Goal: Information Seeking & Learning: Learn about a topic

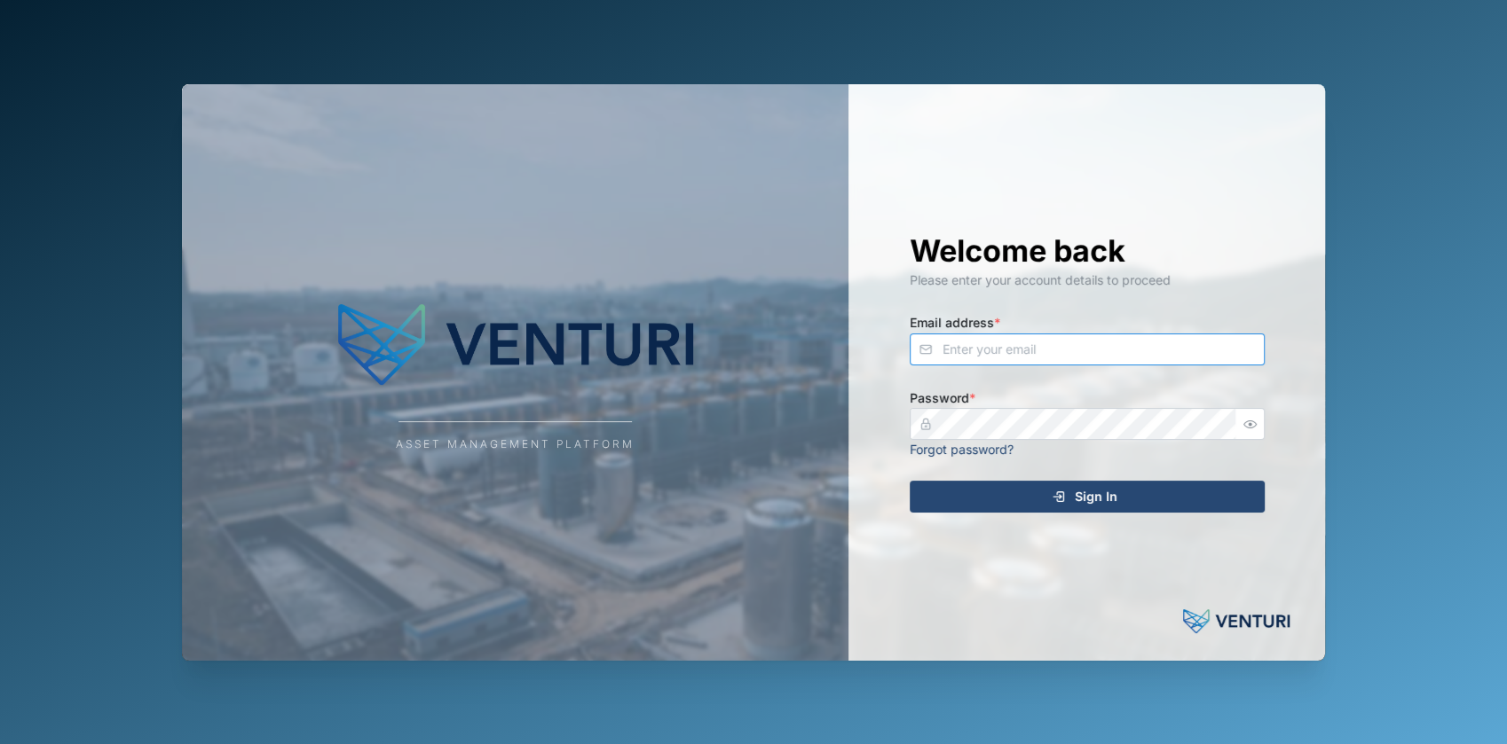
type input "fe-test-admin@venturi.io"
click at [1037, 487] on div "Sign In" at bounding box center [1084, 497] width 327 height 30
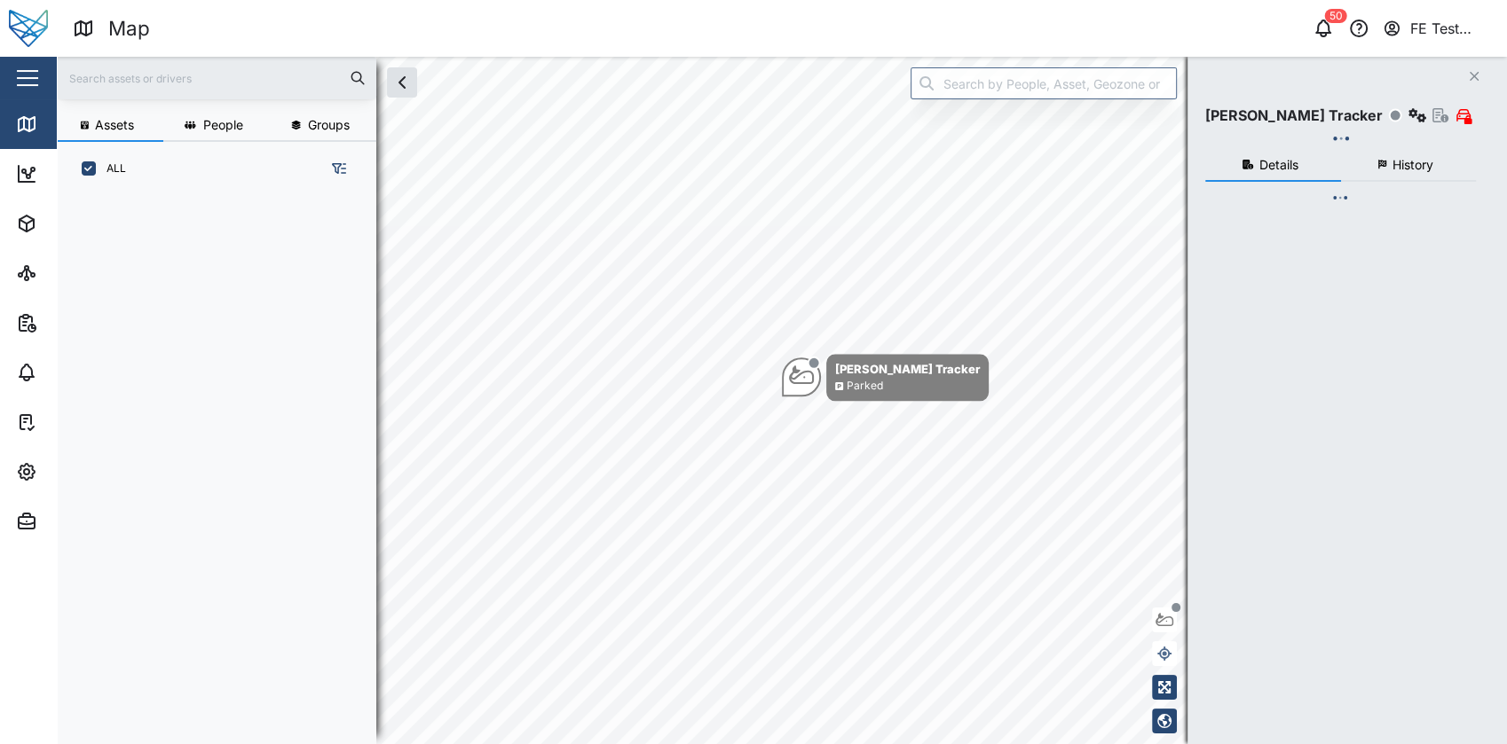
scroll to position [525, 276]
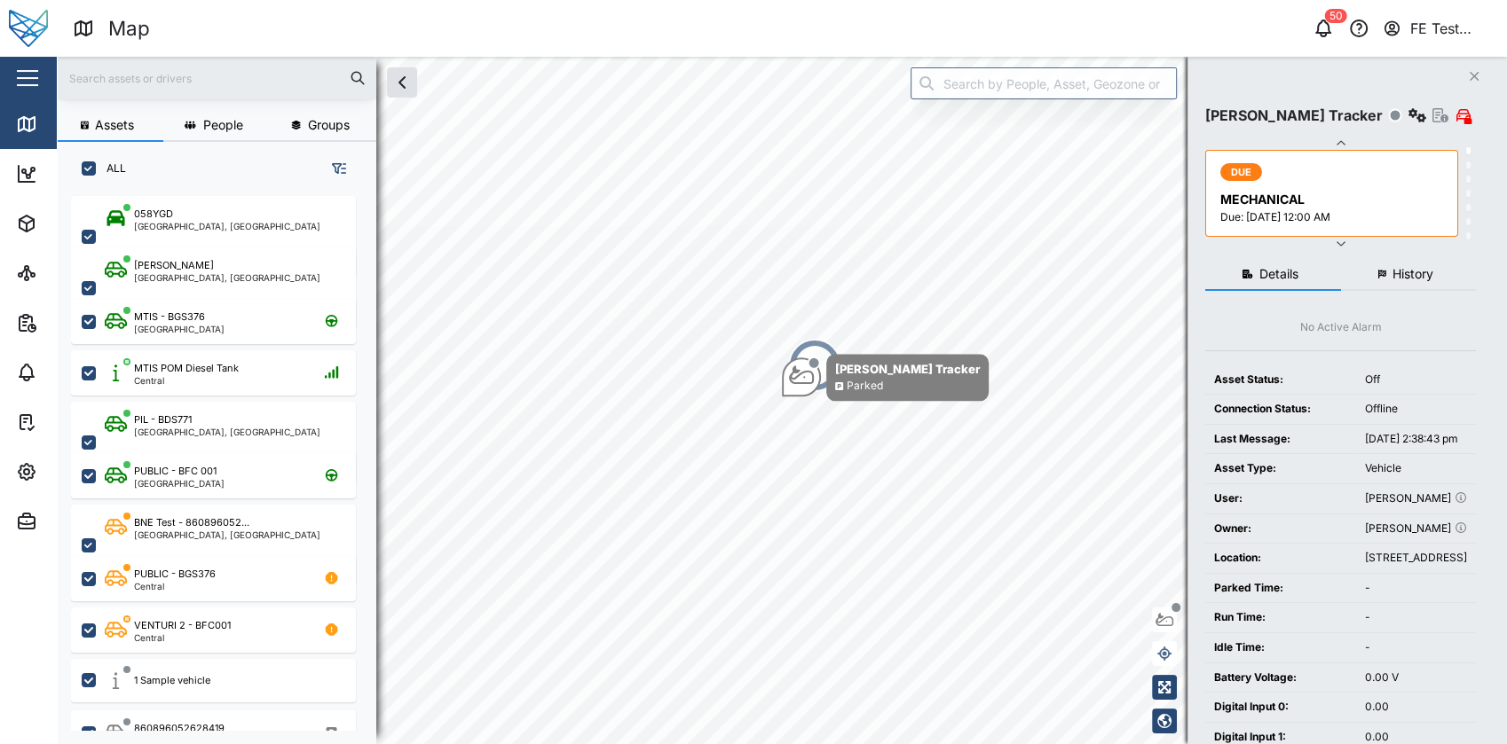
click at [51, 77] on div "Close" at bounding box center [115, 78] width 231 height 43
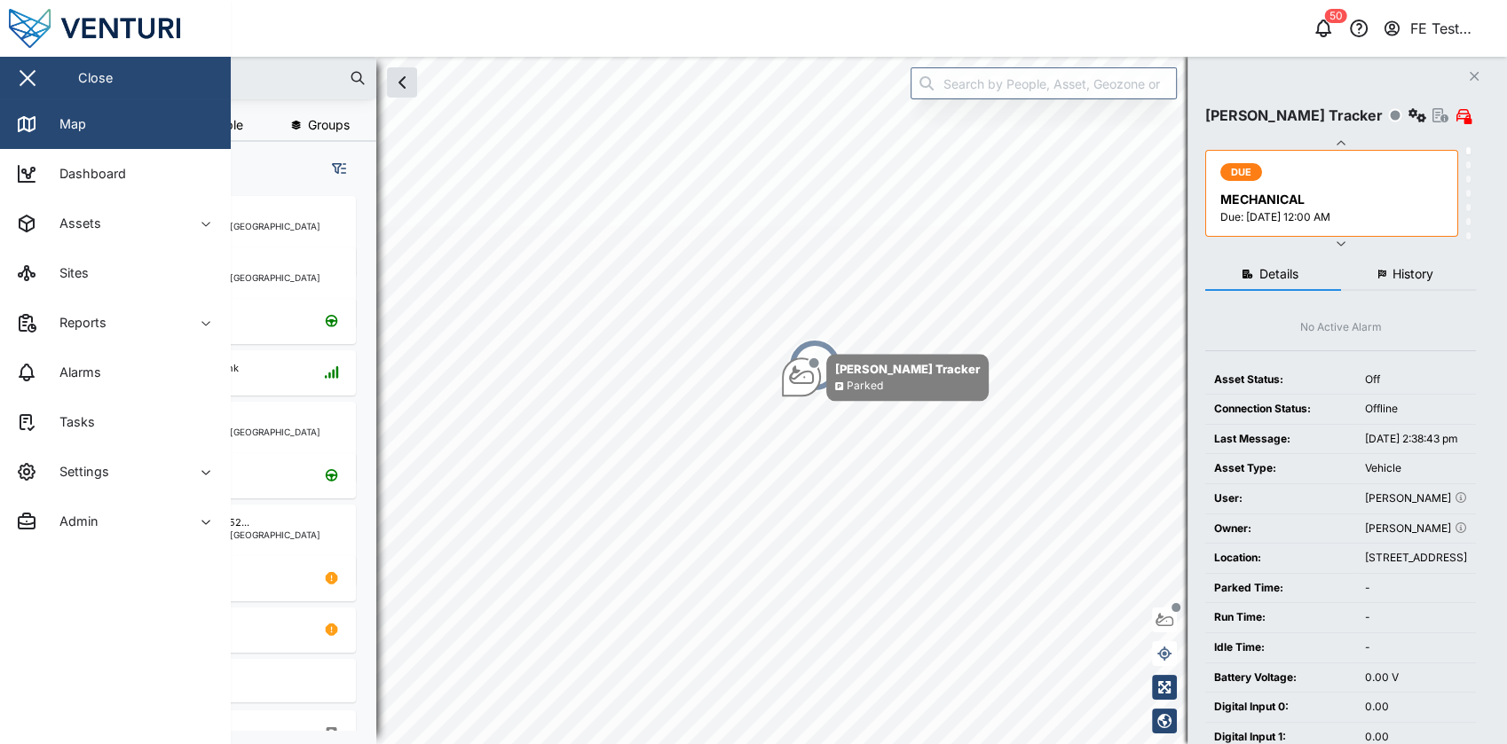
click at [51, 78] on div "Close" at bounding box center [115, 78] width 231 height 43
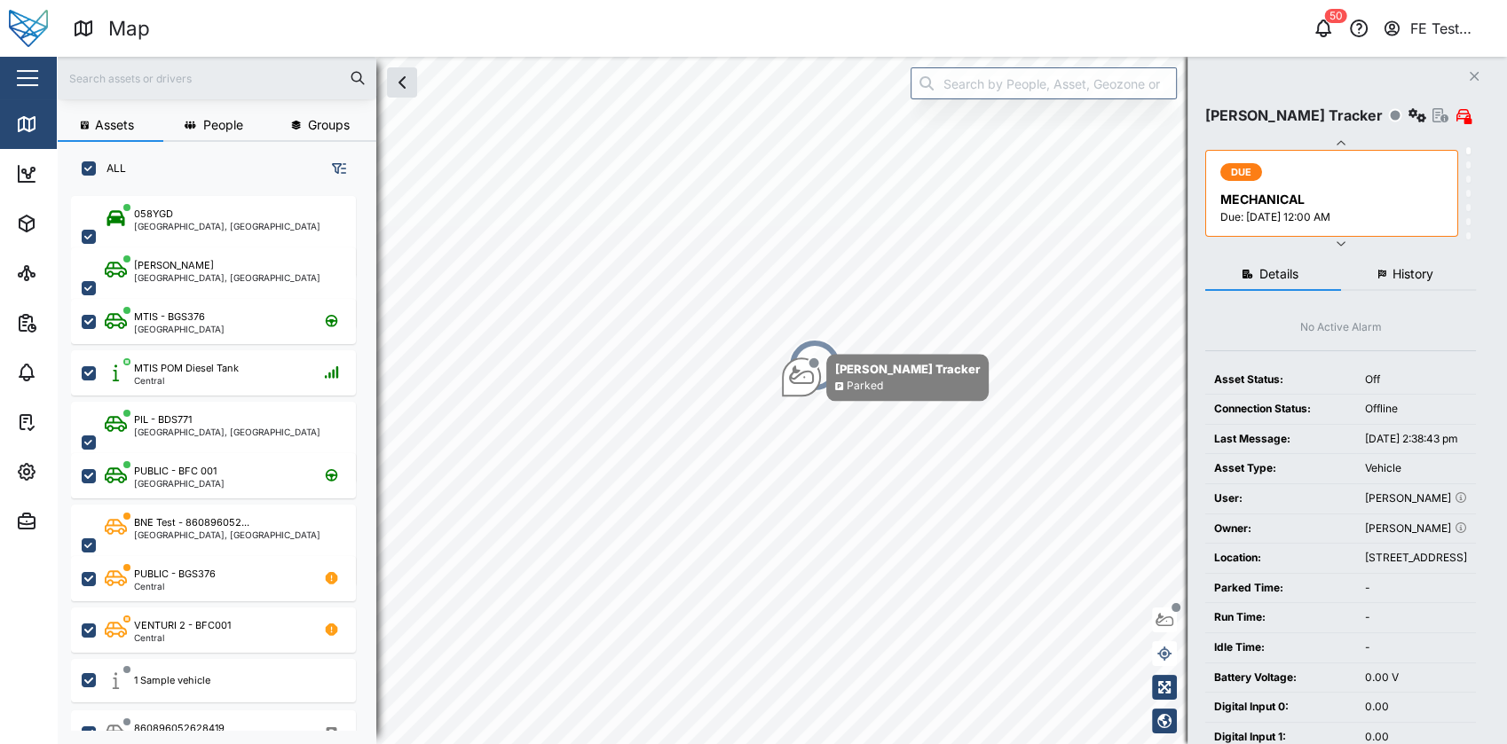
click at [51, 78] on div "Close" at bounding box center [115, 78] width 231 height 43
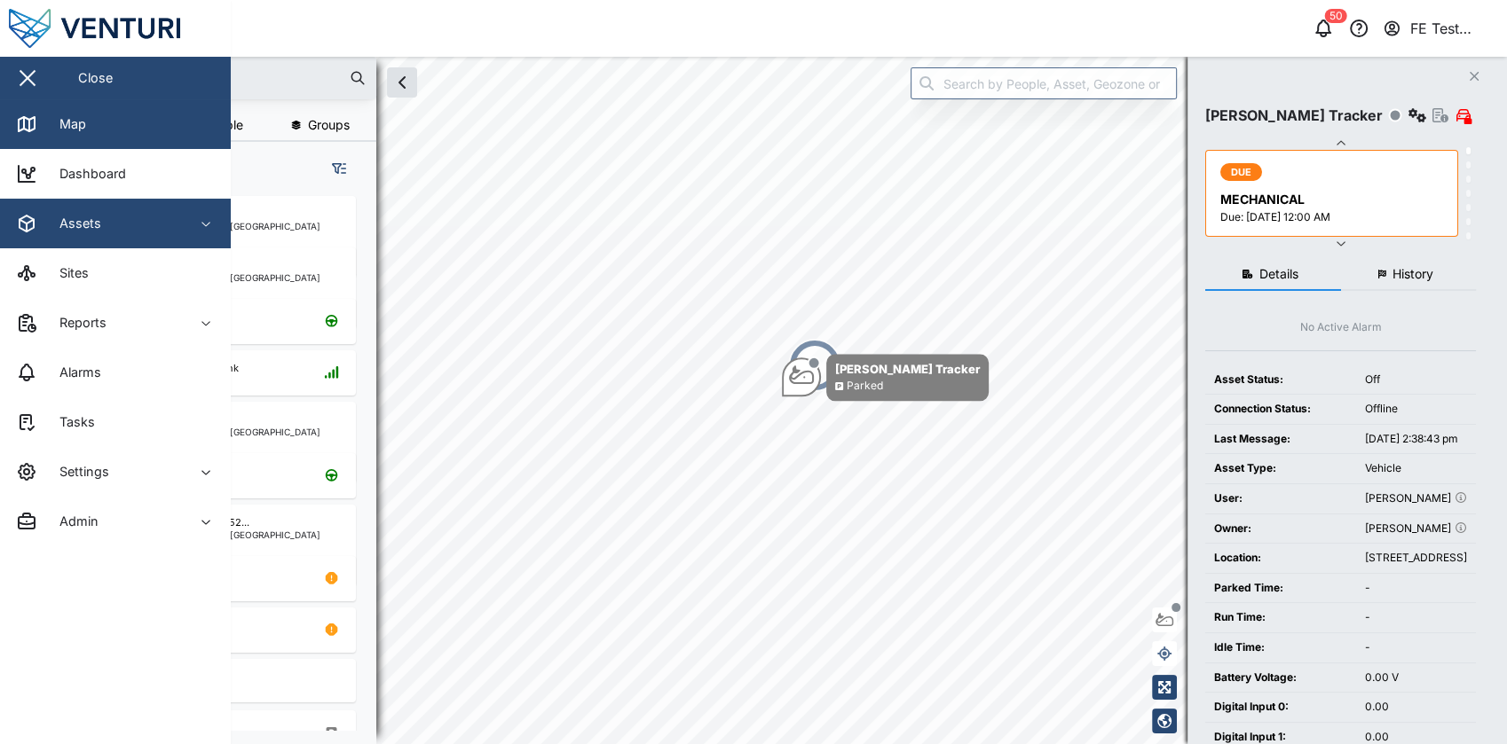
click at [108, 220] on div "Assets" at bounding box center [96, 223] width 161 height 21
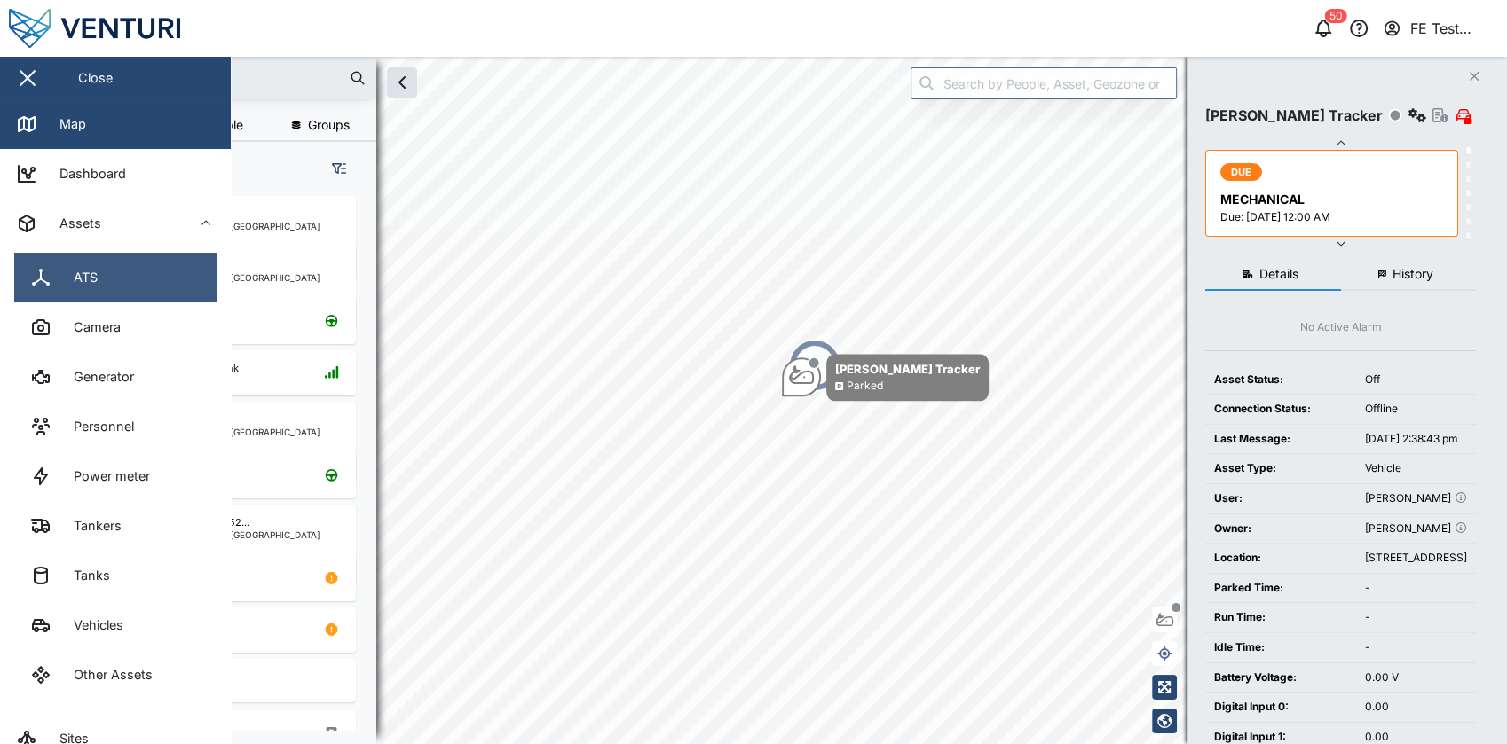
click at [110, 282] on link "ATS" at bounding box center [115, 278] width 202 height 50
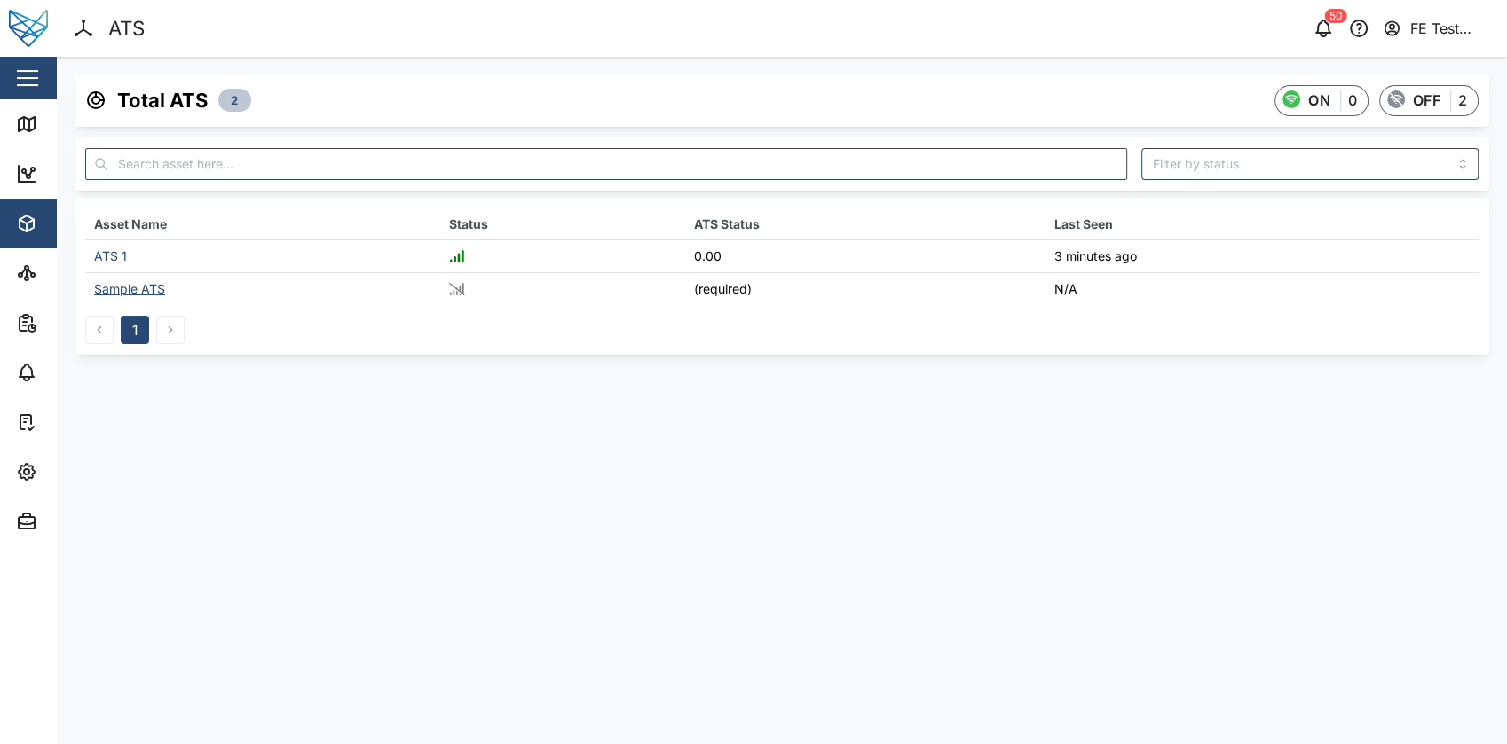
click at [20, 66] on button "button" at bounding box center [27, 78] width 30 height 30
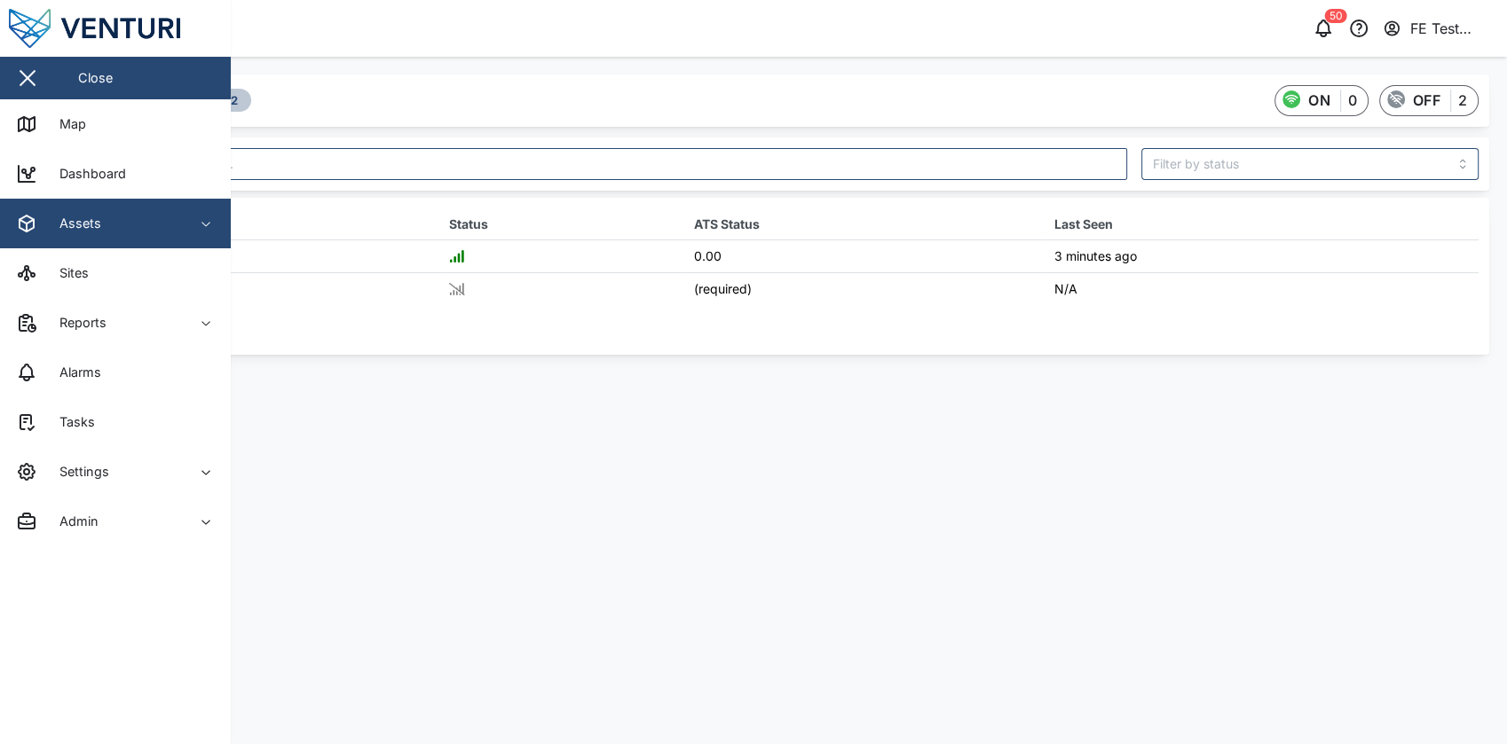
click at [78, 214] on div "Assets" at bounding box center [73, 224] width 55 height 20
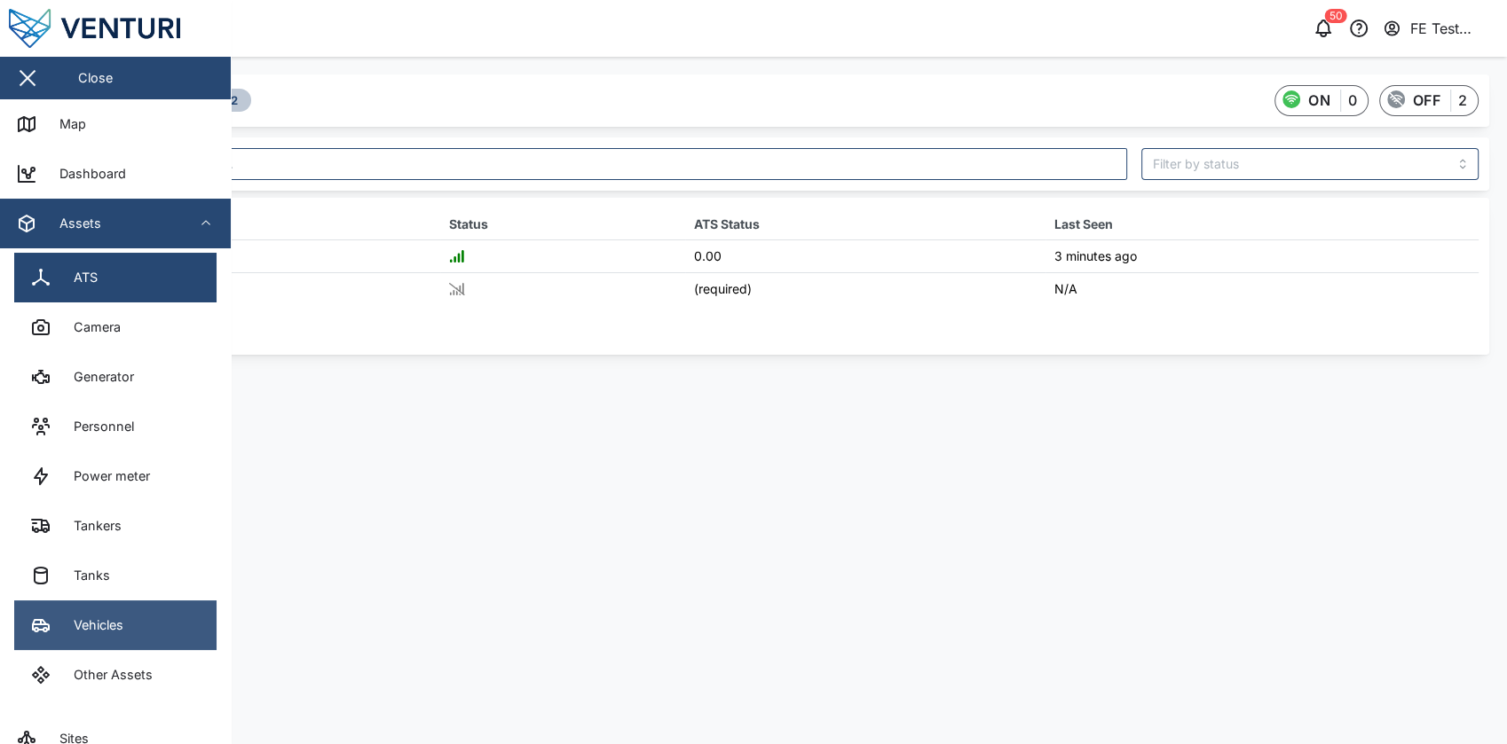
click at [106, 632] on div "Vehicles" at bounding box center [91, 626] width 63 height 20
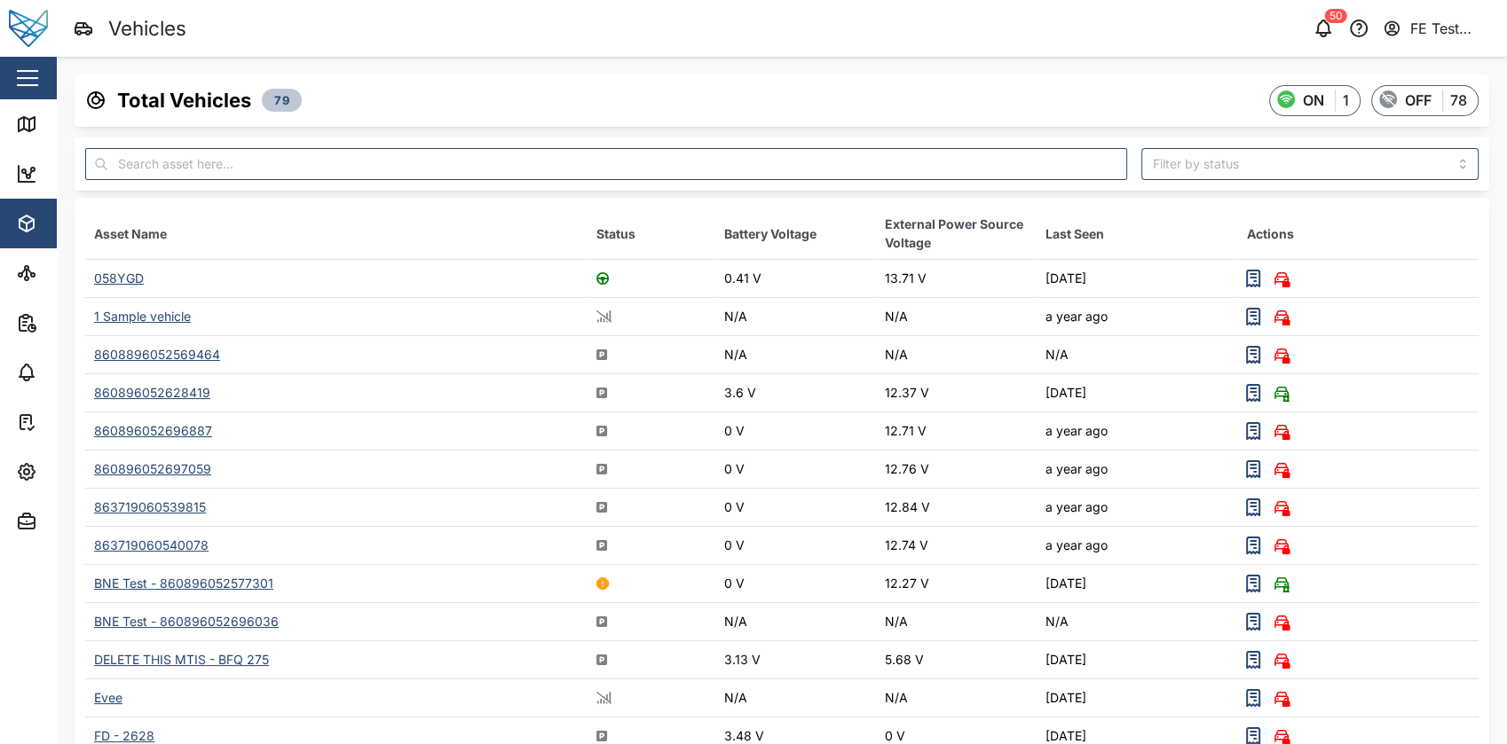
click at [135, 277] on div "058YGD" at bounding box center [119, 278] width 50 height 15
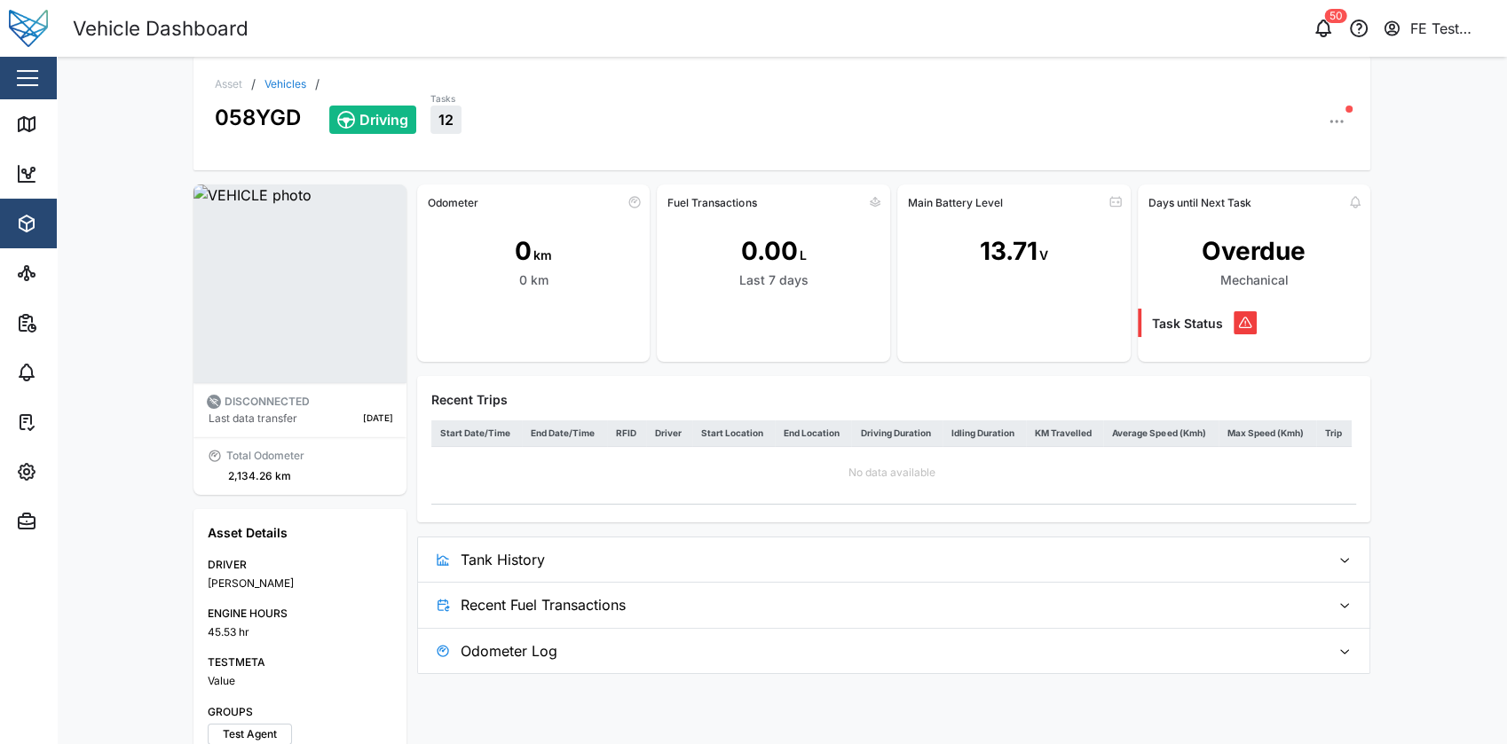
click at [277, 73] on div "Asset / Vehicles / 058YGD Driving Tasks 12" at bounding box center [781, 114] width 1177 height 114
click at [287, 91] on div "058YGD" at bounding box center [258, 112] width 86 height 43
click at [277, 82] on link "Vehicles" at bounding box center [285, 84] width 42 height 11
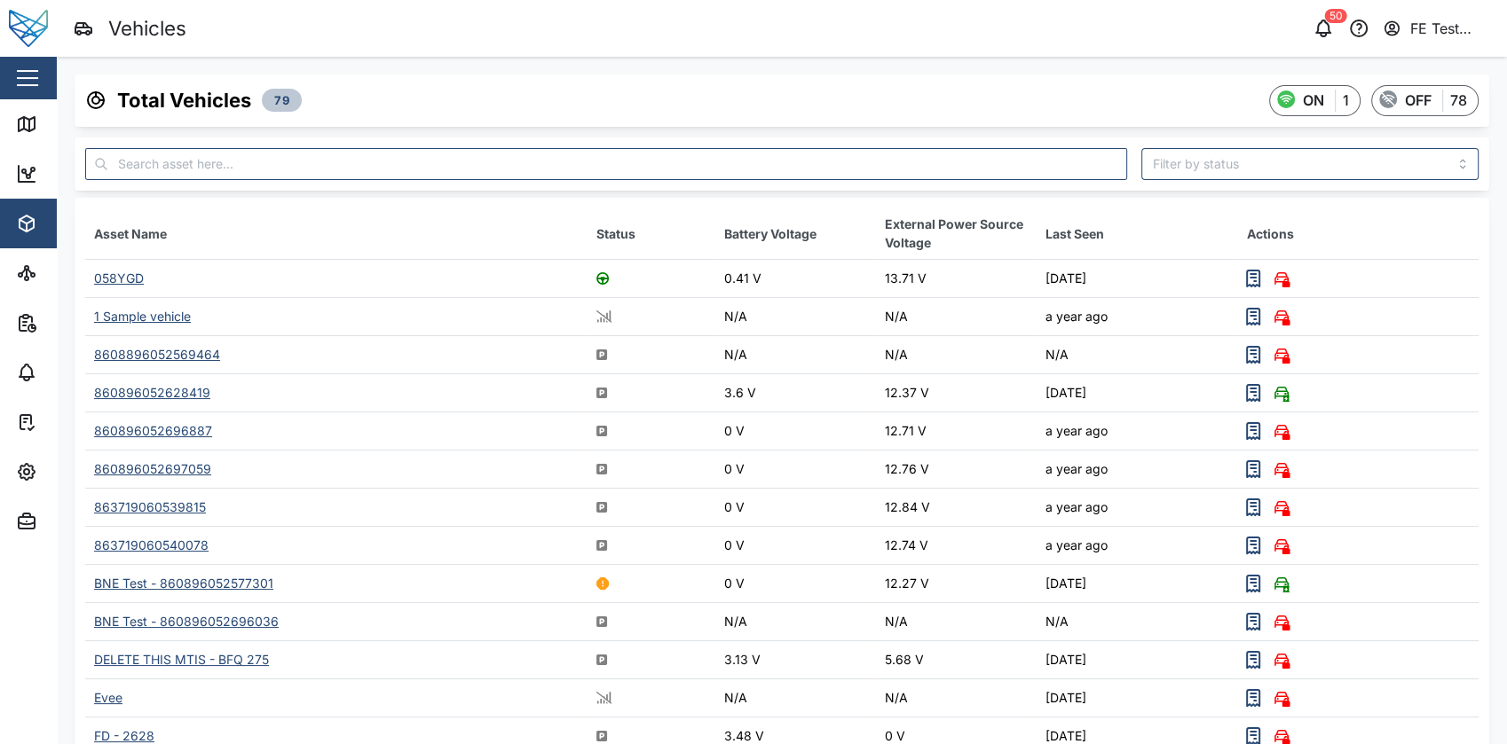
click at [156, 312] on div "1 Sample vehicle" at bounding box center [142, 316] width 97 height 15
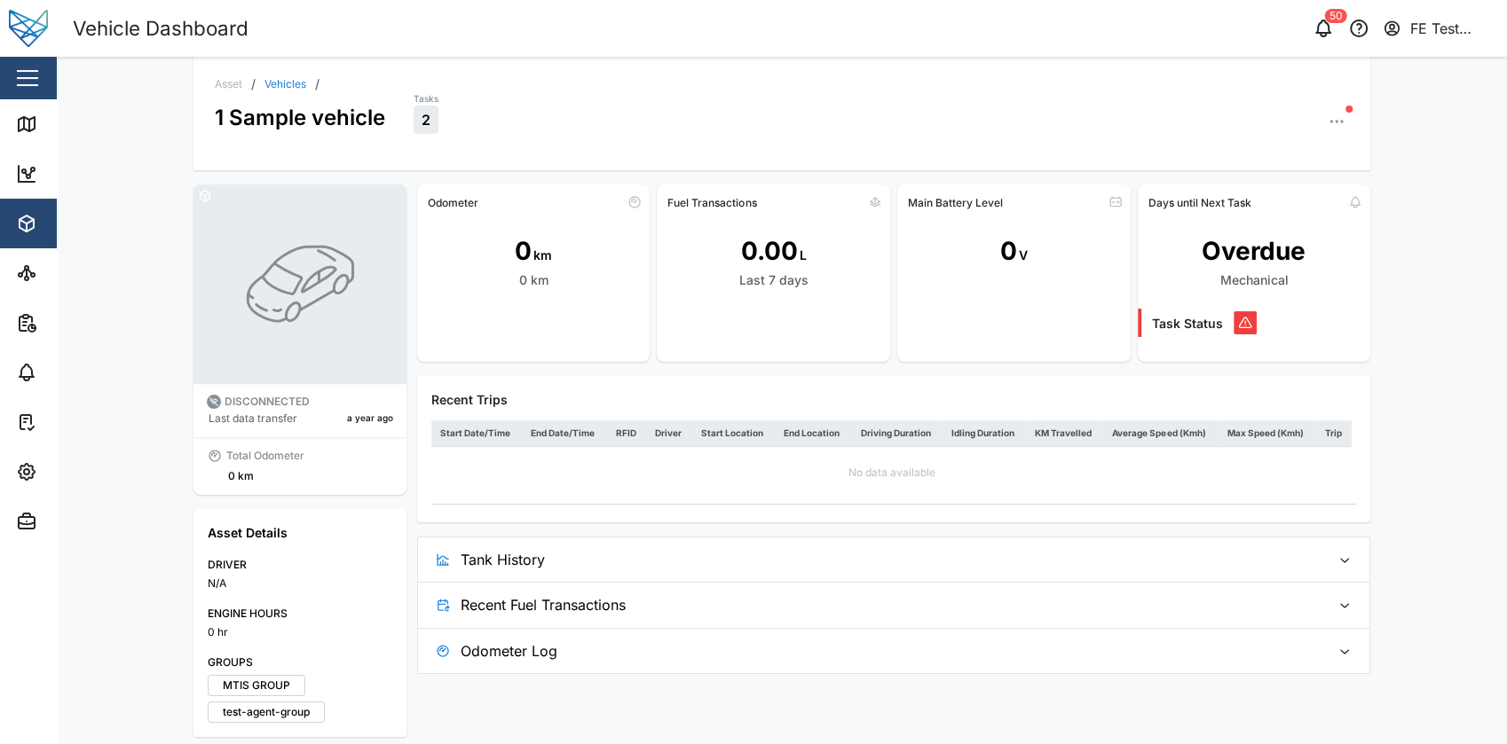
click at [272, 89] on link "Vehicles" at bounding box center [285, 84] width 42 height 11
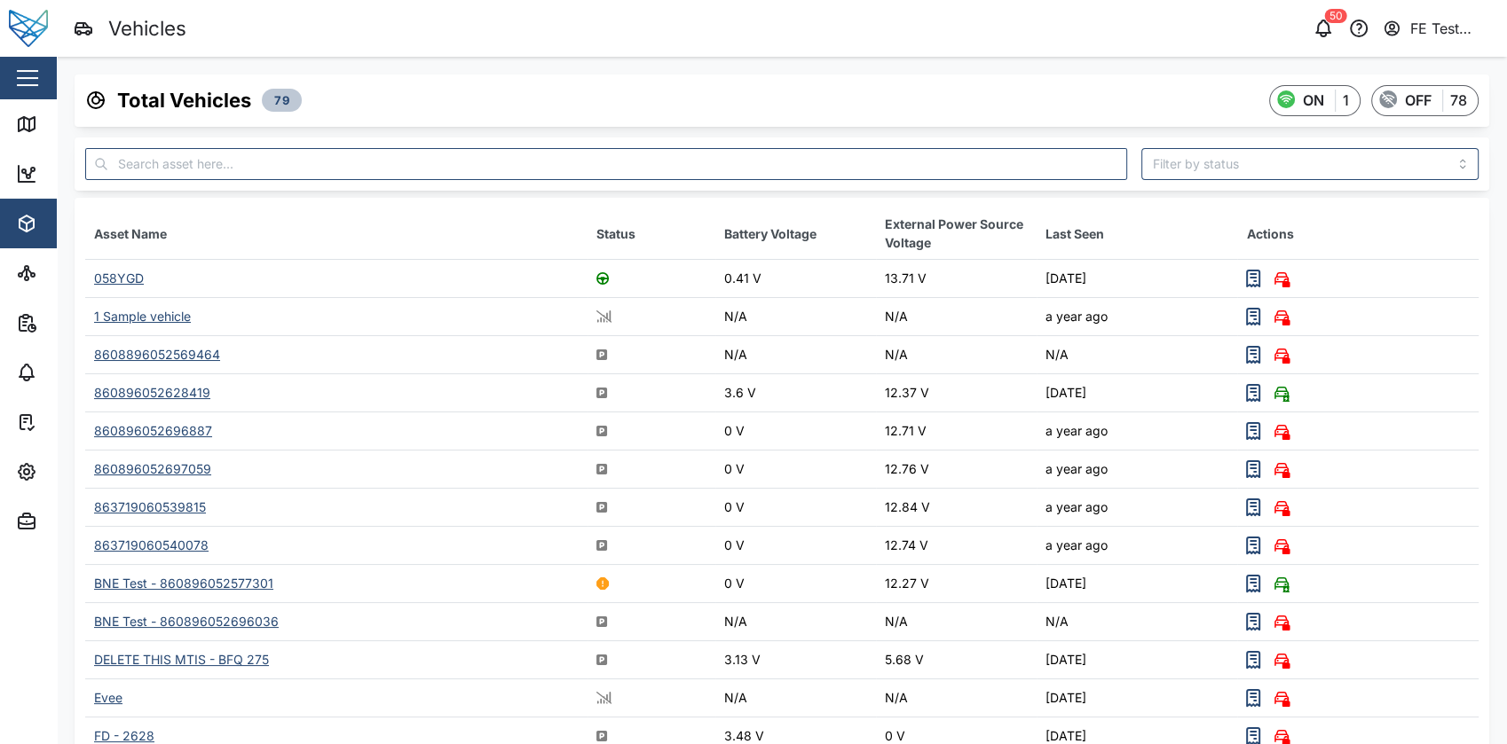
click at [177, 430] on div "860896052696887" at bounding box center [153, 430] width 118 height 15
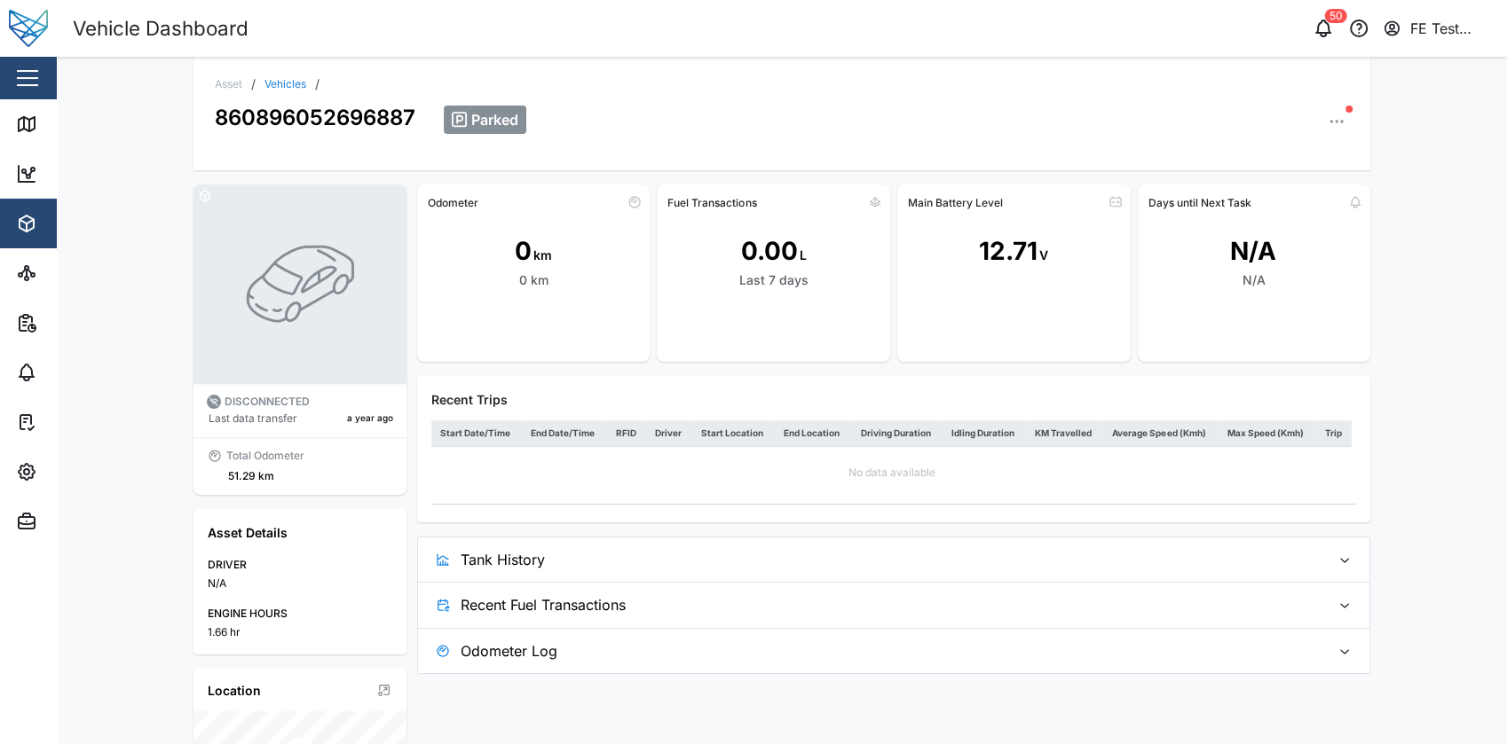
click at [282, 85] on link "Vehicles" at bounding box center [285, 84] width 42 height 11
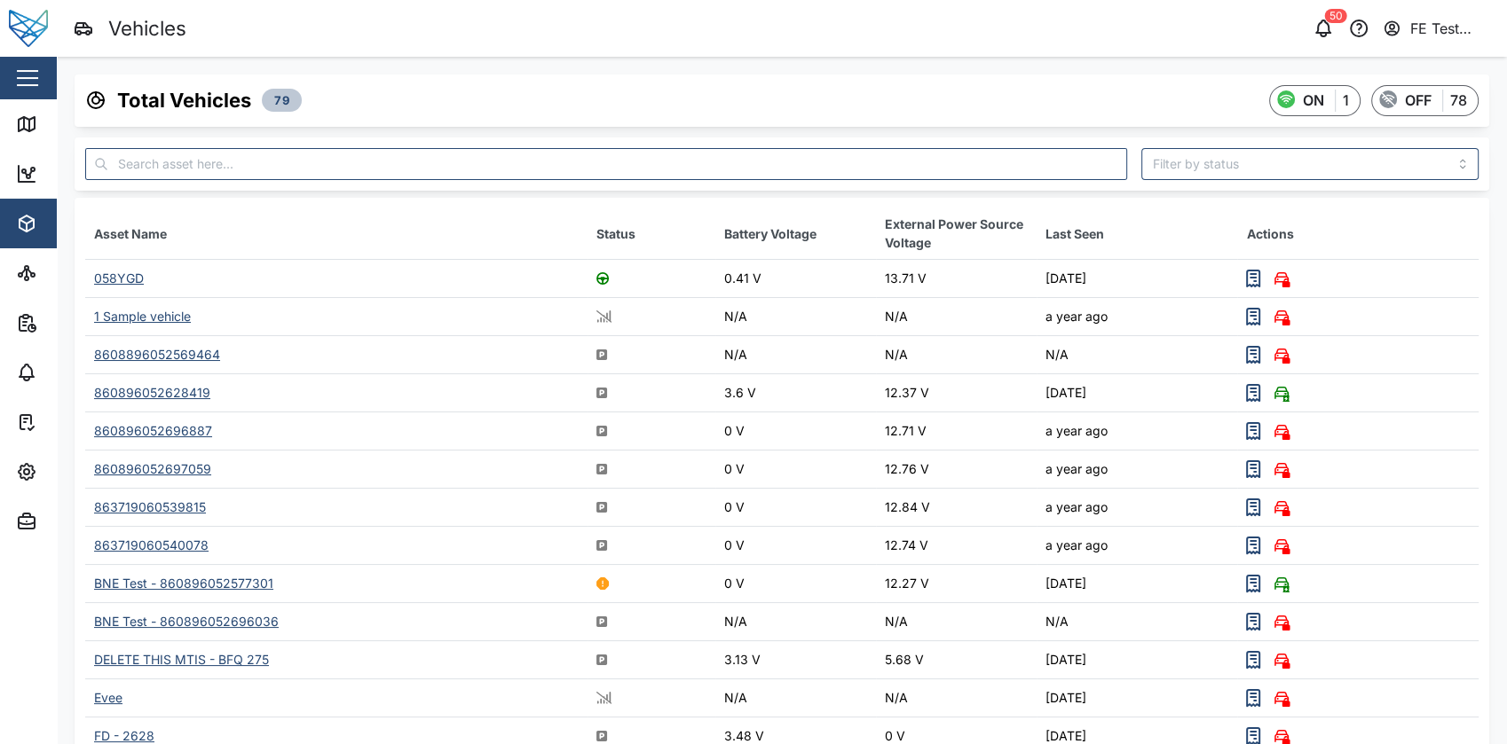
click at [1248, 146] on div at bounding box center [1310, 164] width 352 height 46
click at [1207, 170] on input "search" at bounding box center [1310, 164] width 338 height 32
click at [175, 398] on div "860896052628419" at bounding box center [152, 392] width 116 height 15
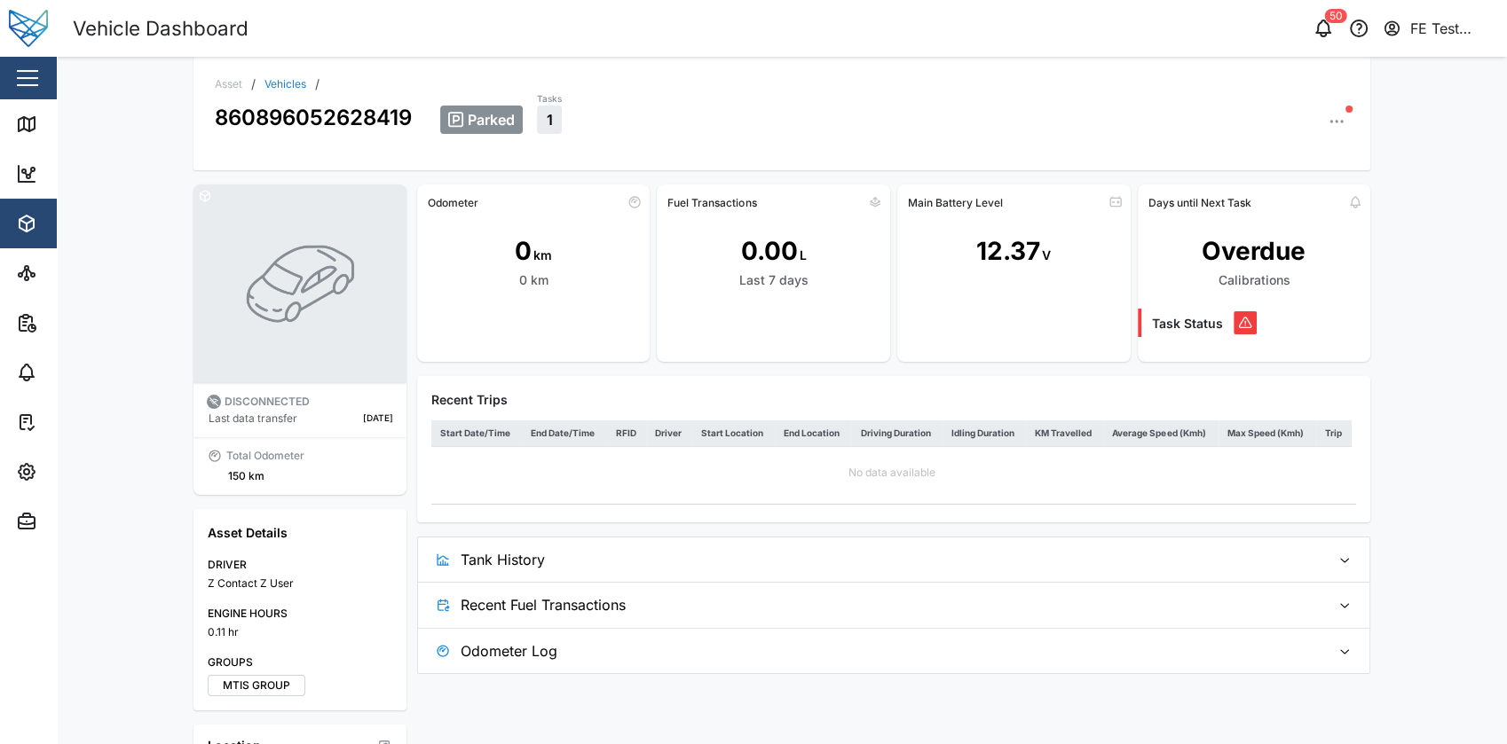
click at [21, 75] on button "button" at bounding box center [27, 78] width 30 height 30
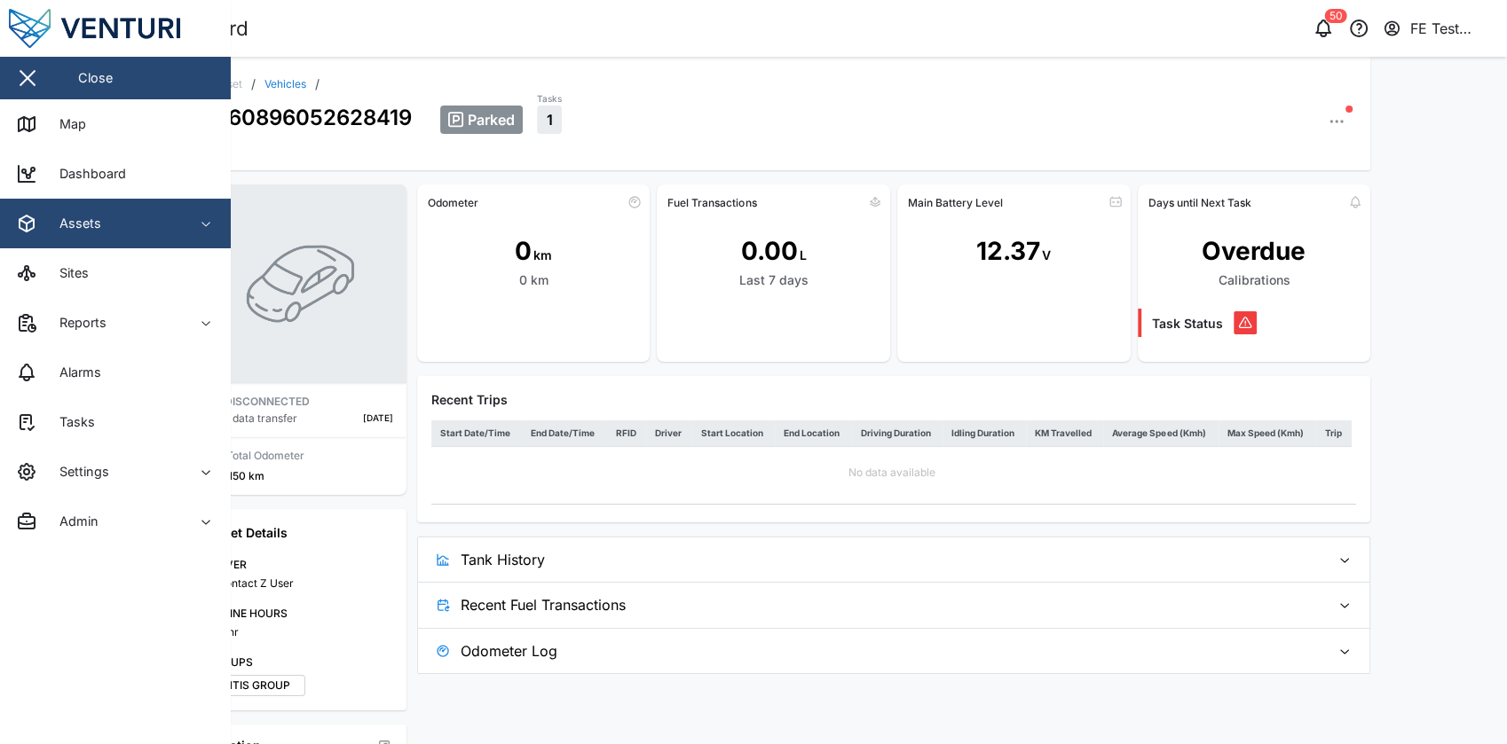
click at [78, 201] on span "Assets" at bounding box center [96, 224] width 161 height 50
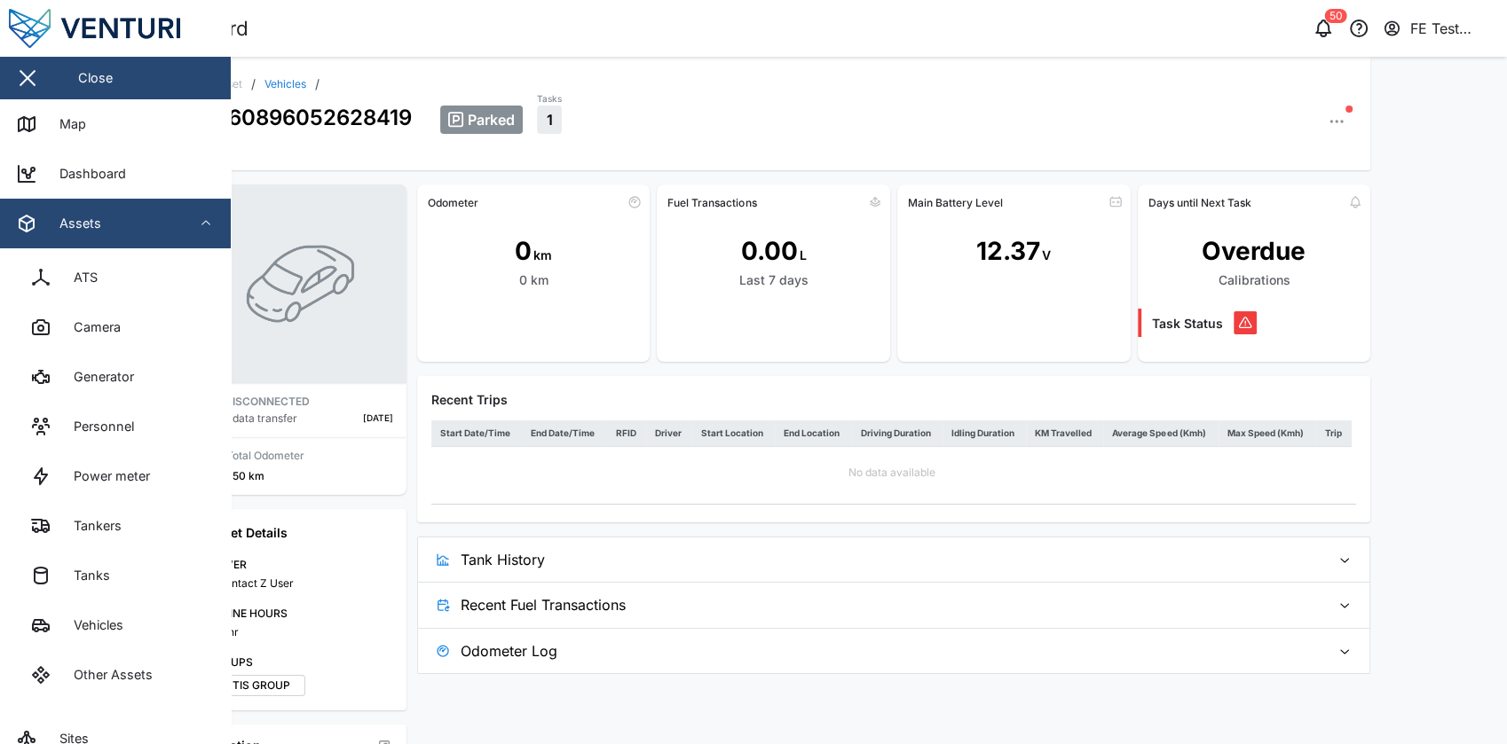
scroll to position [117, 0]
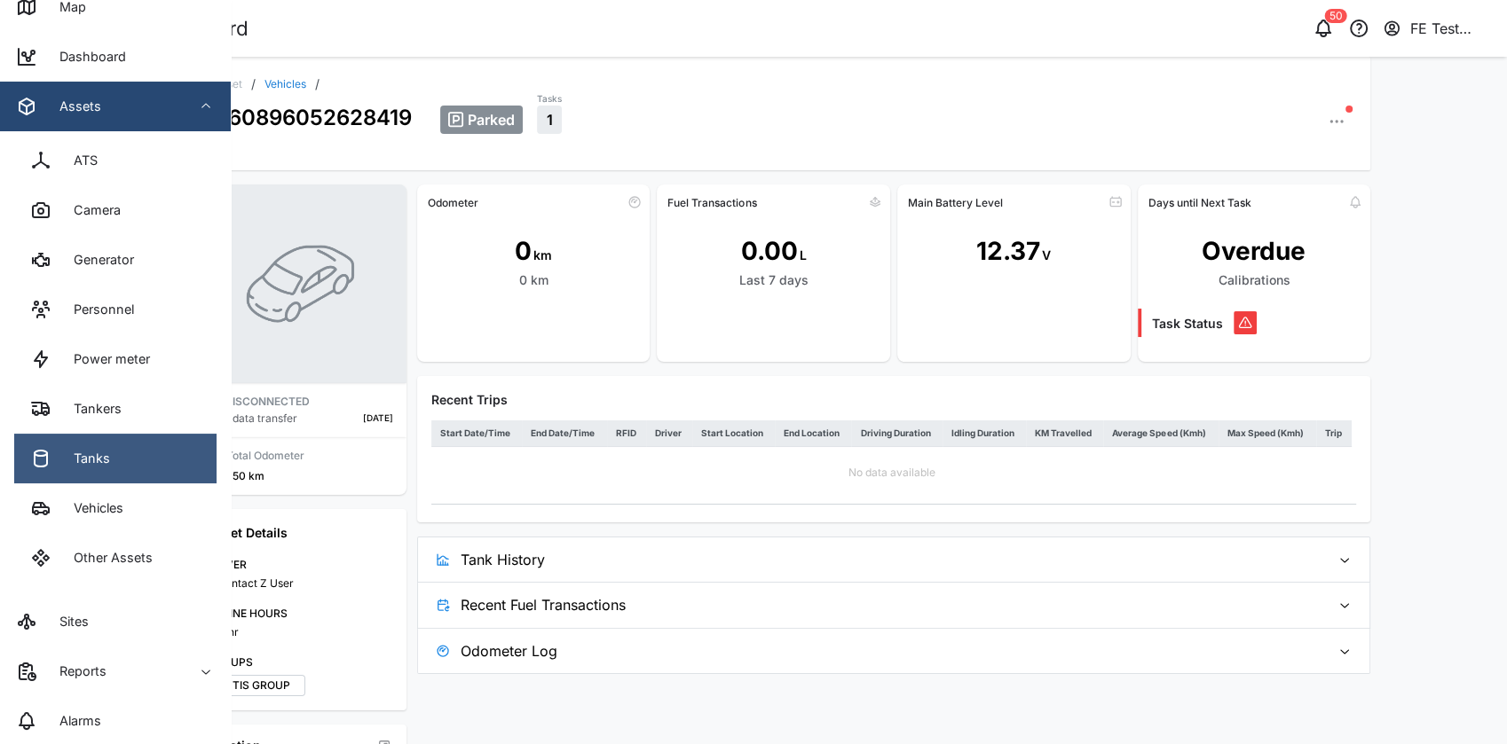
click at [114, 457] on link "Tanks" at bounding box center [115, 459] width 202 height 50
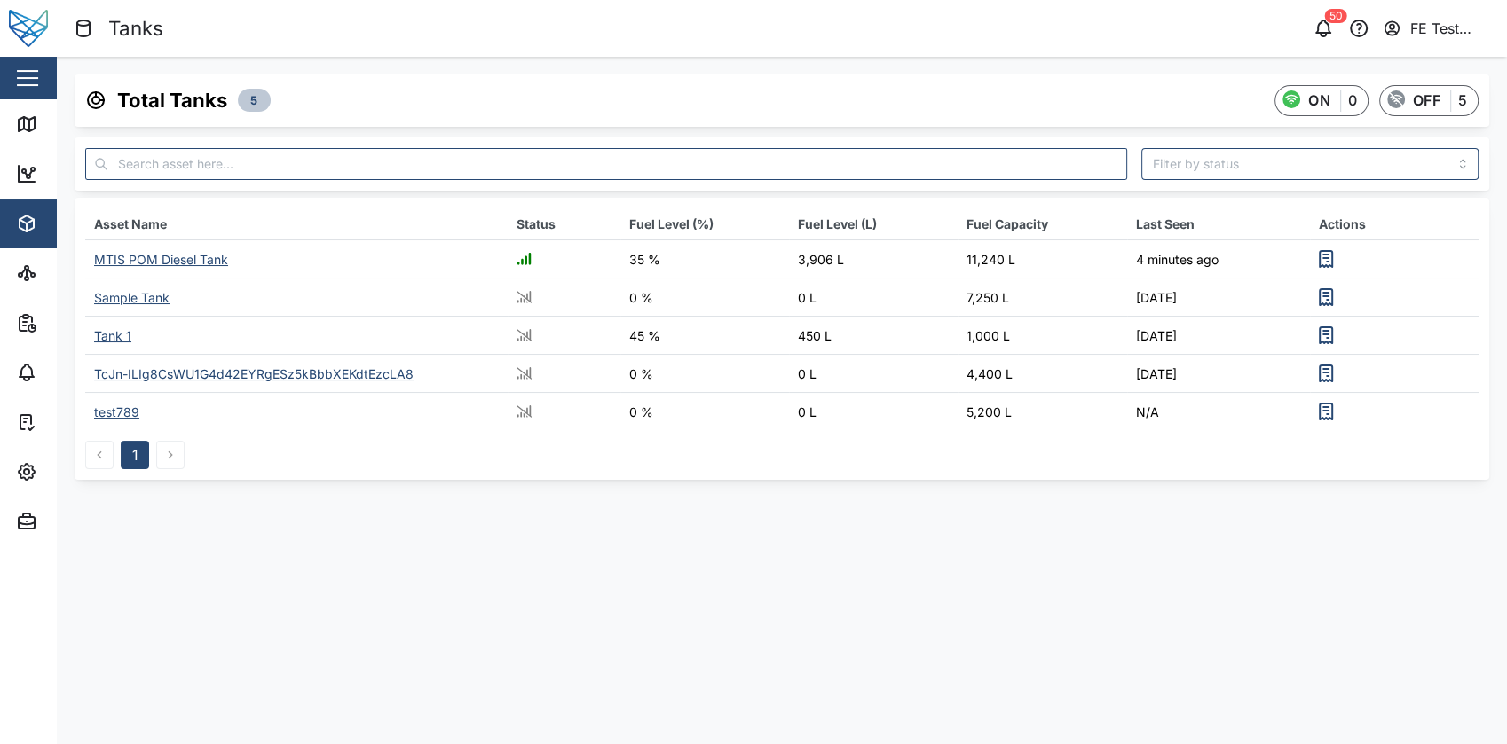
click at [178, 252] on div "MTIS POM Diesel Tank" at bounding box center [161, 259] width 134 height 15
click at [32, 77] on div "button" at bounding box center [27, 78] width 21 height 2
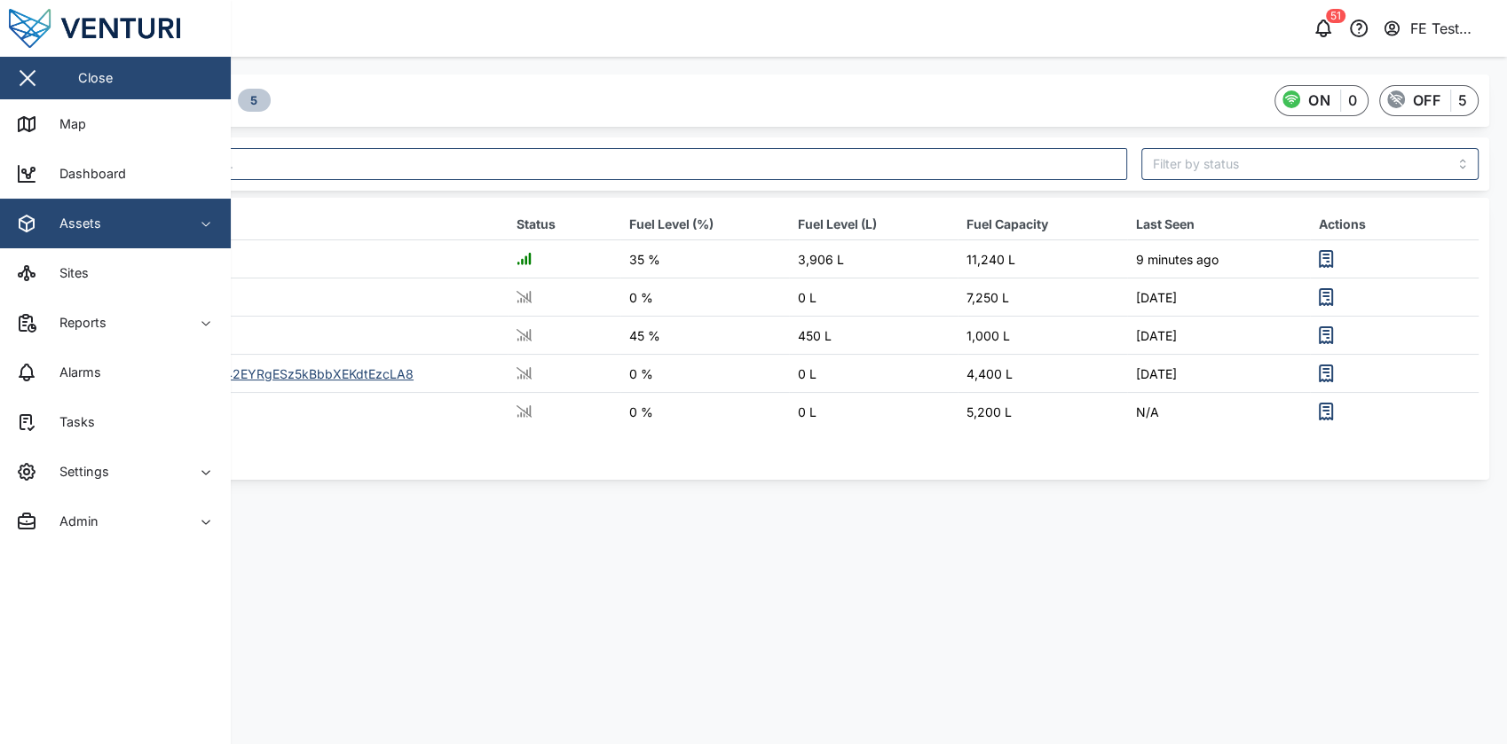
click at [94, 238] on span "Assets" at bounding box center [96, 224] width 161 height 50
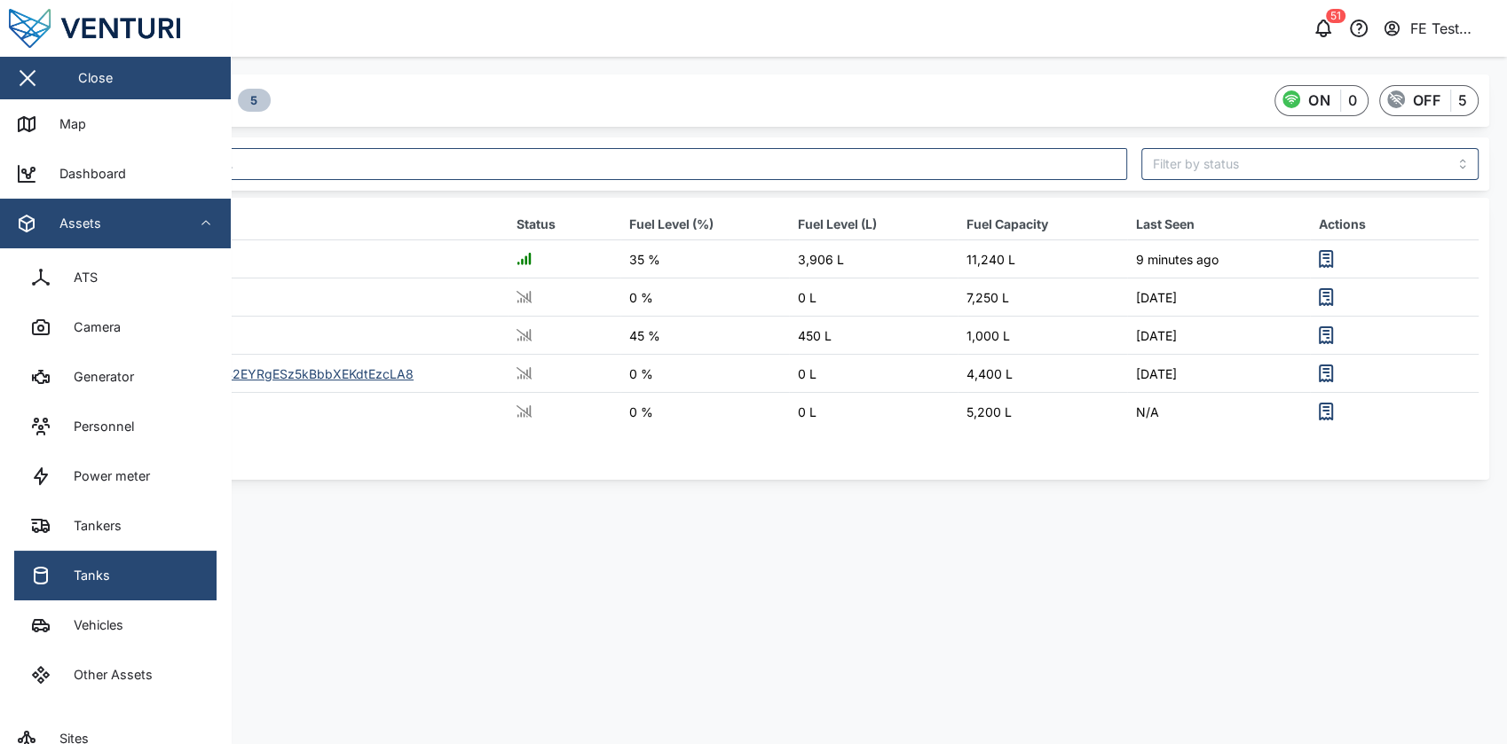
scroll to position [268, 0]
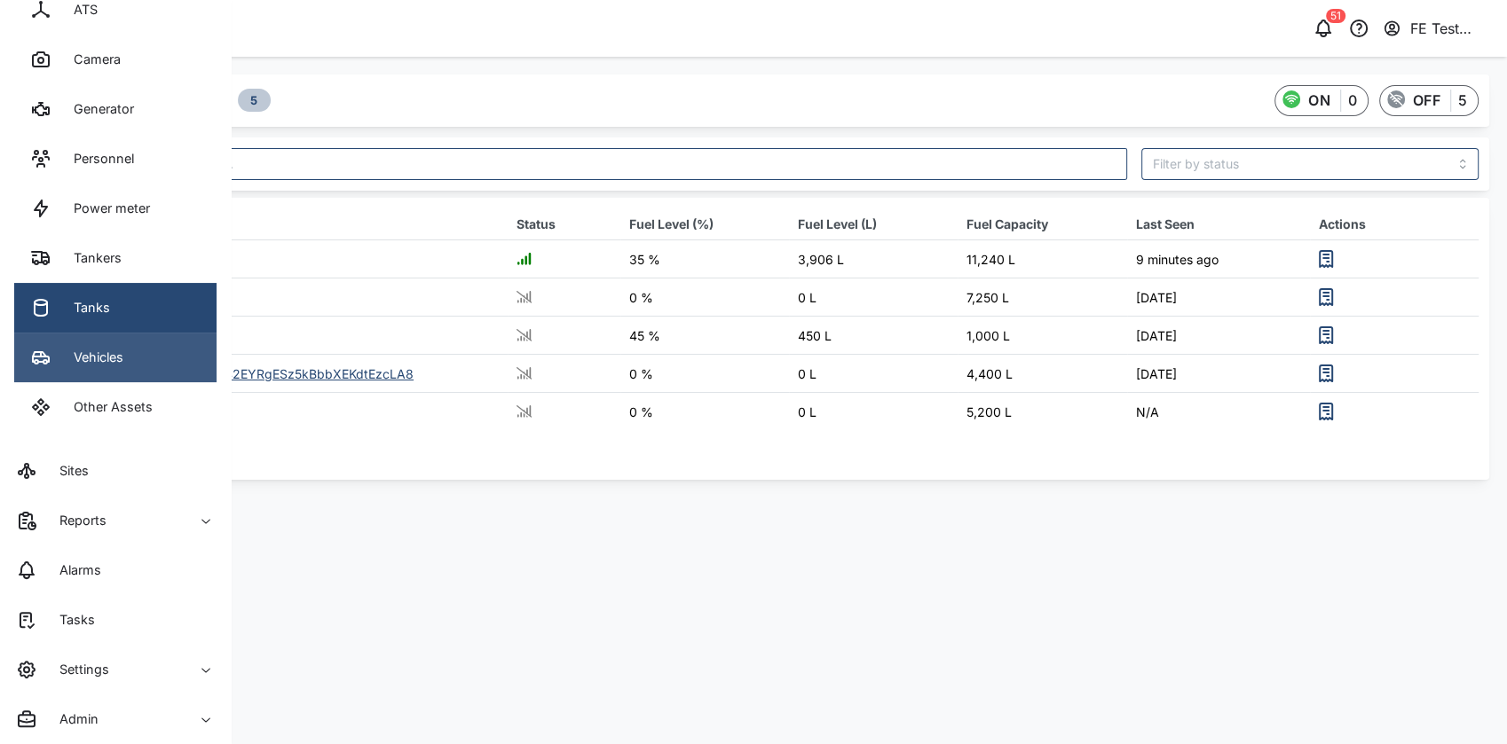
click at [138, 366] on link "Vehicles" at bounding box center [115, 358] width 202 height 50
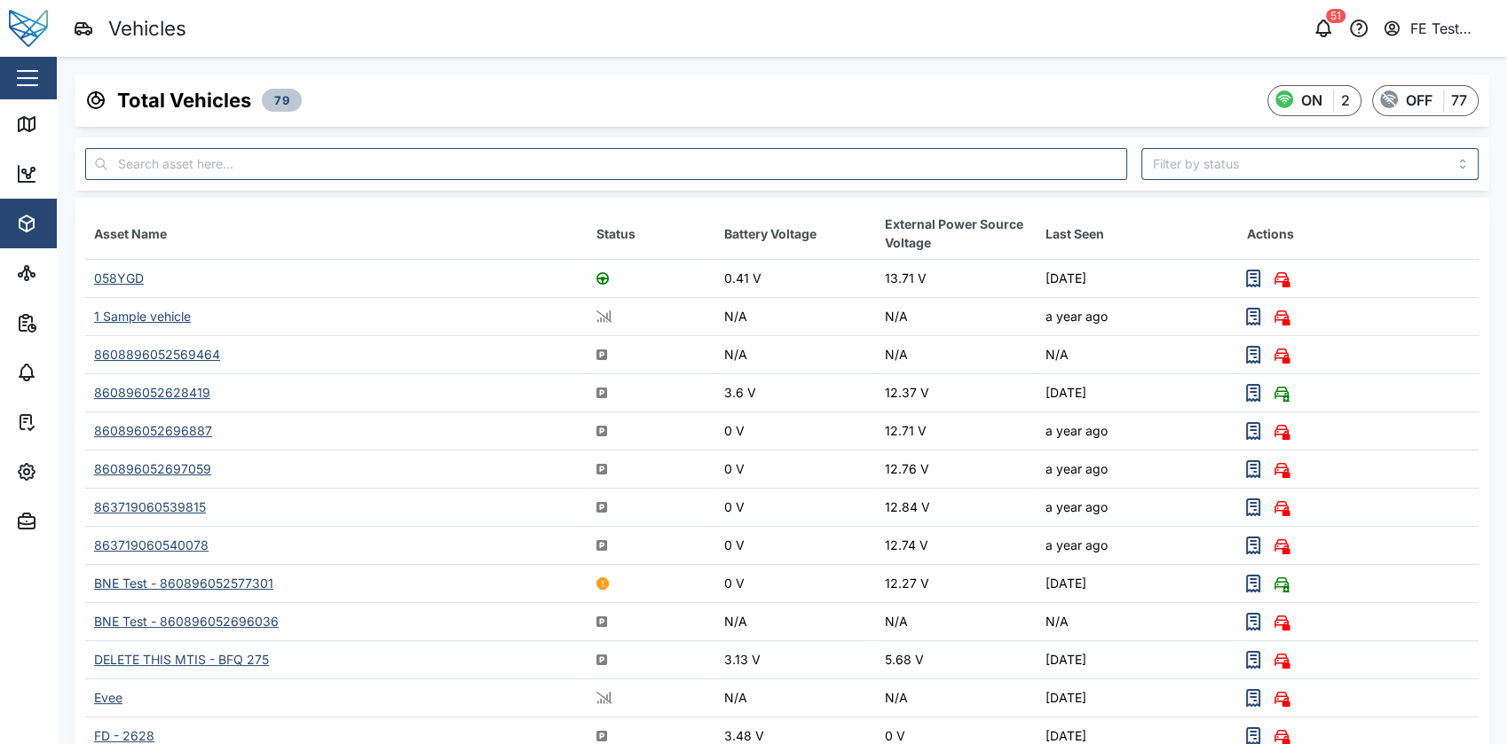
click at [128, 273] on div "058YGD" at bounding box center [119, 278] width 50 height 15
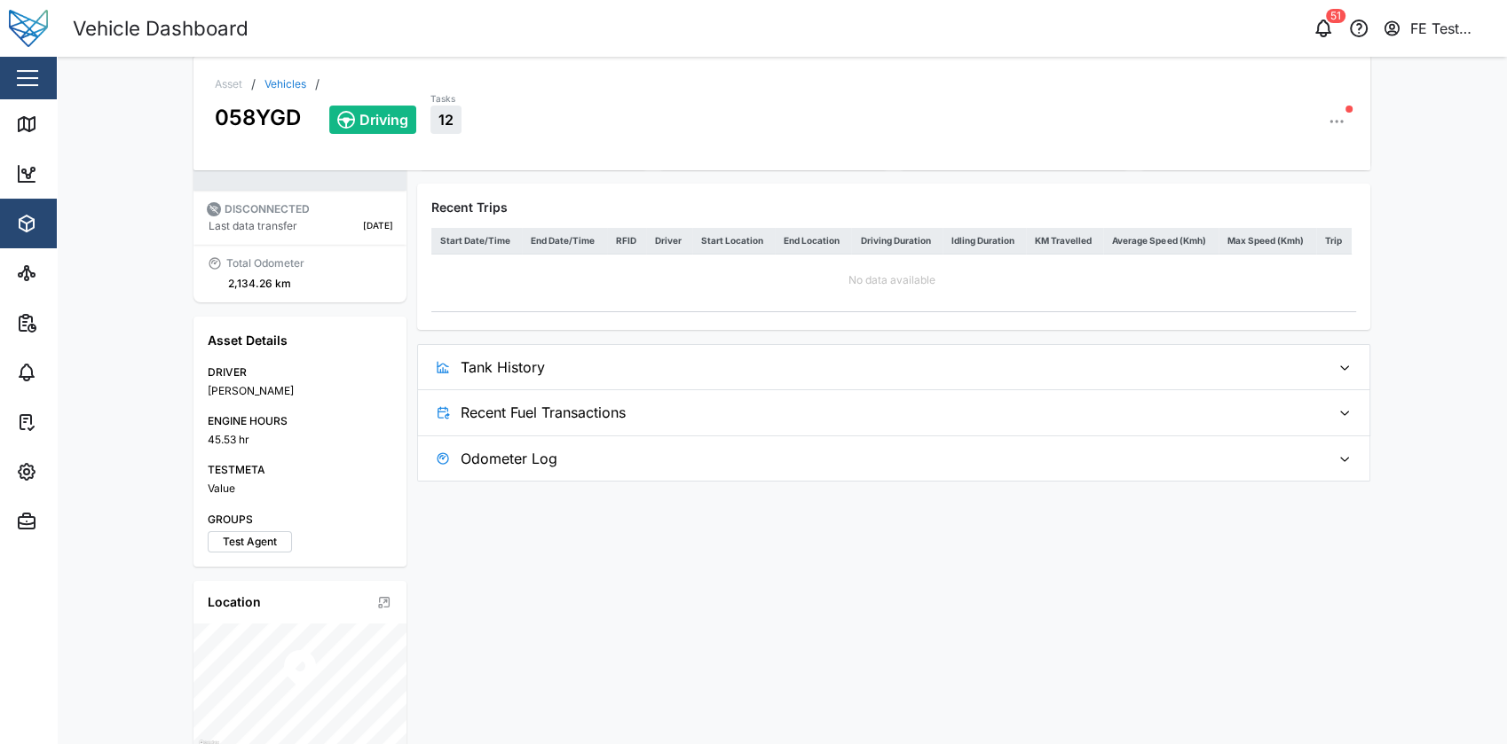
scroll to position [192, 0]
click at [634, 408] on span "Recent Fuel Transactions" at bounding box center [888, 413] width 855 height 44
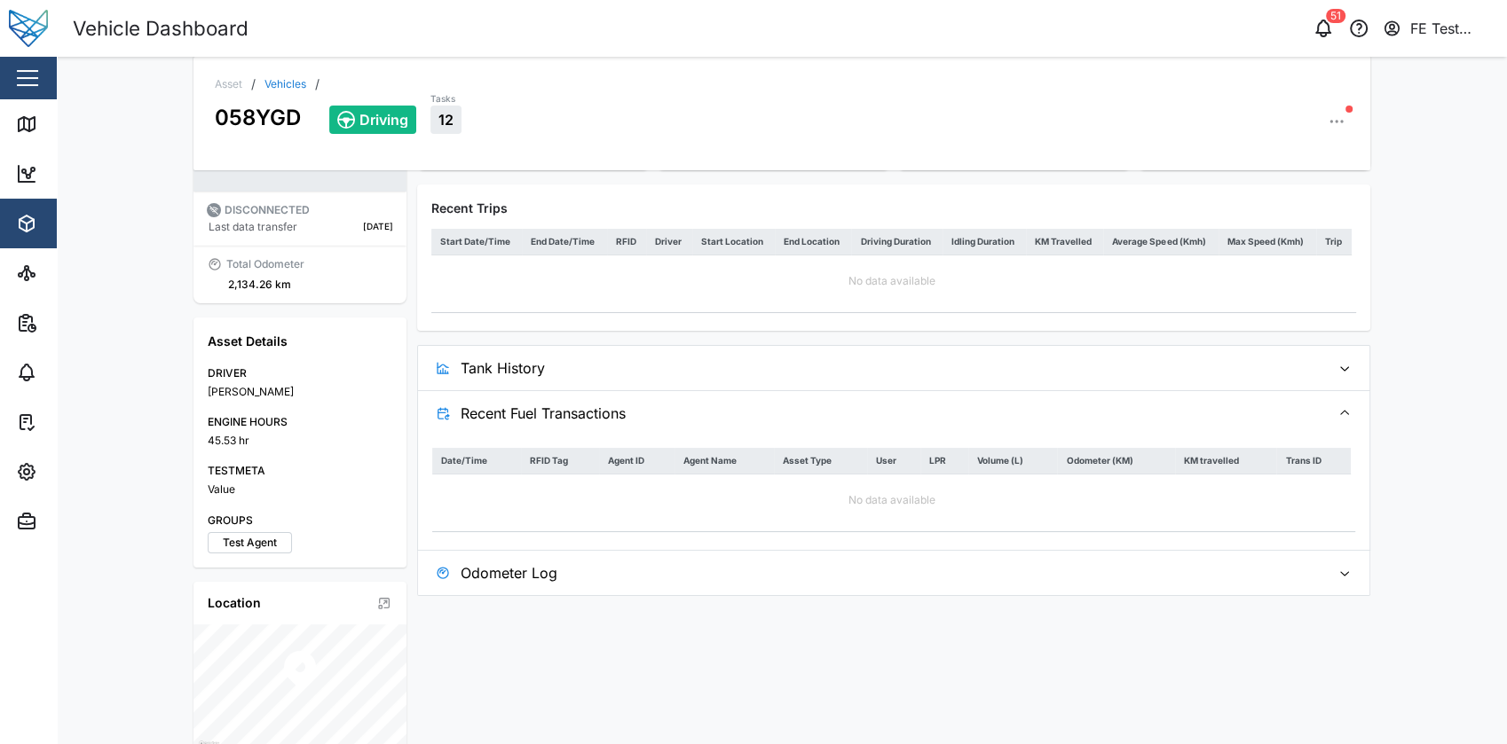
click at [634, 408] on span "Recent Fuel Transactions" at bounding box center [888, 413] width 855 height 44
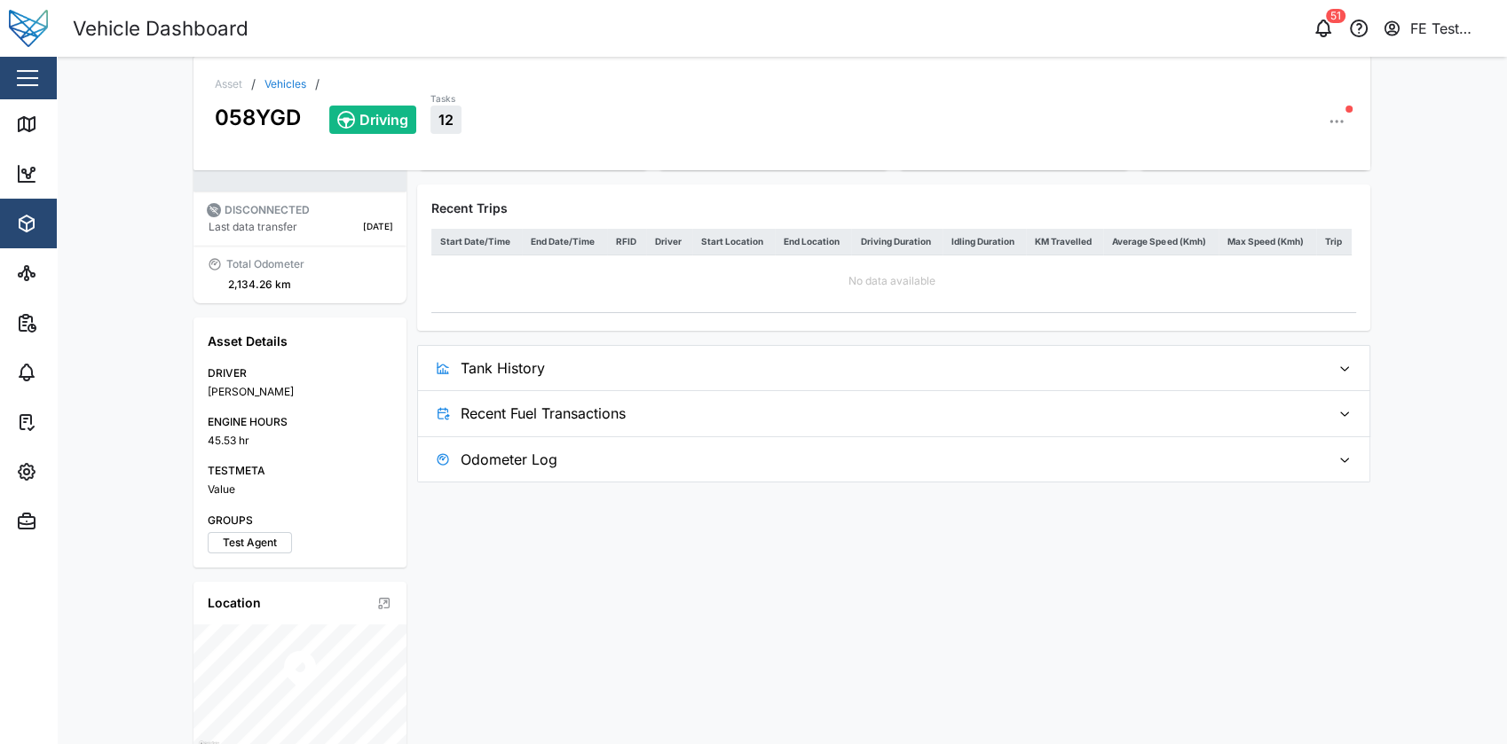
click at [587, 406] on span "Recent Fuel Transactions" at bounding box center [888, 413] width 855 height 44
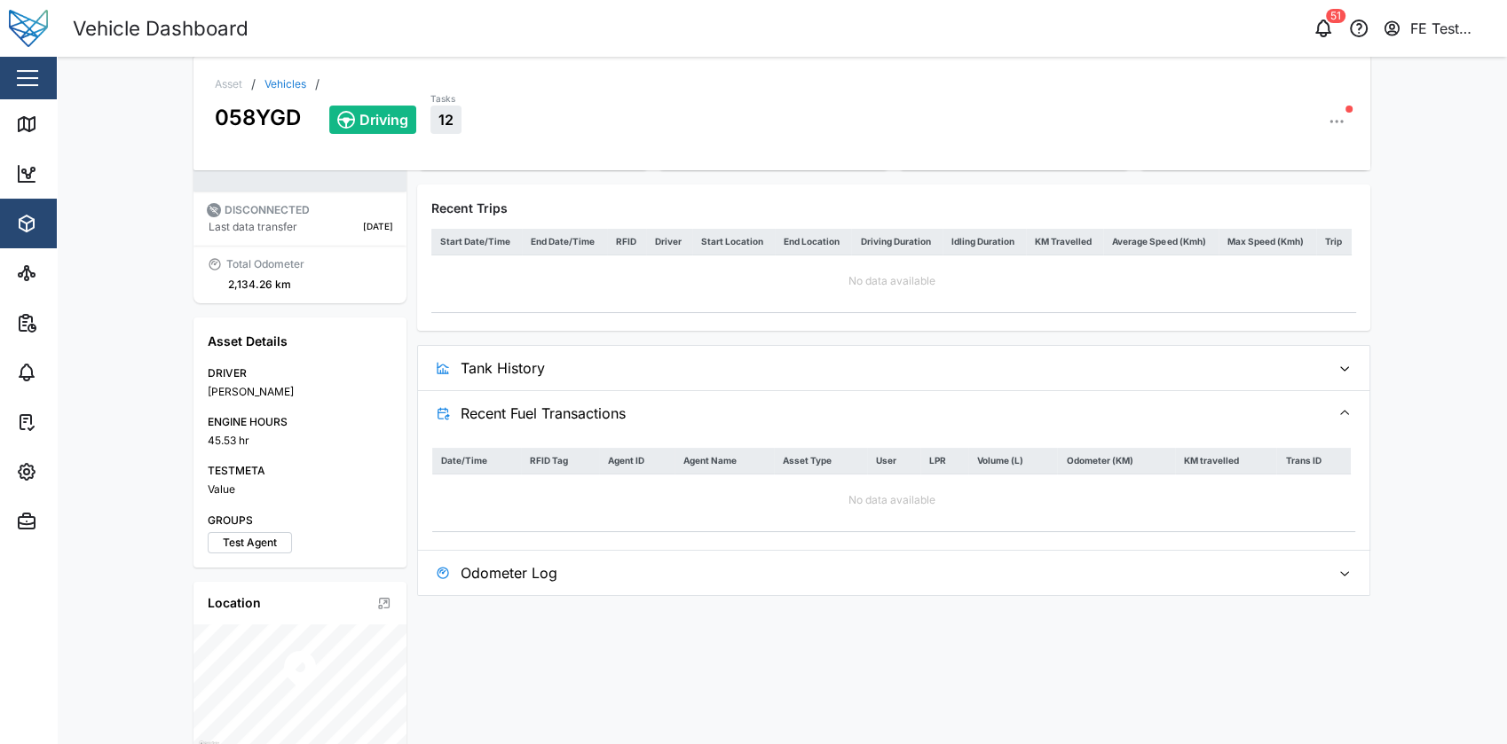
click at [645, 368] on span "Tank History" at bounding box center [888, 368] width 855 height 44
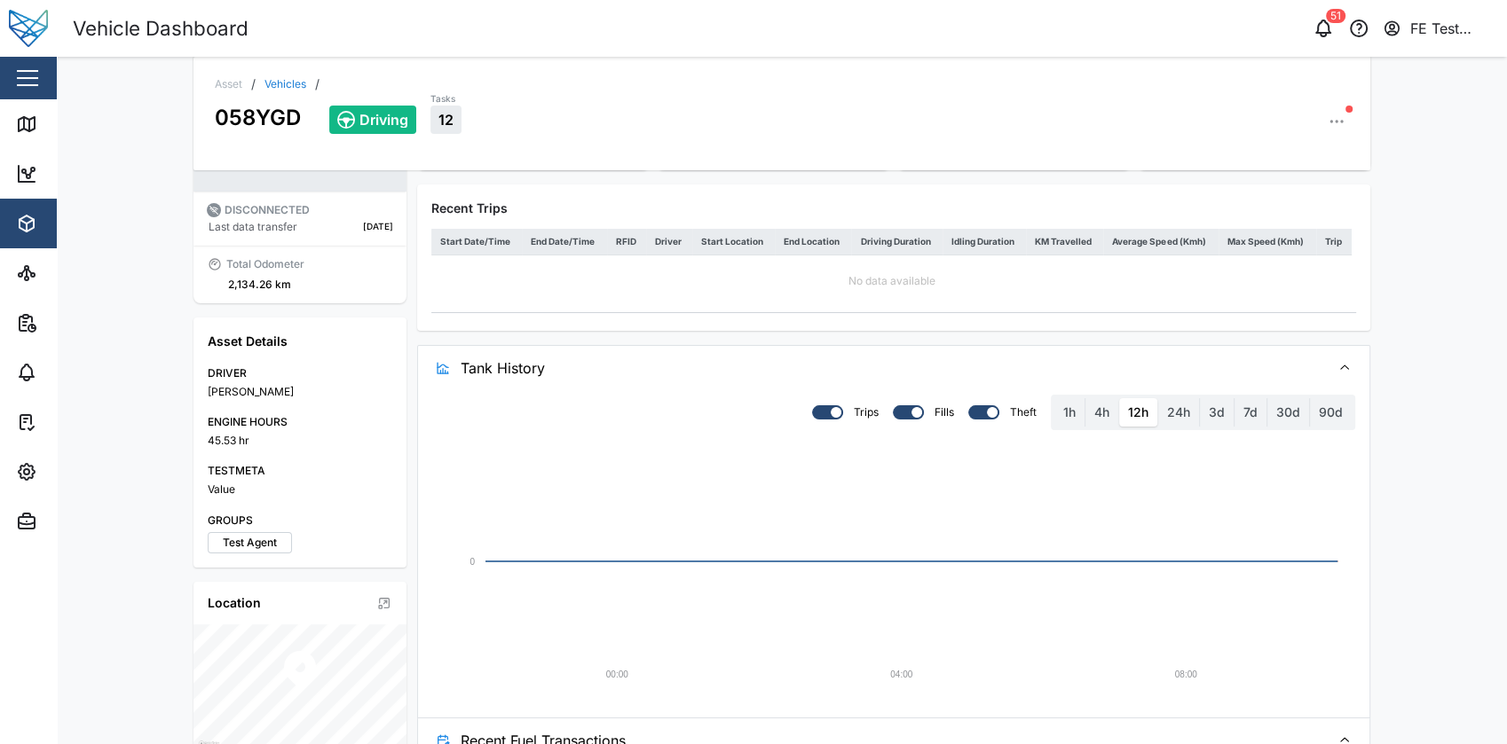
click at [645, 368] on span "Tank History" at bounding box center [888, 368] width 855 height 44
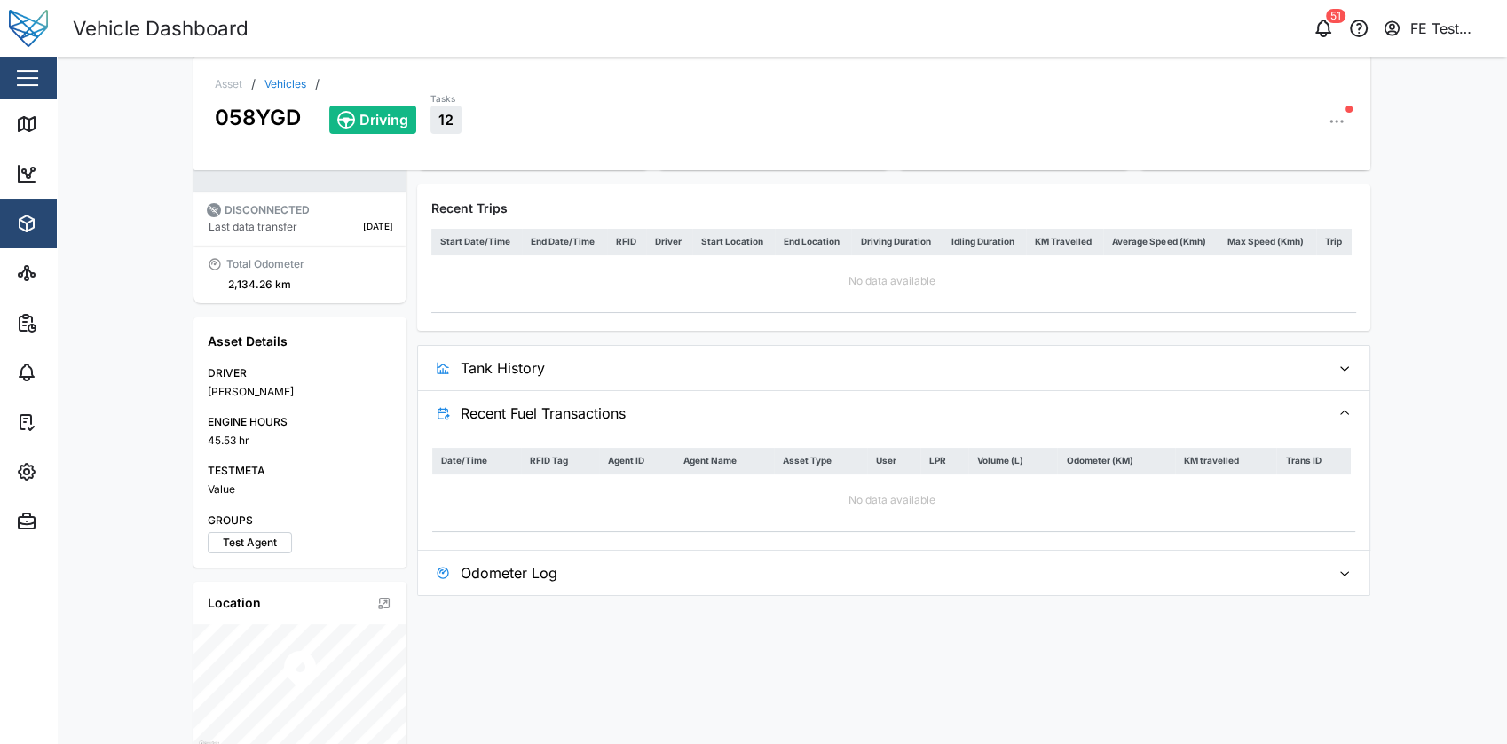
click at [648, 410] on span "Recent Fuel Transactions" at bounding box center [888, 413] width 855 height 44
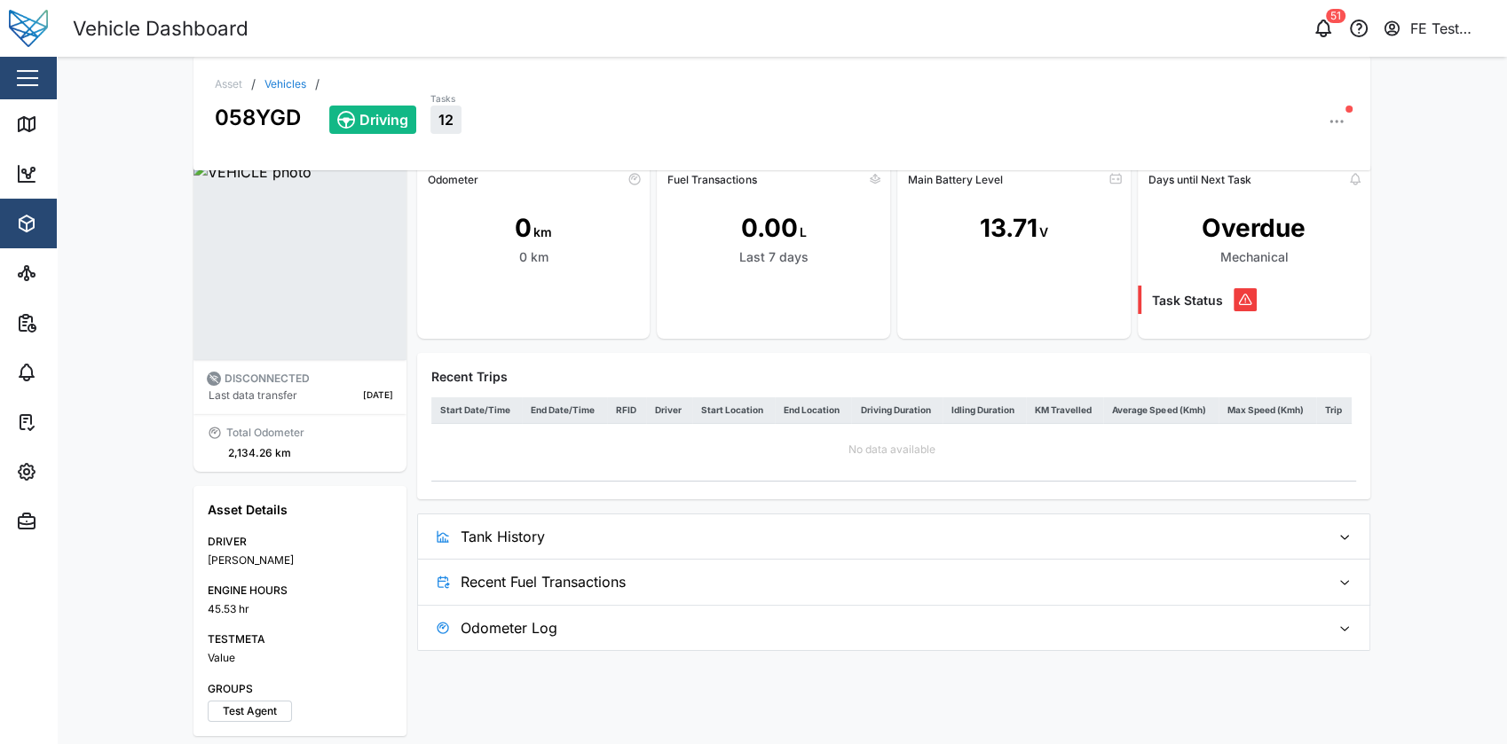
scroll to position [0, 0]
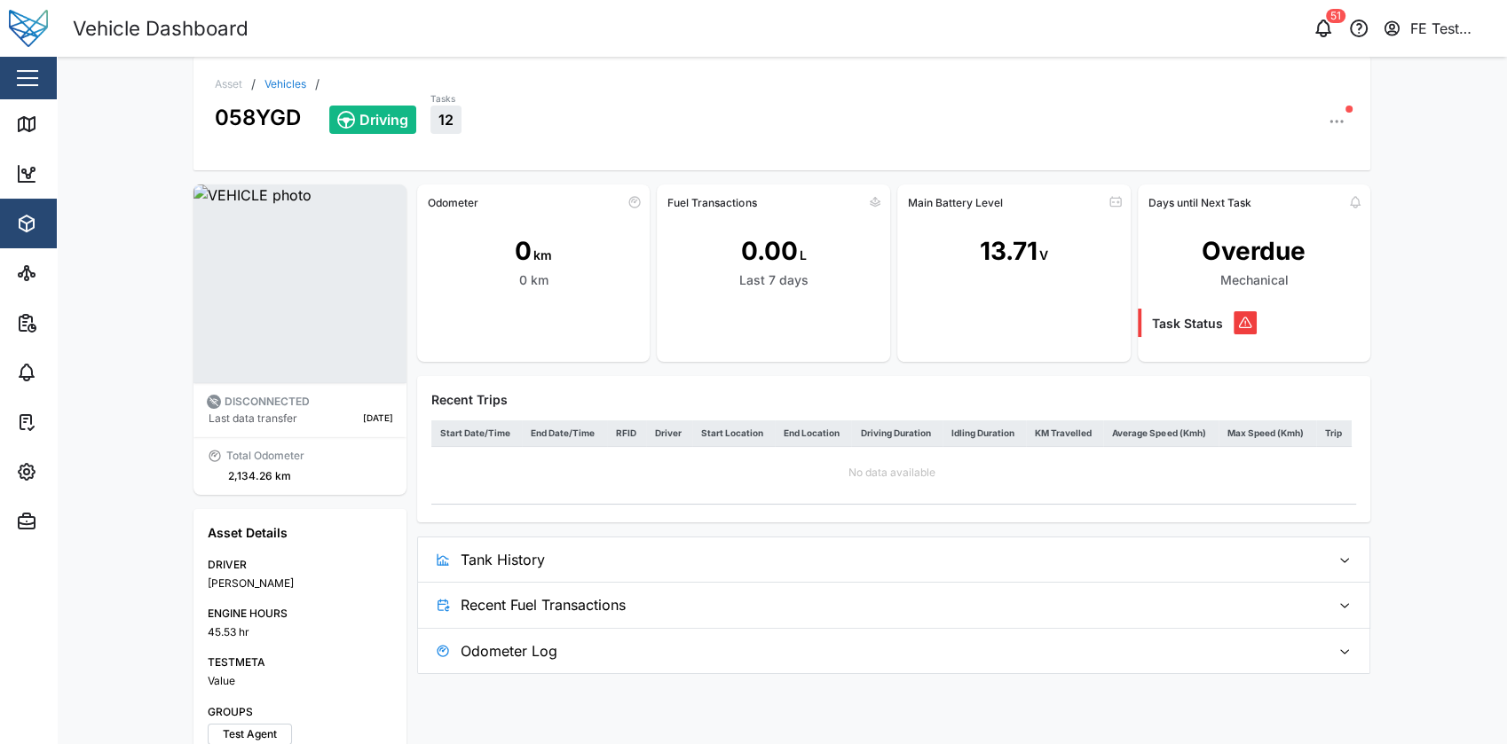
click at [272, 91] on div "058YGD" at bounding box center [258, 112] width 86 height 43
click at [272, 92] on div "058YGD" at bounding box center [258, 112] width 86 height 43
click at [270, 91] on div "058YGD" at bounding box center [258, 112] width 86 height 43
click at [277, 80] on link "Vehicles" at bounding box center [285, 84] width 42 height 11
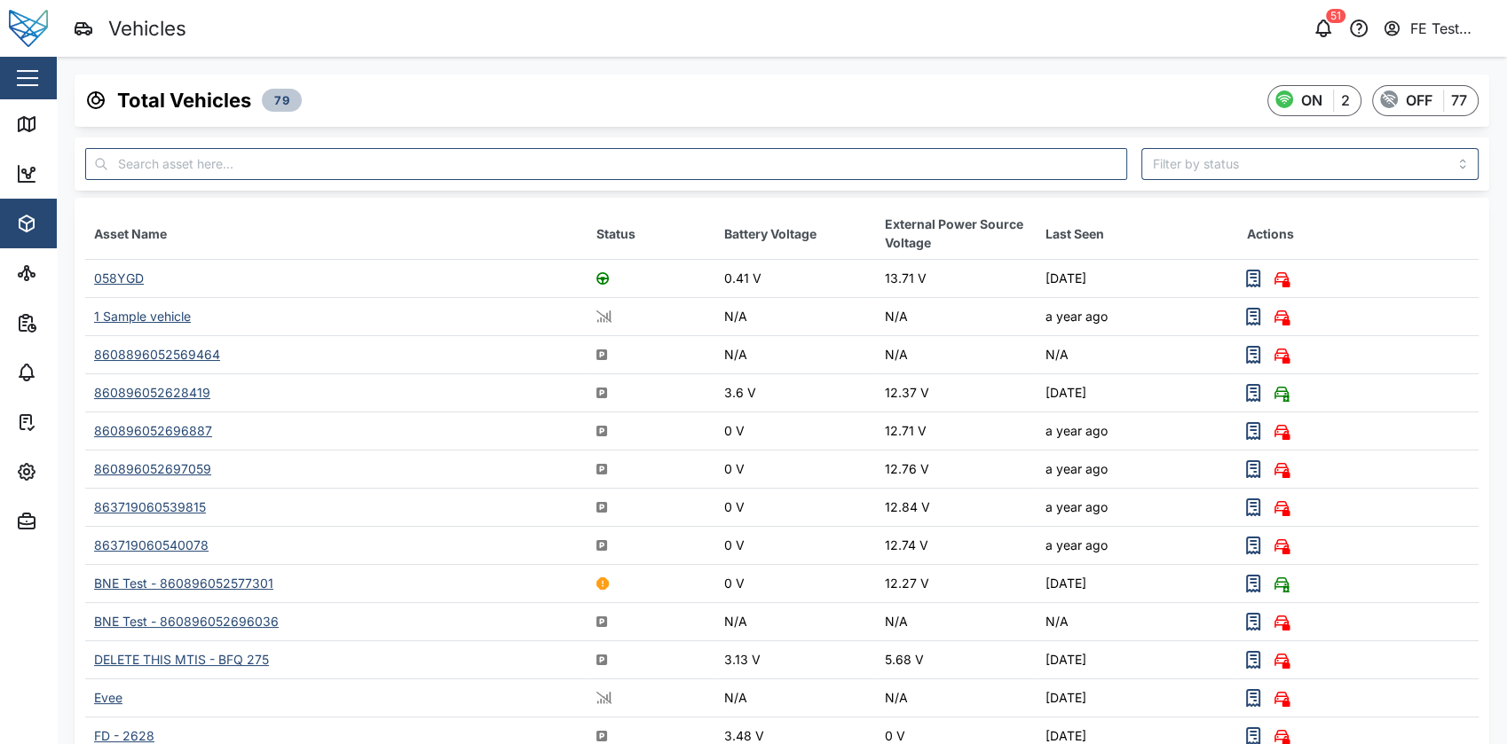
click at [116, 278] on div "058YGD" at bounding box center [119, 278] width 50 height 15
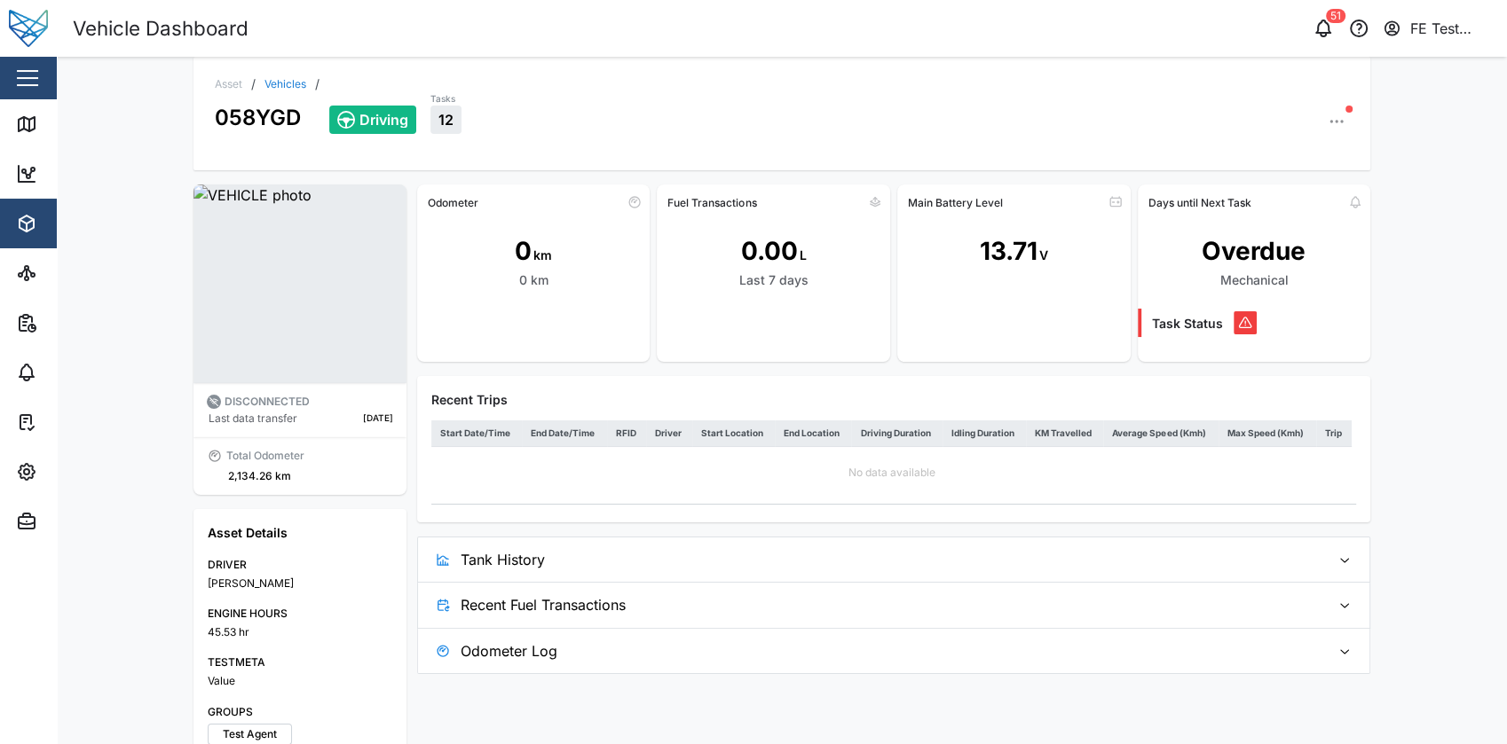
click at [33, 68] on button "button" at bounding box center [27, 78] width 30 height 30
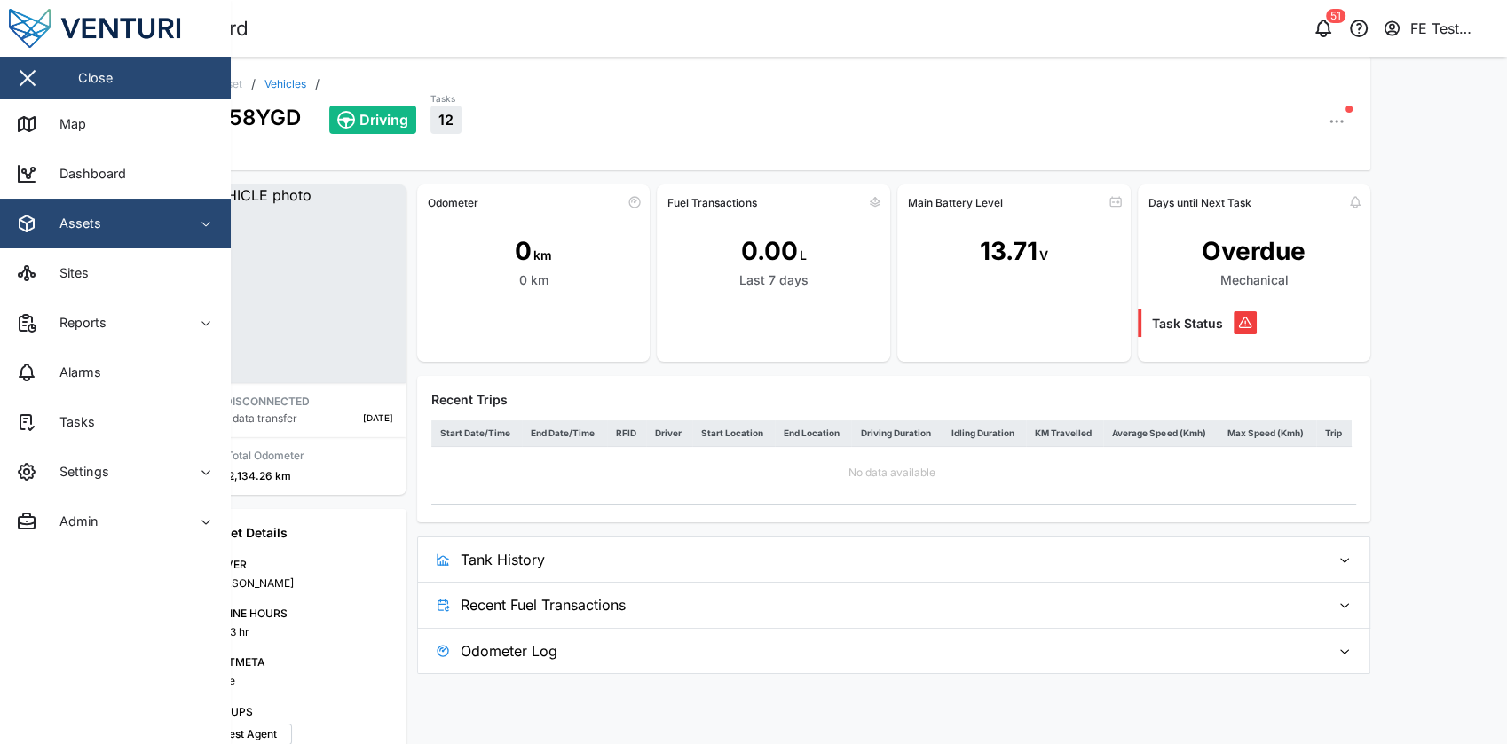
click at [112, 247] on span "Assets" at bounding box center [96, 224] width 161 height 50
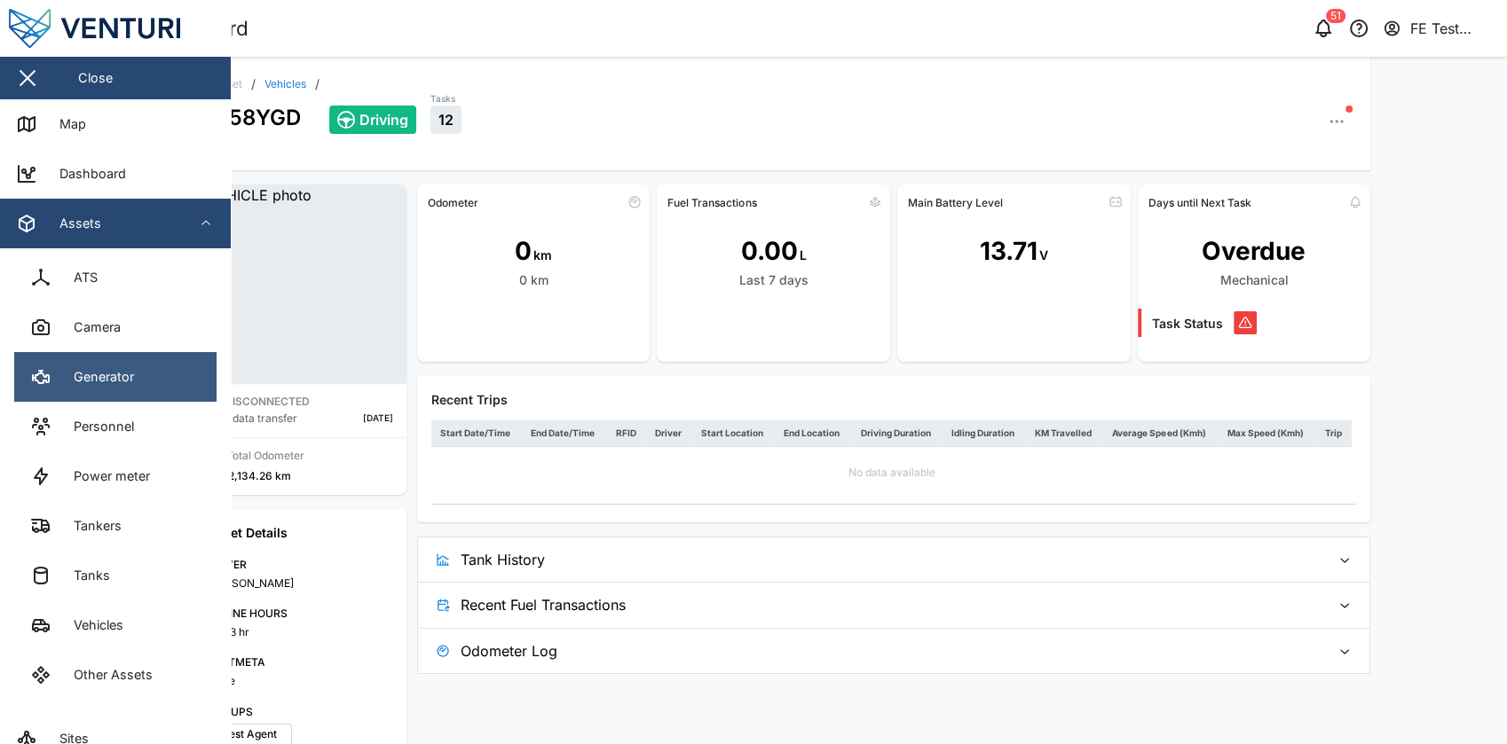
click at [126, 384] on div "Generator" at bounding box center [97, 377] width 74 height 20
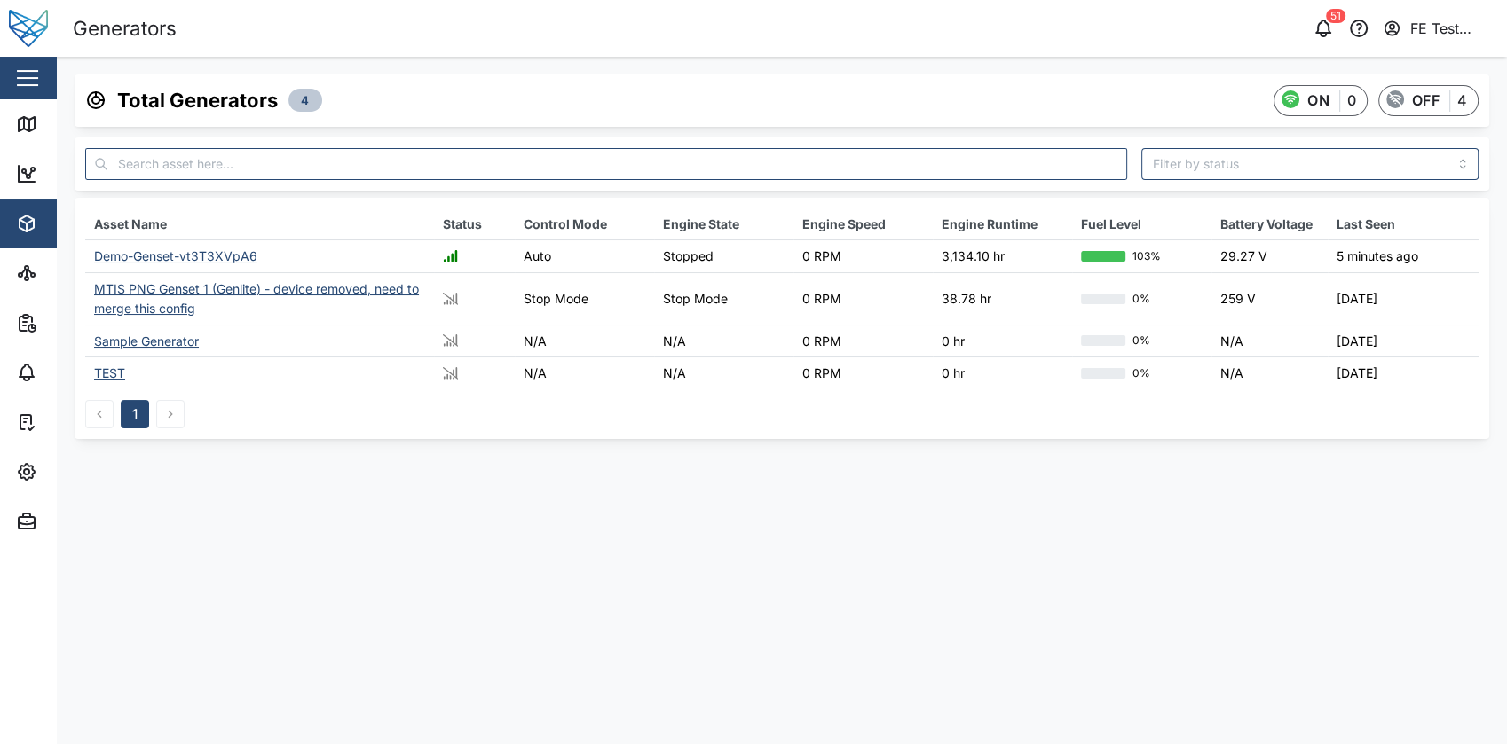
click at [177, 257] on div "Demo-Genset-vt3T3XVpA6" at bounding box center [175, 255] width 163 height 15
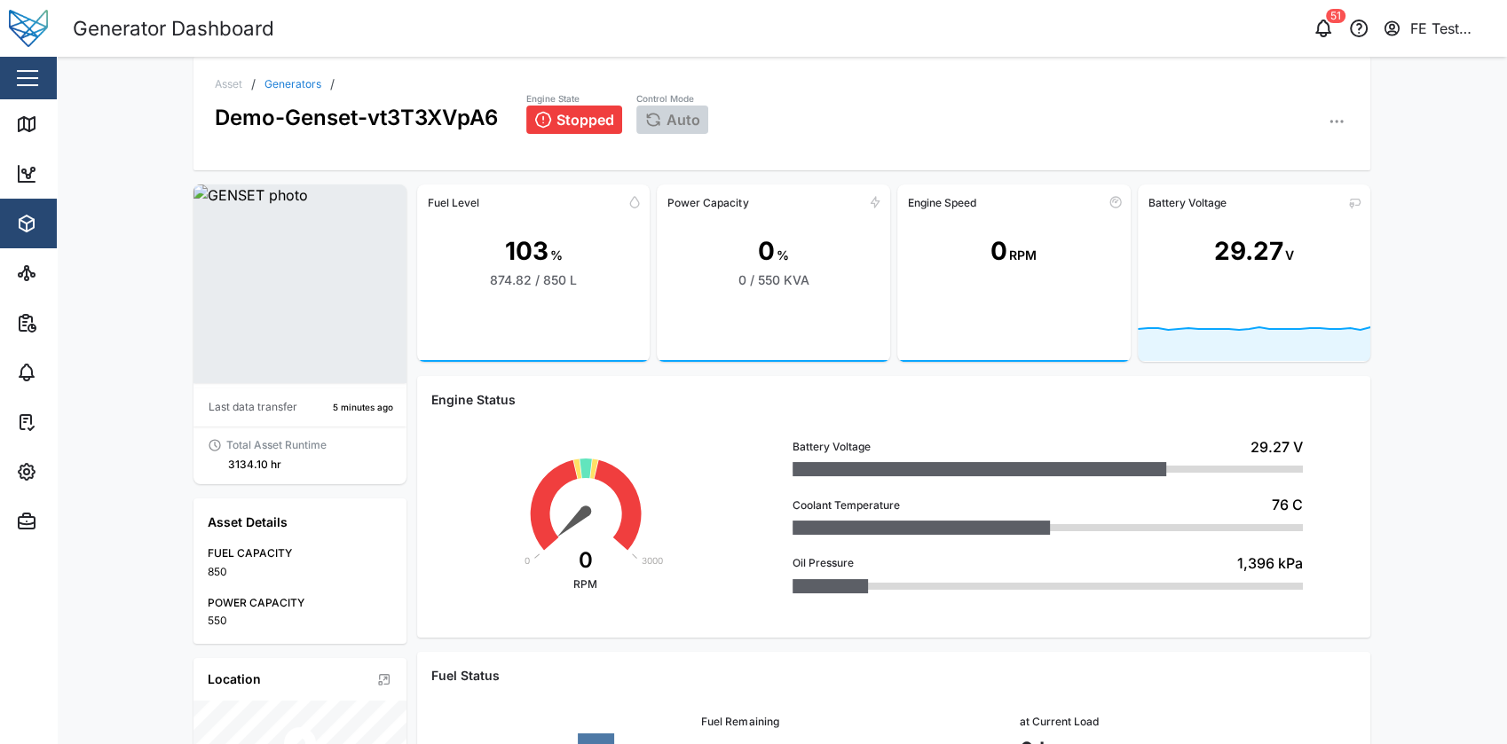
click at [511, 268] on div "103" at bounding box center [526, 251] width 43 height 38
drag, startPoint x: 511, startPoint y: 269, endPoint x: 509, endPoint y: 348, distance: 79.0
click at [509, 348] on rect at bounding box center [533, 339] width 233 height 51
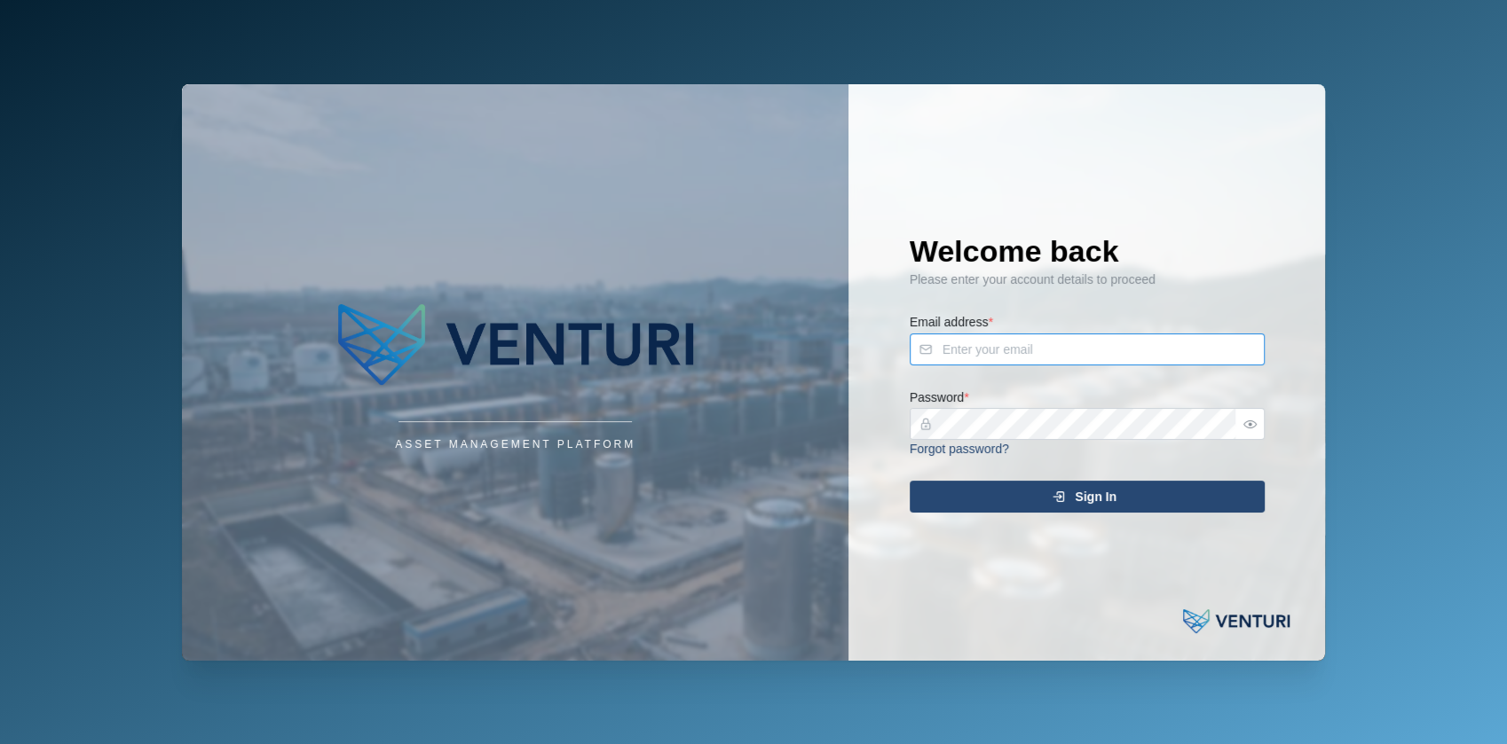
type input "julius.pamplona@venturi.io"
click at [1163, 486] on div "Sign In" at bounding box center [1084, 497] width 327 height 30
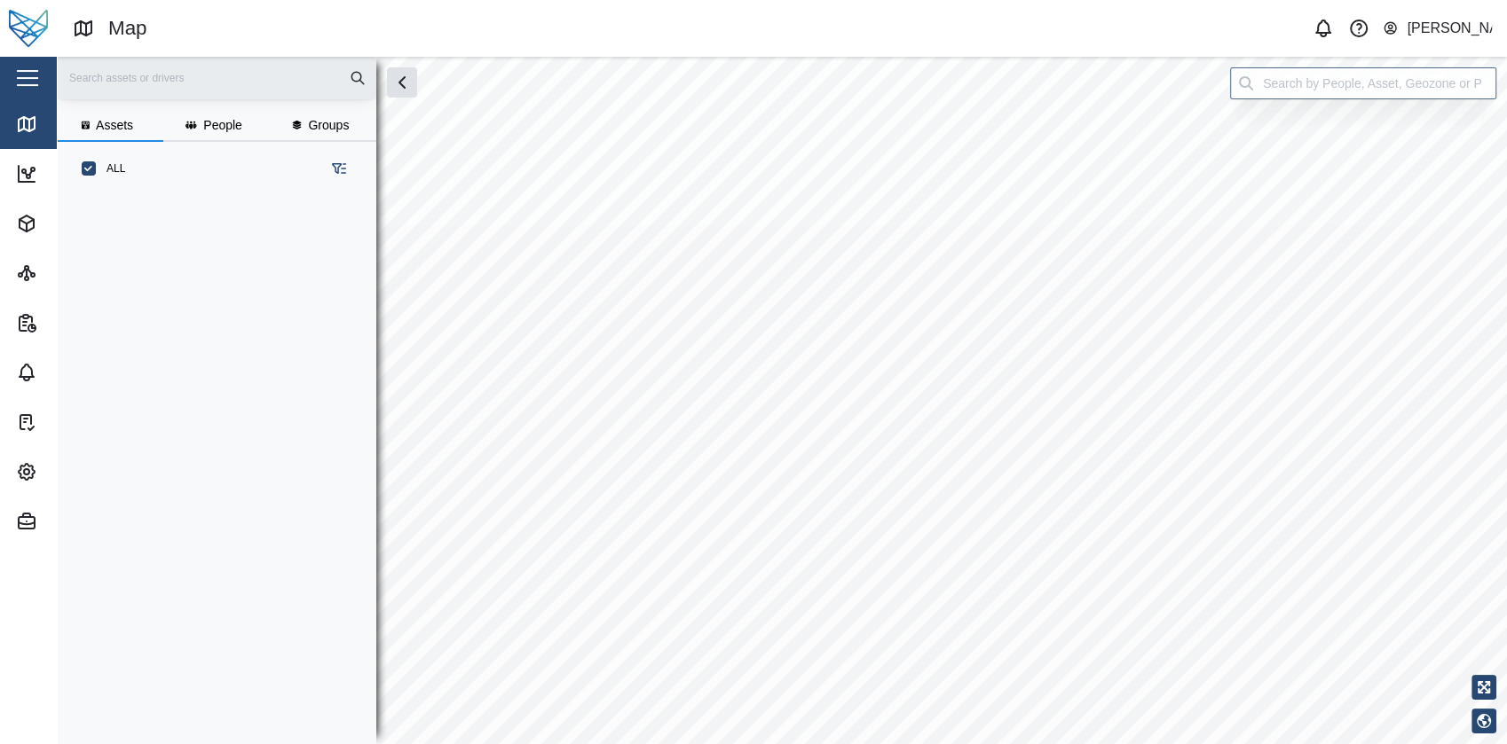
scroll to position [525, 276]
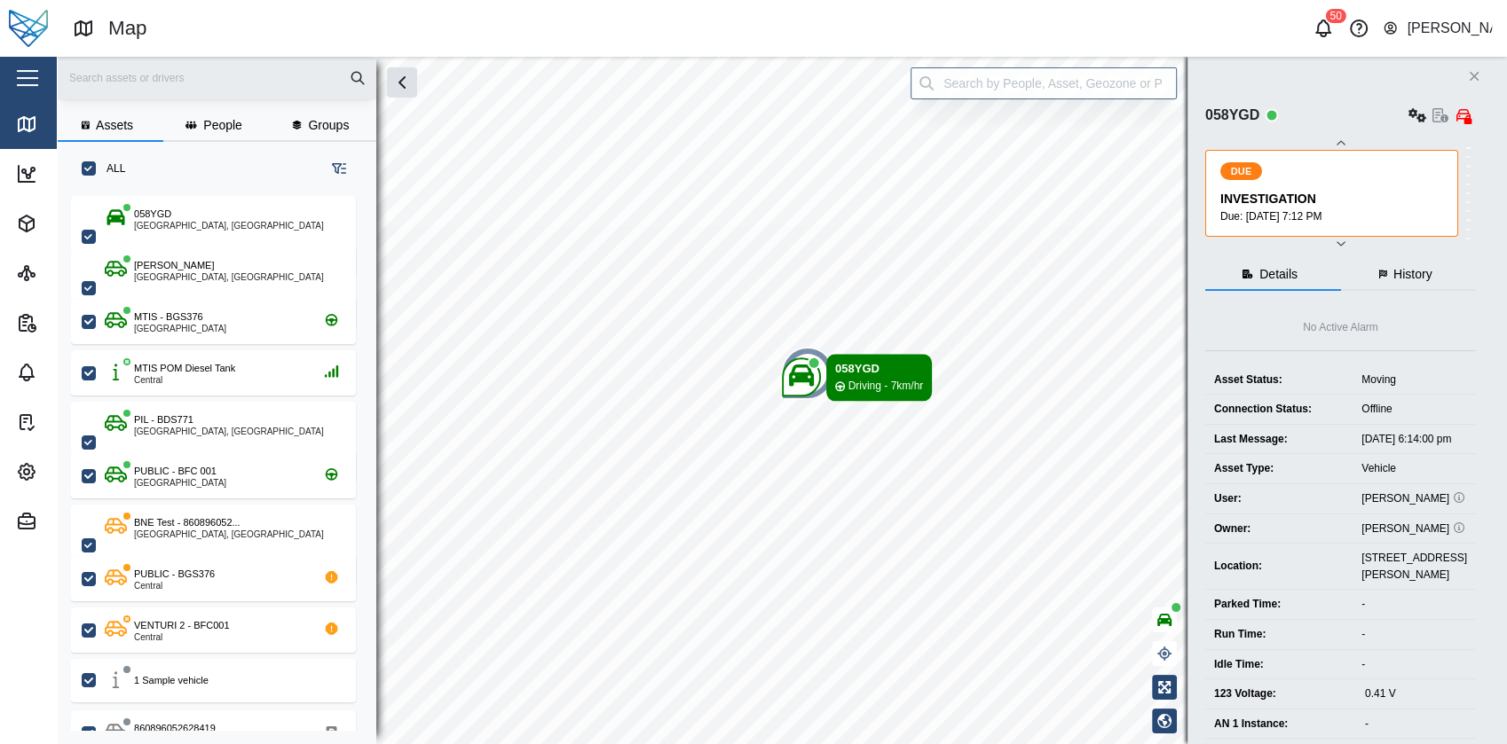
click at [28, 68] on button "button" at bounding box center [27, 78] width 30 height 30
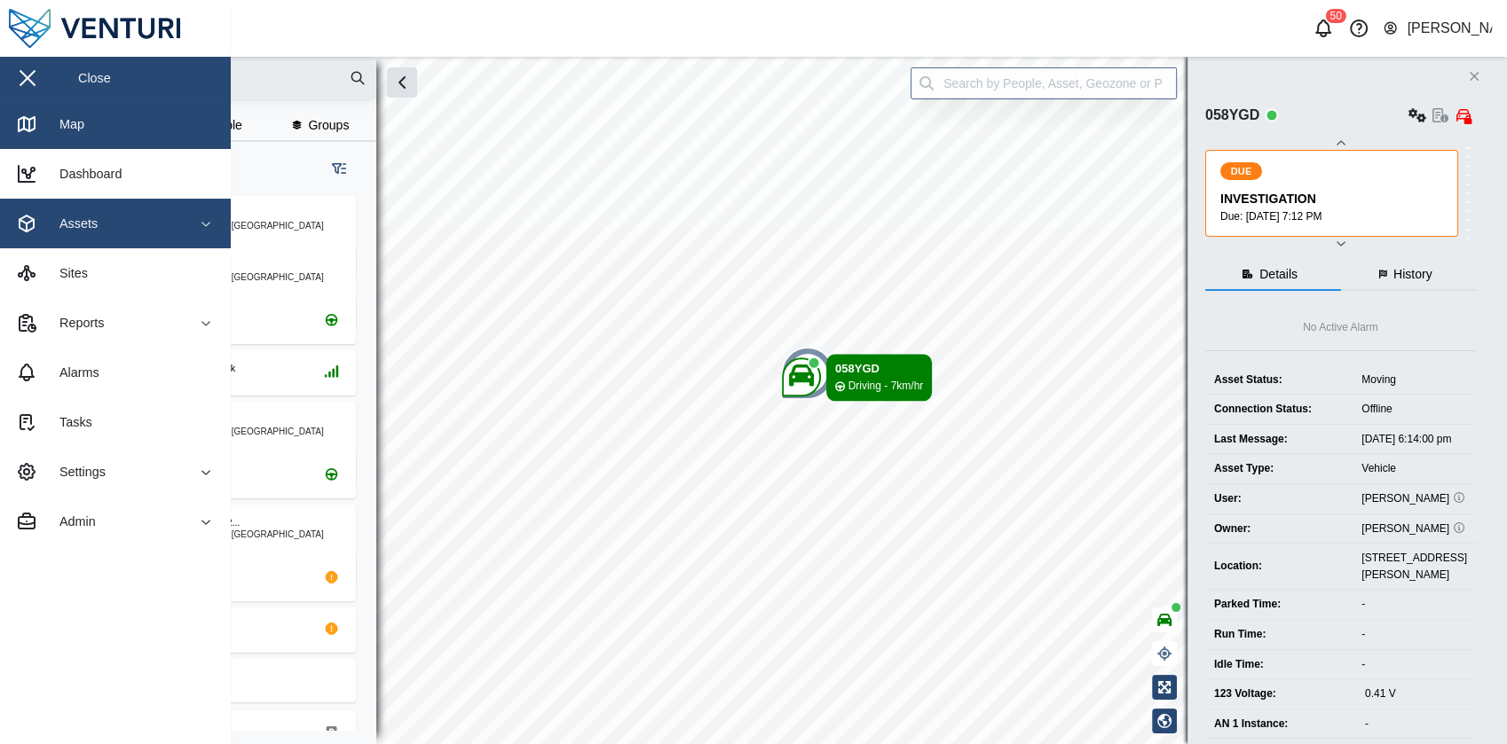
click at [114, 218] on div "Assets" at bounding box center [96, 223] width 161 height 21
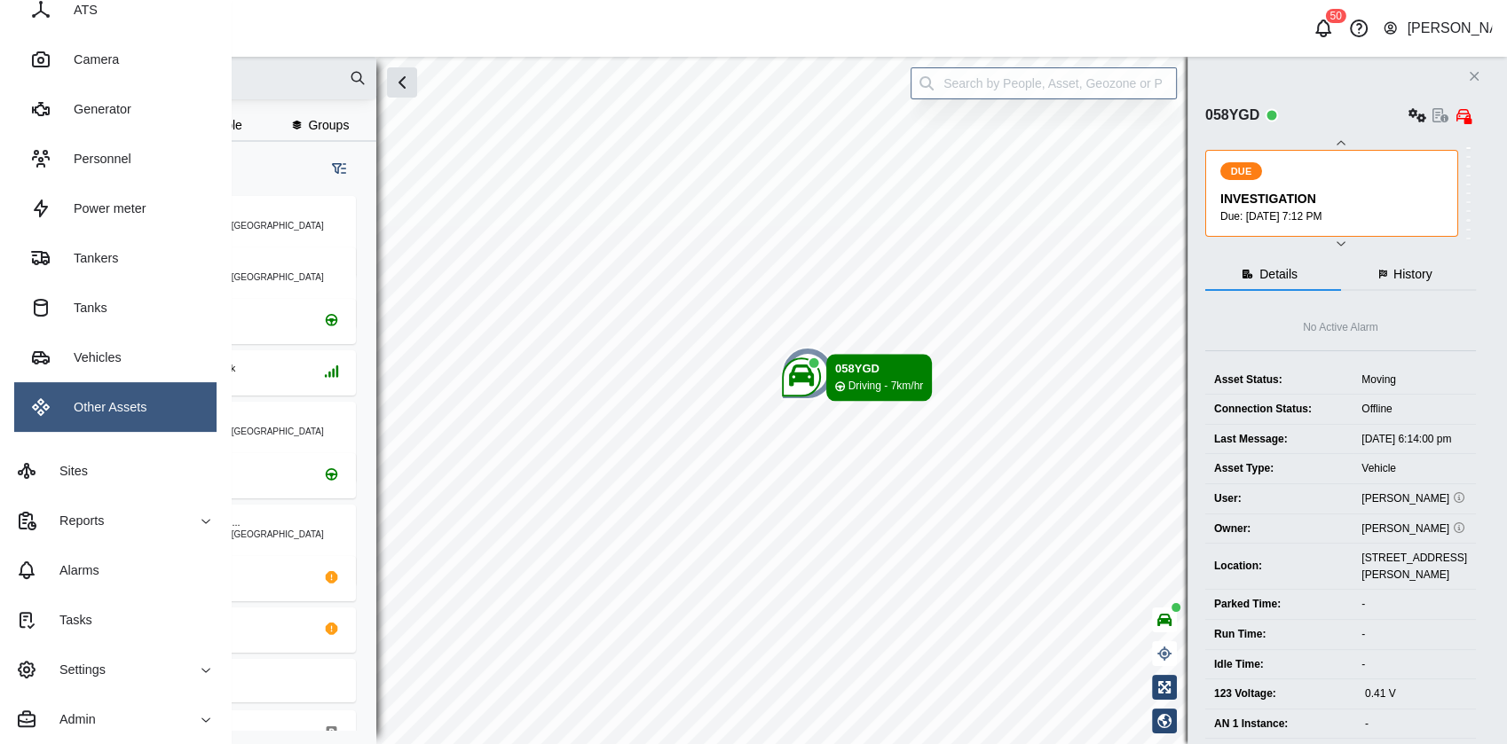
scroll to position [267, 0]
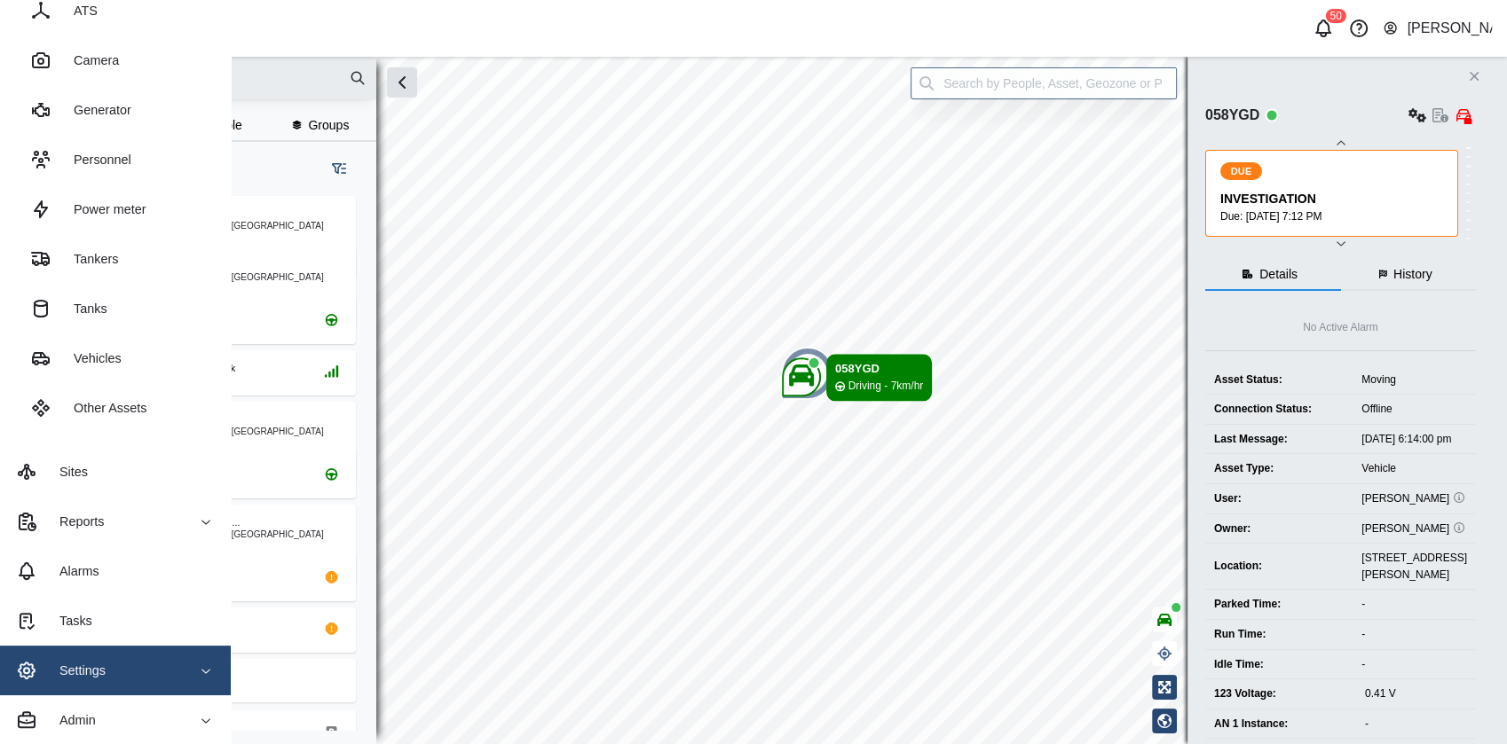
click at [81, 684] on span "Settings" at bounding box center [96, 671] width 161 height 50
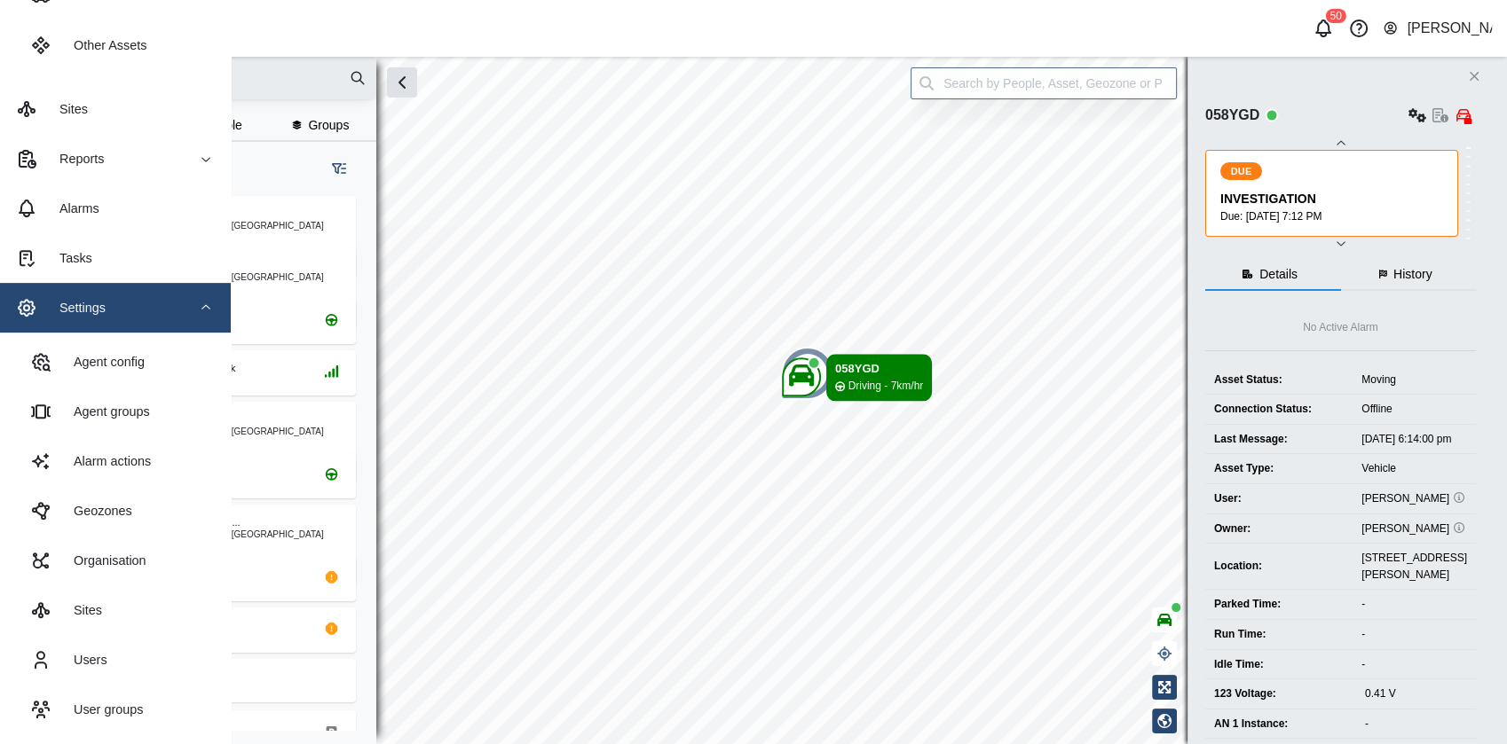
scroll to position [673, 0]
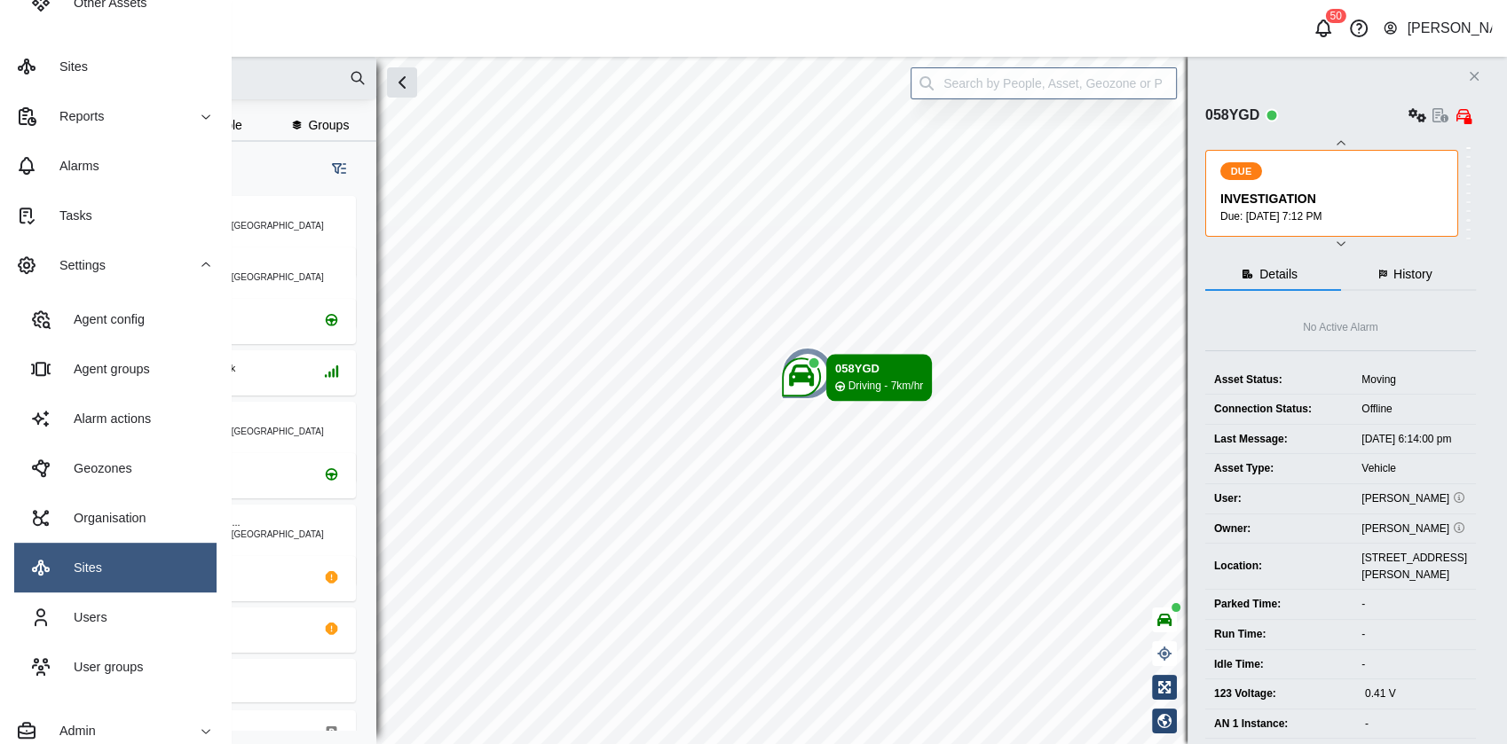
click at [141, 559] on link "Sites" at bounding box center [115, 568] width 202 height 50
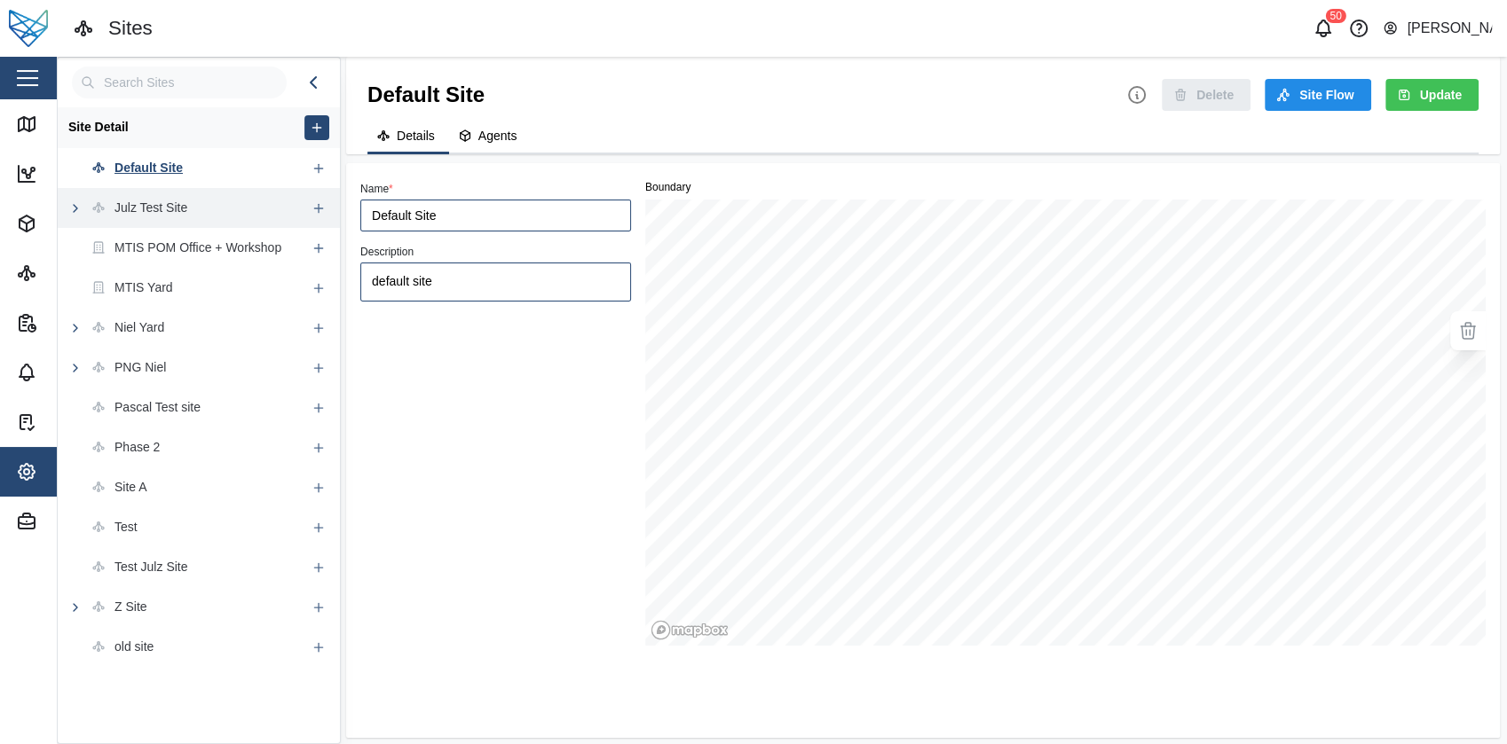
click at [180, 202] on div "Julz Test Site" at bounding box center [150, 209] width 73 height 20
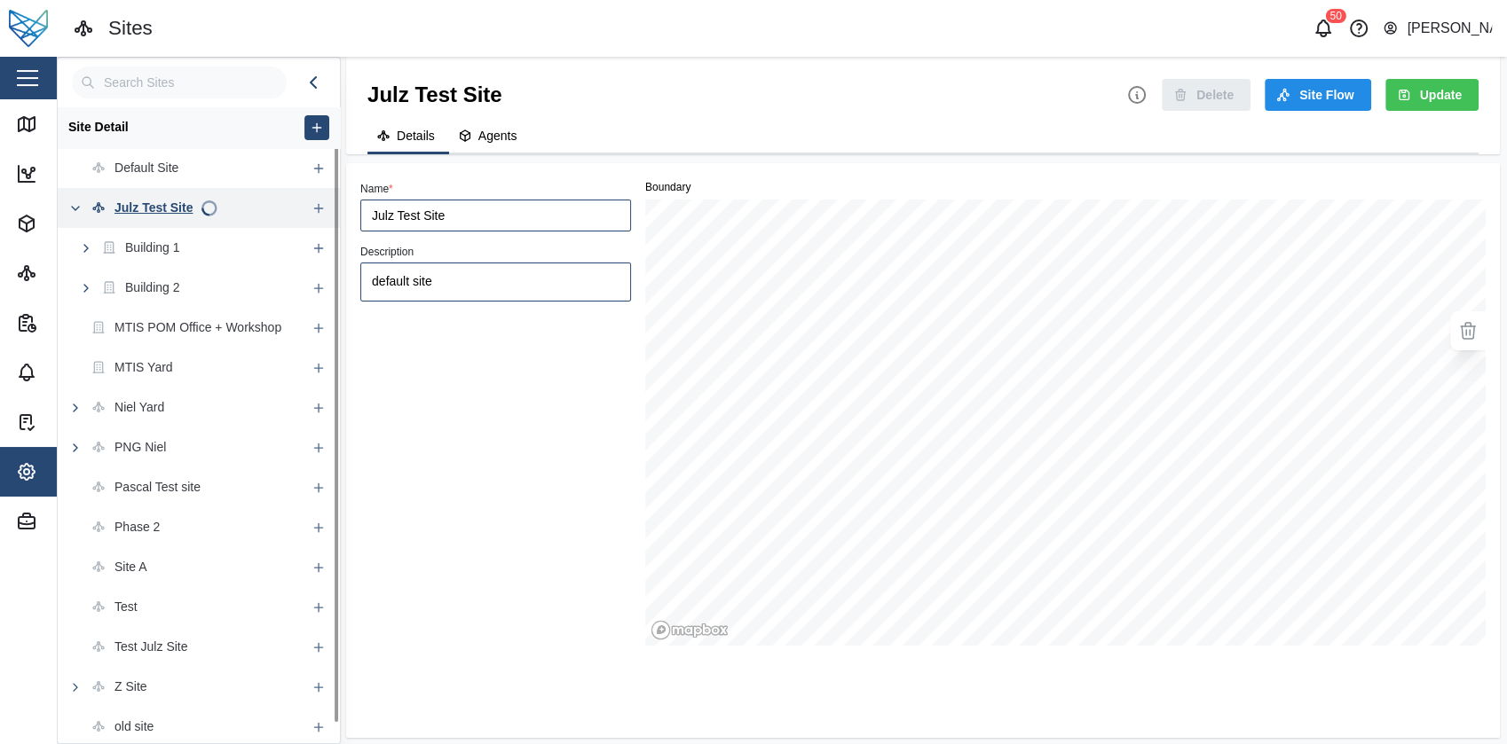
type textarea "x"
type input "Julz Test Site"
type textarea "sample"
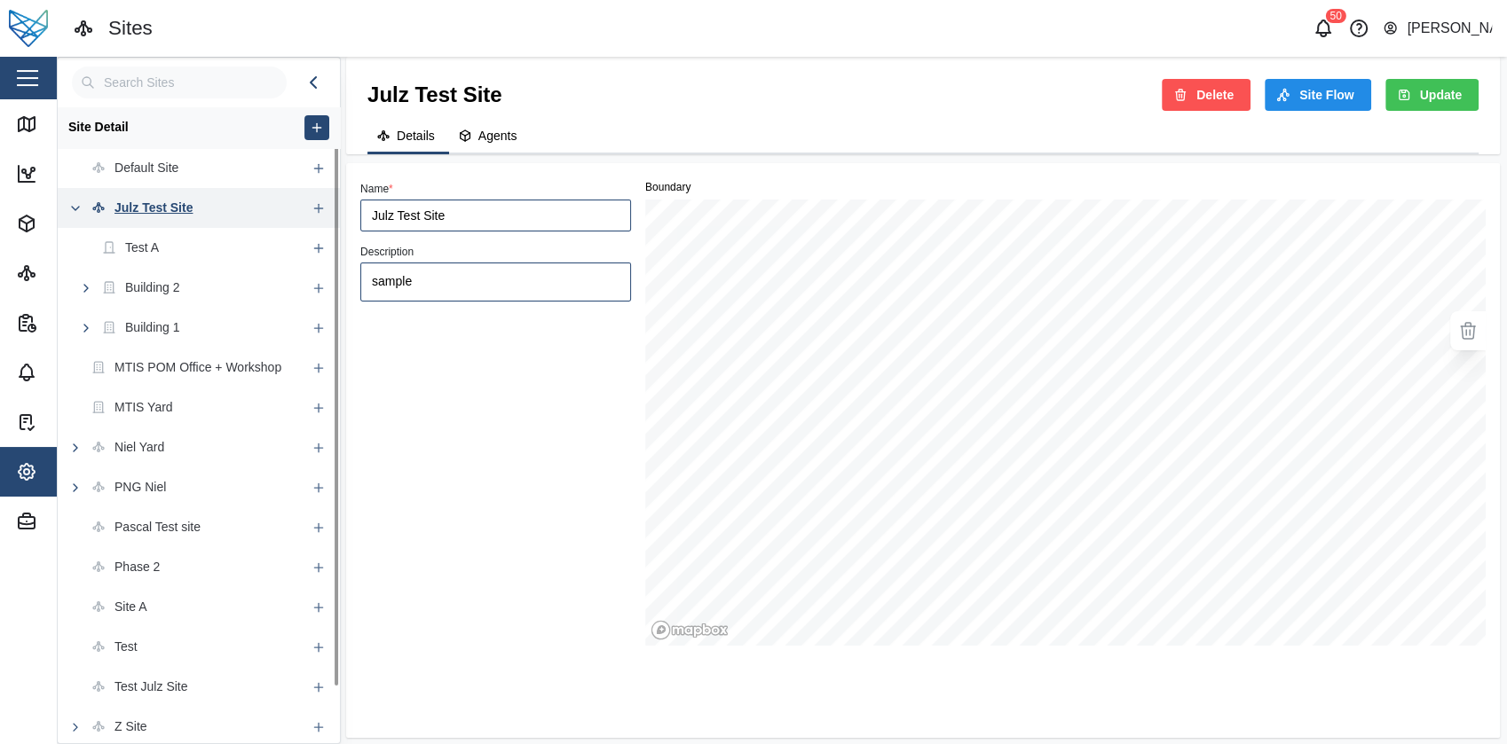
click at [73, 205] on icon "button" at bounding box center [75, 208] width 14 height 14
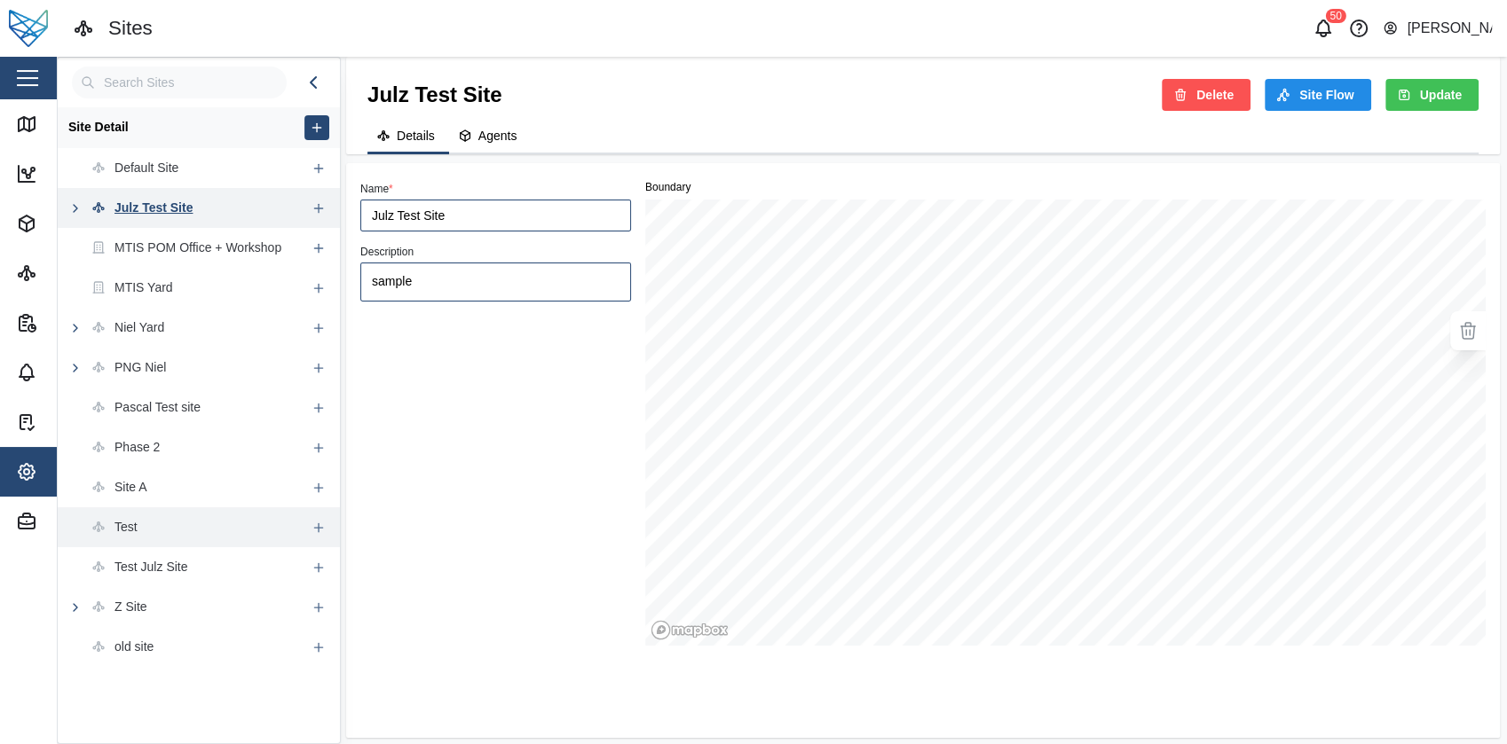
click at [169, 525] on div "Test" at bounding box center [182, 528] width 248 height 40
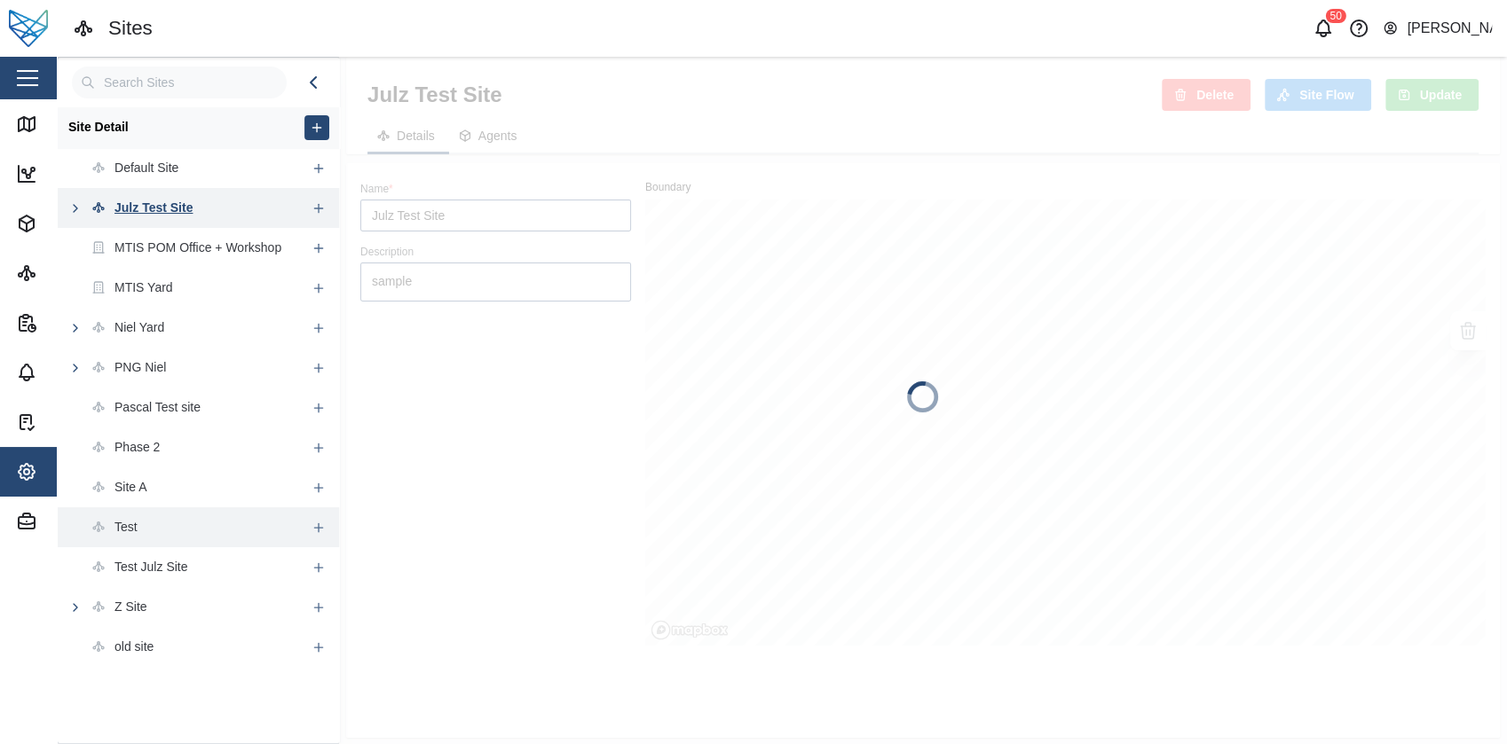
type textarea "x"
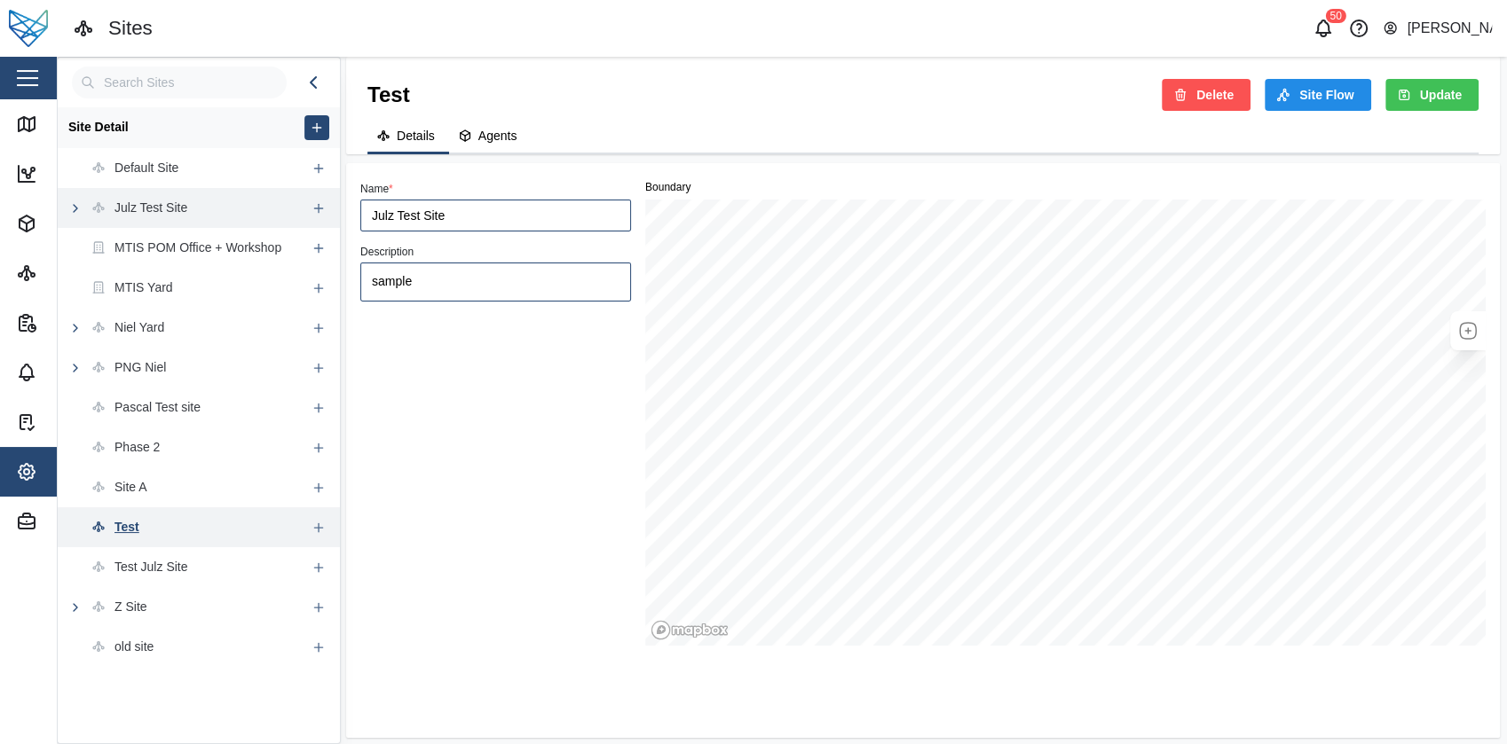
type input "Test"
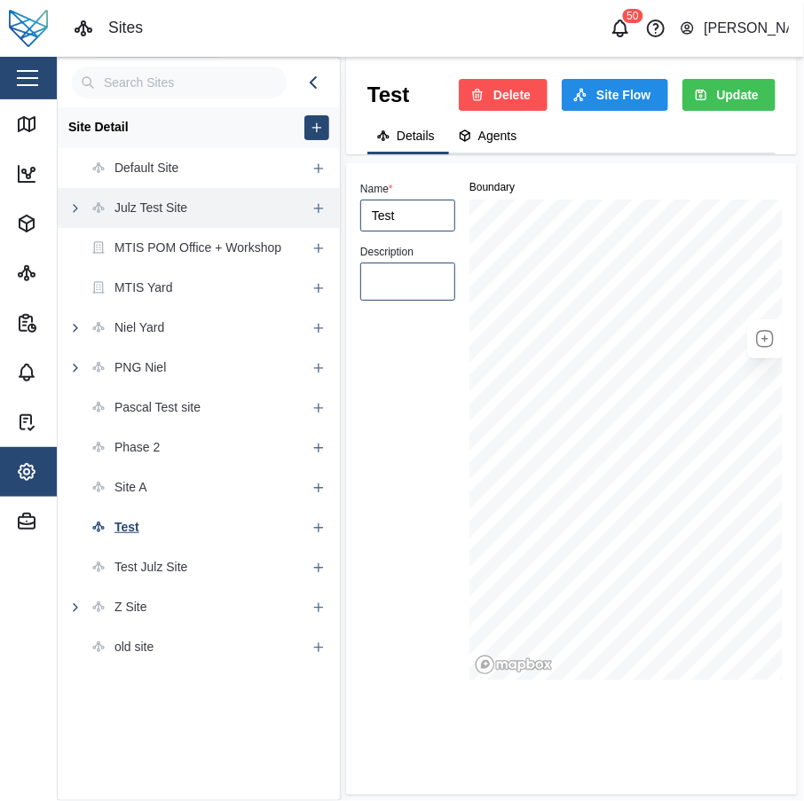
click at [519, 91] on span "Delete" at bounding box center [511, 95] width 37 height 30
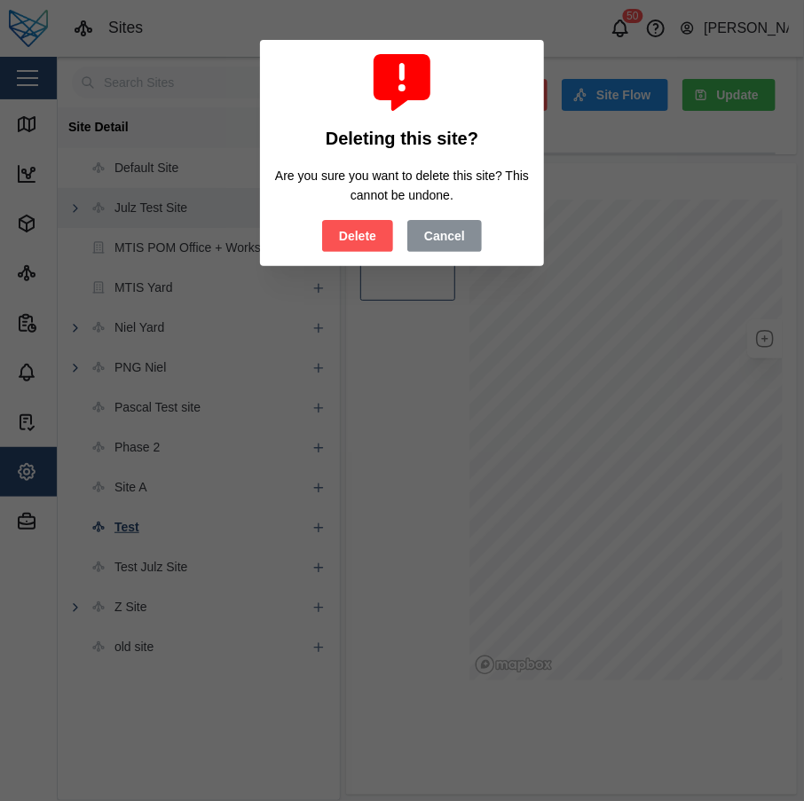
click at [355, 237] on span "Delete" at bounding box center [357, 236] width 37 height 30
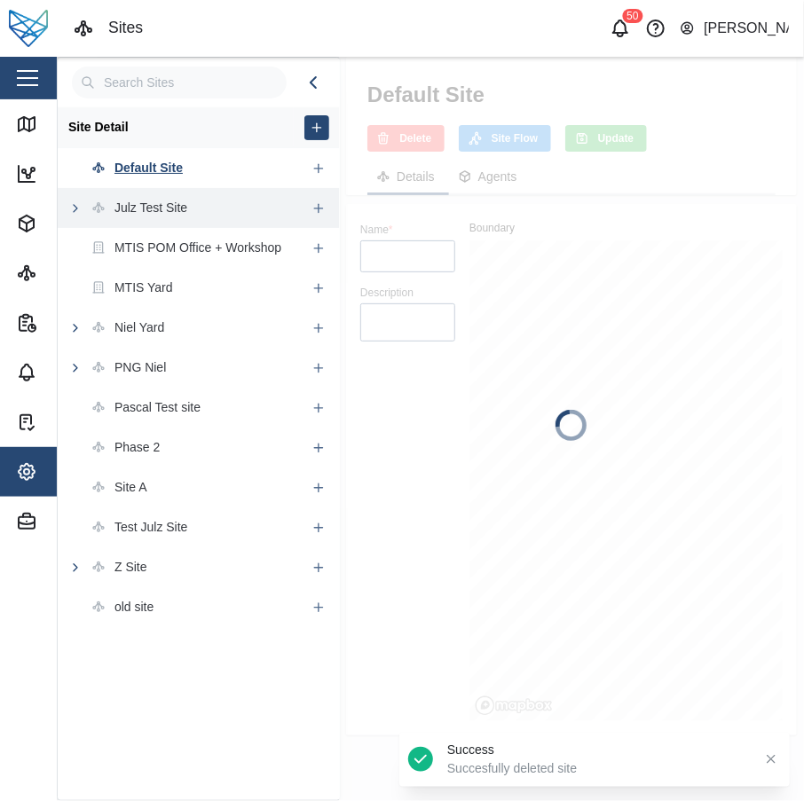
type textarea "x"
type input "Default Site"
type textarea "default site"
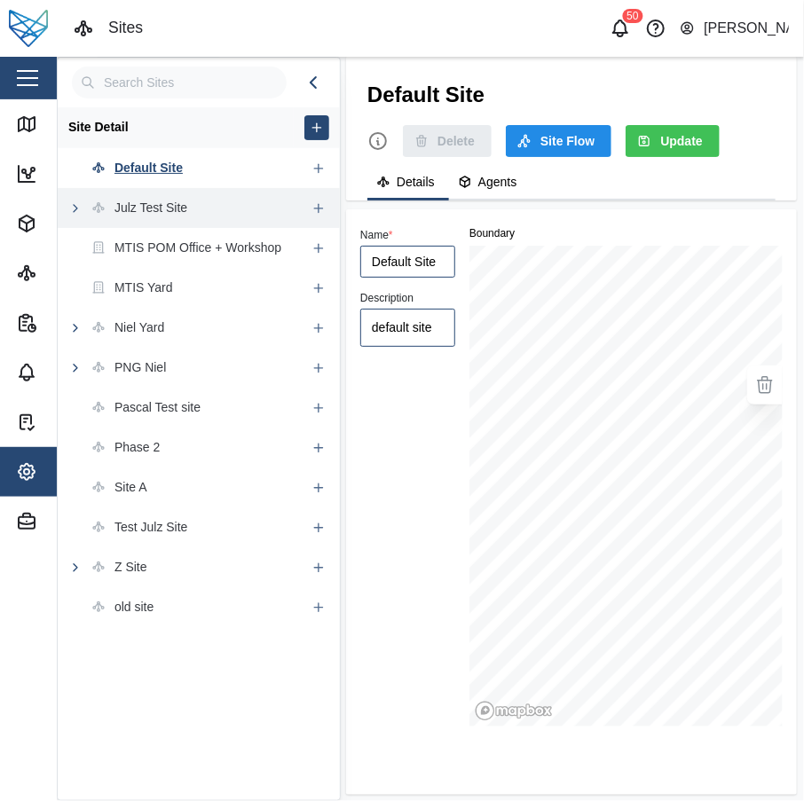
click at [164, 441] on div "Phase 2" at bounding box center [182, 448] width 248 height 40
type textarea "x"
type input "Phase 2"
type textarea "test"
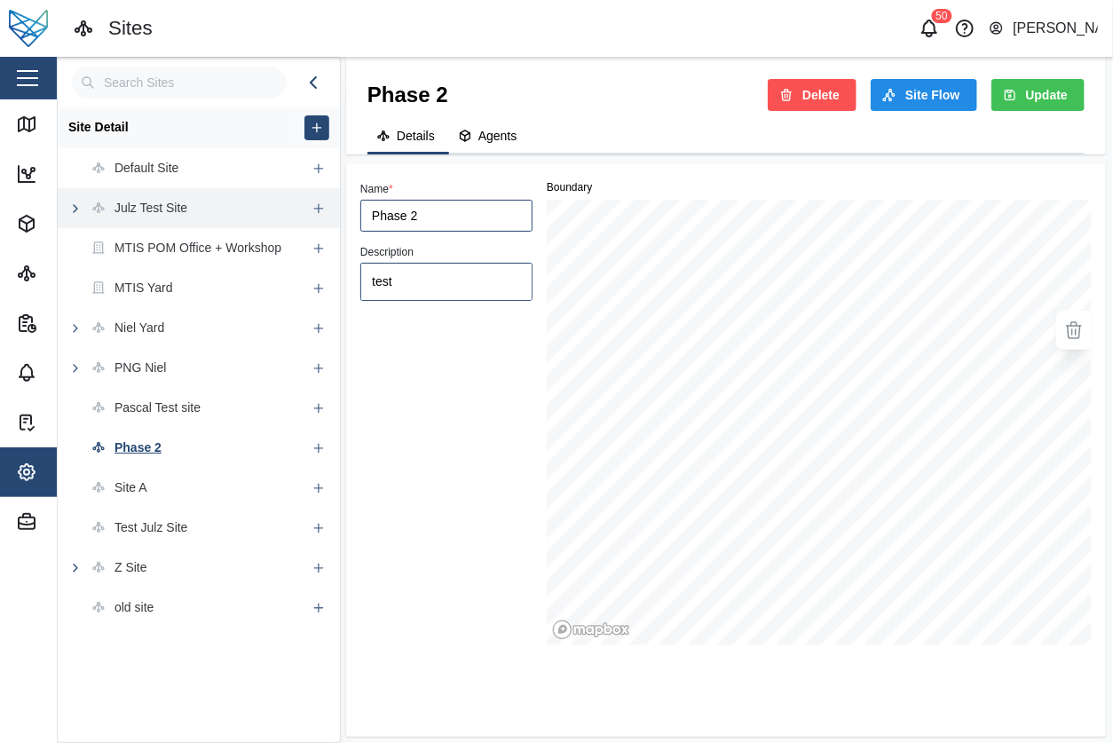
click at [443, 368] on div "Name * Phase 2 Description test" at bounding box center [446, 411] width 186 height 482
click at [230, 452] on div "Phase 2" at bounding box center [182, 448] width 248 height 40
click at [838, 89] on span "Delete" at bounding box center [820, 95] width 37 height 30
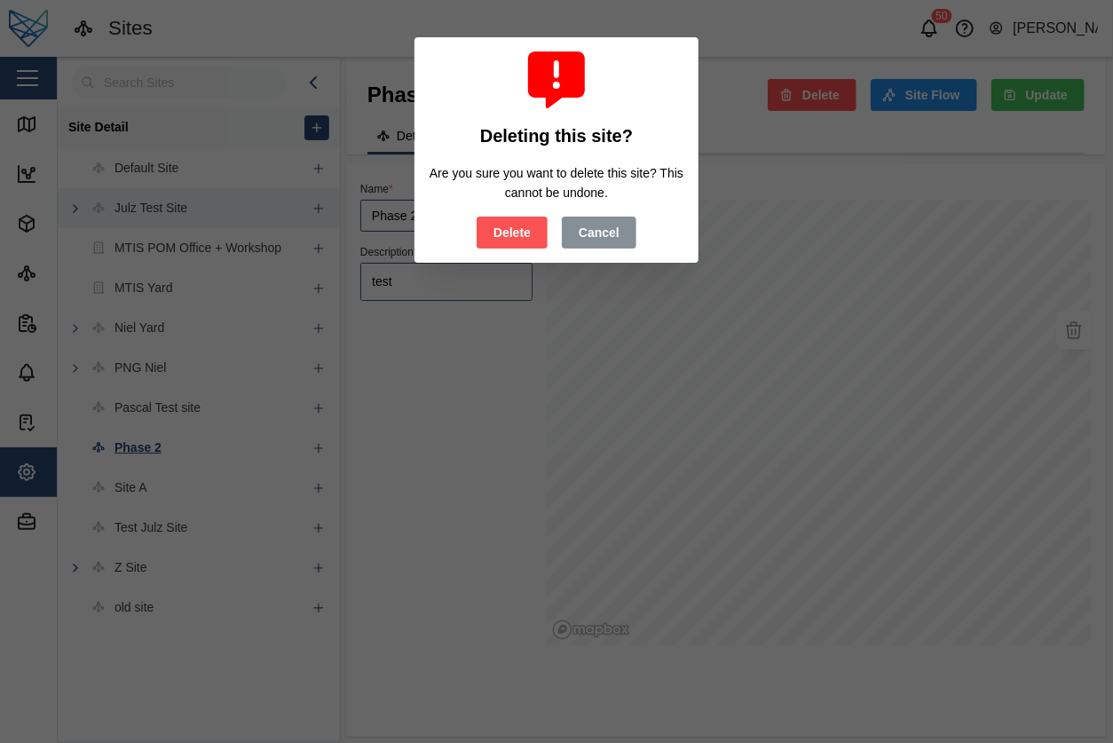
click at [532, 228] on button "Delete" at bounding box center [512, 233] width 71 height 32
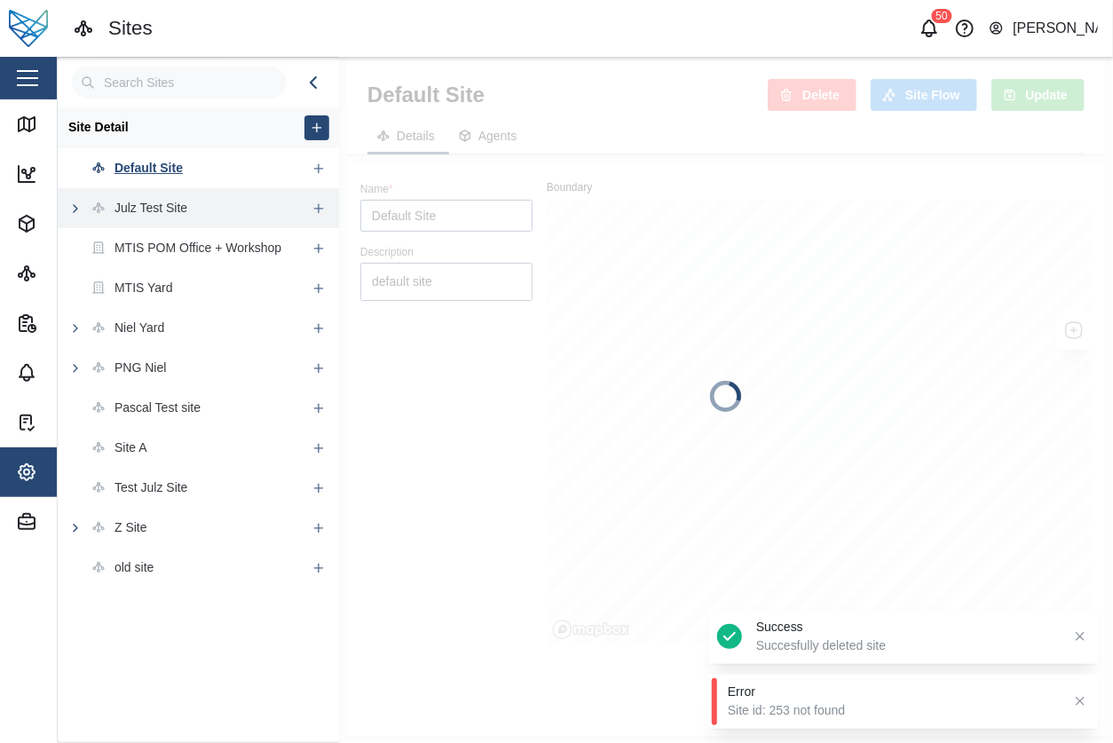
click at [820, 737] on div at bounding box center [726, 400] width 774 height 686
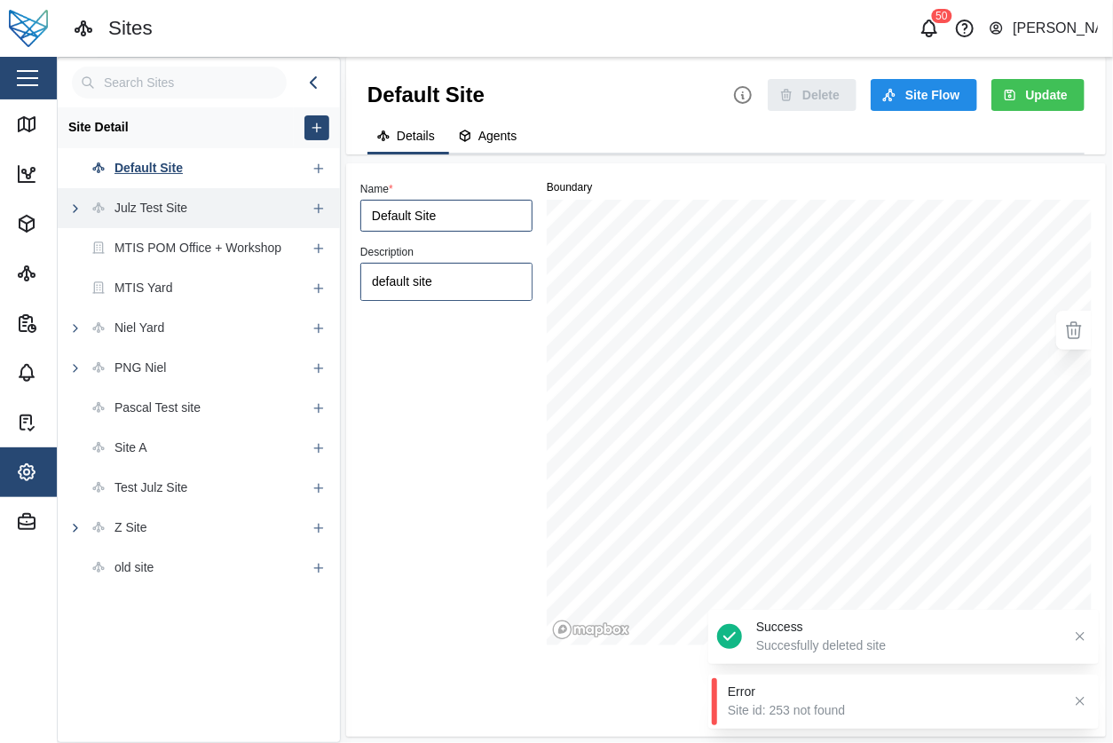
click at [780, 698] on div "Error" at bounding box center [895, 692] width 334 height 18
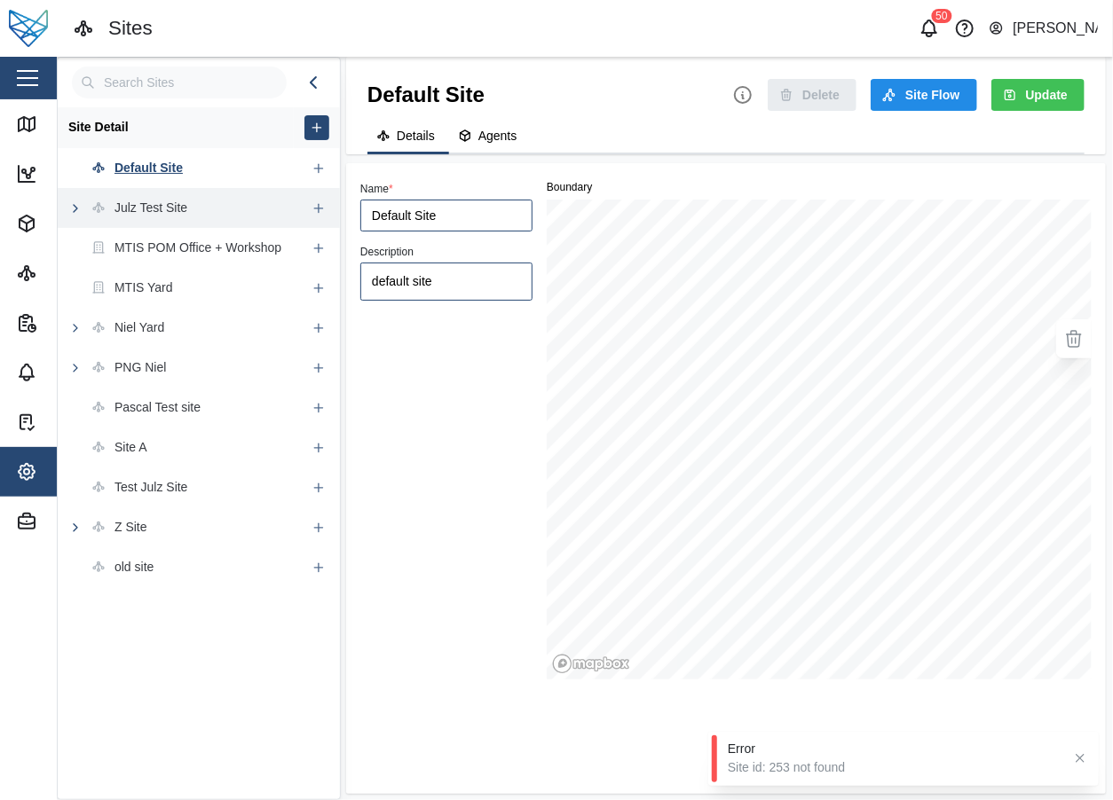
click at [438, 452] on div "Name * Default Site Description default site" at bounding box center [446, 428] width 186 height 516
click at [196, 449] on div "Site A" at bounding box center [182, 448] width 248 height 40
type textarea "x"
type input "Site A"
type textarea "Moa Islands"
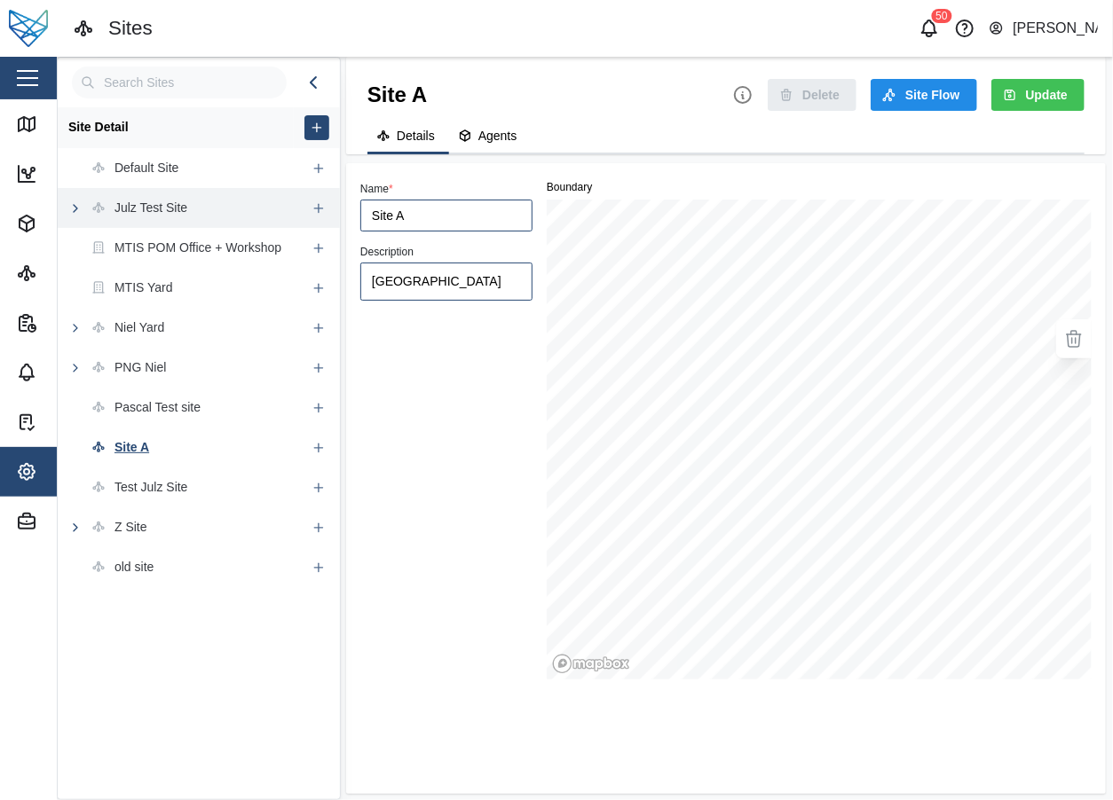
click at [205, 490] on div "Test Julz Site" at bounding box center [182, 488] width 248 height 40
type textarea "x"
type input "Test Julz Site"
type textarea "test site"
click at [153, 577] on div "old site" at bounding box center [106, 567] width 96 height 40
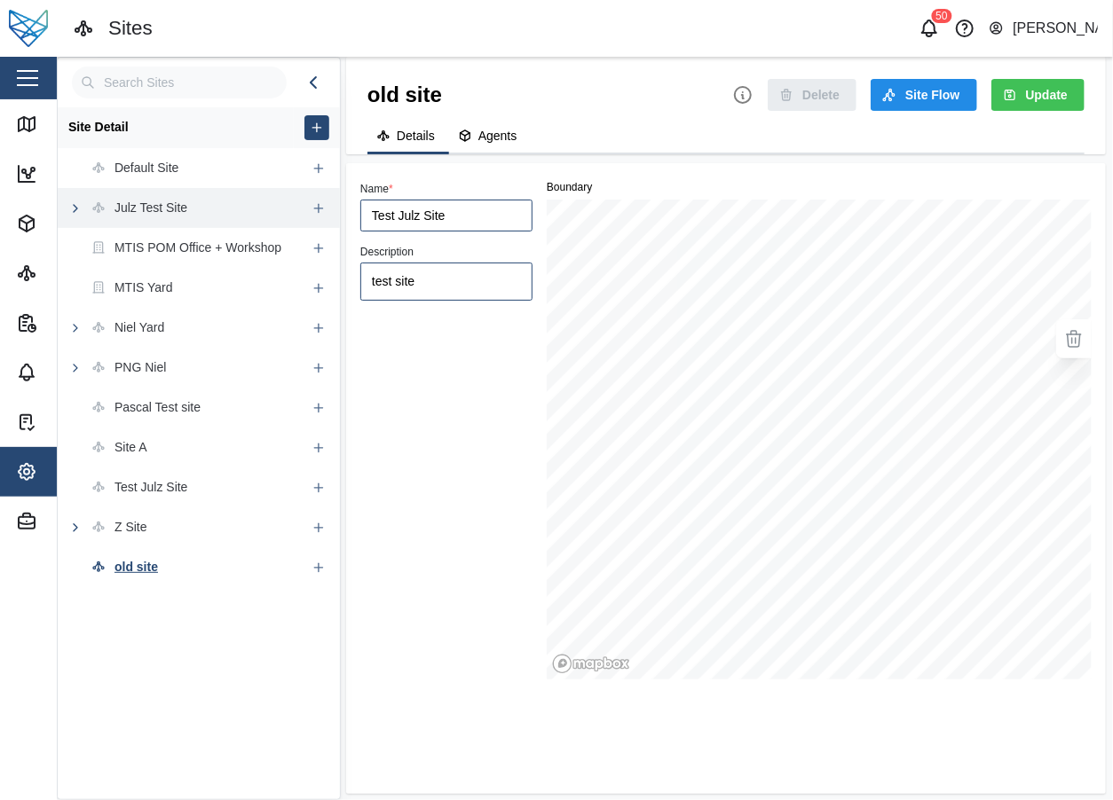
type textarea "x"
type input "old site"
type textarea "old def site"
click at [138, 412] on div "Pascal Test site" at bounding box center [157, 408] width 86 height 20
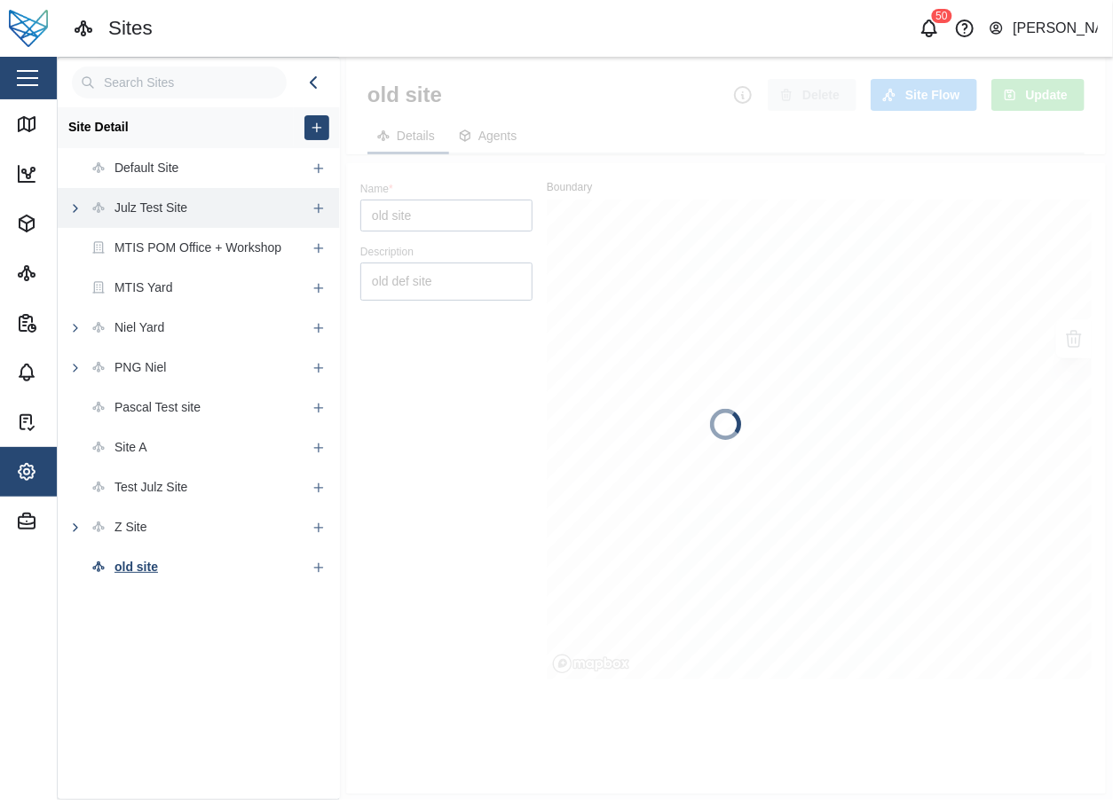
type textarea "x"
type input "Pascal Test site"
type textarea "test update"
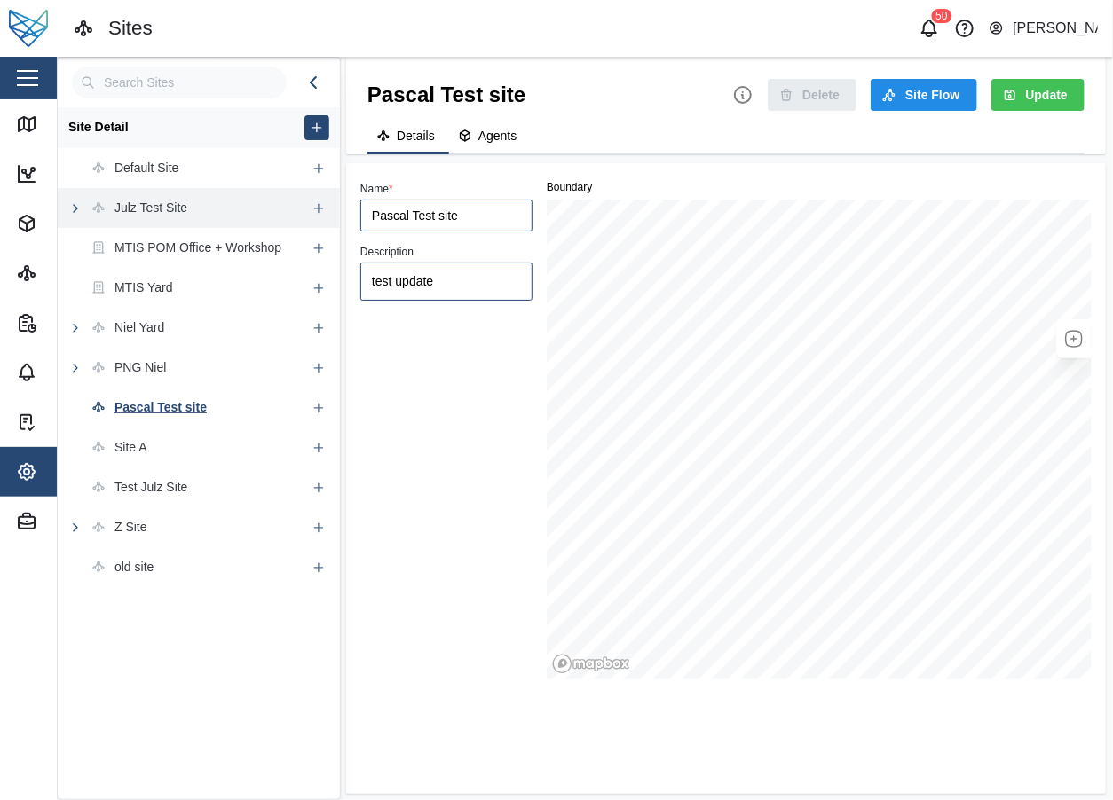
click at [317, 128] on icon "button" at bounding box center [317, 127] width 0 height 8
type textarea "x"
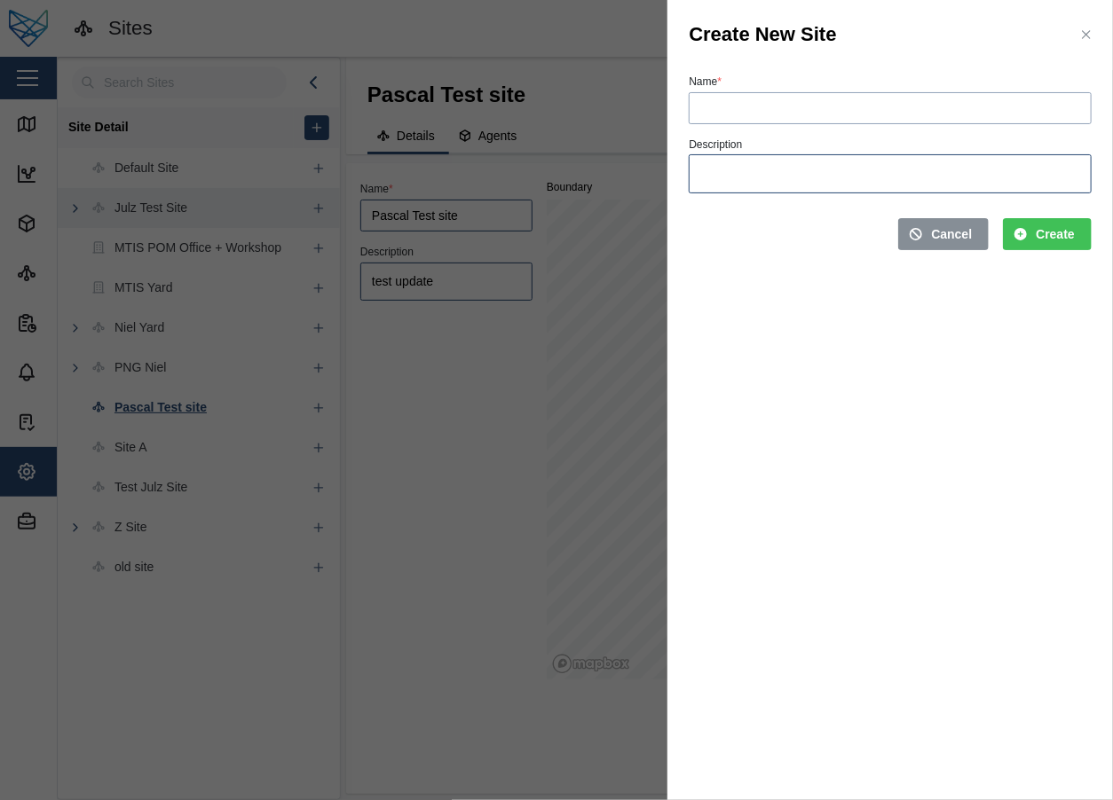
click at [707, 99] on input "Name *" at bounding box center [890, 108] width 403 height 32
click at [728, 110] on input "Test Site" at bounding box center [890, 108] width 403 height 32
type input "Test Delete Site"
click at [1044, 234] on span "Create" at bounding box center [1055, 234] width 39 height 30
type textarea "x"
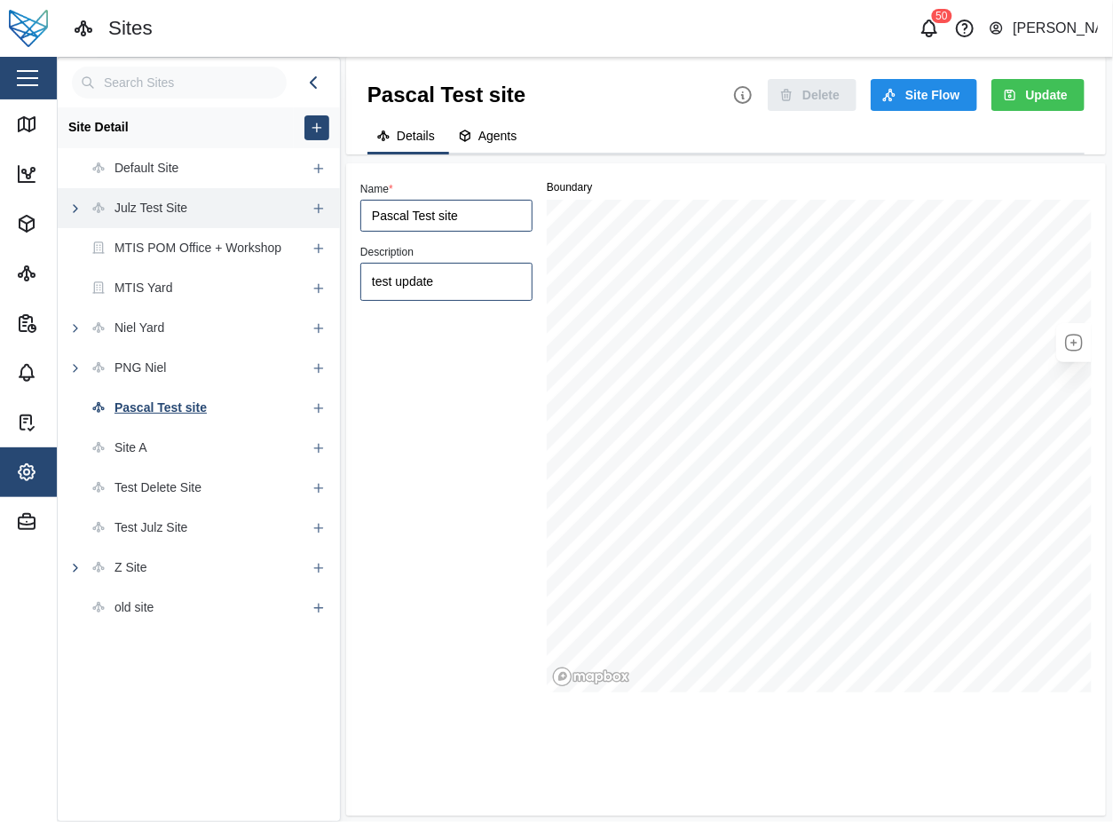
click at [493, 476] on div "Name * Pascal Test site Description test update" at bounding box center [446, 434] width 186 height 529
click at [190, 486] on div "Test Delete Site" at bounding box center [157, 488] width 87 height 20
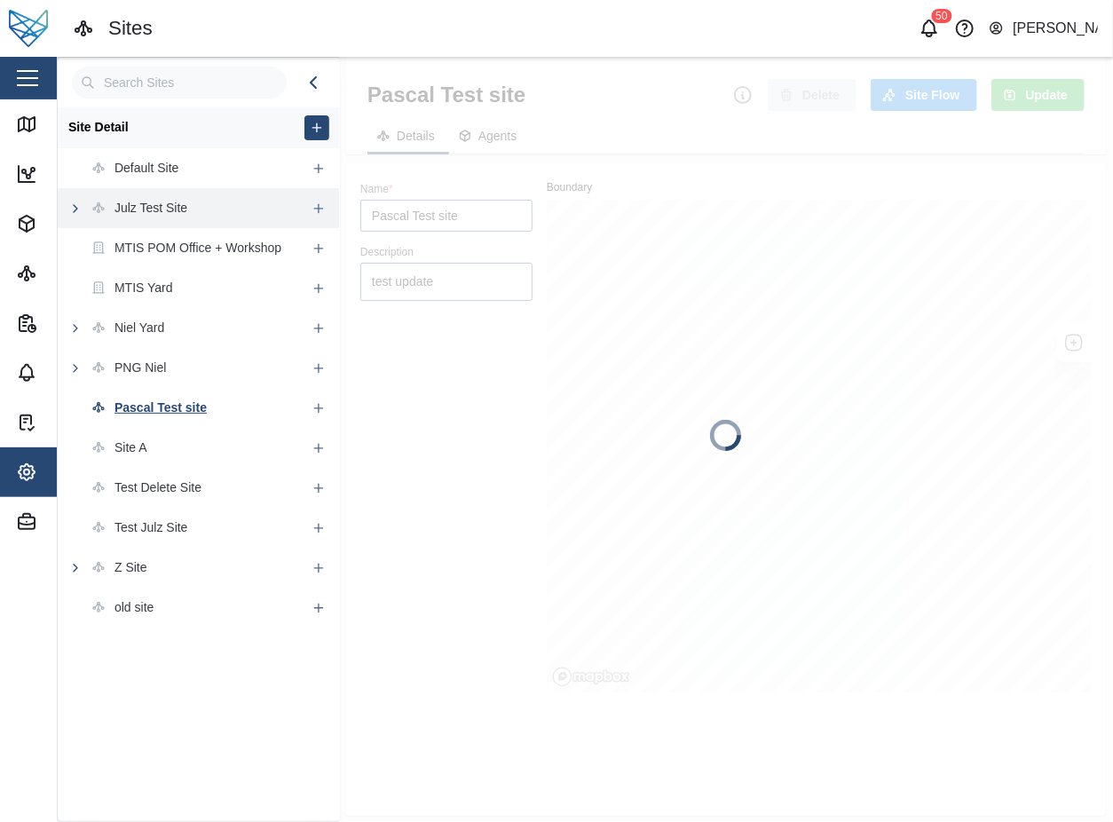
type textarea "x"
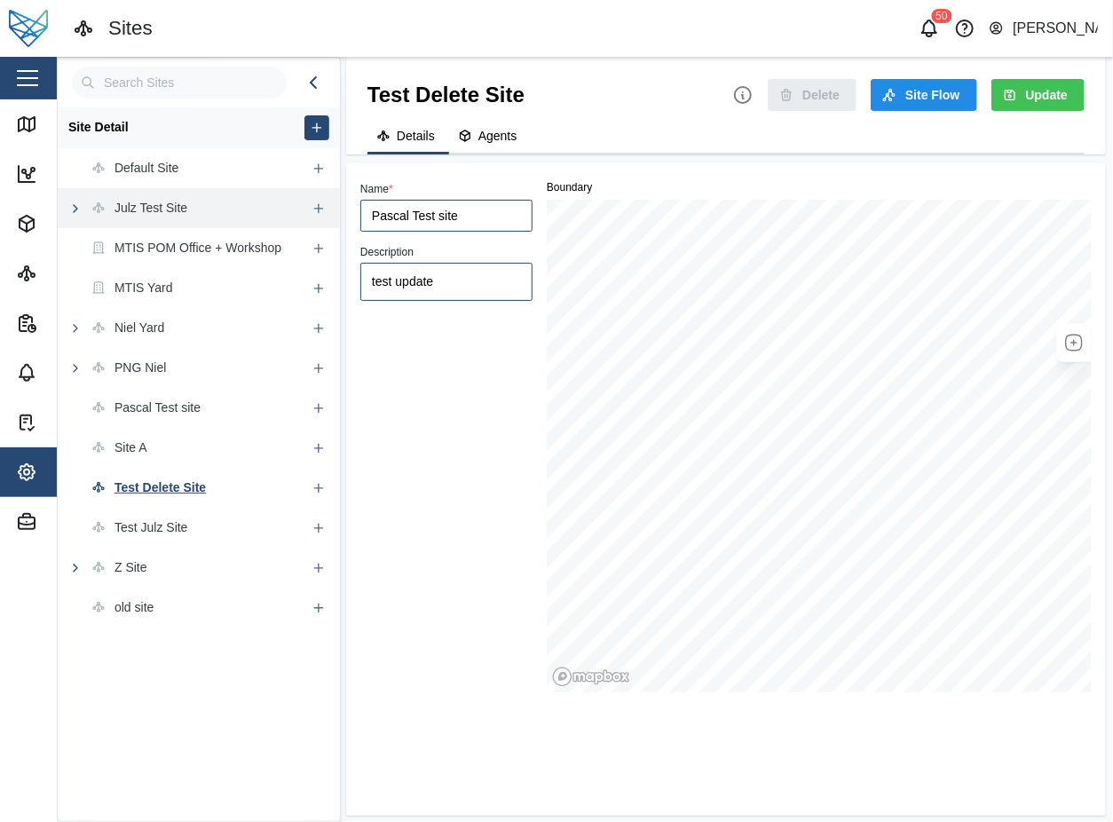
type input "Test Delete Site"
click at [823, 105] on span "Delete" at bounding box center [820, 95] width 37 height 30
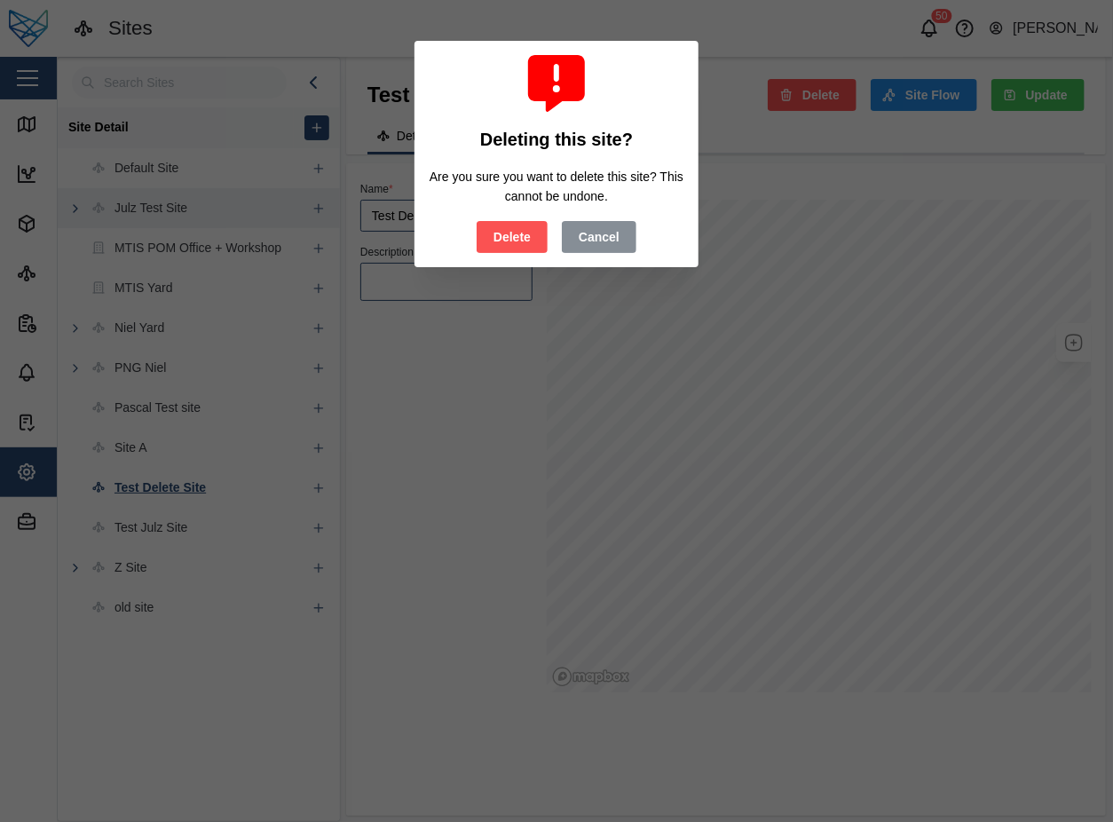
click at [530, 237] on span "Delete" at bounding box center [511, 237] width 37 height 30
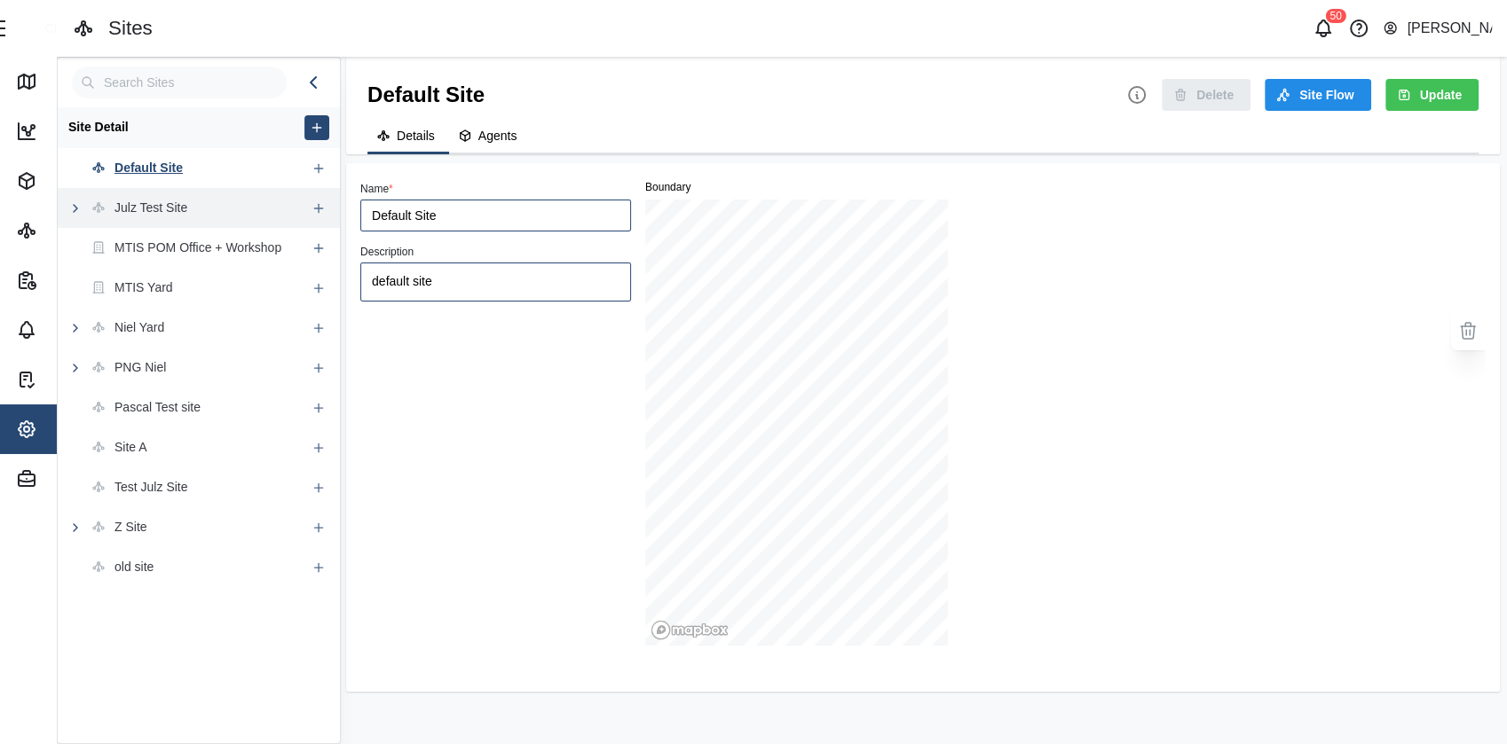
type textarea "x"
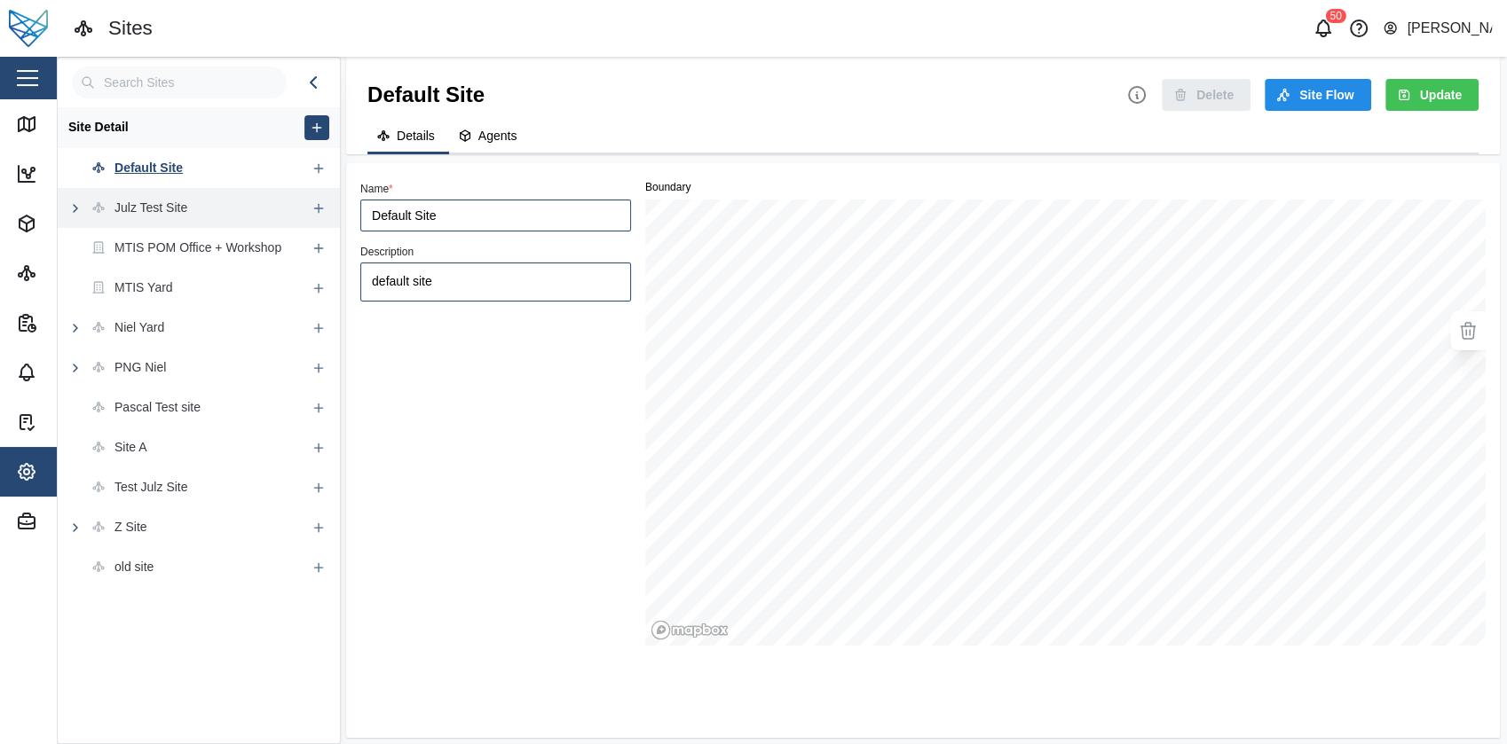
click at [1201, 86] on div "Delete" at bounding box center [1188, 95] width 124 height 32
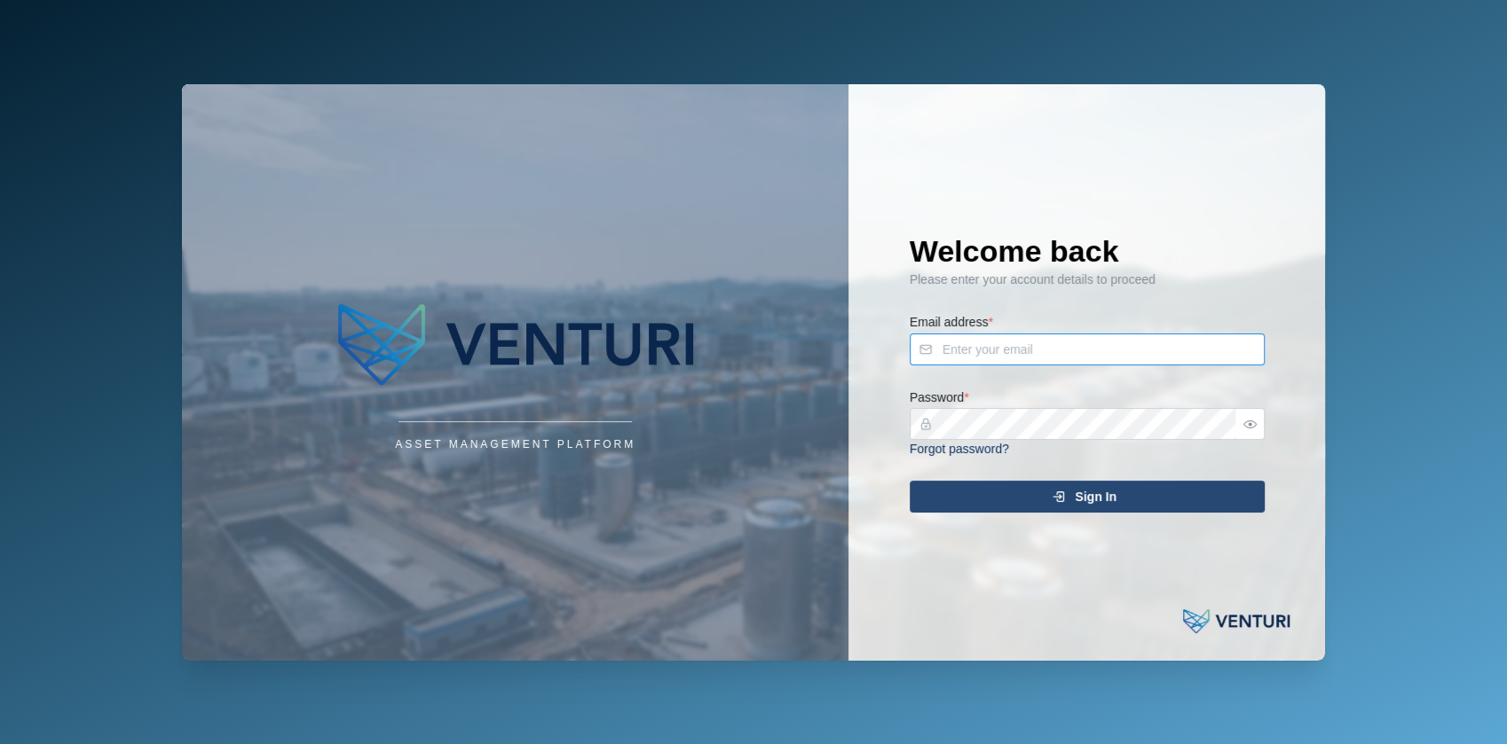
type input "[EMAIL_ADDRESS][DOMAIN_NAME]"
click at [1025, 484] on div "Sign In" at bounding box center [1084, 497] width 327 height 30
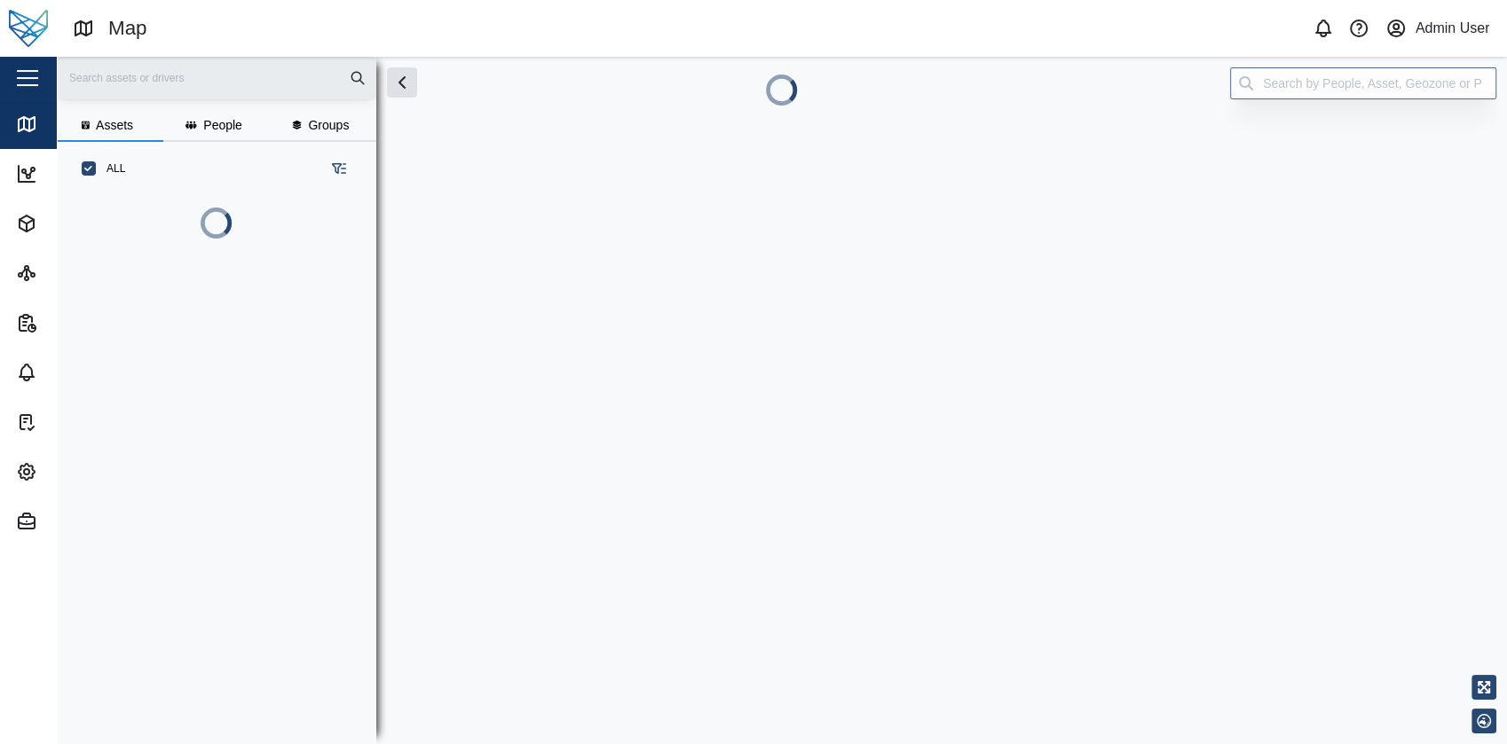
scroll to position [448, 276]
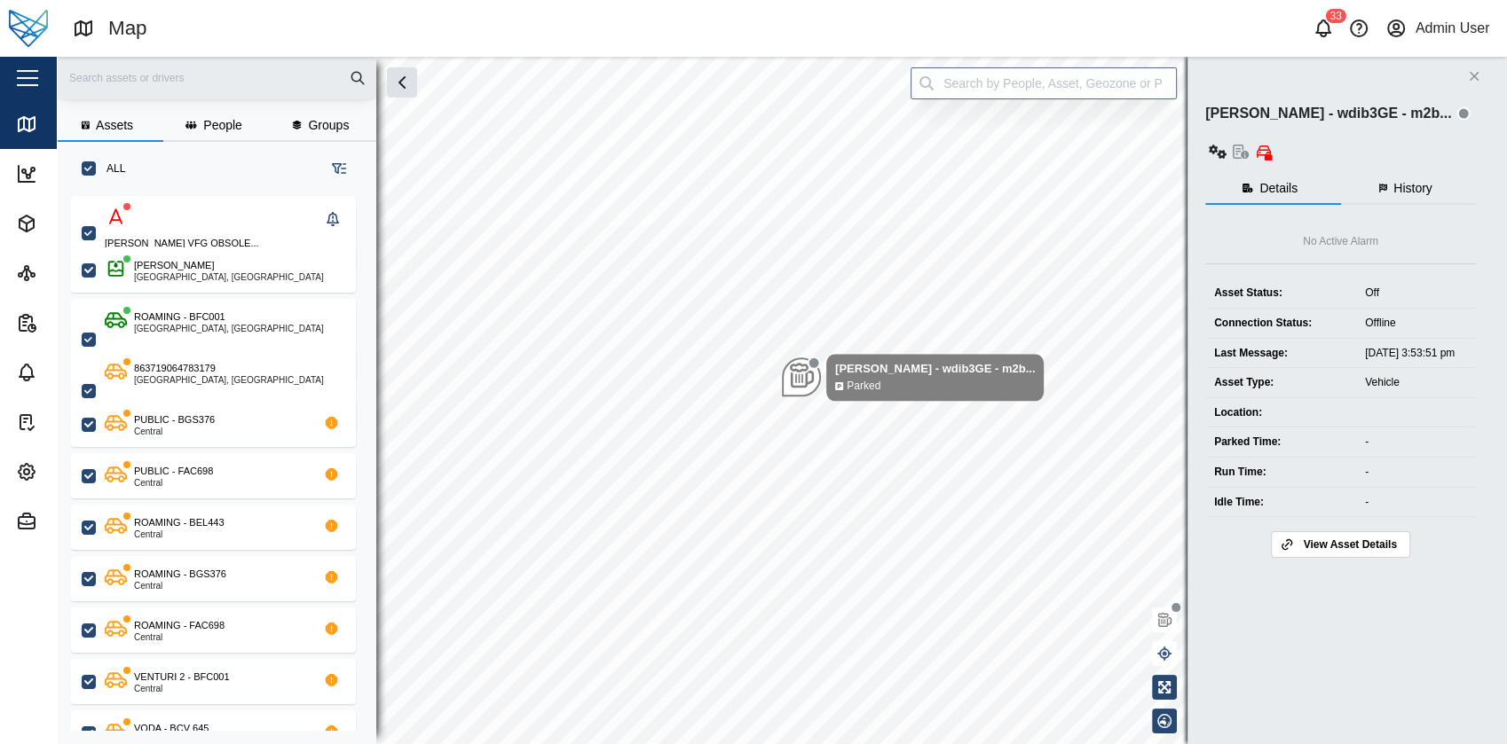
click at [37, 79] on div "button" at bounding box center [27, 78] width 21 height 2
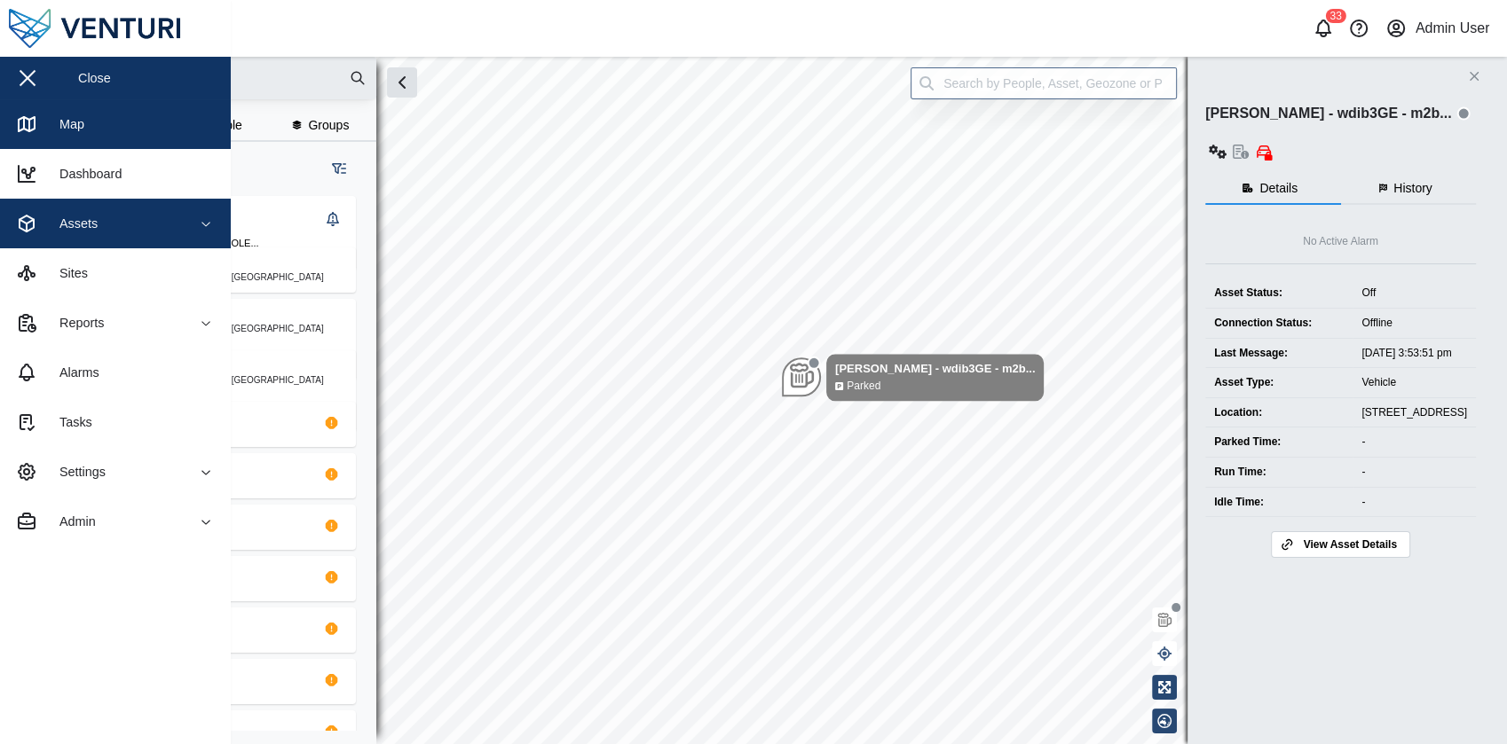
click at [135, 231] on div "Assets" at bounding box center [96, 223] width 161 height 21
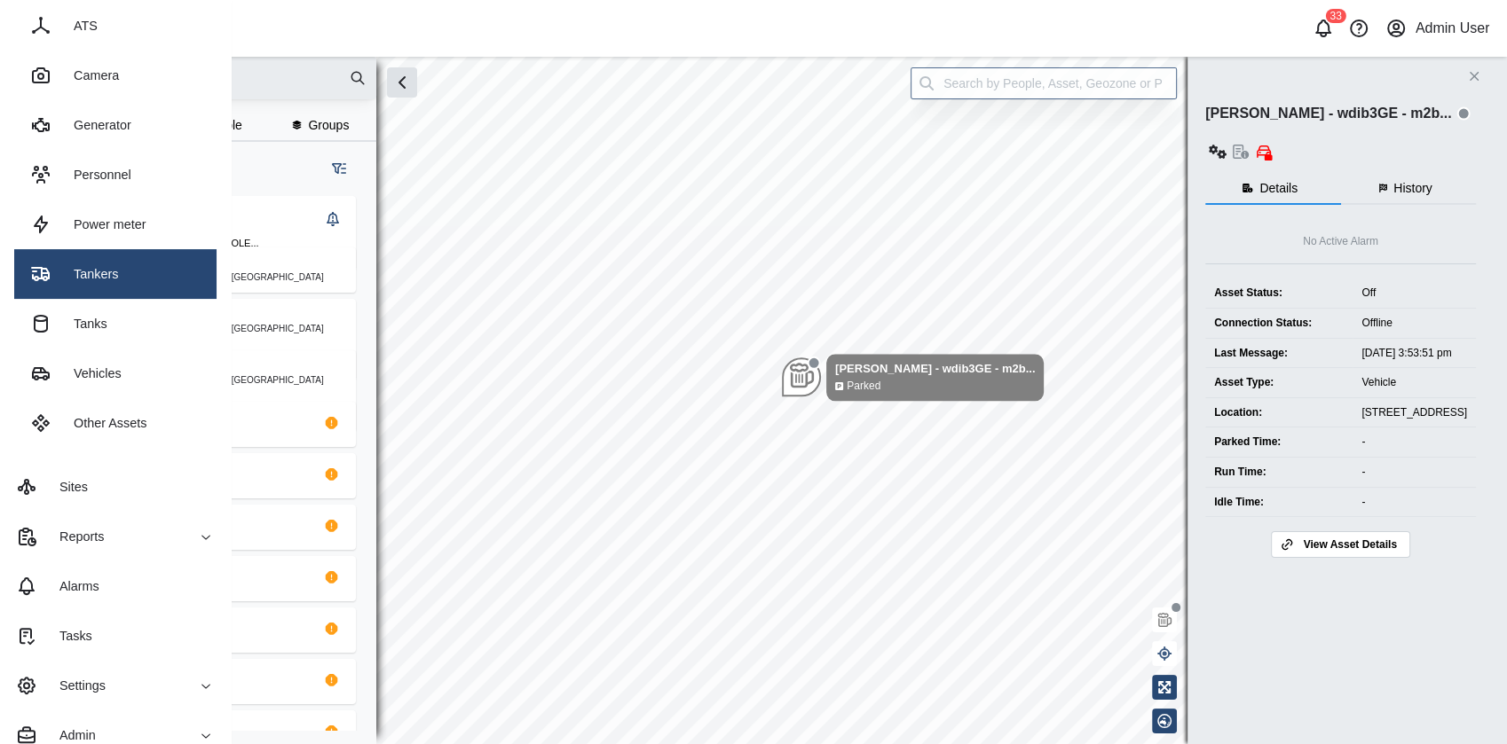
scroll to position [255, 0]
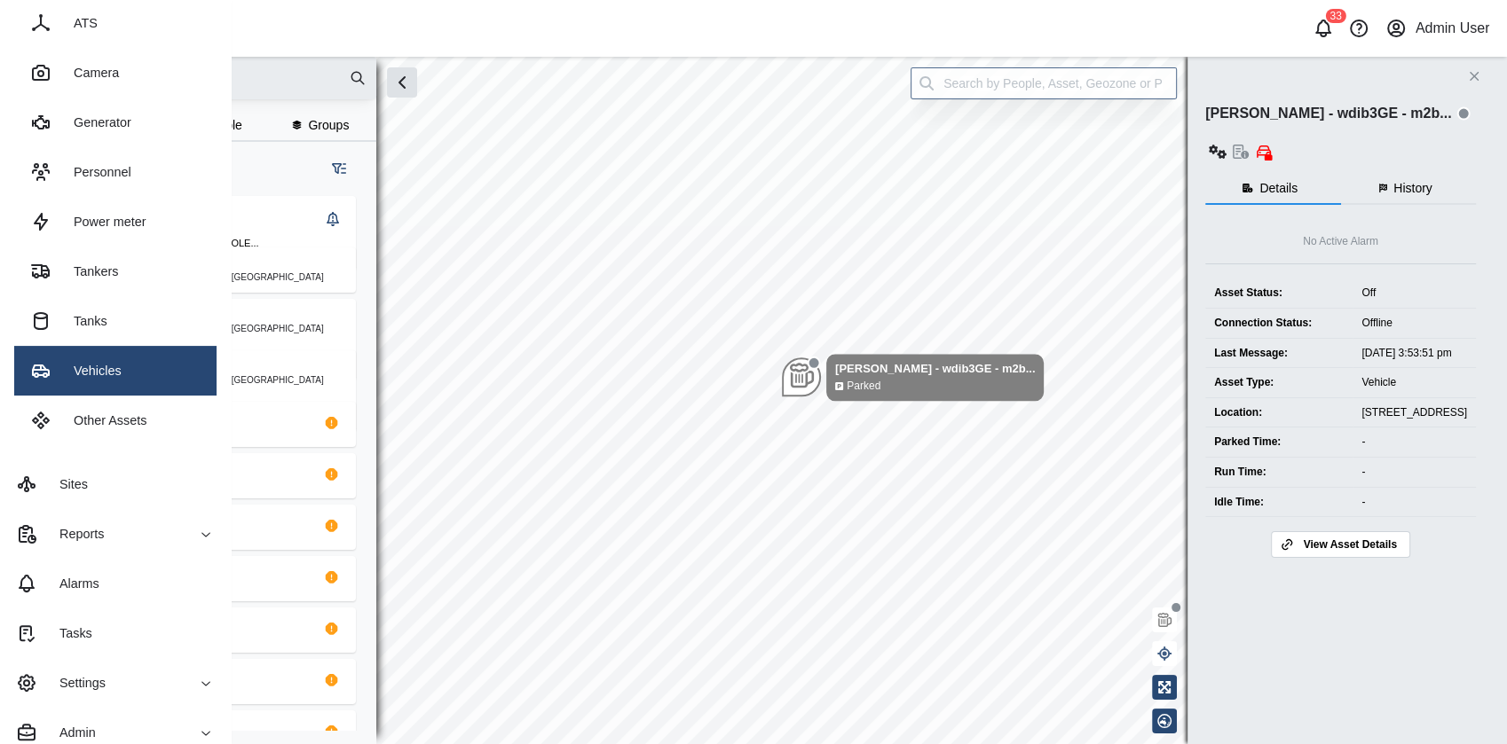
click at [124, 370] on link "Vehicles" at bounding box center [115, 371] width 202 height 50
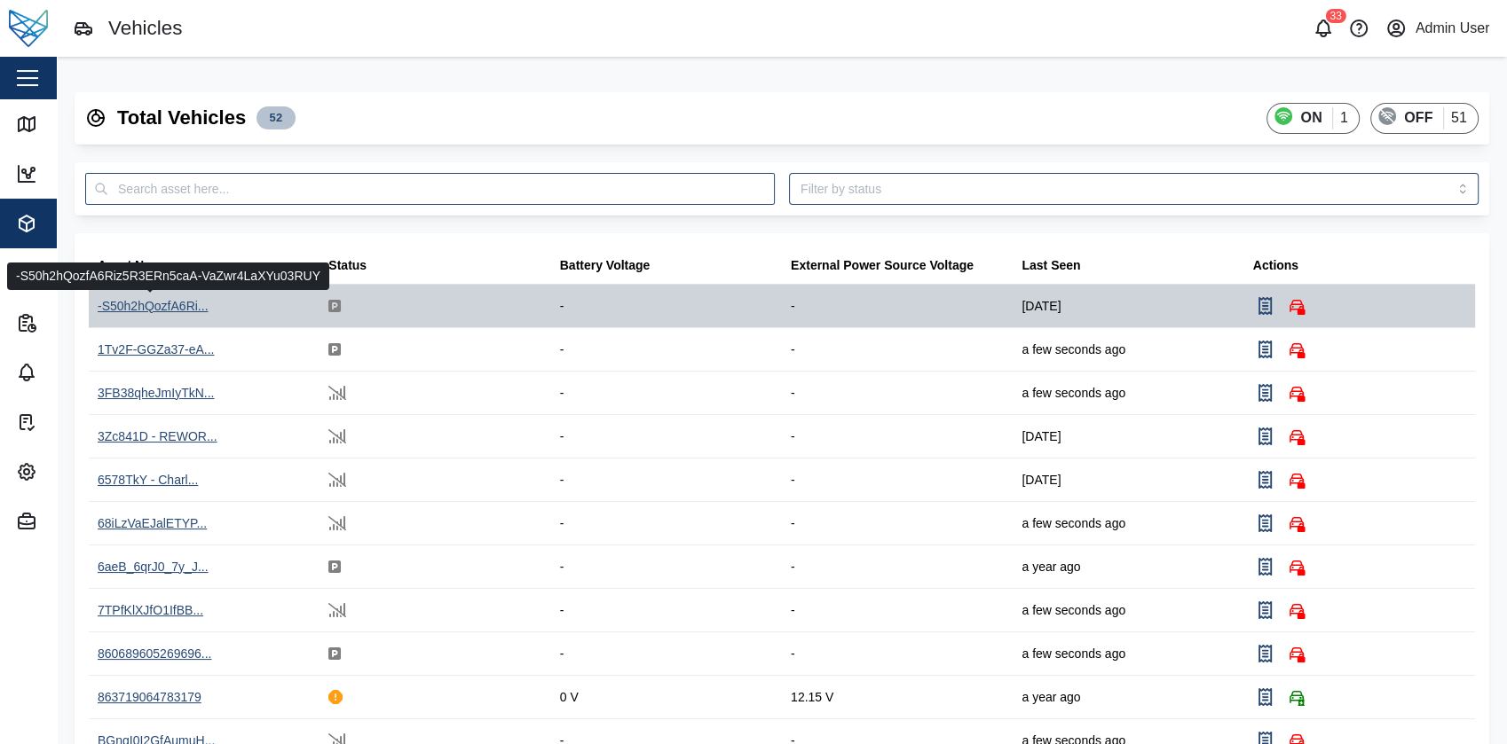
click at [165, 305] on div "-S50h2hQozfA6Ri..." at bounding box center [153, 307] width 111 height 20
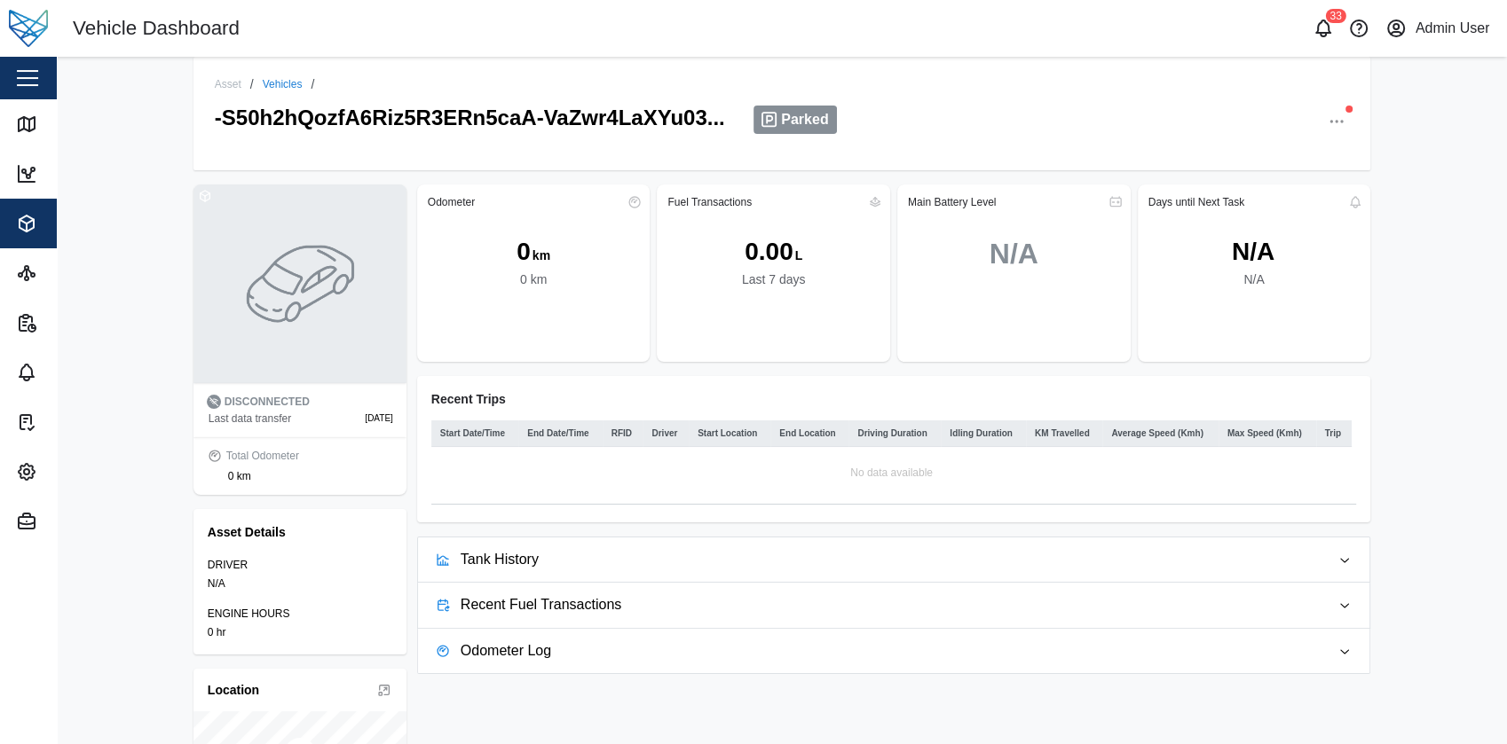
click at [271, 83] on link "Vehicles" at bounding box center [283, 84] width 40 height 11
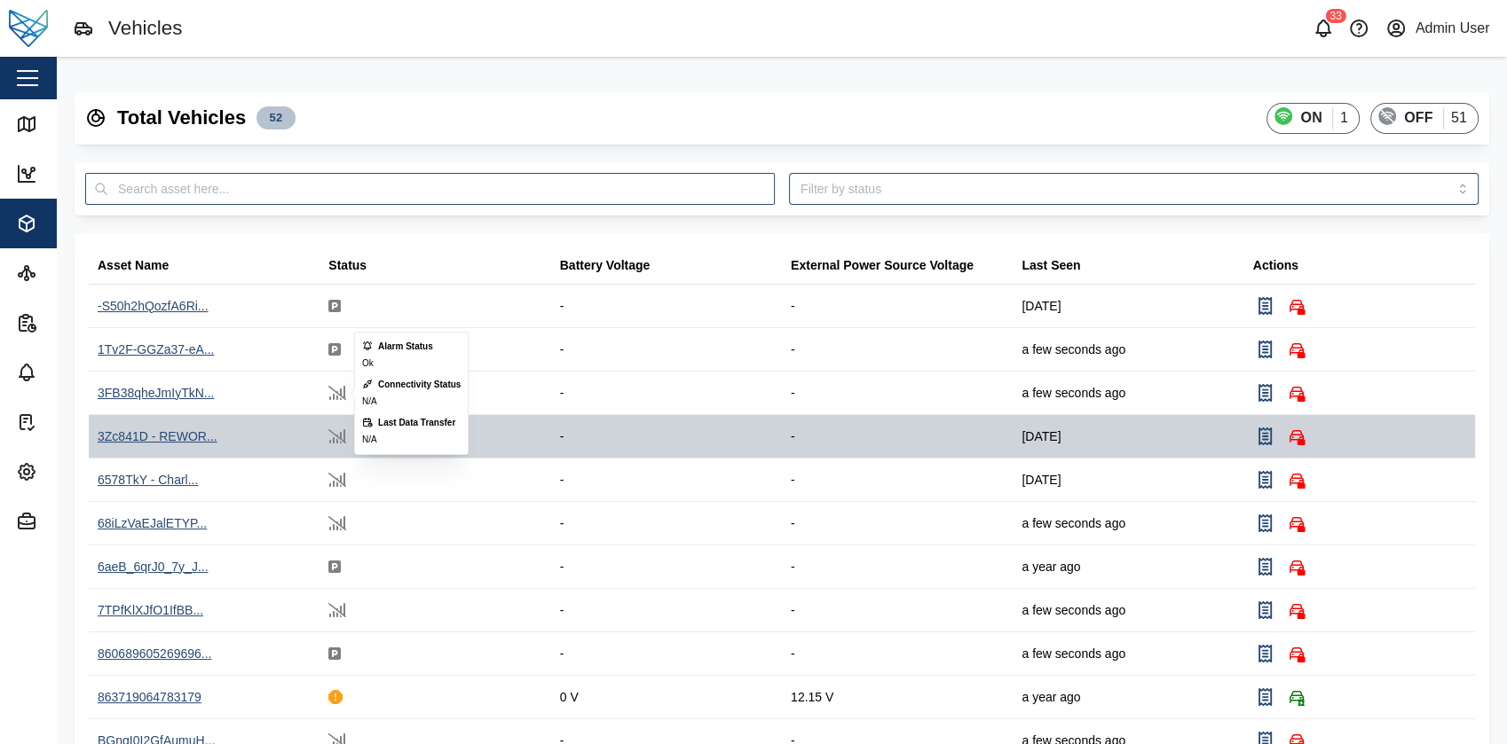
scroll to position [478, 0]
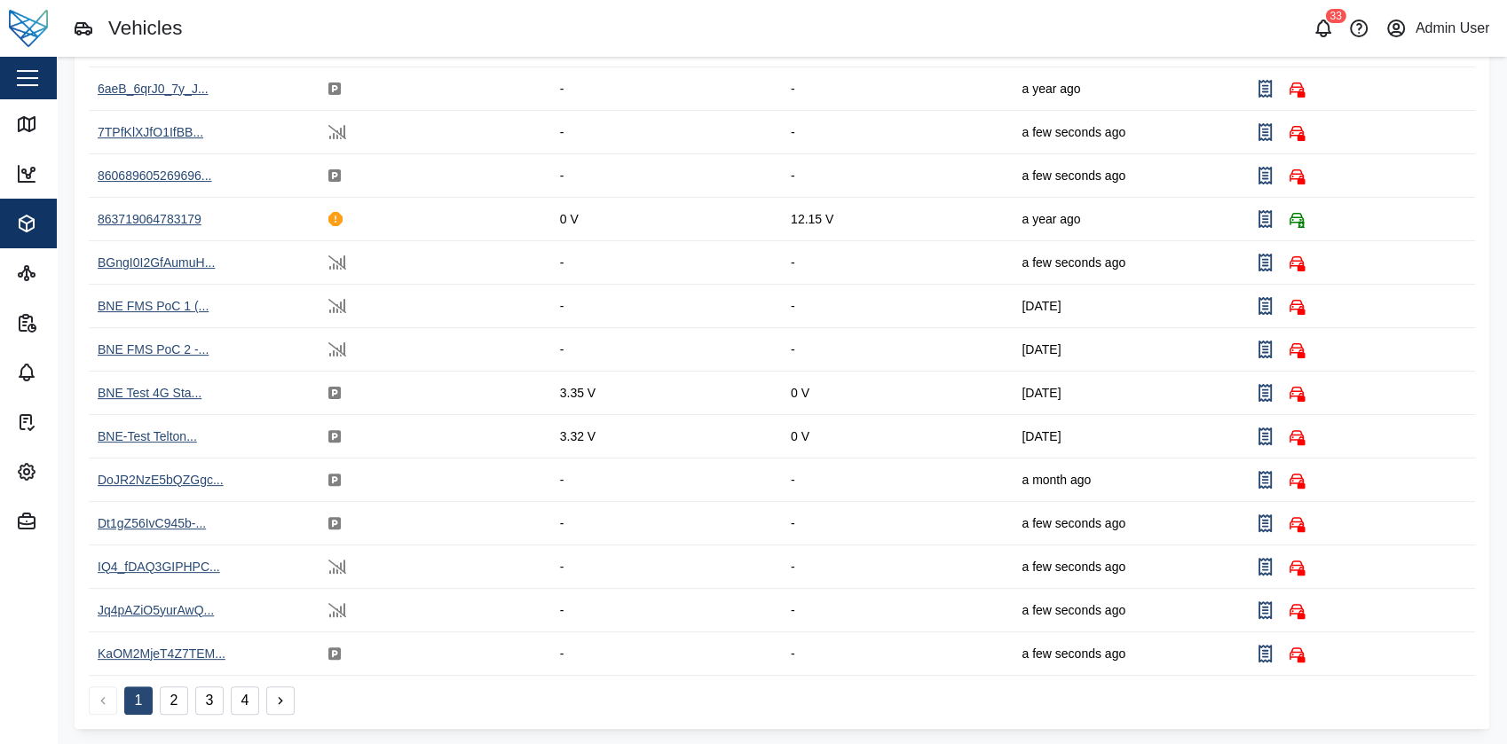
click at [187, 699] on button "2" at bounding box center [174, 701] width 28 height 28
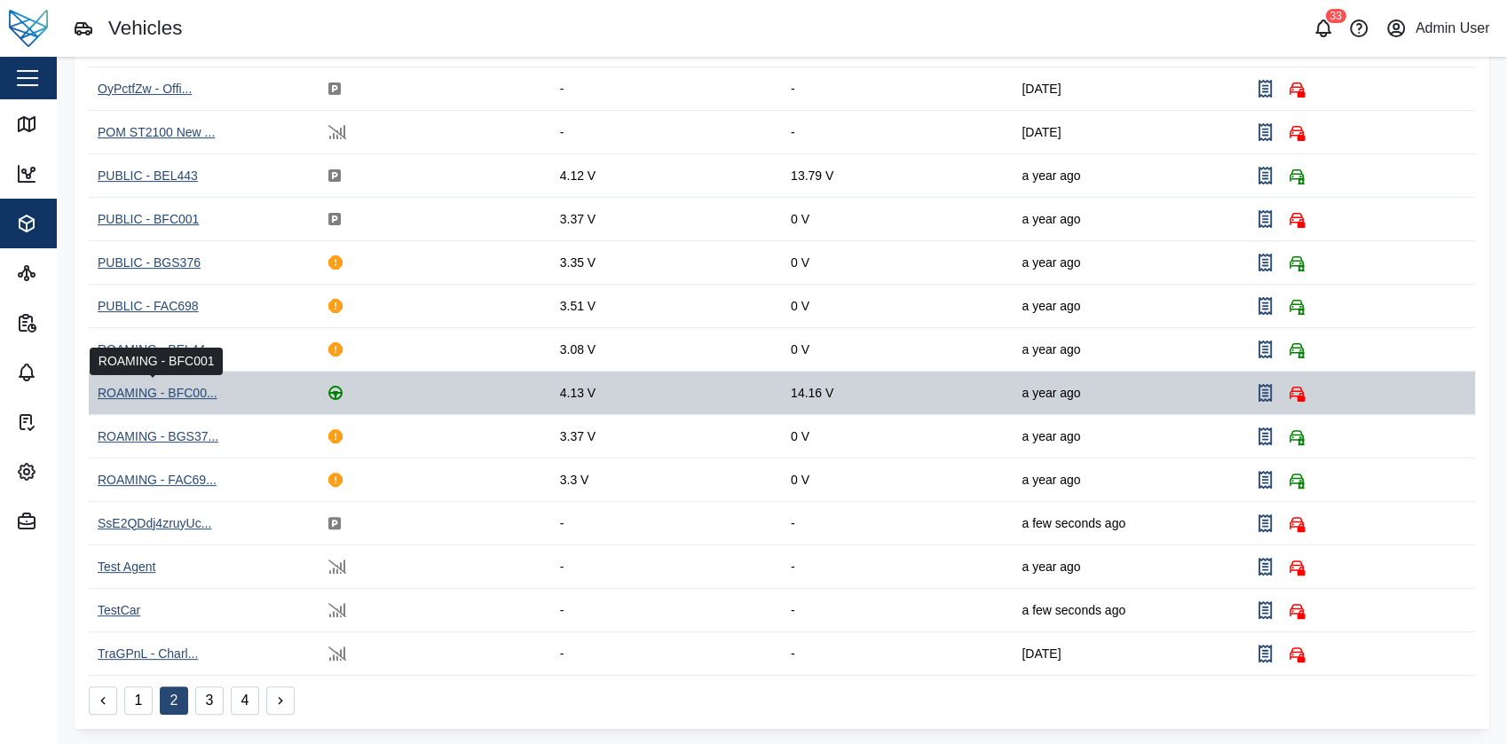
click at [186, 384] on div "ROAMING - BFC00..." at bounding box center [158, 394] width 120 height 20
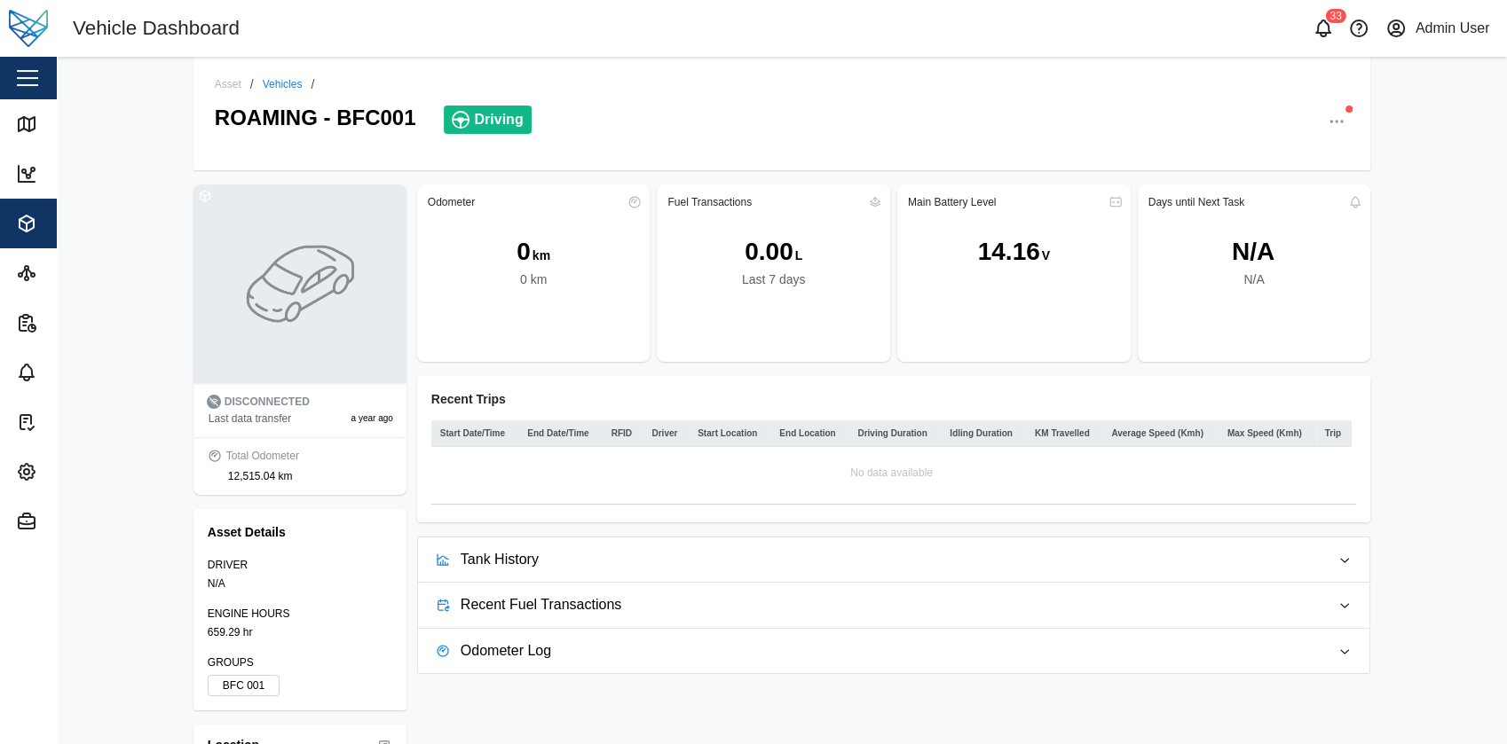
click at [250, 75] on div "Asset / Vehicles / ROAMING - BFC001 Driving" at bounding box center [781, 114] width 1177 height 114
click at [263, 83] on link "Vehicles" at bounding box center [283, 84] width 40 height 11
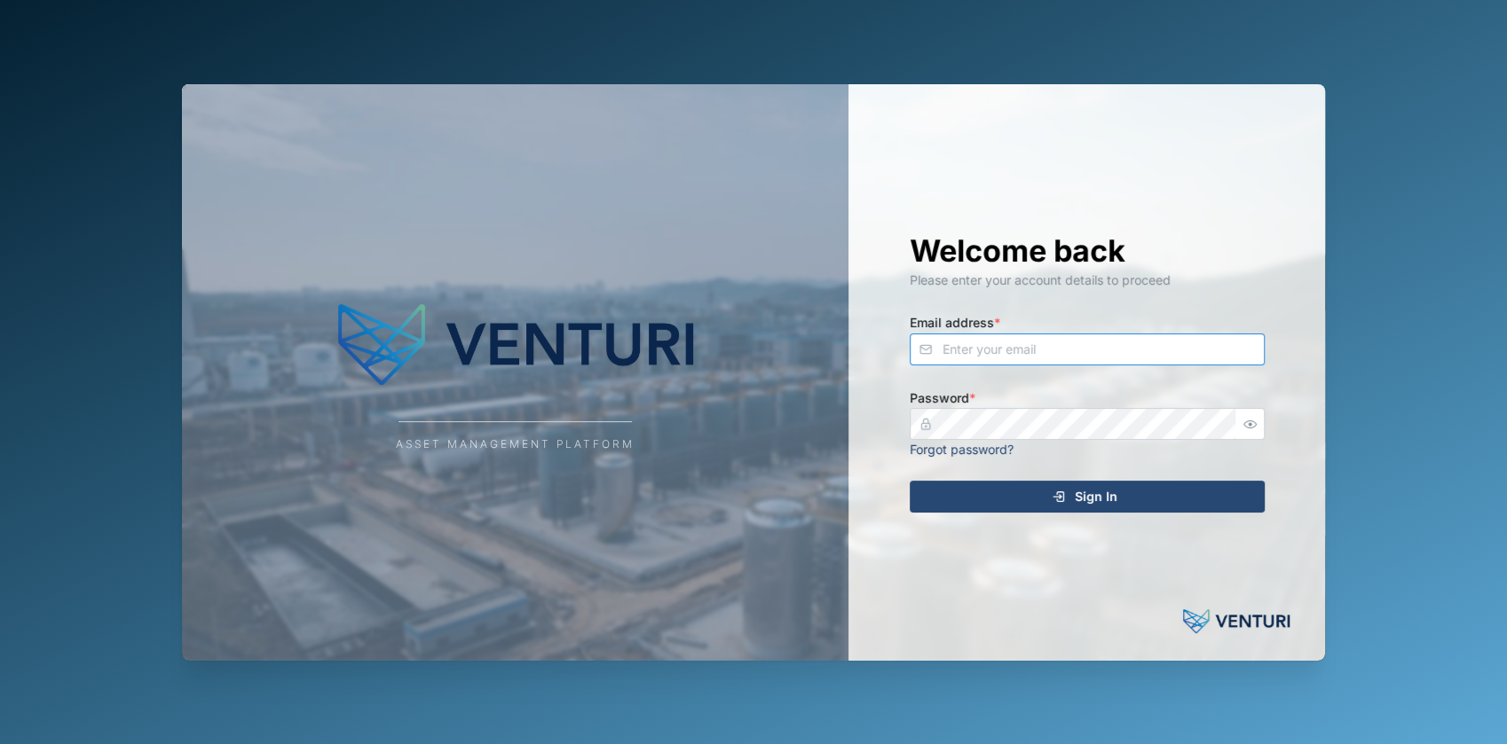
type input "[EMAIL_ADDRESS][DOMAIN_NAME]"
click at [988, 492] on div "Sign In" at bounding box center [1084, 497] width 327 height 30
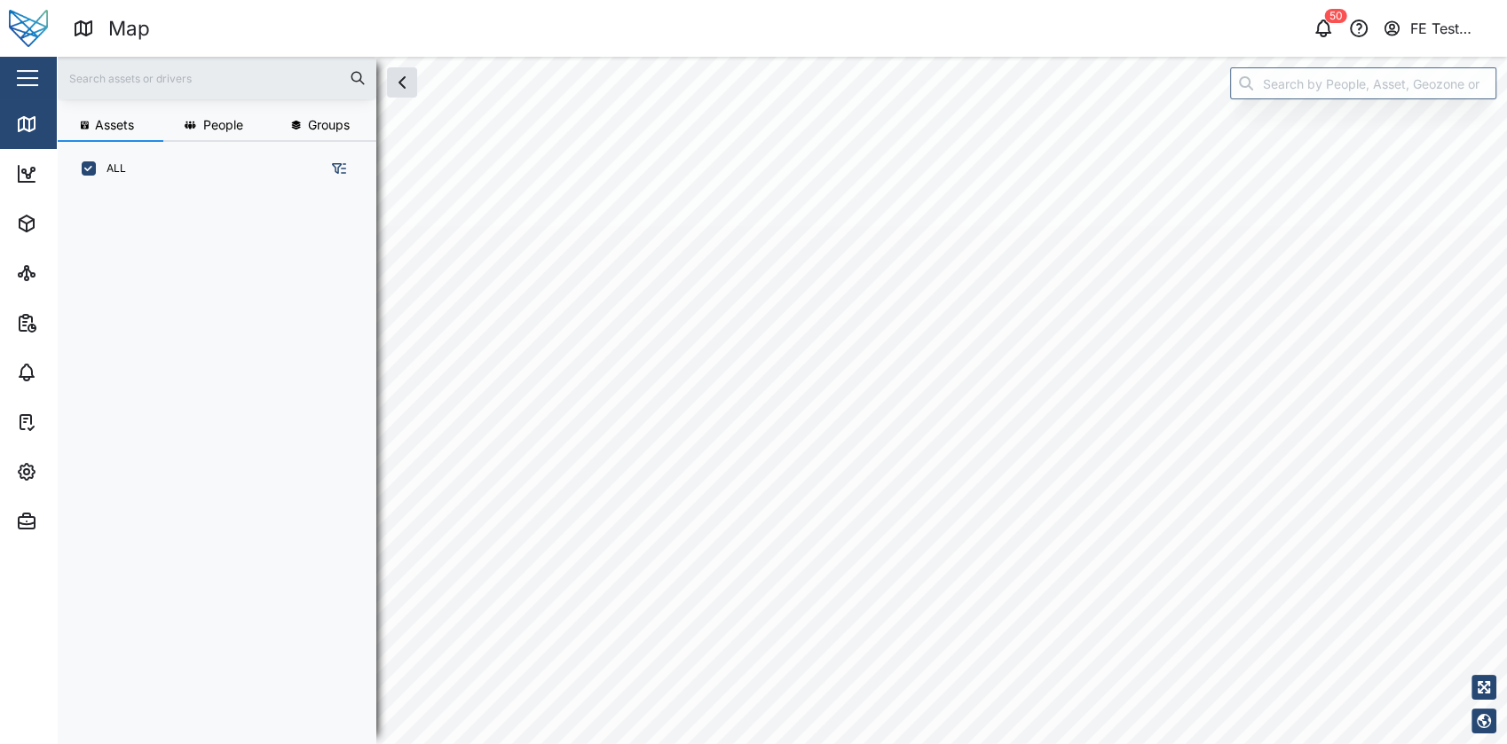
scroll to position [525, 276]
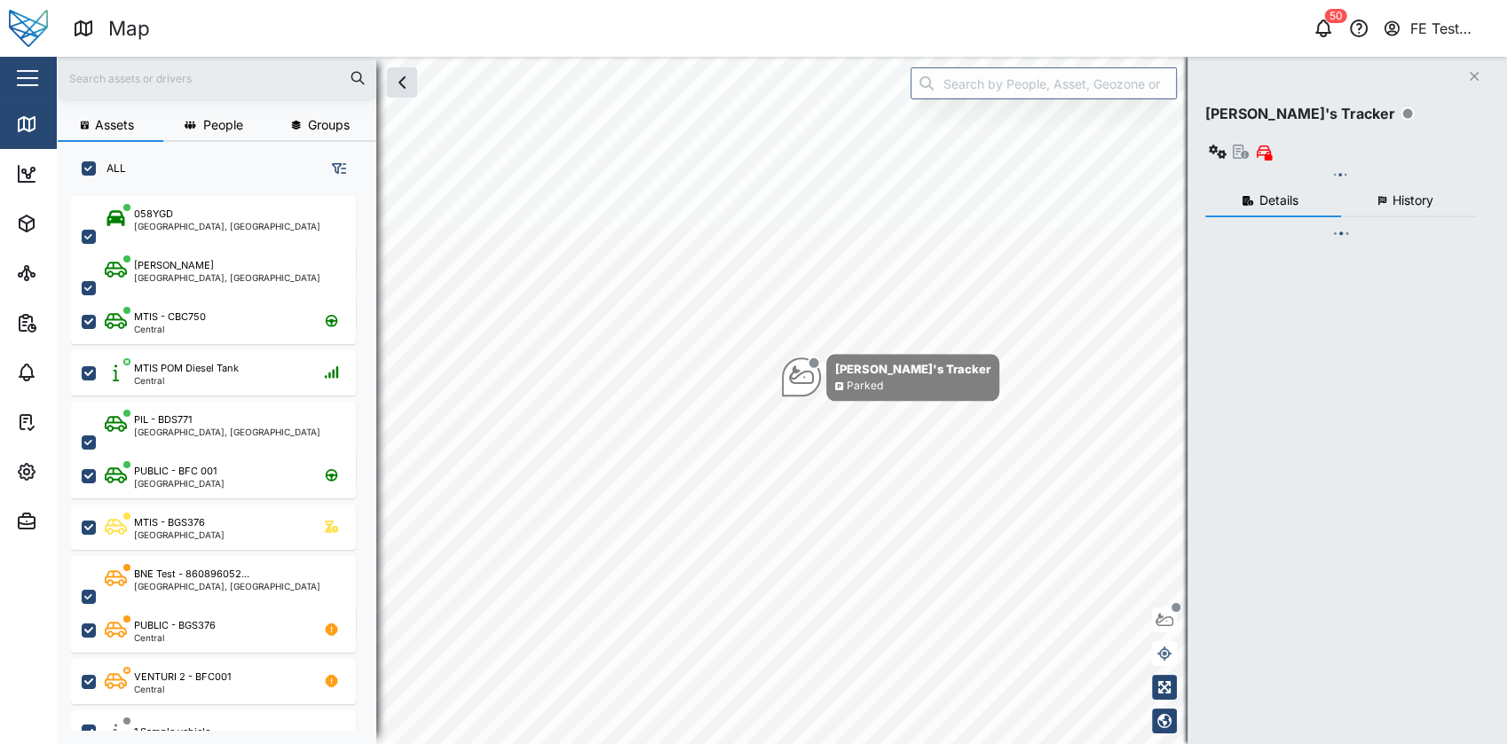
checkbox input "true"
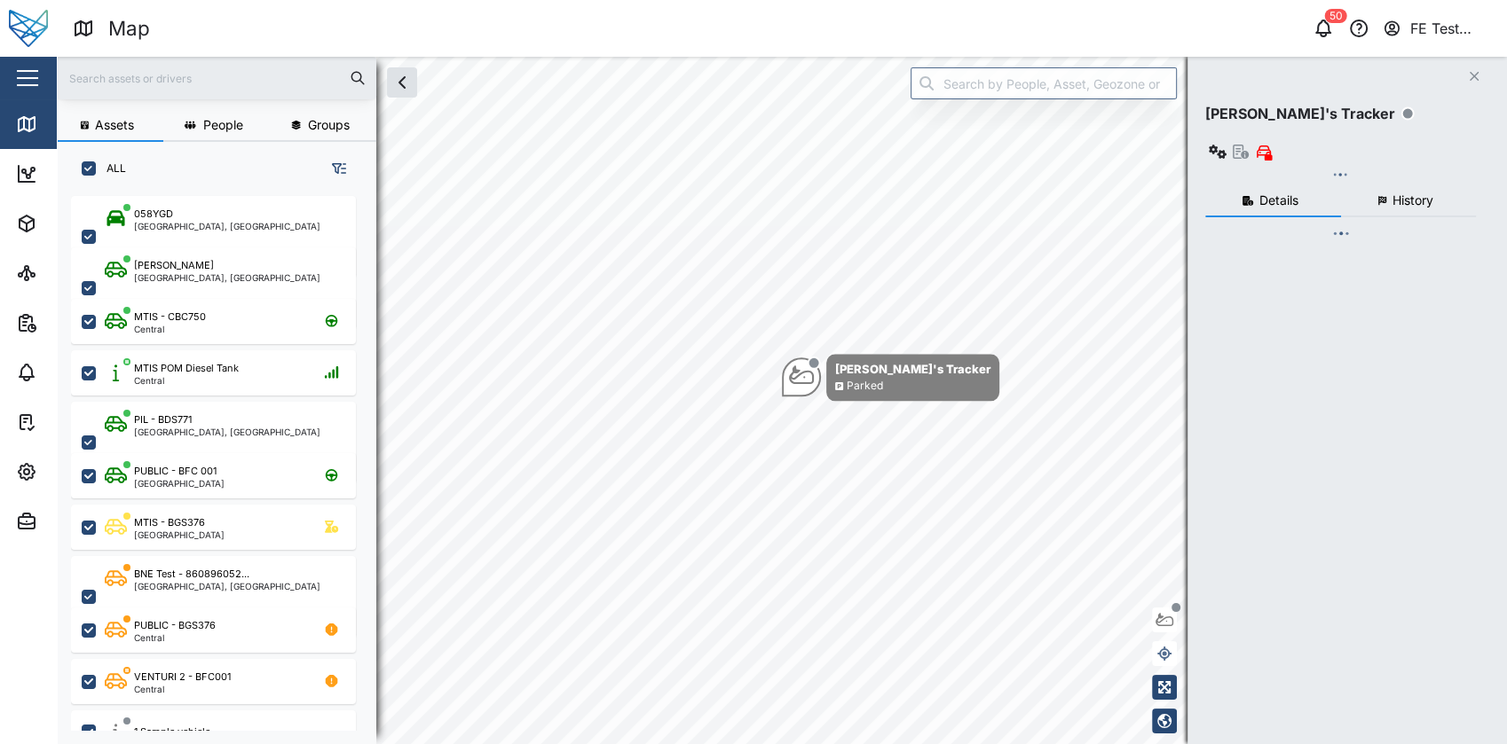
checkbox input "true"
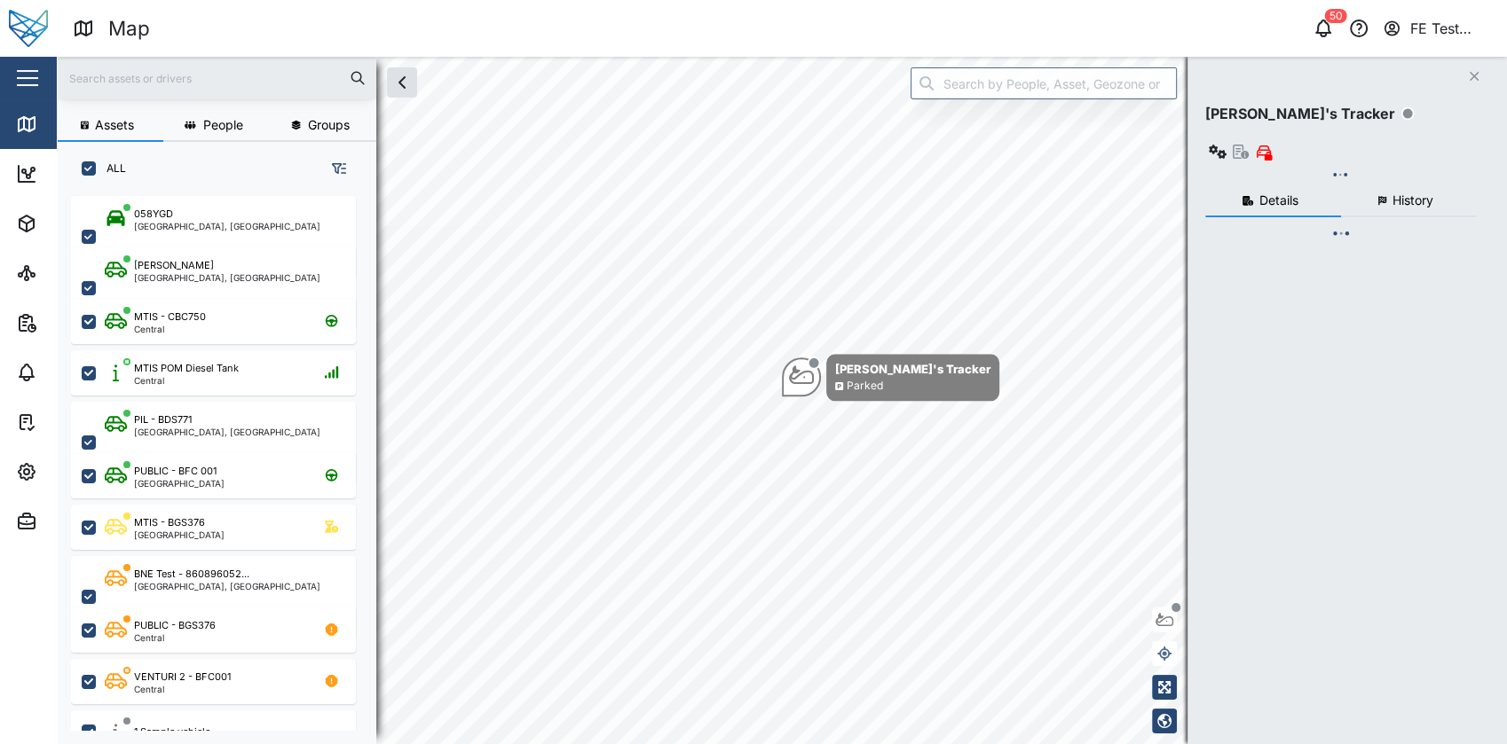
checkbox input "true"
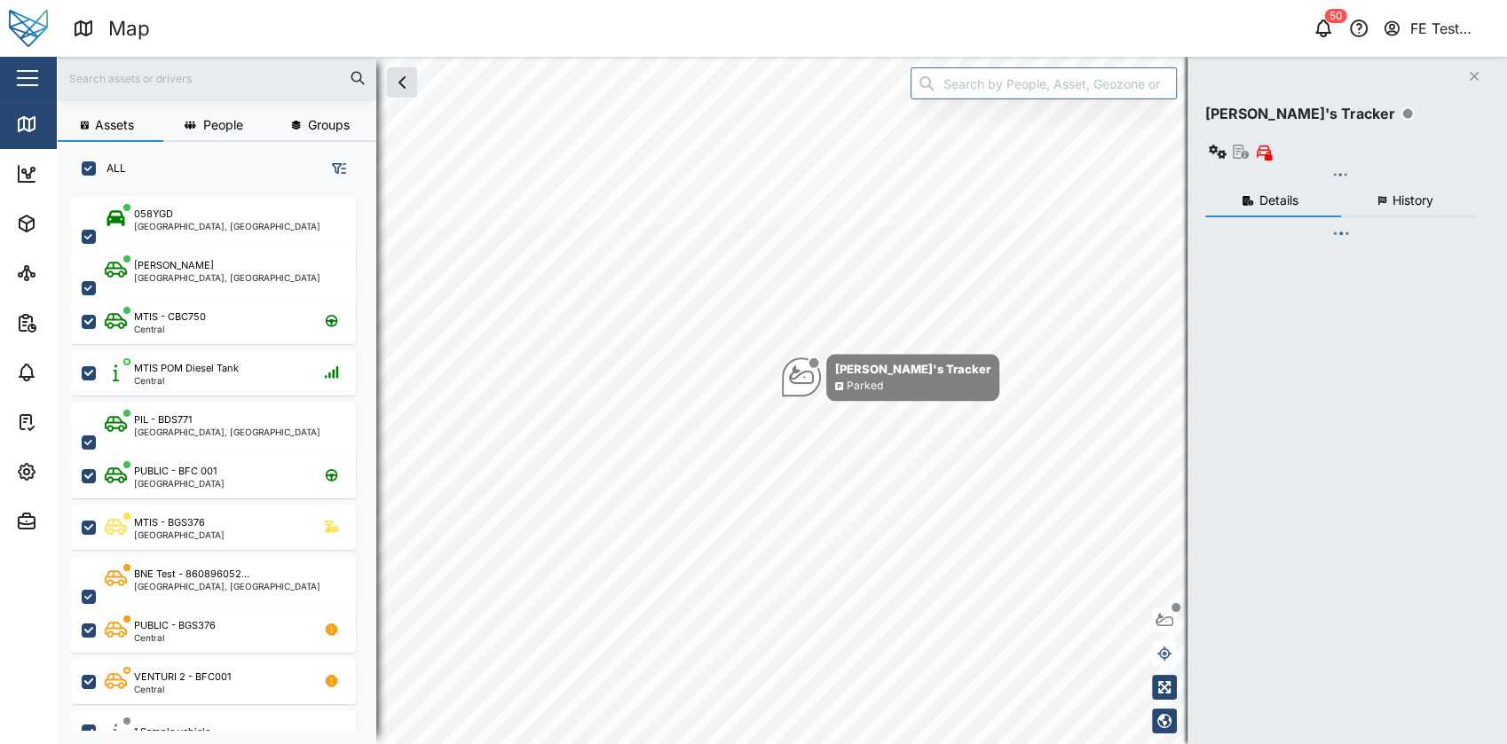
checkbox input "true"
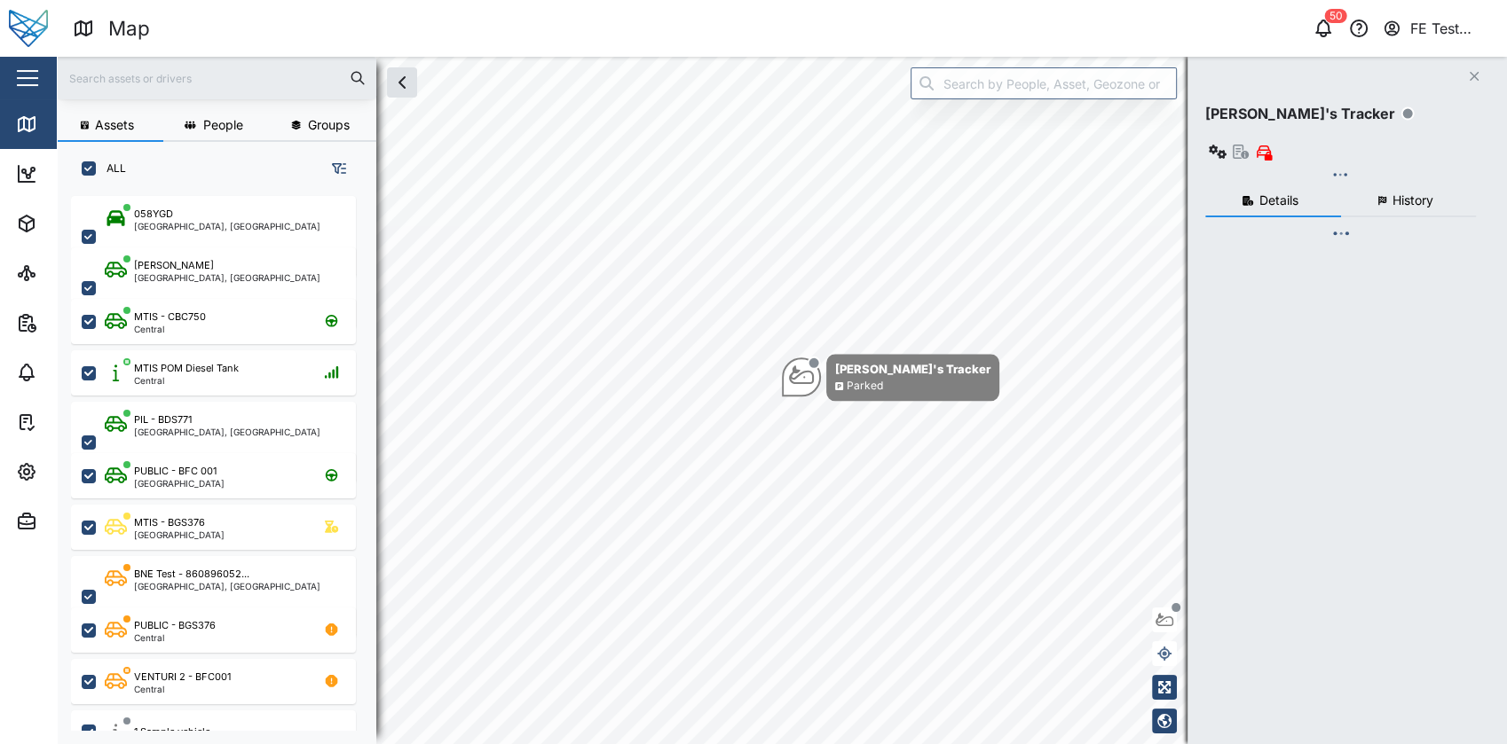
checkbox input "true"
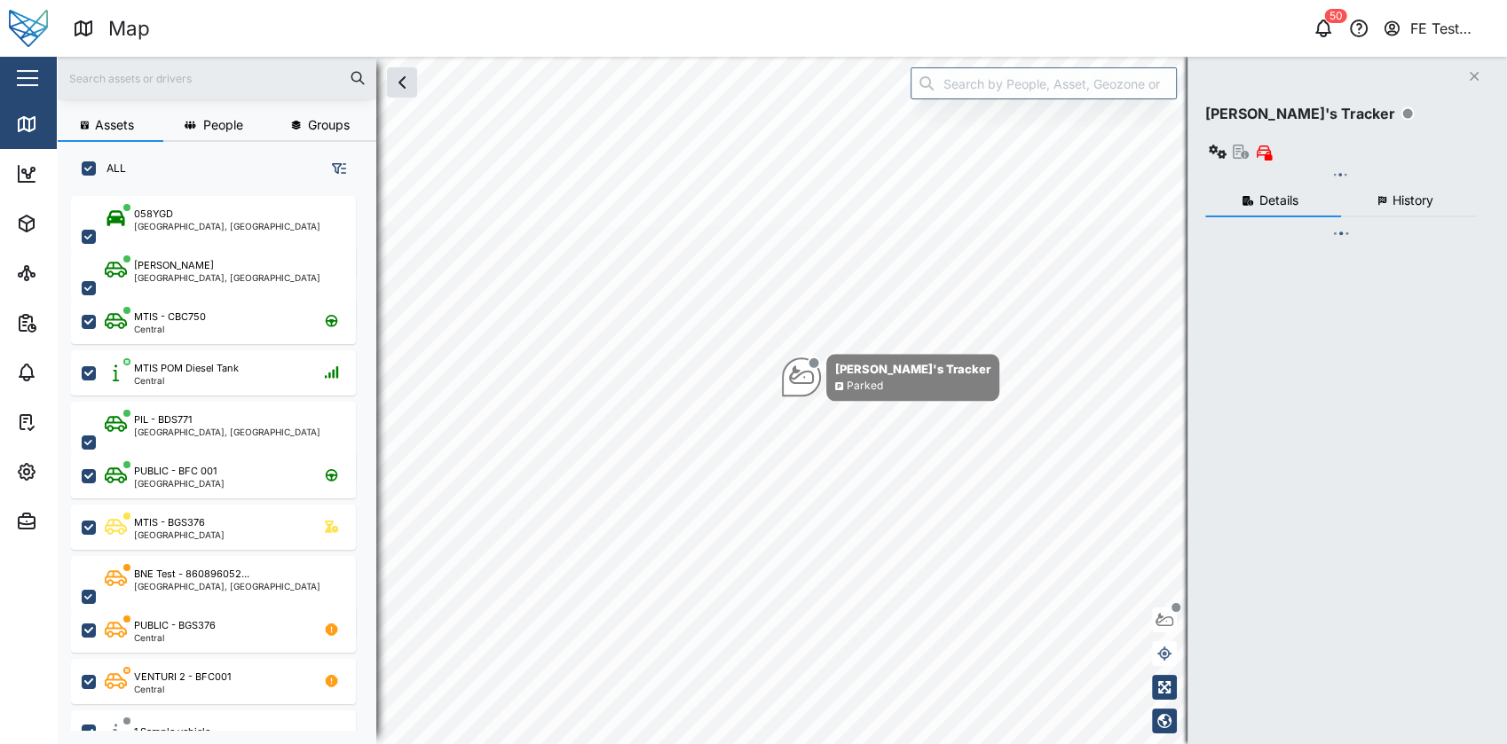
checkbox input "true"
click at [22, 63] on button "button" at bounding box center [27, 78] width 30 height 30
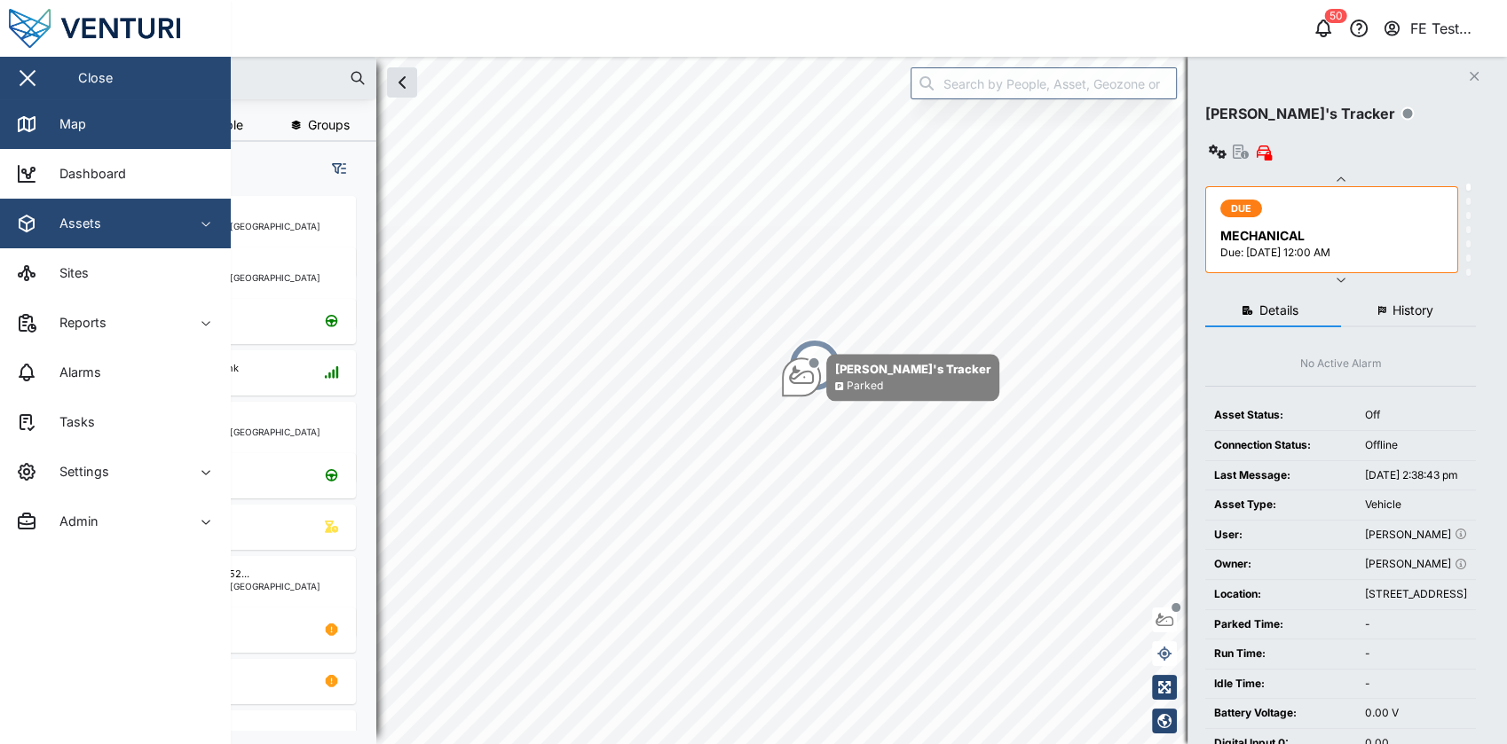
click at [98, 232] on div "Assets" at bounding box center [73, 224] width 55 height 20
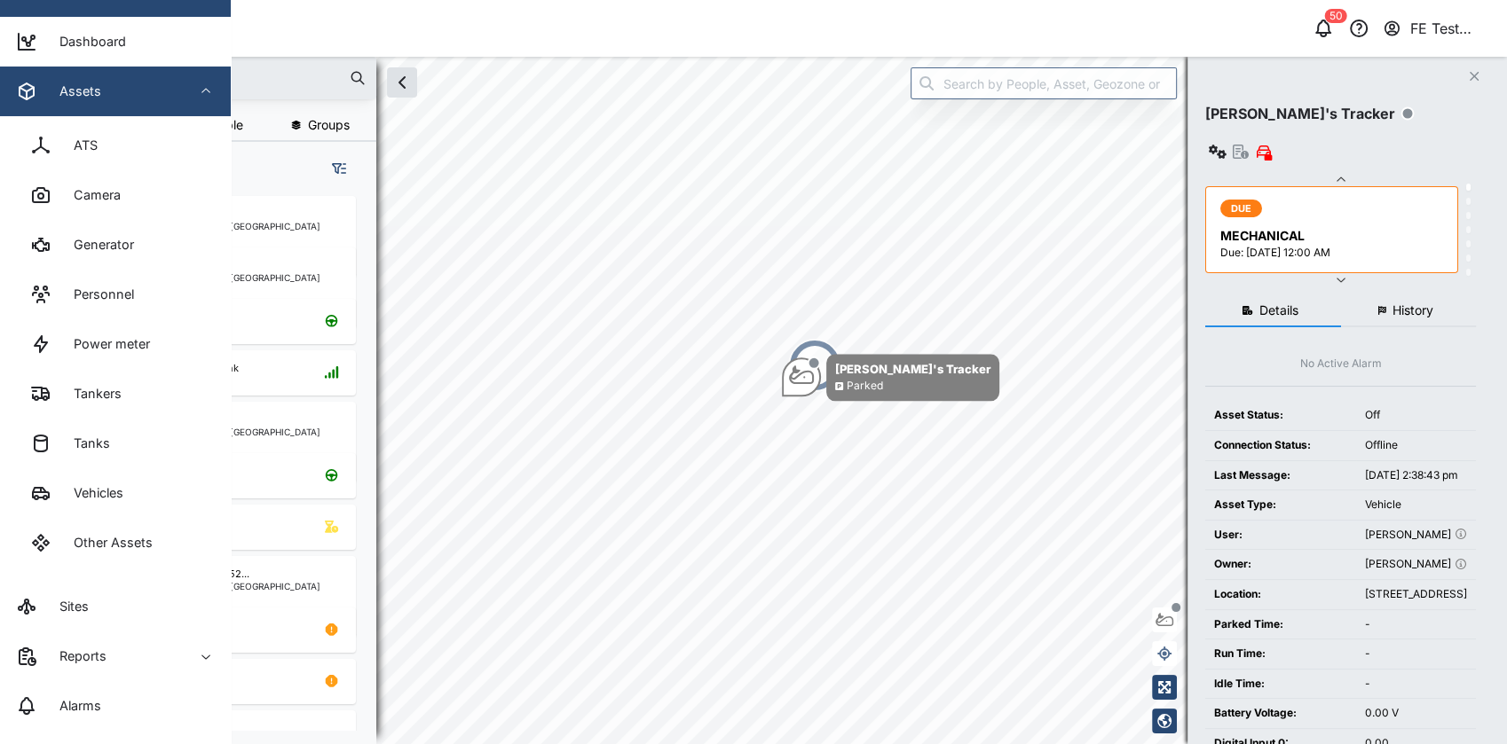
scroll to position [133, 0]
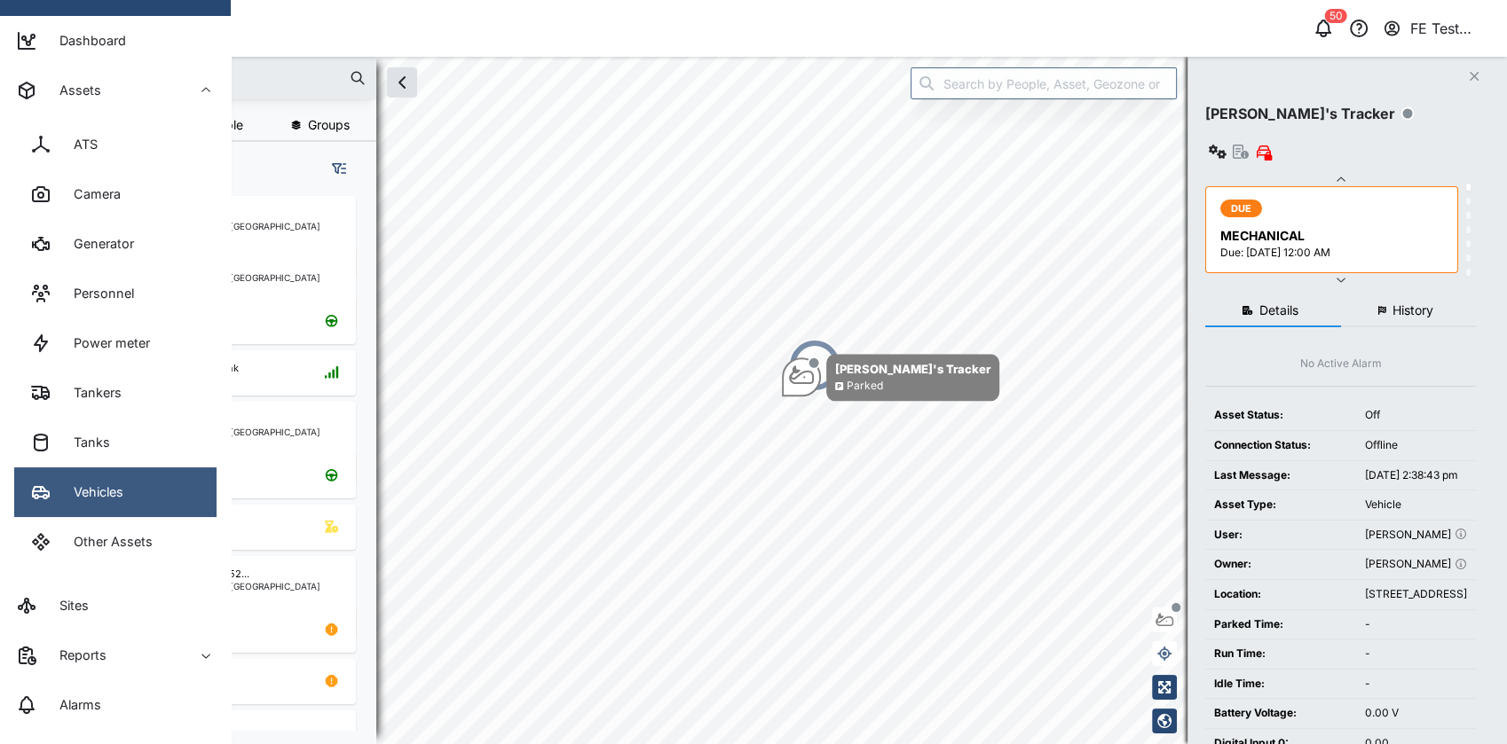
click at [114, 503] on link "Vehicles" at bounding box center [115, 493] width 202 height 50
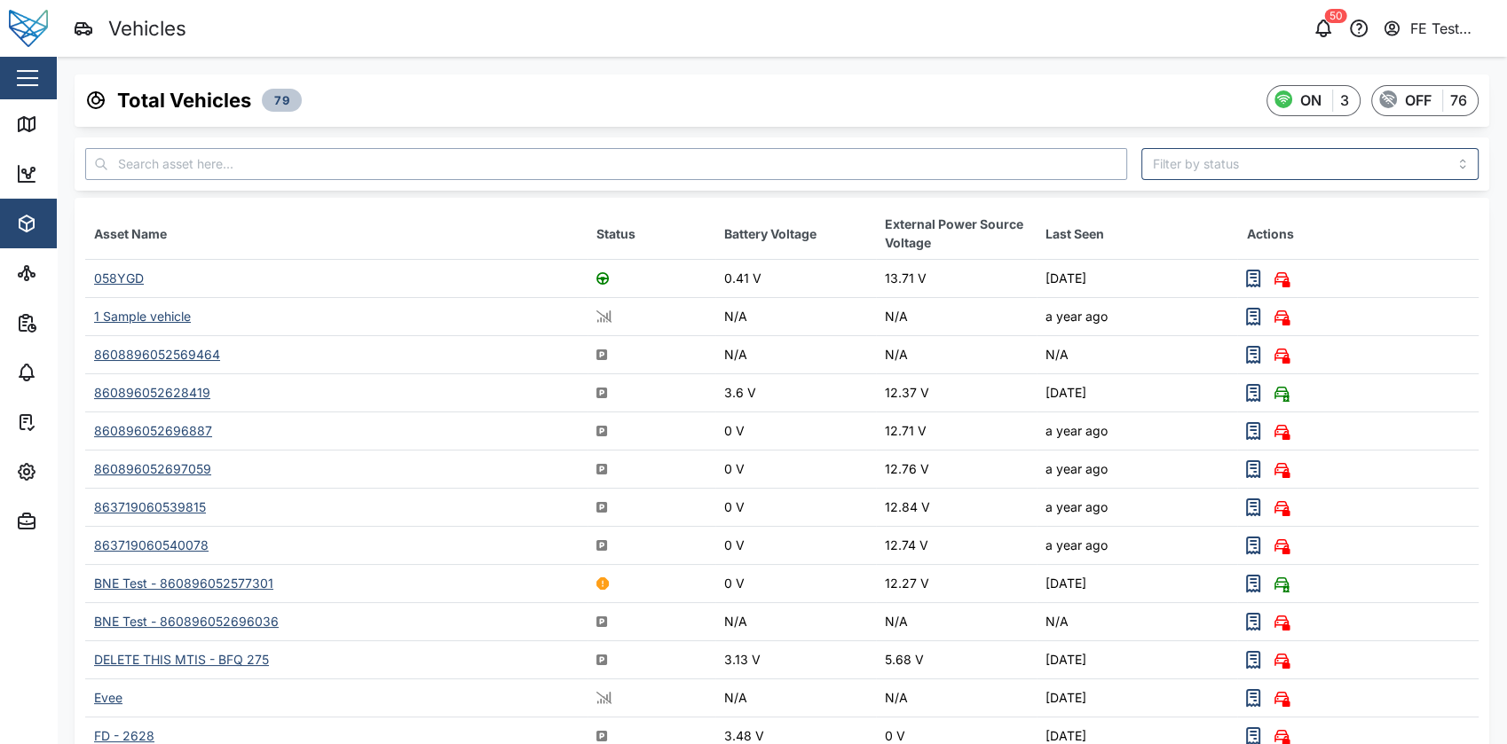
click at [355, 154] on input "text" at bounding box center [606, 164] width 1042 height 32
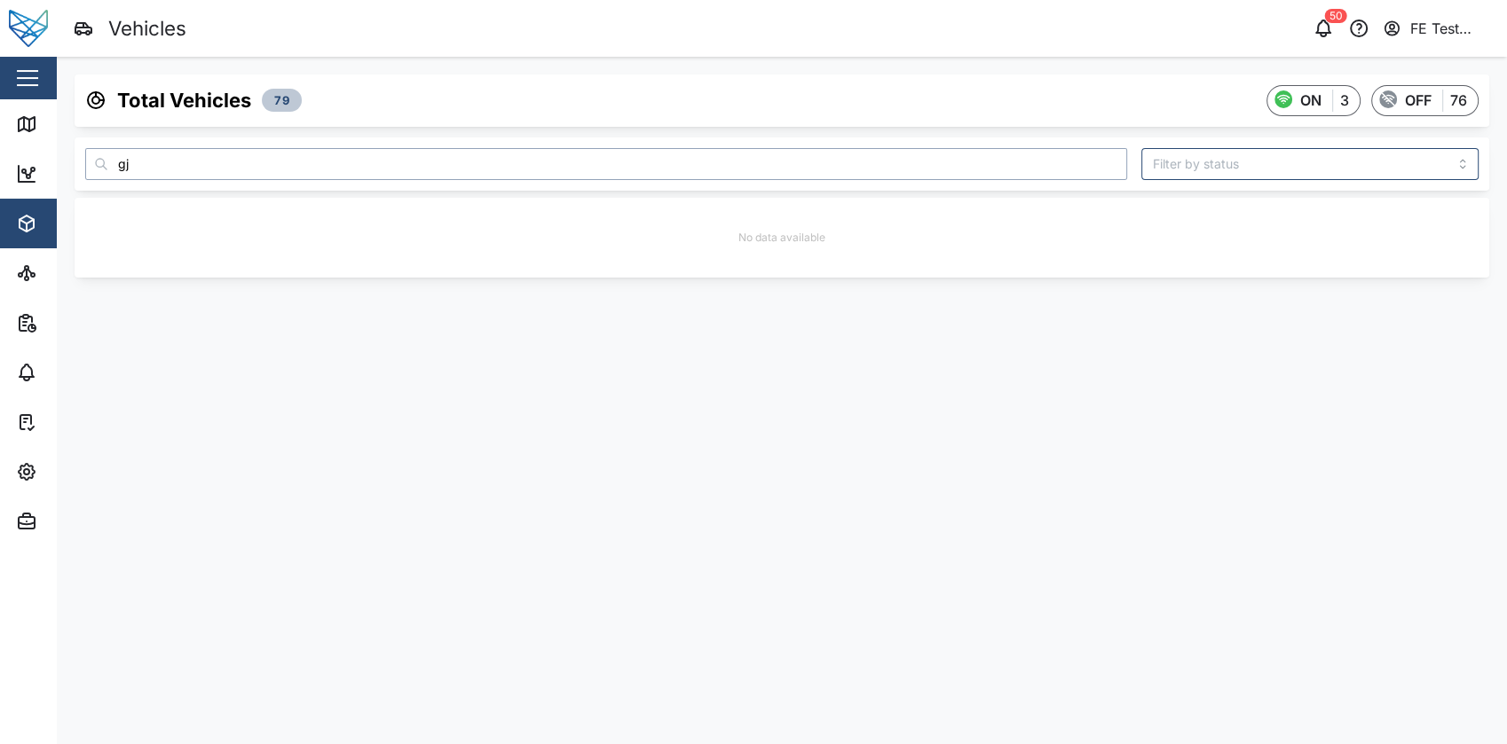
type input "g"
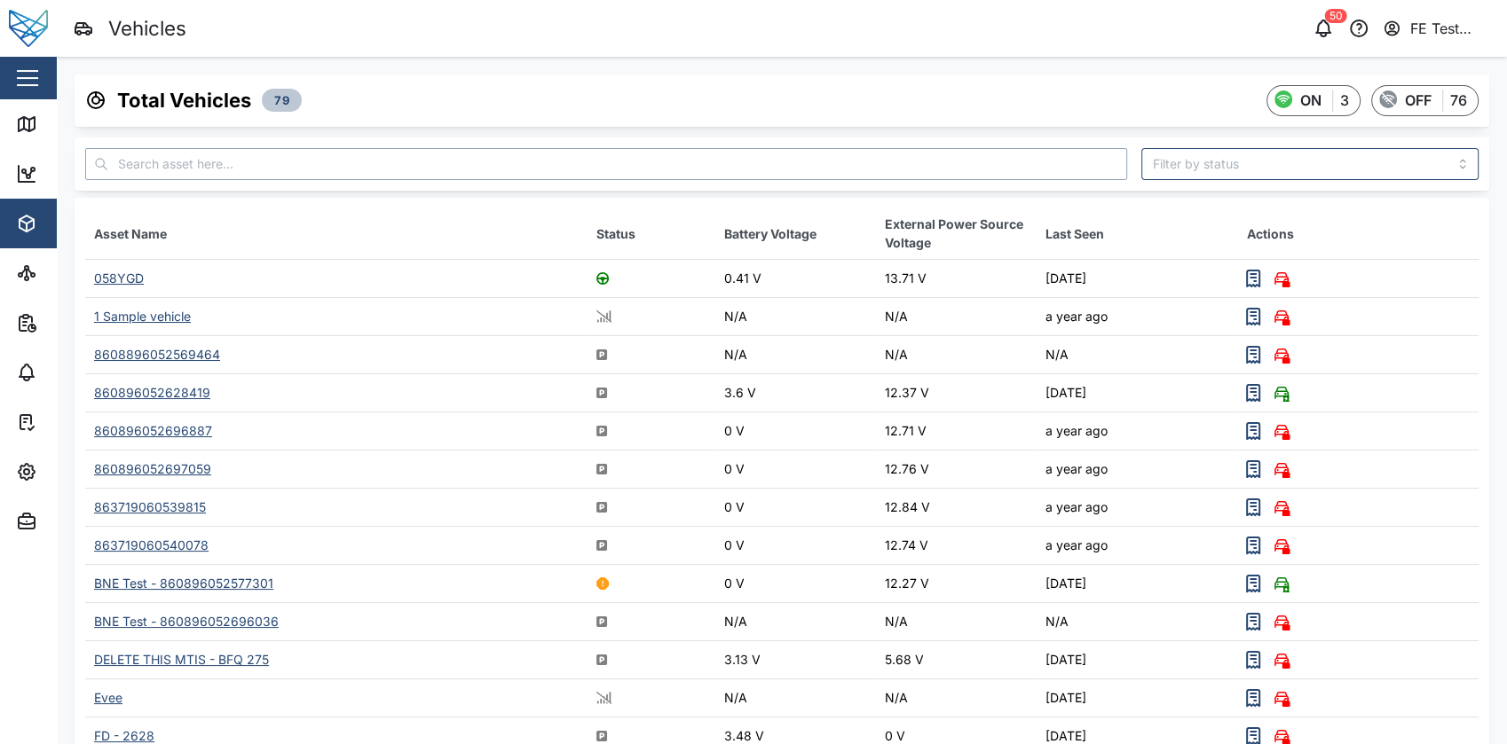
click at [432, 178] on input "text" at bounding box center [606, 164] width 1042 height 32
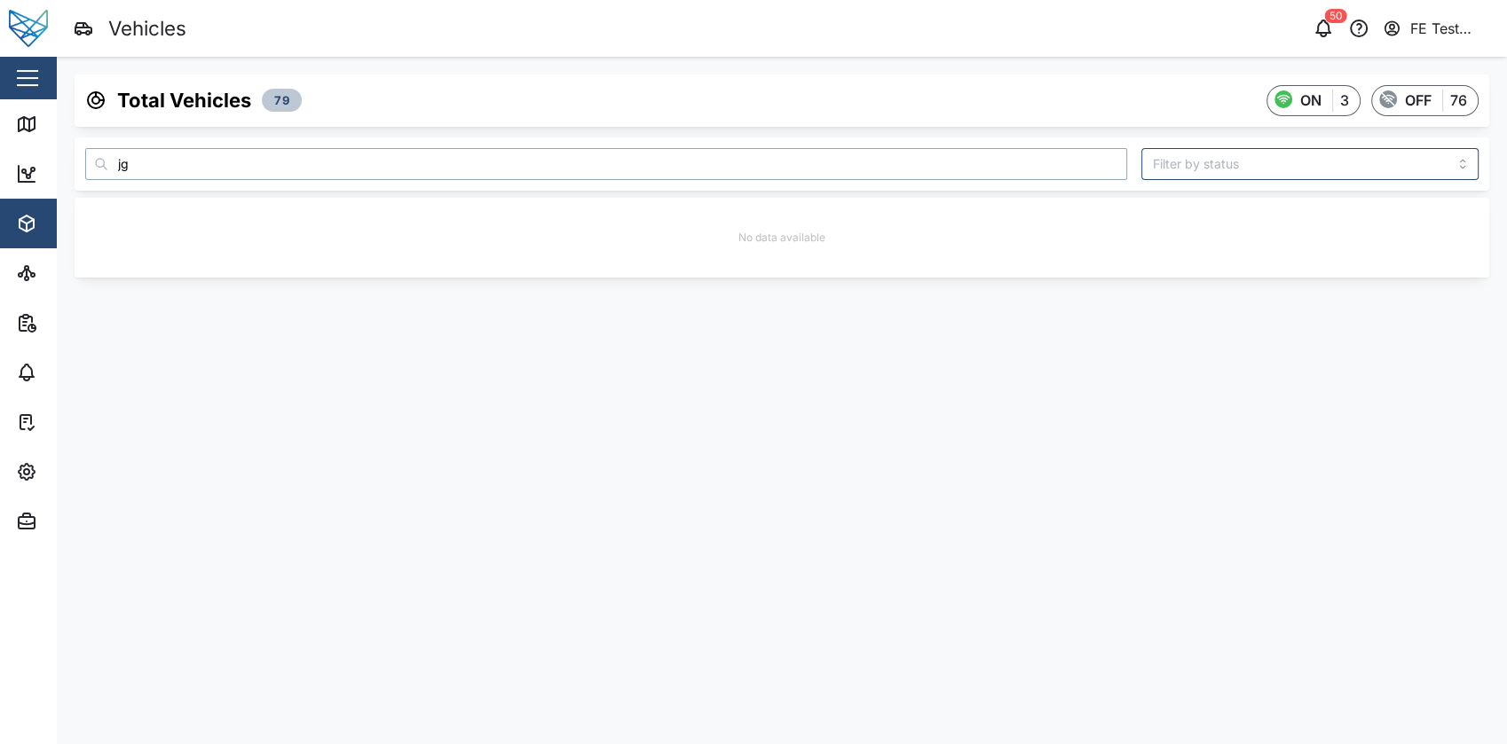
type input "j"
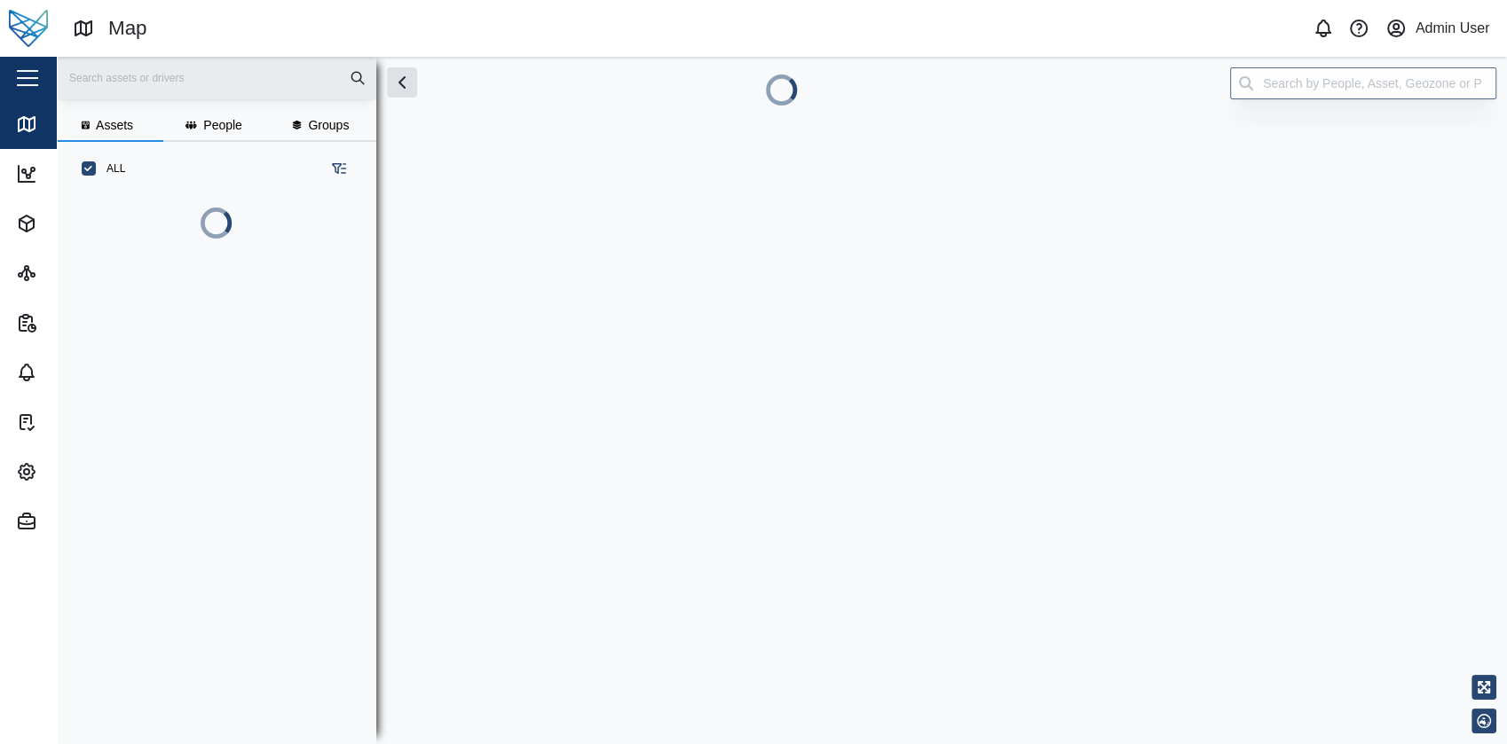
scroll to position [448, 276]
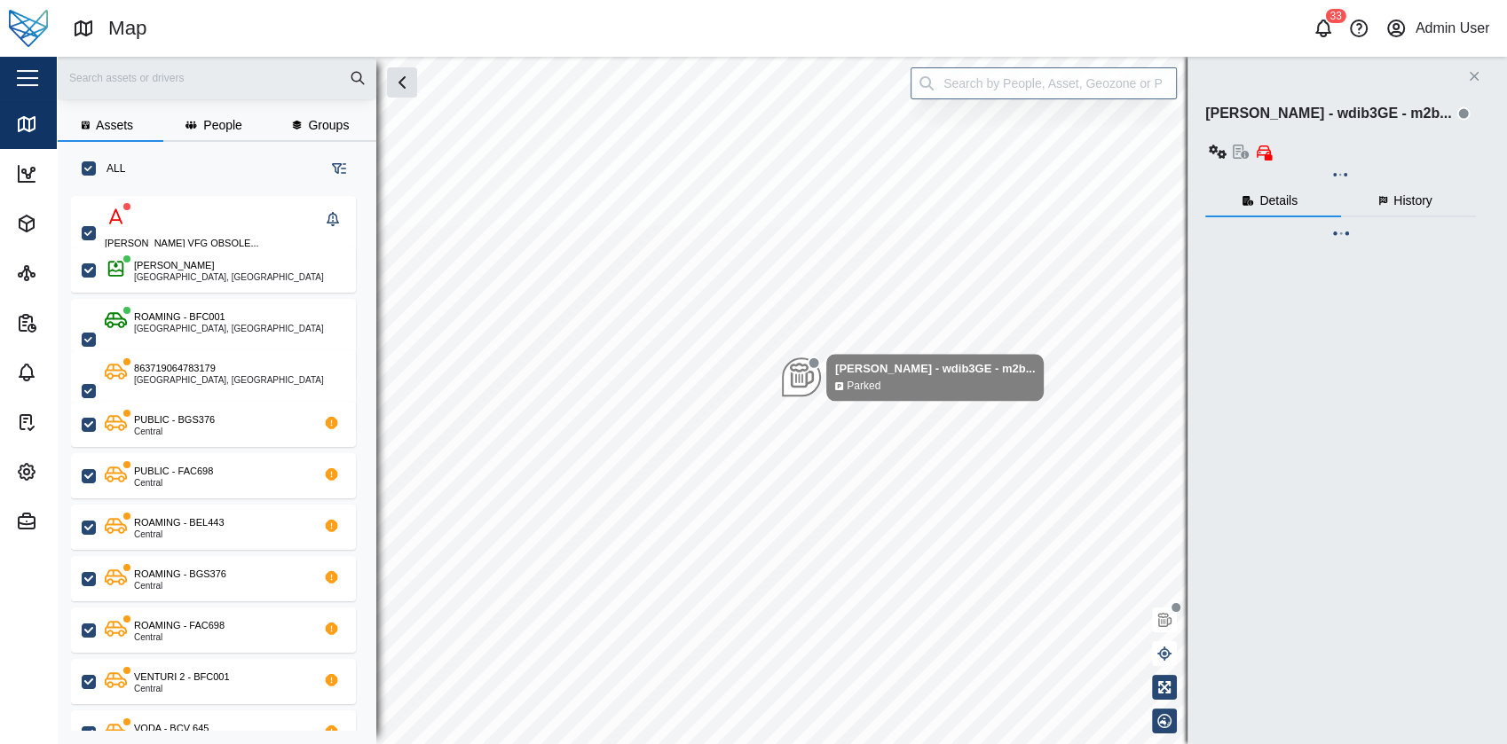
click at [42, 78] on button "button" at bounding box center [27, 78] width 30 height 30
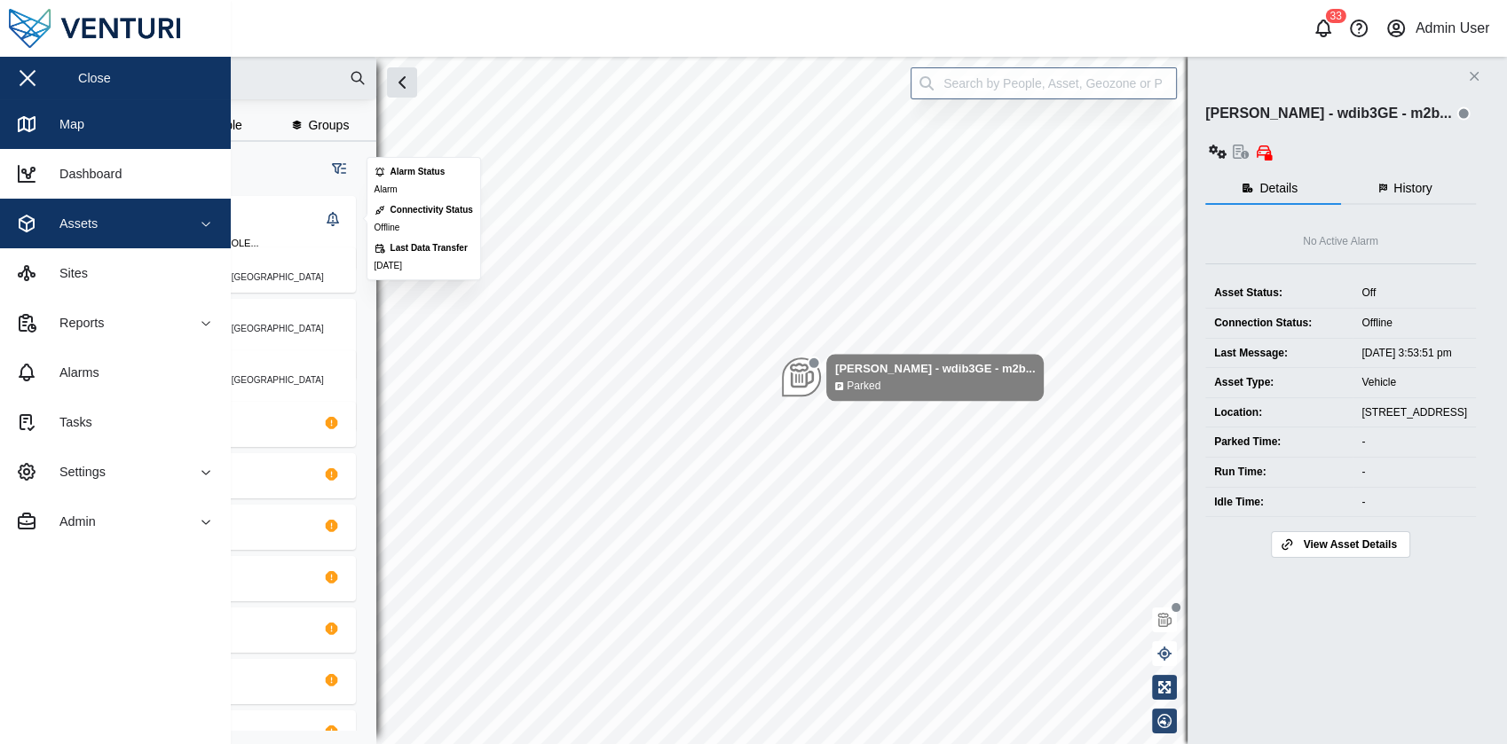
click at [131, 232] on div "Assets" at bounding box center [96, 223] width 161 height 21
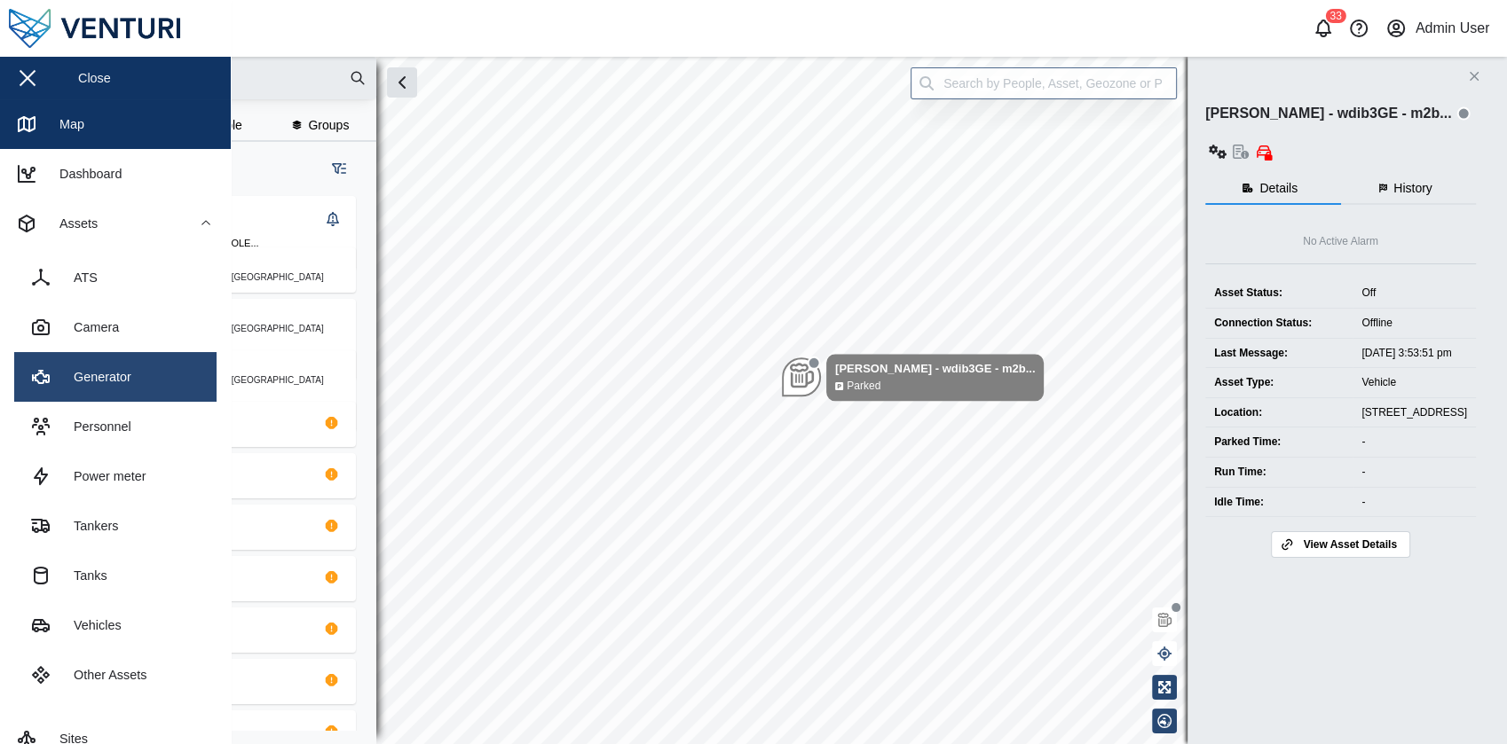
click at [156, 374] on link "Generator" at bounding box center [115, 377] width 202 height 50
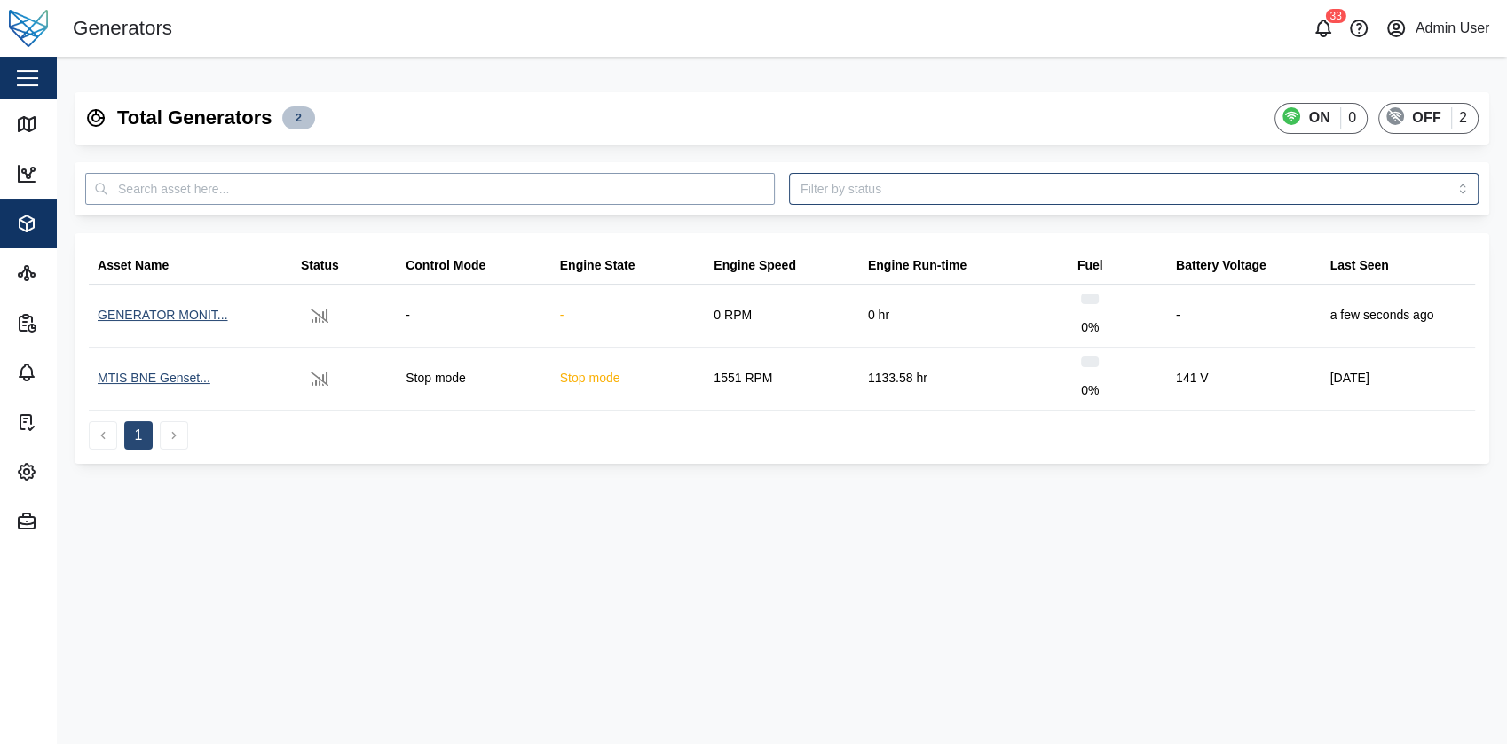
click at [484, 192] on input "text" at bounding box center [429, 189] width 689 height 32
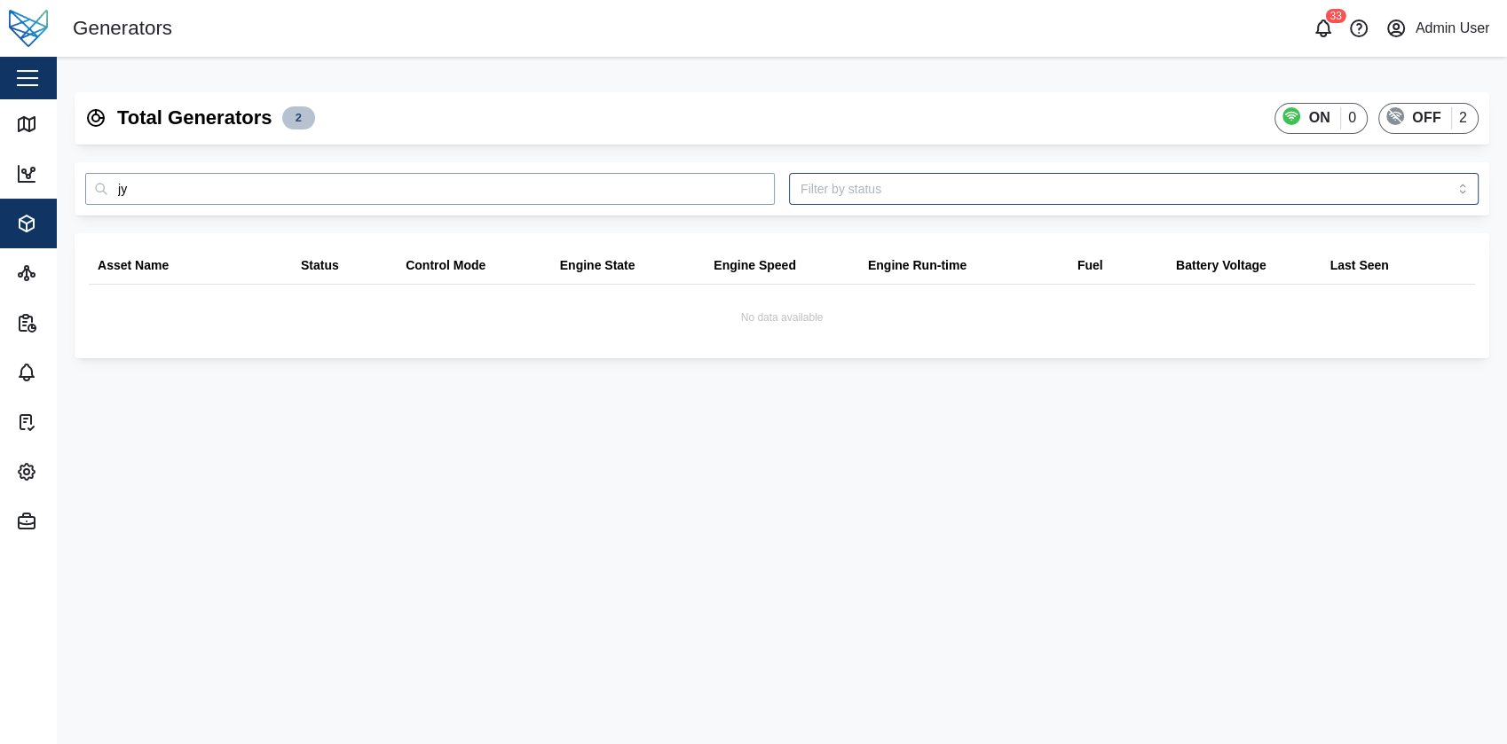
type input "j"
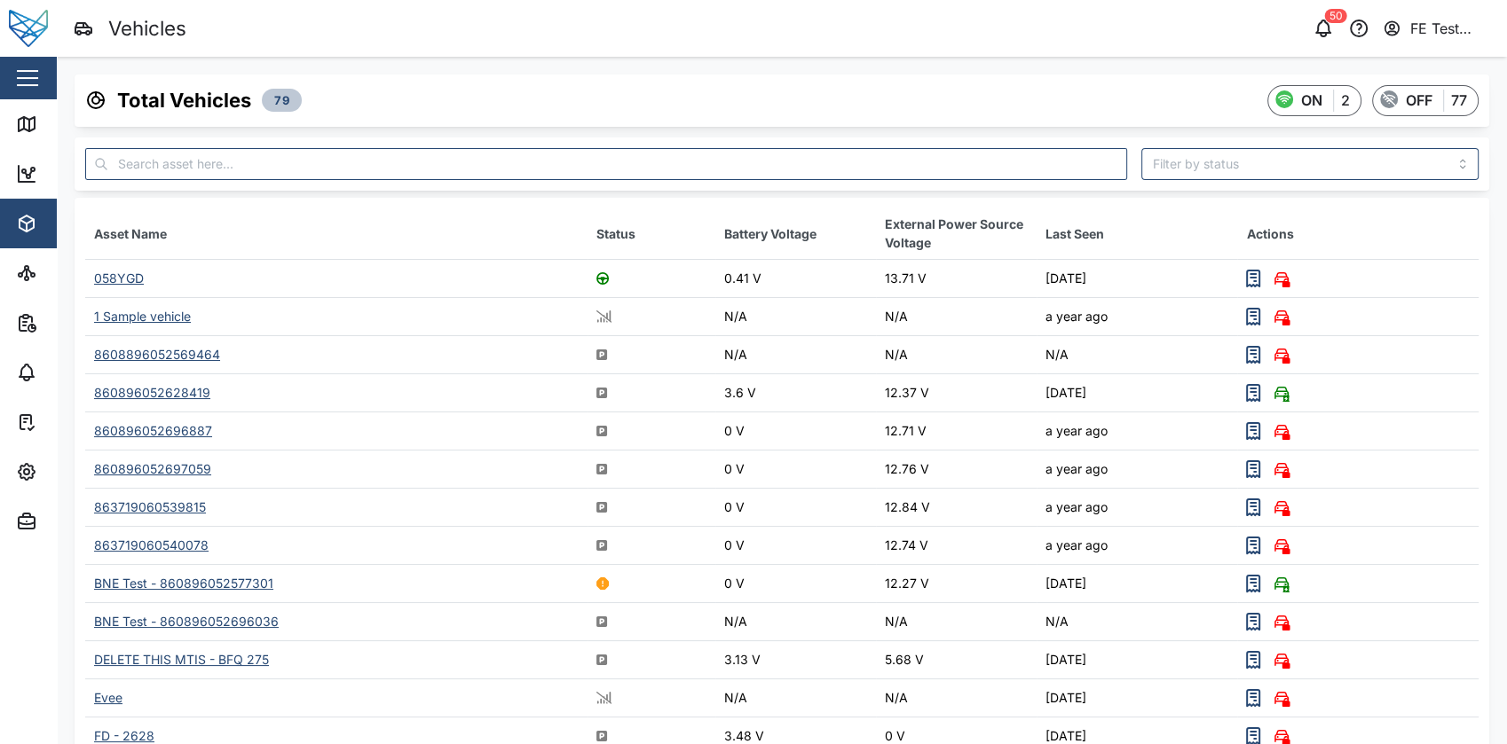
click at [104, 279] on div "058YGD" at bounding box center [119, 278] width 50 height 15
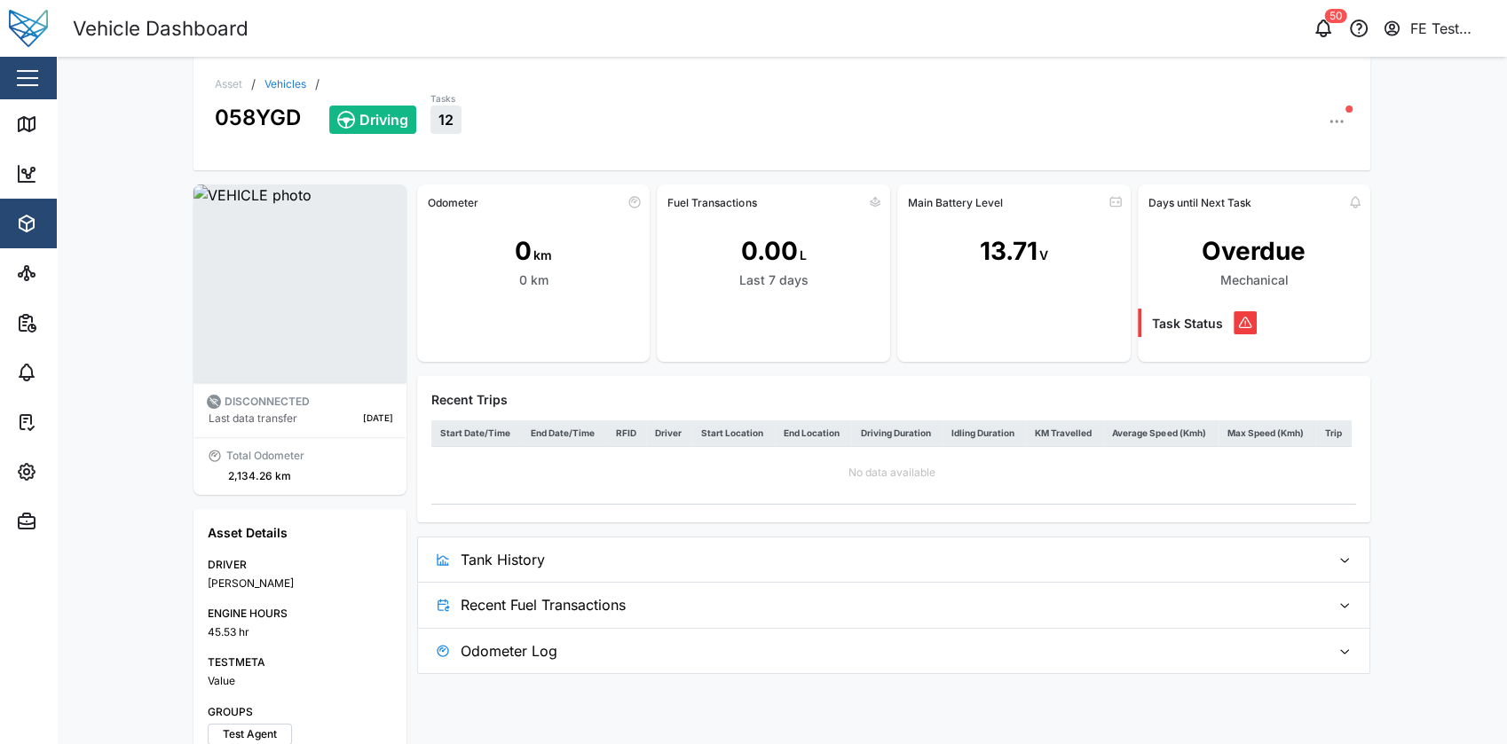
click at [270, 87] on link "Vehicles" at bounding box center [285, 84] width 42 height 11
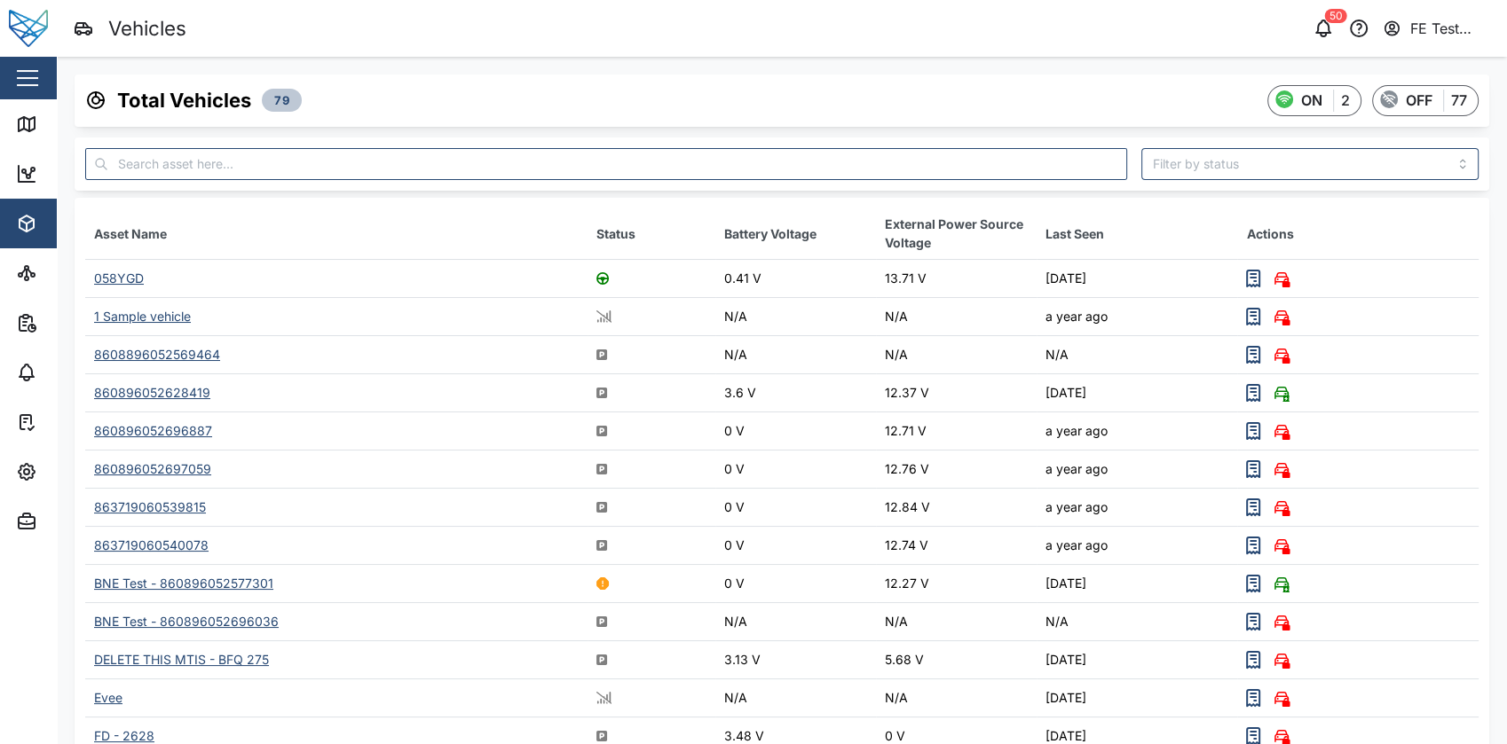
click at [128, 278] on div "058YGD" at bounding box center [119, 278] width 50 height 15
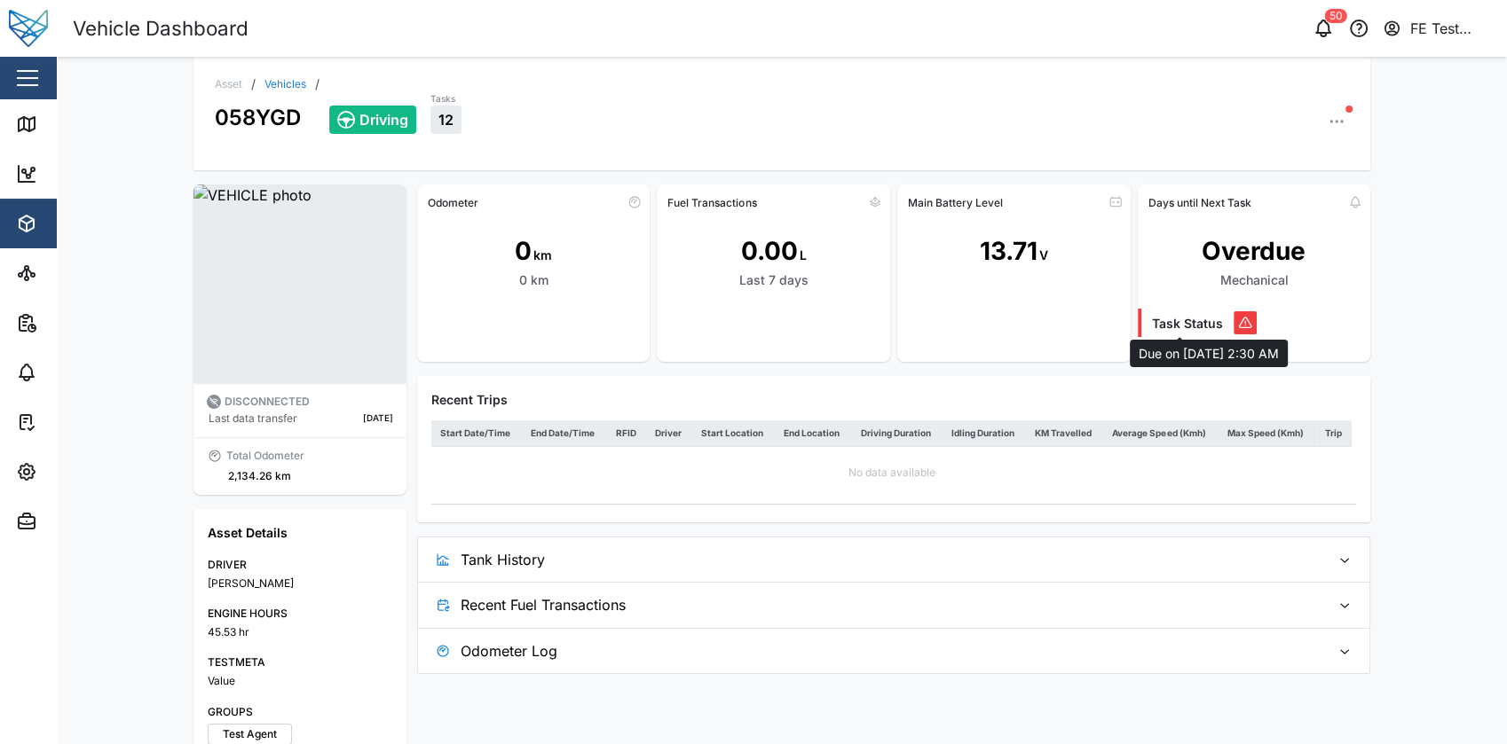
click at [1182, 318] on div at bounding box center [1197, 323] width 119 height 28
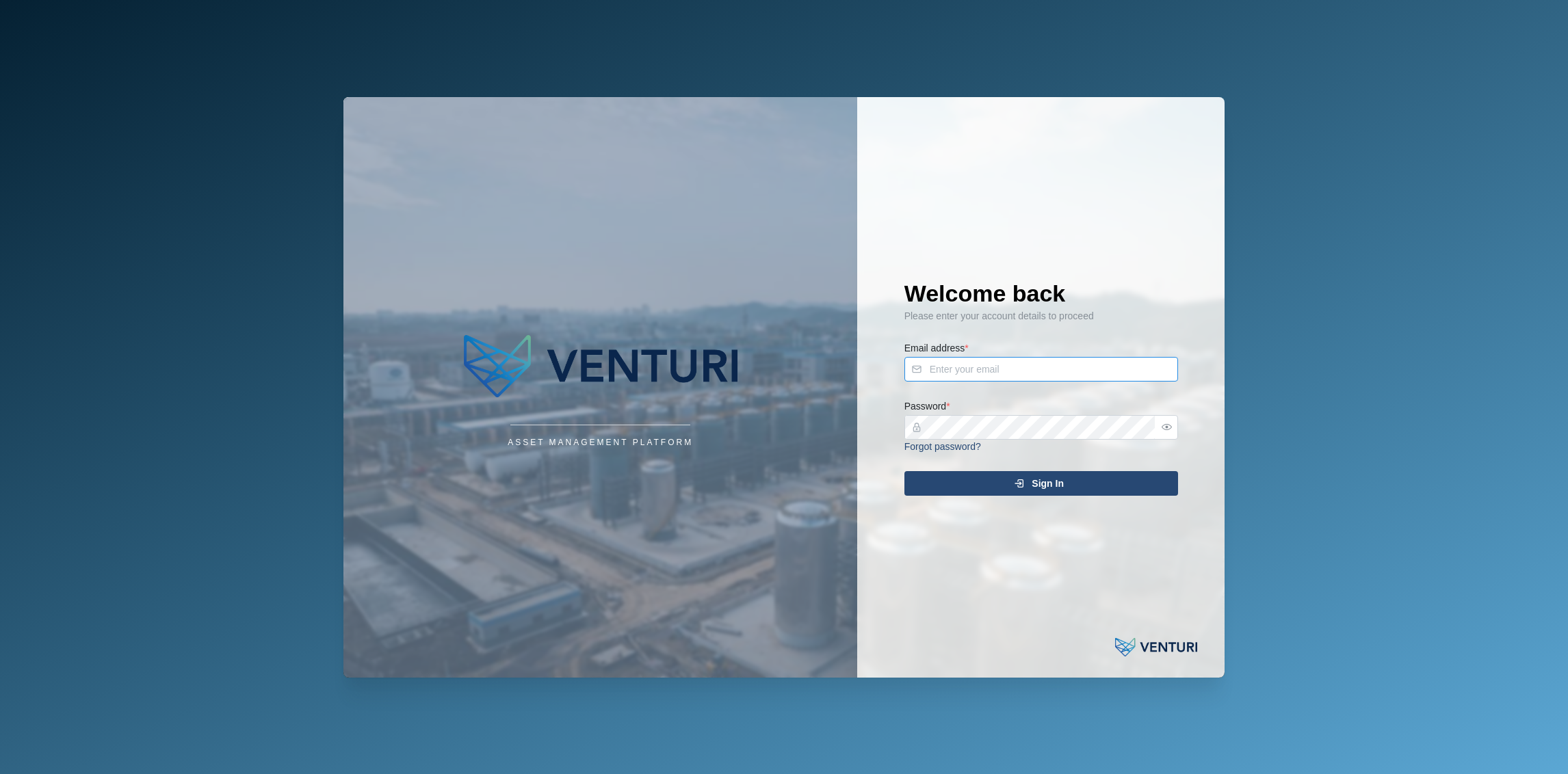
type input "[EMAIL_ADDRESS][DOMAIN_NAME]"
click at [1036, 471] on button "Sign In" at bounding box center [1041, 483] width 274 height 25
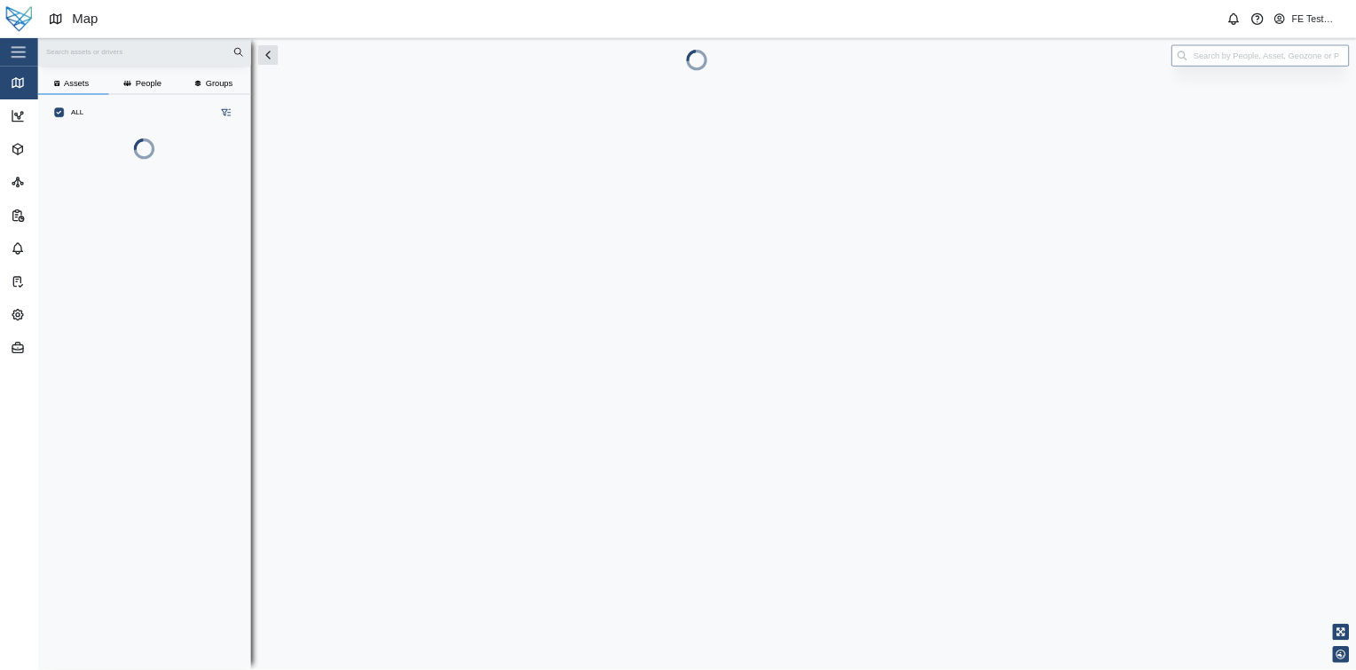
scroll to position [781, 272]
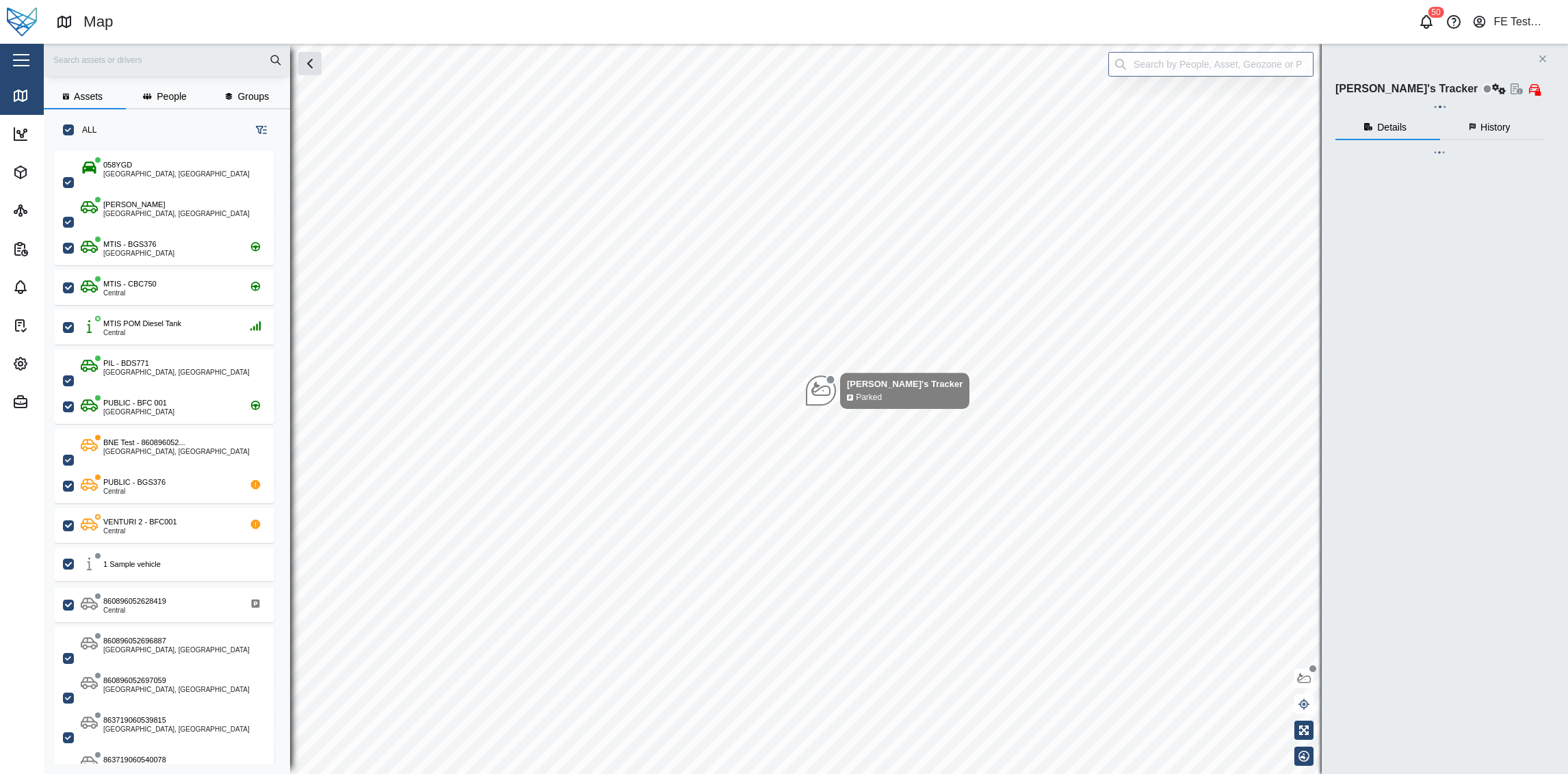
click at [15, 42] on div at bounding box center [89, 22] width 178 height 44
click at [15, 43] on div at bounding box center [89, 22] width 178 height 44
click at [24, 64] on button "button" at bounding box center [21, 60] width 23 height 23
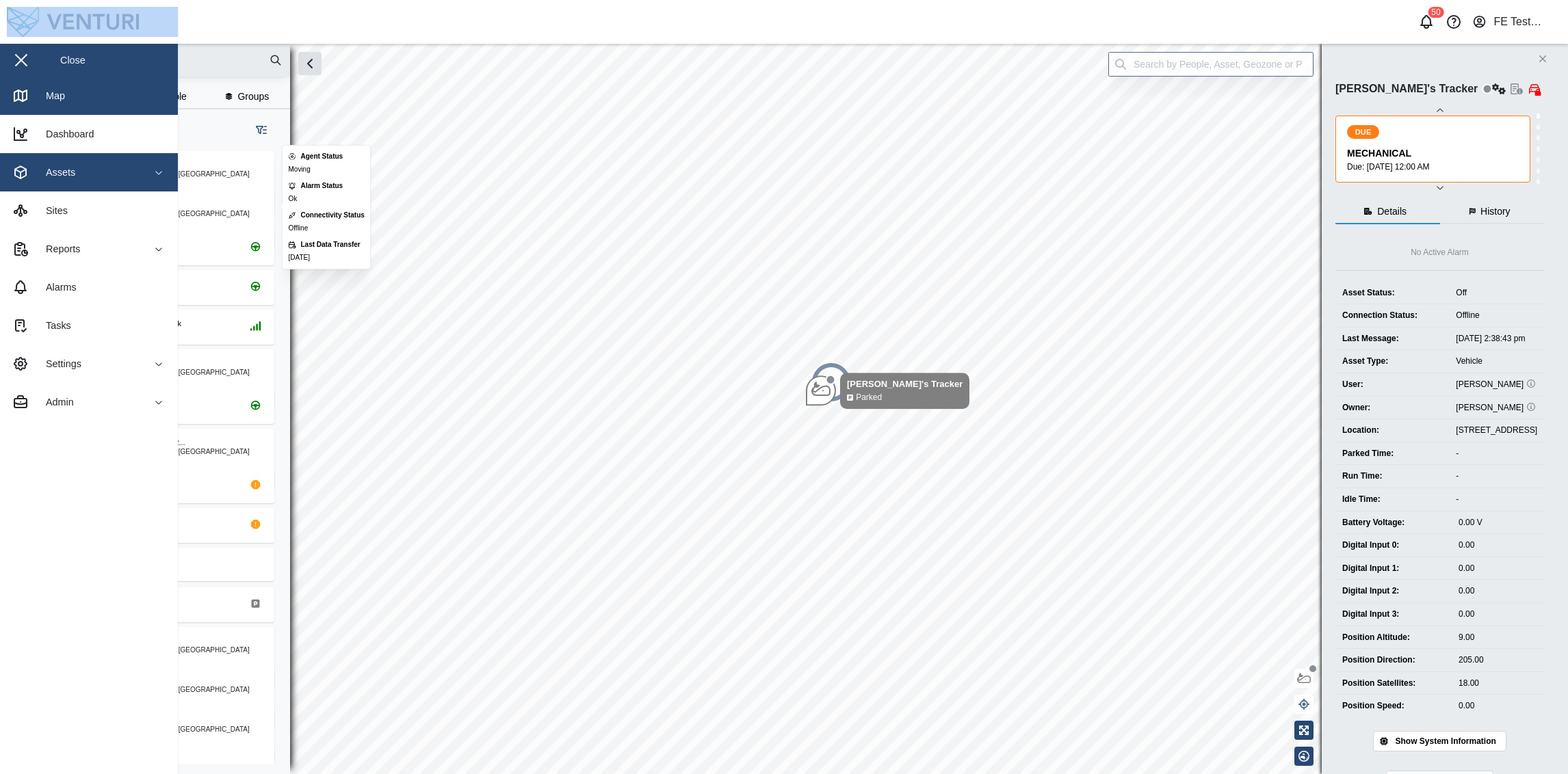
click at [141, 176] on button "Assets" at bounding box center [89, 173] width 178 height 39
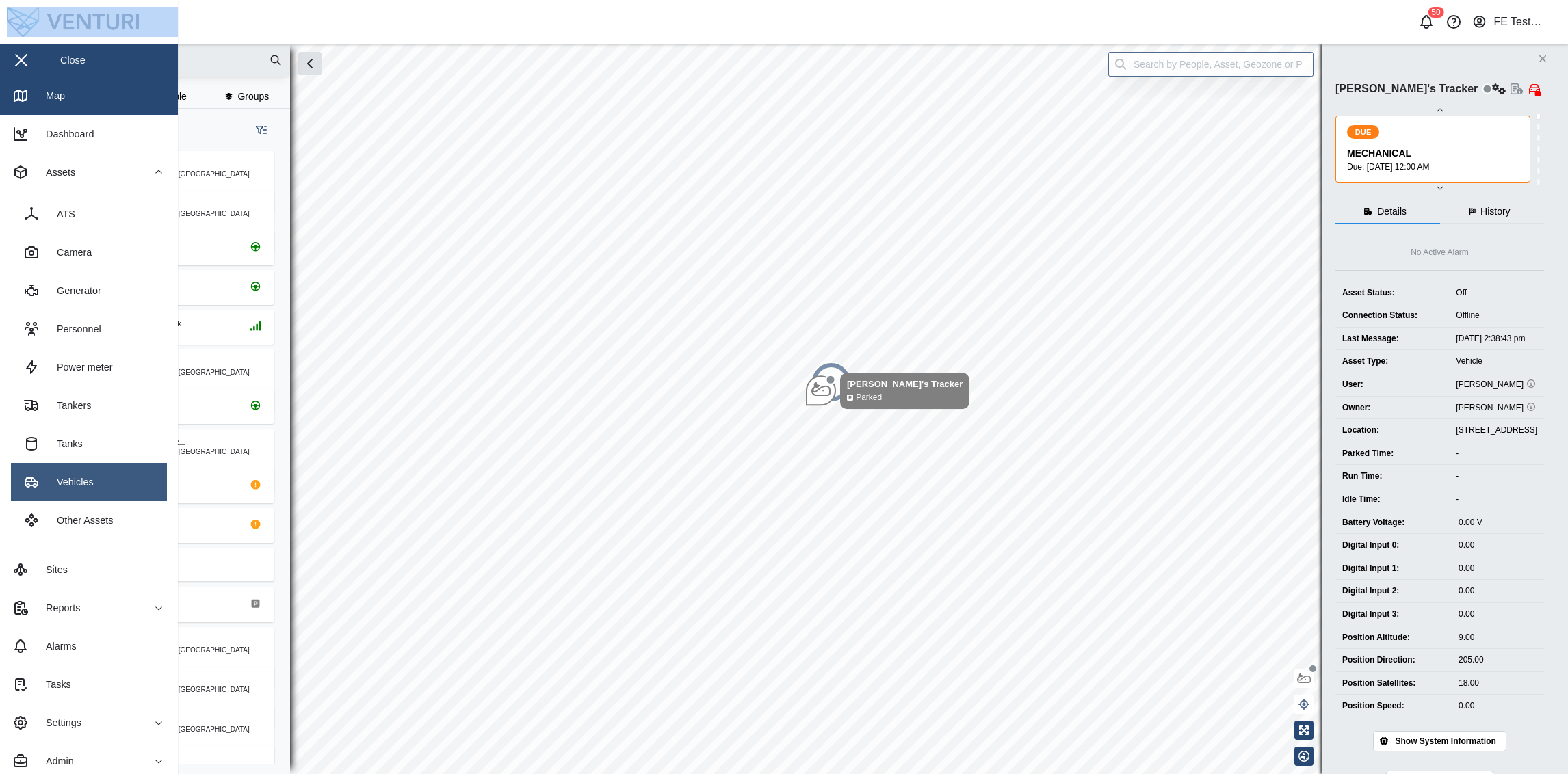
click at [88, 497] on link "Vehicles" at bounding box center [89, 483] width 156 height 39
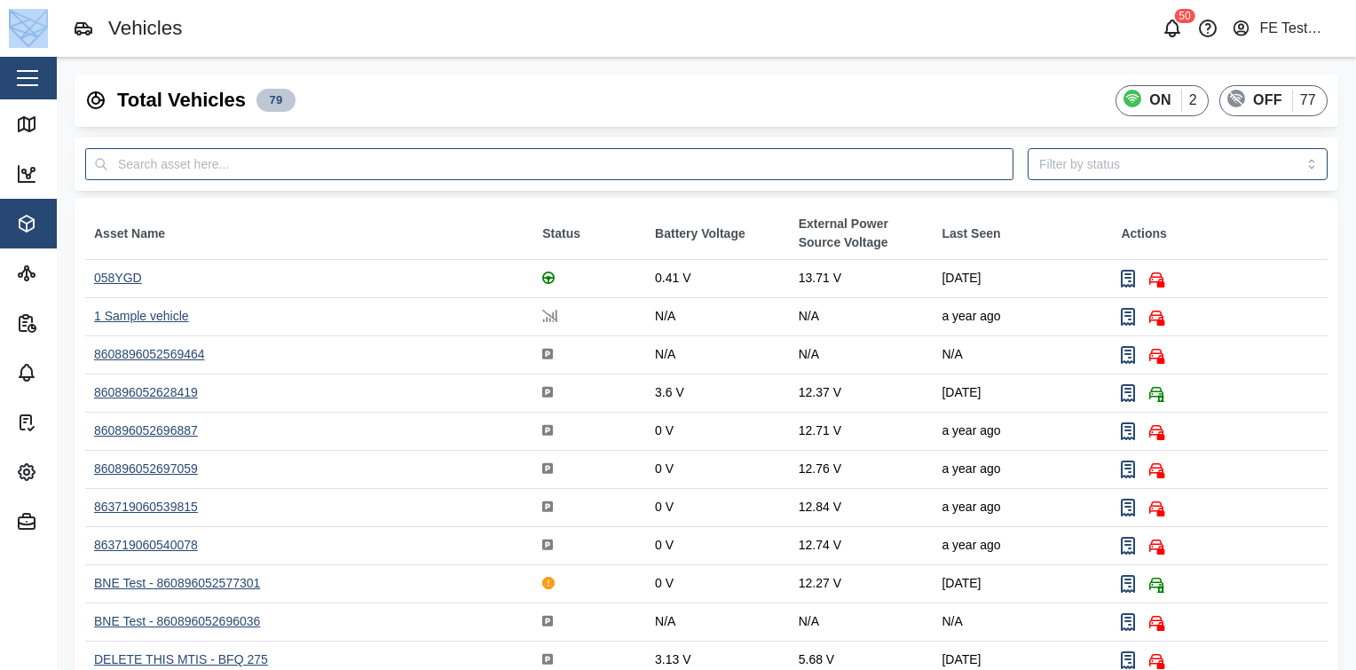
click at [125, 277] on div "058YGD" at bounding box center [118, 278] width 48 height 14
click at [114, 318] on div "1 Sample vehicle" at bounding box center [141, 316] width 95 height 14
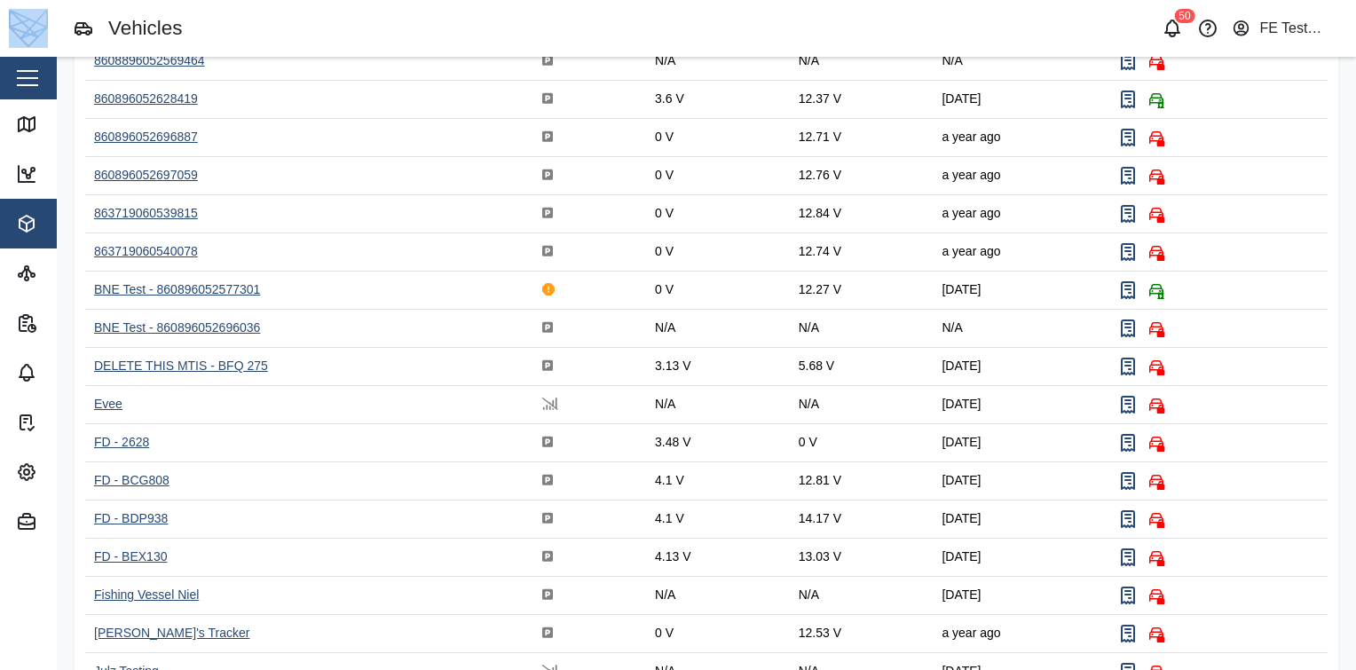
scroll to position [296, 0]
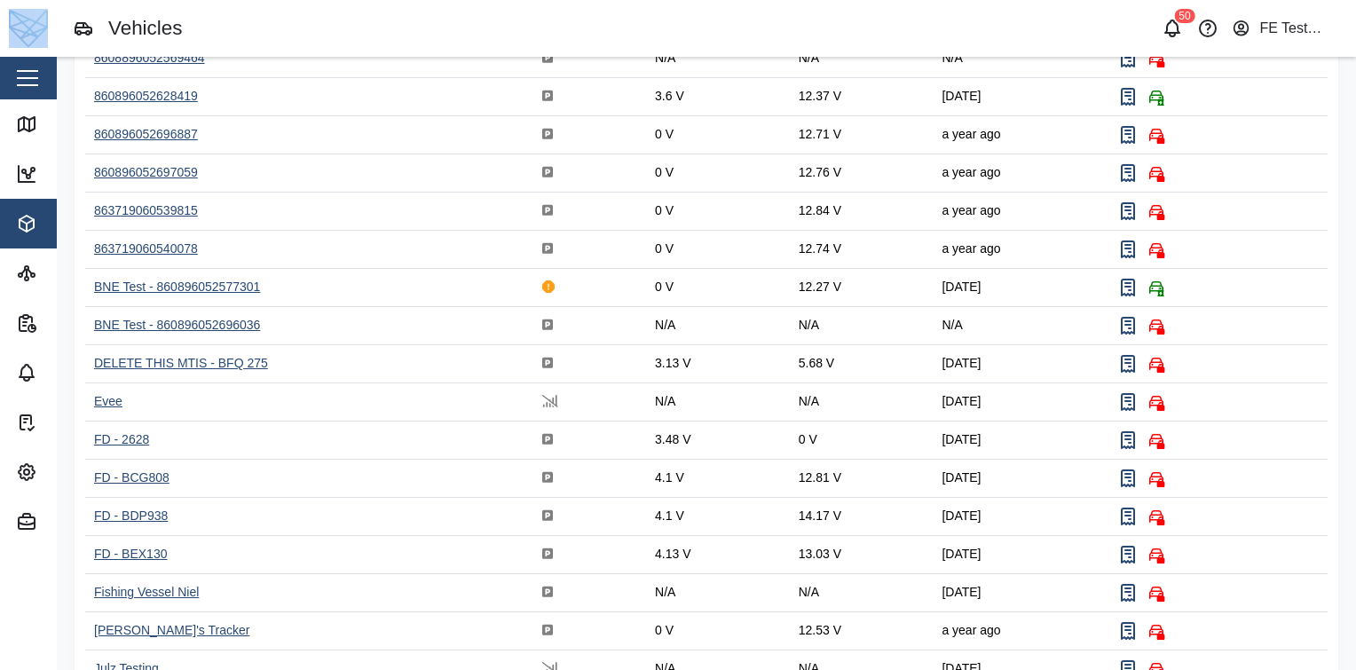
click at [171, 323] on div "BNE Test - 860896052696036" at bounding box center [177, 325] width 166 height 14
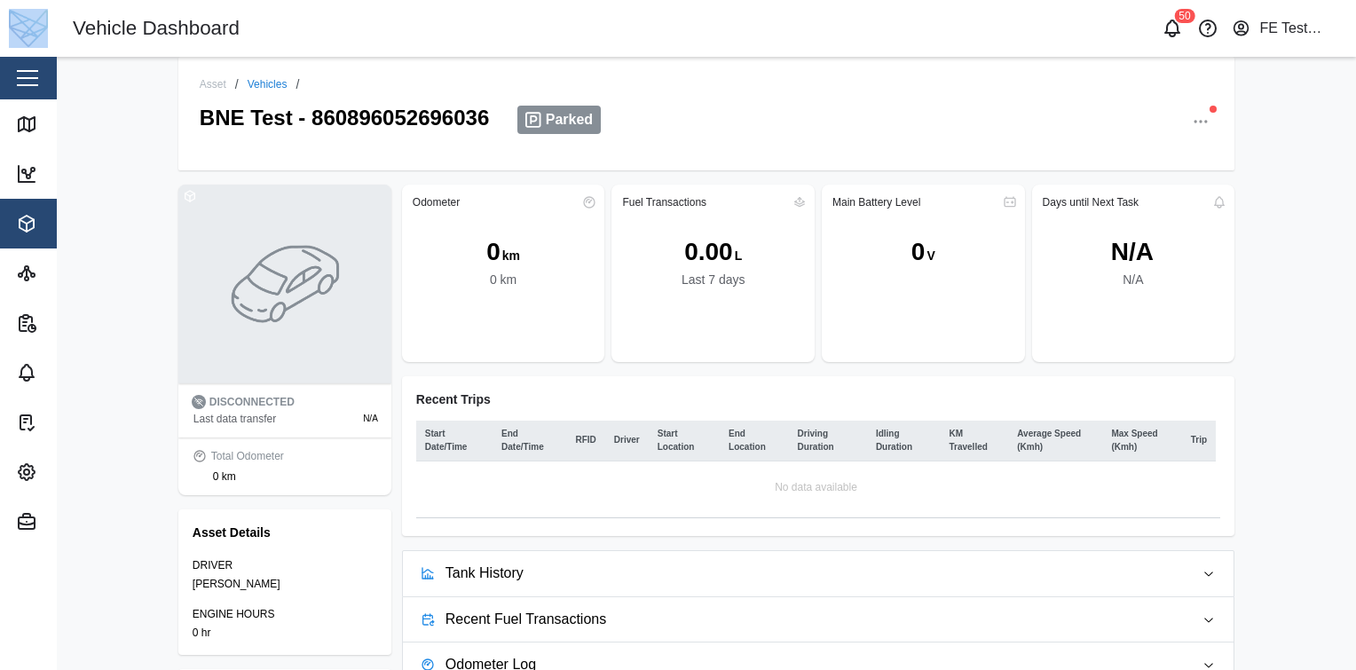
click at [13, 78] on button "button" at bounding box center [27, 78] width 30 height 30
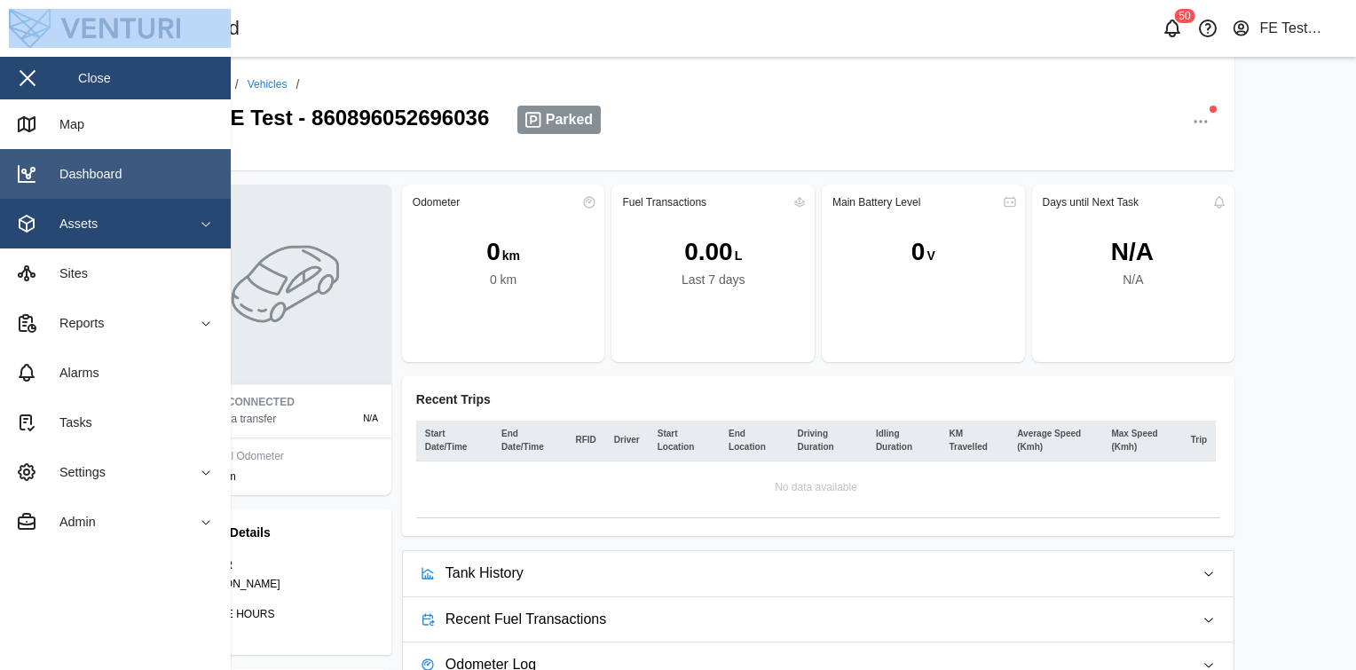
click at [88, 196] on link "Dashboard" at bounding box center [115, 174] width 231 height 50
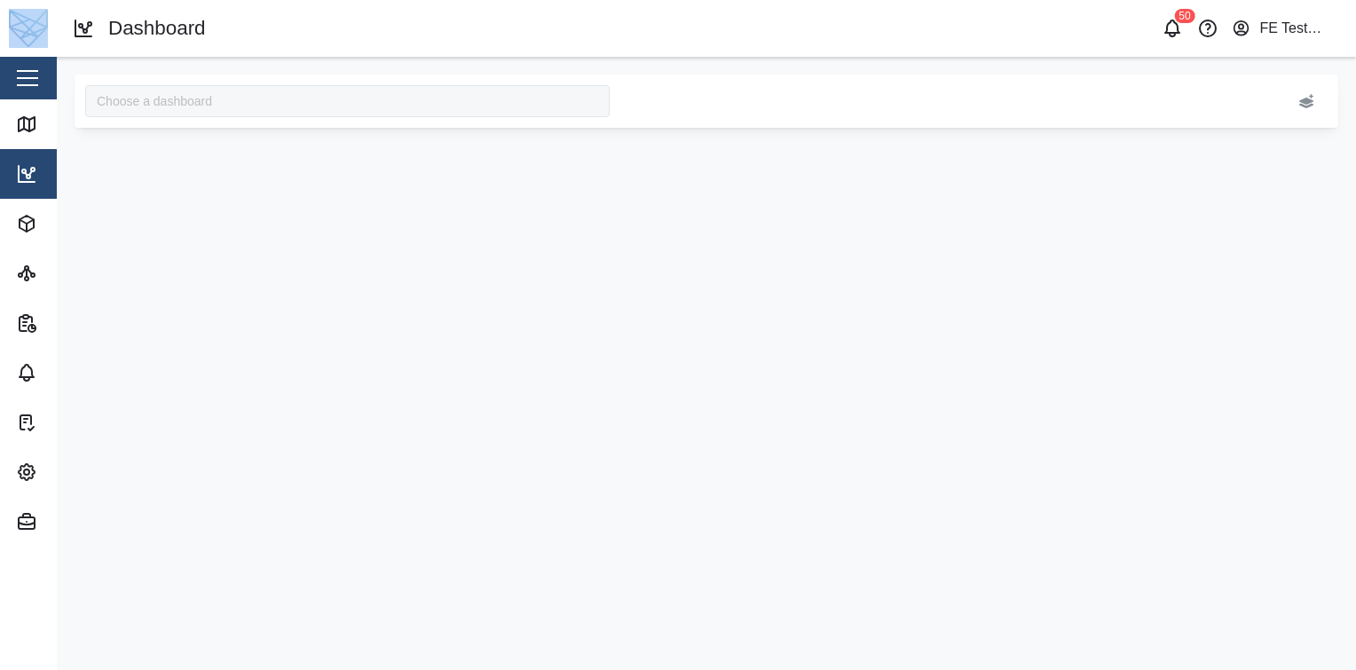
click at [56, 76] on div "Close" at bounding box center [115, 78] width 231 height 43
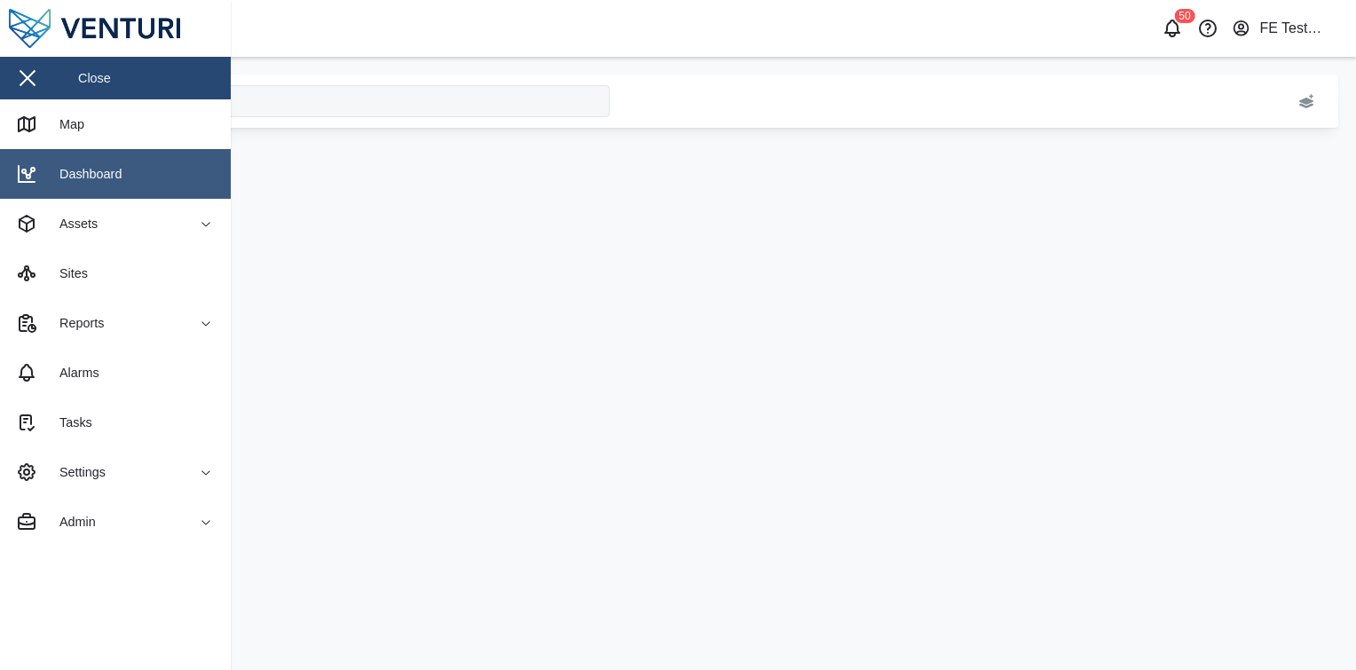
click at [90, 164] on div "Dashboard" at bounding box center [83, 174] width 75 height 20
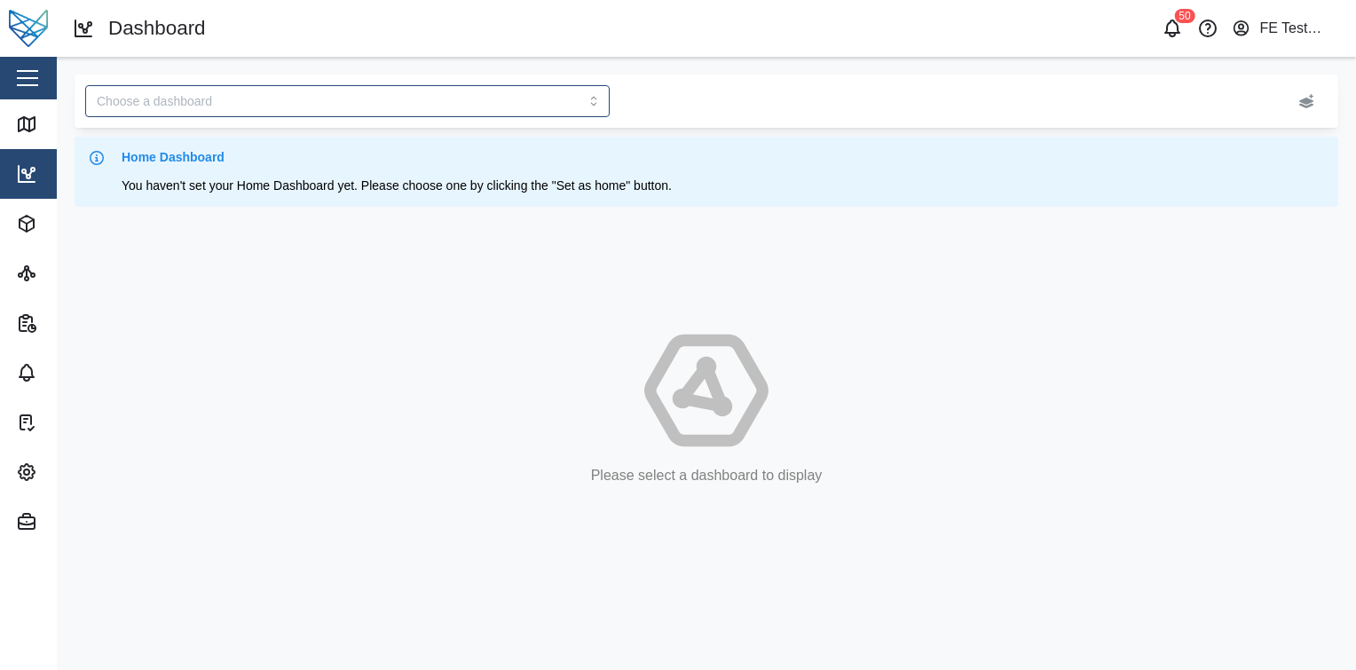
click at [22, 66] on button "button" at bounding box center [27, 78] width 30 height 30
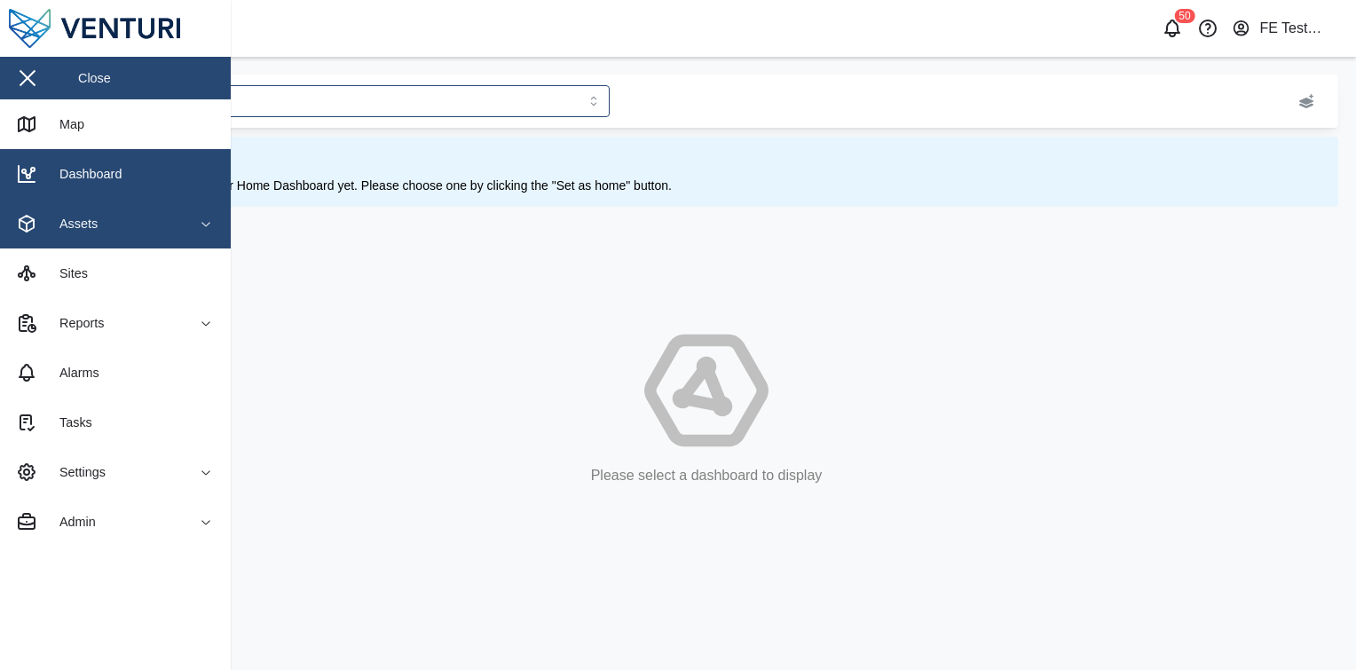
click at [106, 224] on div "Assets" at bounding box center [96, 223] width 161 height 21
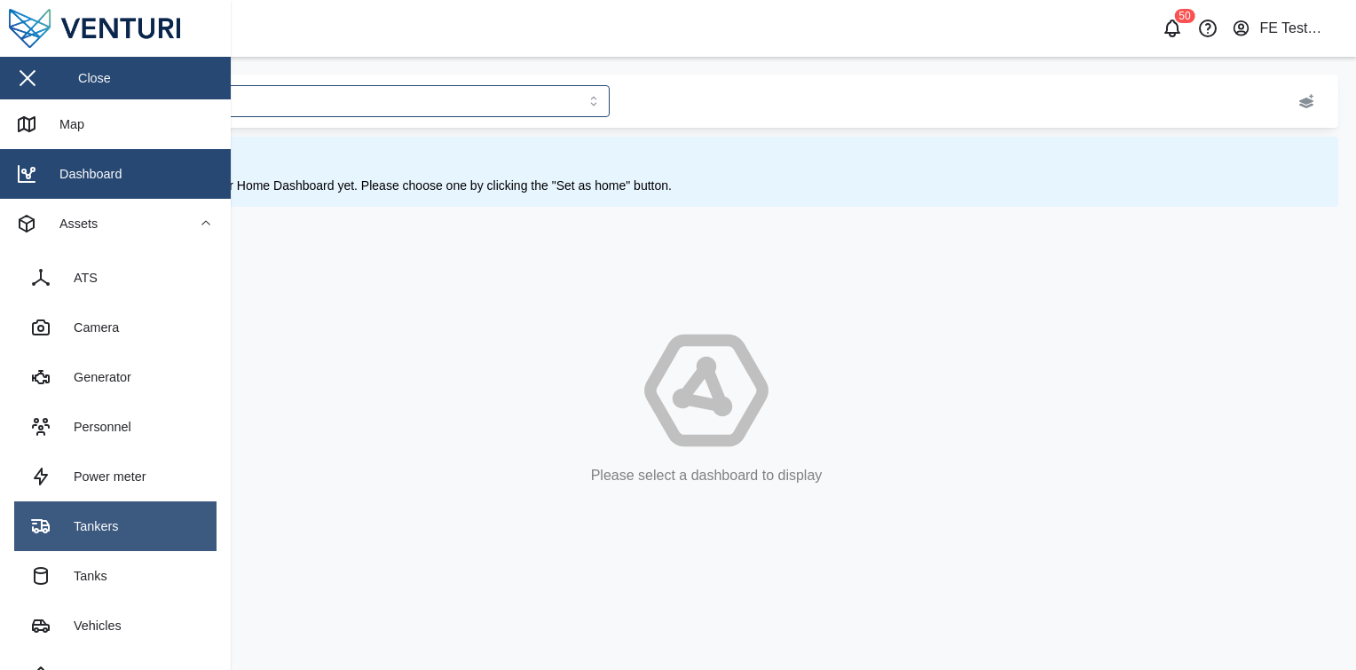
click at [130, 525] on link "Tankers" at bounding box center [115, 526] width 202 height 50
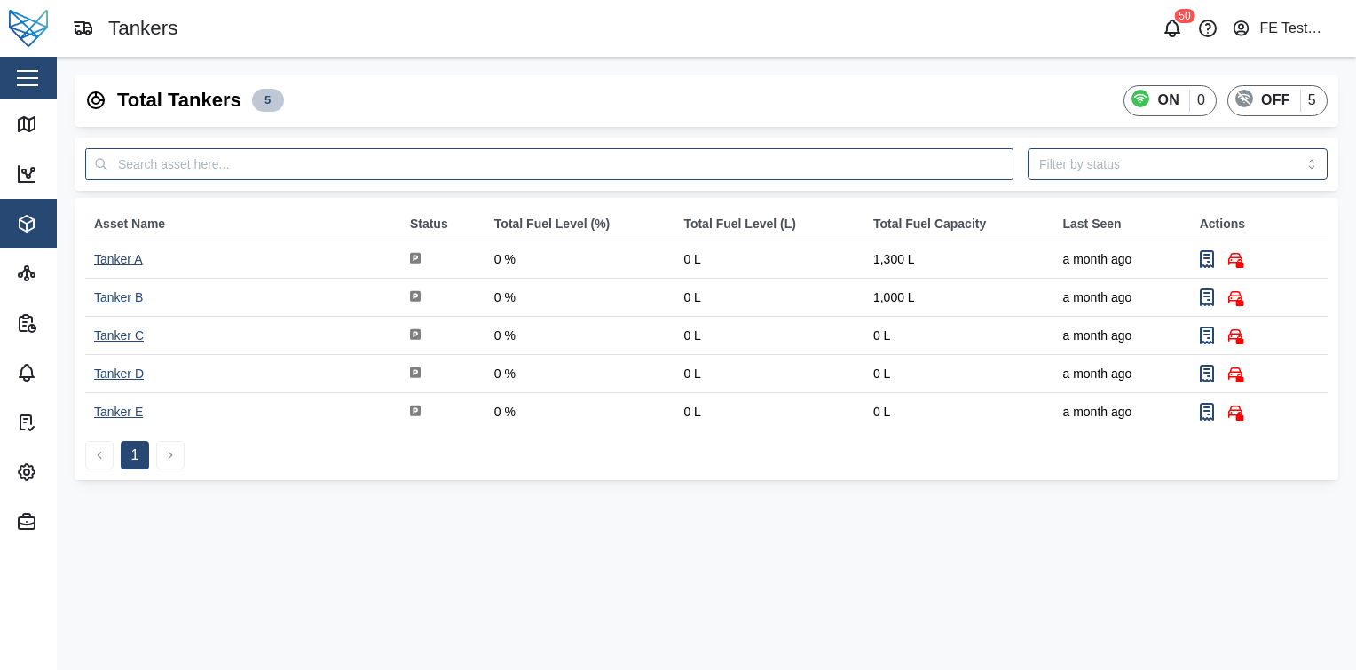
click at [134, 271] on td "Tanker A" at bounding box center [243, 259] width 316 height 38
click at [134, 269] on td "Tanker A" at bounding box center [243, 259] width 316 height 38
click at [131, 259] on div "Tanker A" at bounding box center [118, 259] width 48 height 14
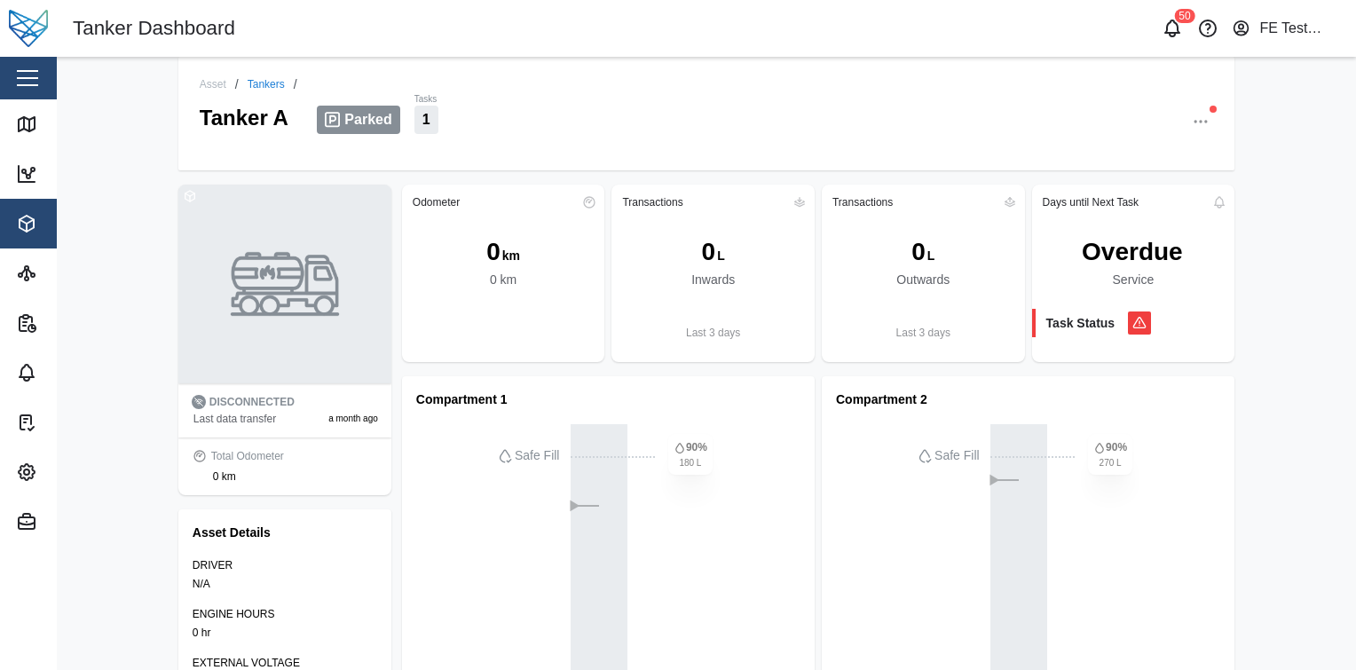
click at [131, 259] on div "Asset / Tankers / Tanker A Parked Tasks 1 DISCONNECTED Last data transfer a mon…" at bounding box center [706, 363] width 1299 height 613
click at [44, 71] on div "Close" at bounding box center [115, 78] width 231 height 43
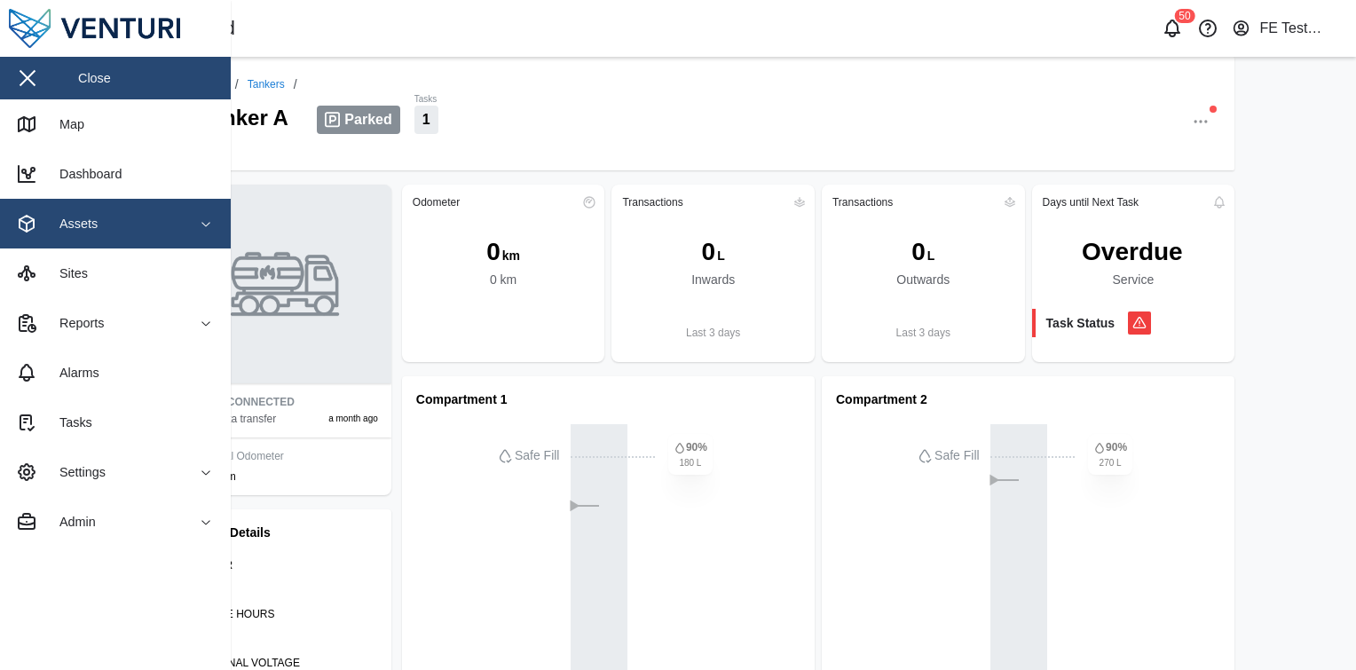
click at [534, 31] on div "Tanker Dashboard" at bounding box center [390, 28] width 634 height 31
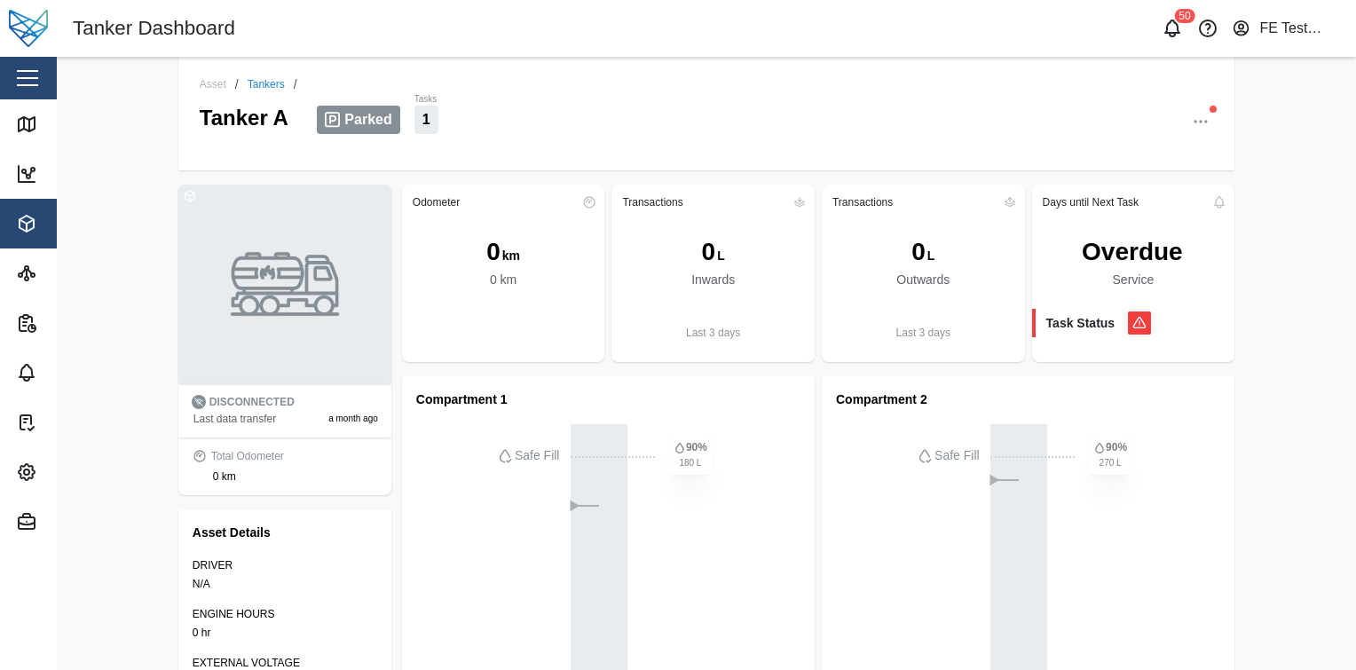
click at [46, 72] on div "Close" at bounding box center [115, 78] width 231 height 43
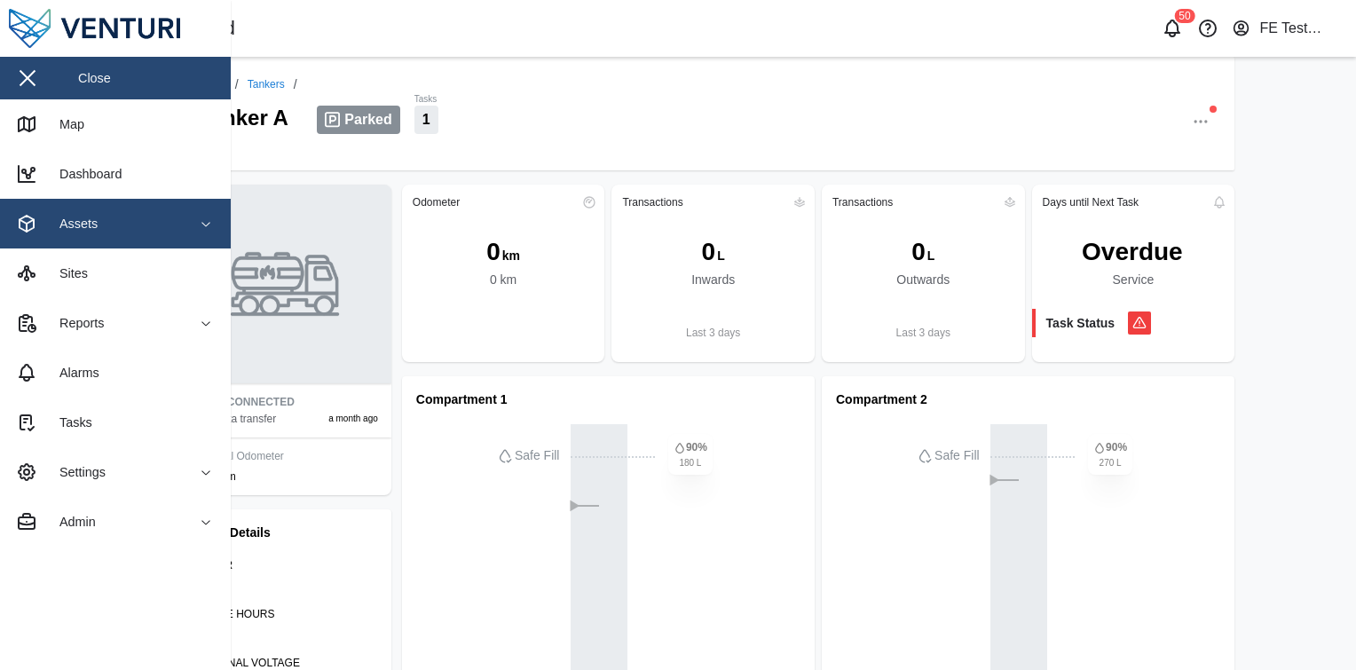
click at [106, 221] on div "Assets" at bounding box center [96, 223] width 161 height 21
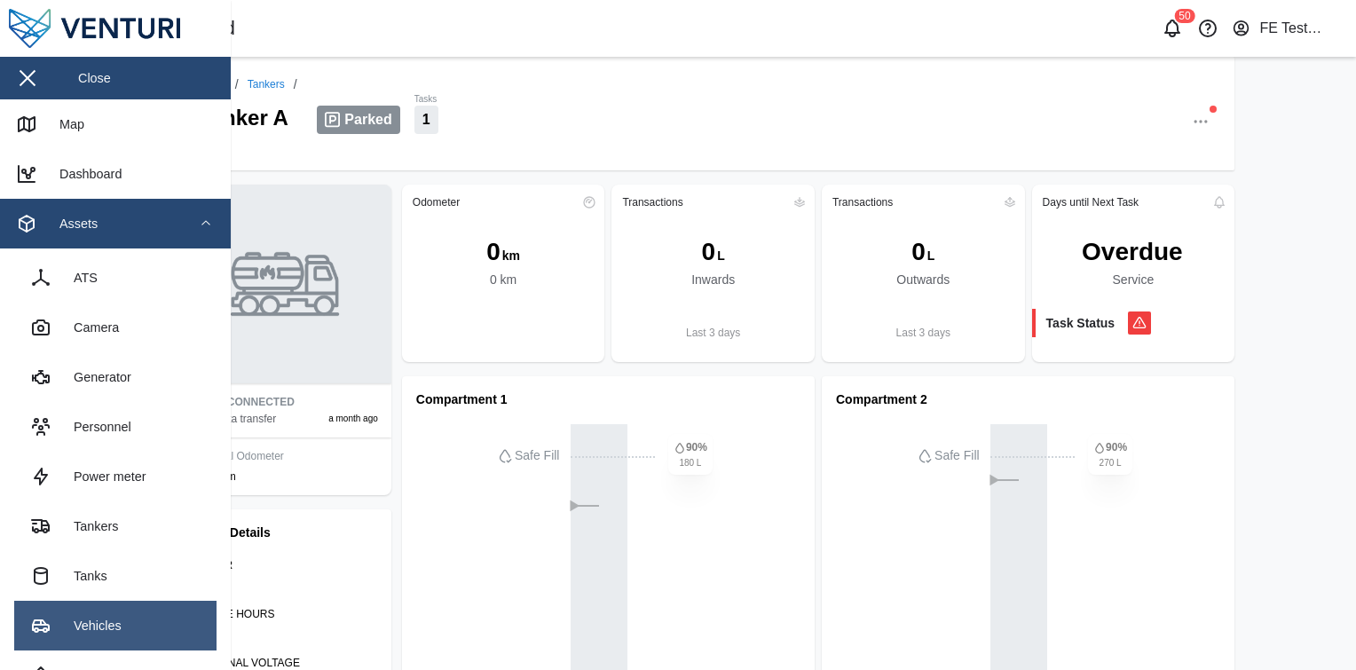
click at [81, 618] on div "Vehicles" at bounding box center [90, 626] width 61 height 20
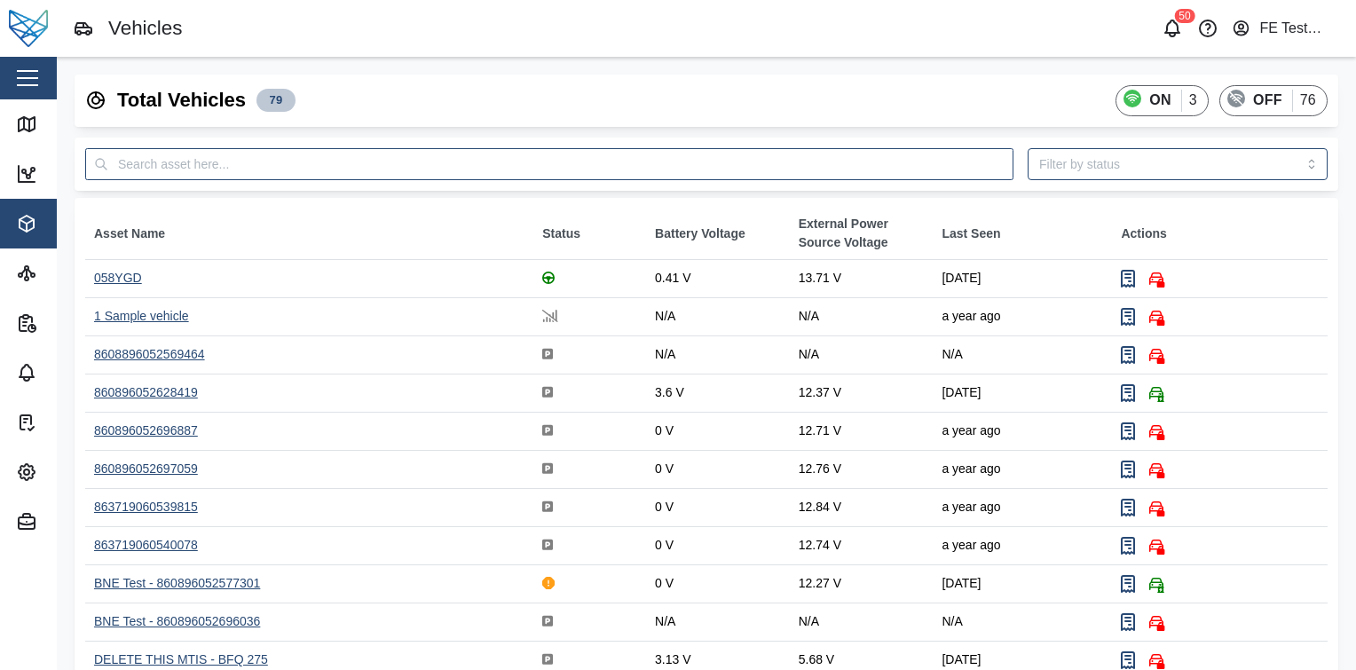
click at [131, 277] on div "058YGD" at bounding box center [118, 278] width 48 height 14
